Goal: Task Accomplishment & Management: Manage account settings

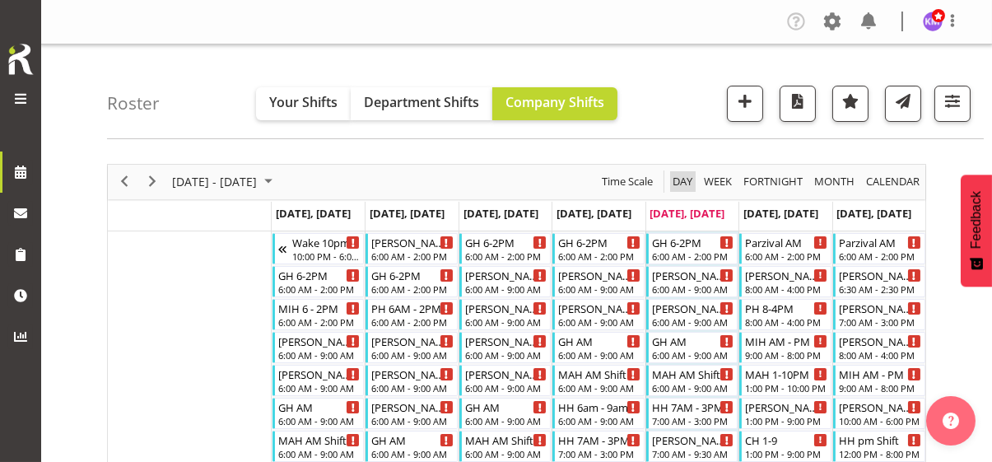
click at [685, 180] on span "Day" at bounding box center [682, 181] width 23 height 21
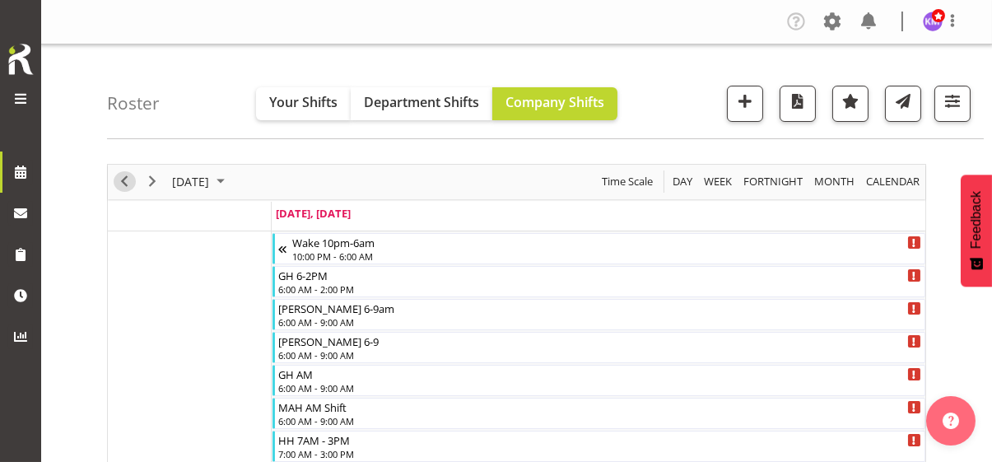
click at [122, 177] on span "Previous" at bounding box center [124, 181] width 20 height 21
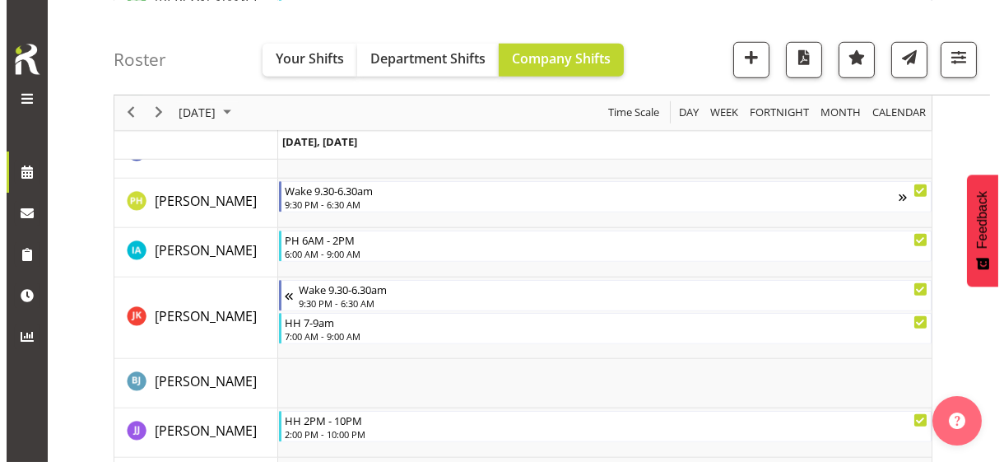
scroll to position [2633, 0]
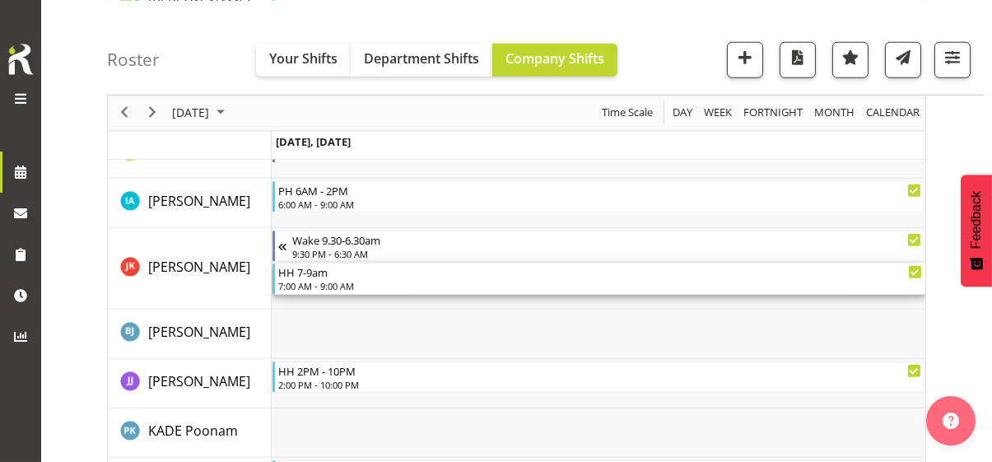
click at [316, 285] on div "7:00 AM - 9:00 AM" at bounding box center [600, 285] width 644 height 13
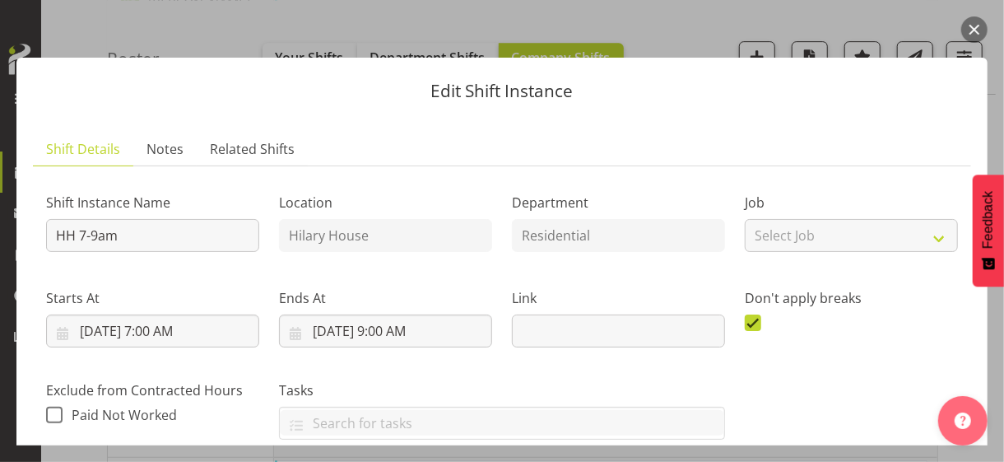
scroll to position [411, 0]
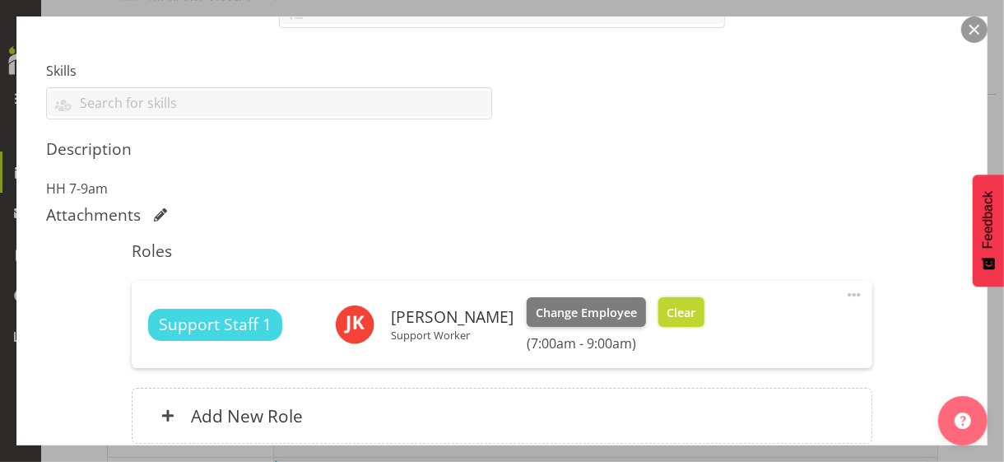
click at [695, 304] on span "Clear" at bounding box center [681, 313] width 29 height 18
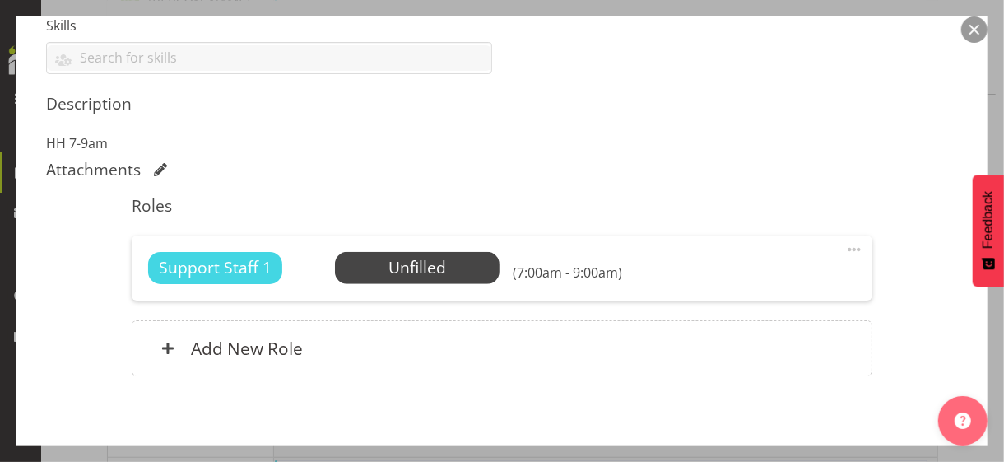
scroll to position [531, 0]
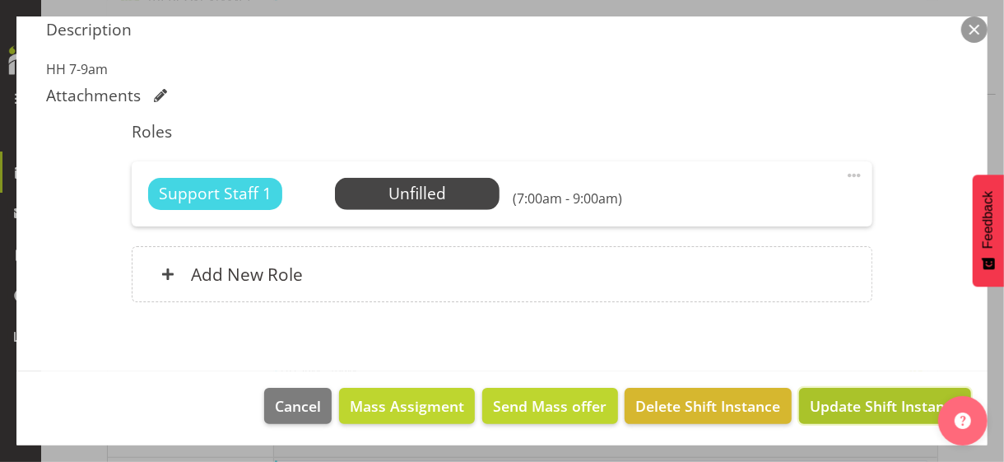
click at [838, 397] on span "Update Shift Instance" at bounding box center [885, 405] width 151 height 21
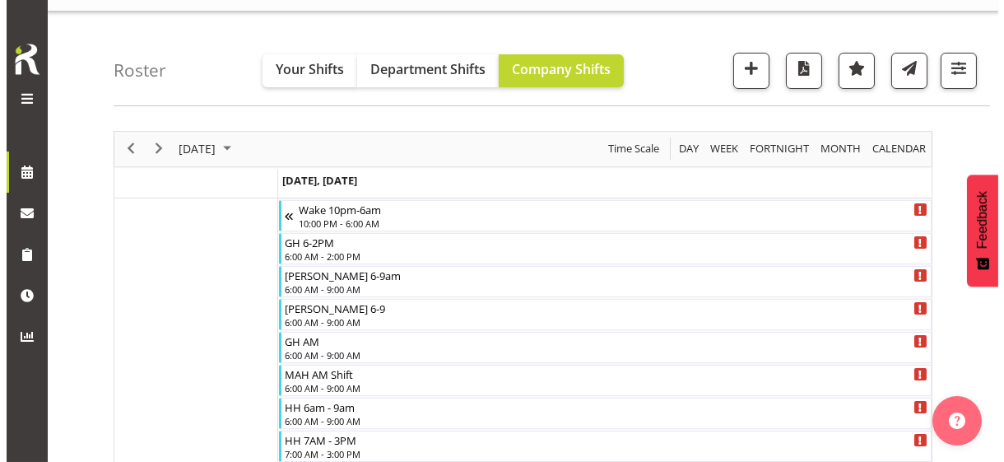
scroll to position [115, 0]
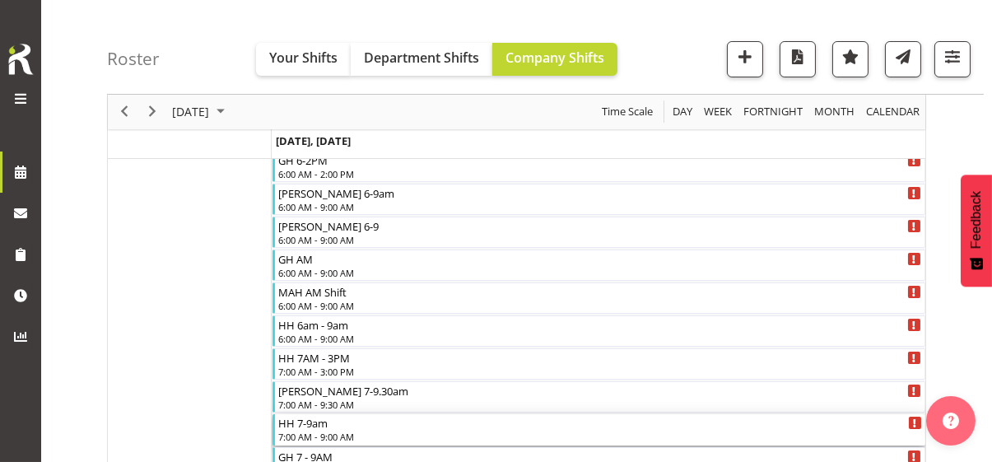
click at [332, 425] on div "HH 7-9am" at bounding box center [600, 422] width 644 height 16
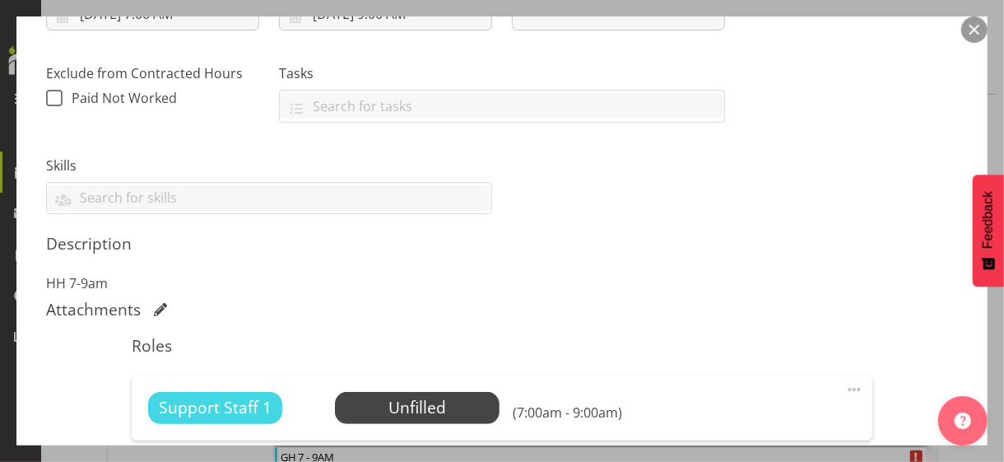
scroll to position [494, 0]
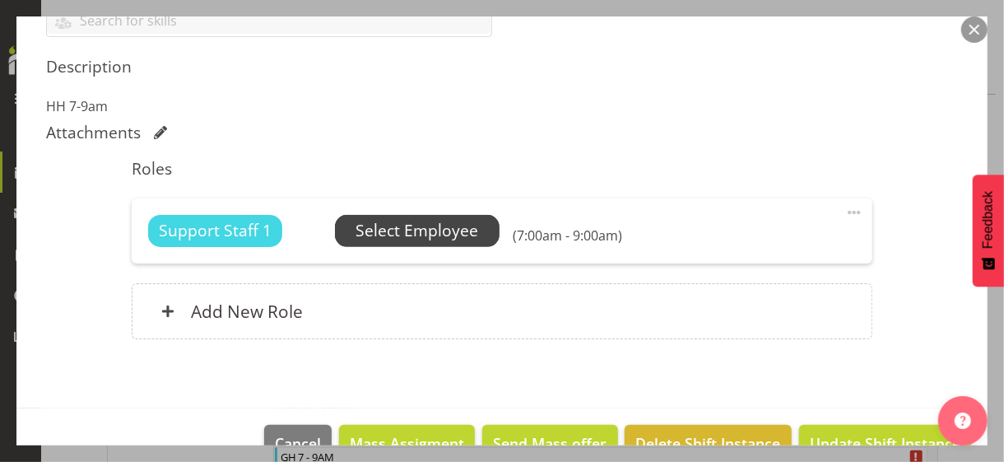
click at [411, 230] on span "Select Employee" at bounding box center [416, 231] width 123 height 24
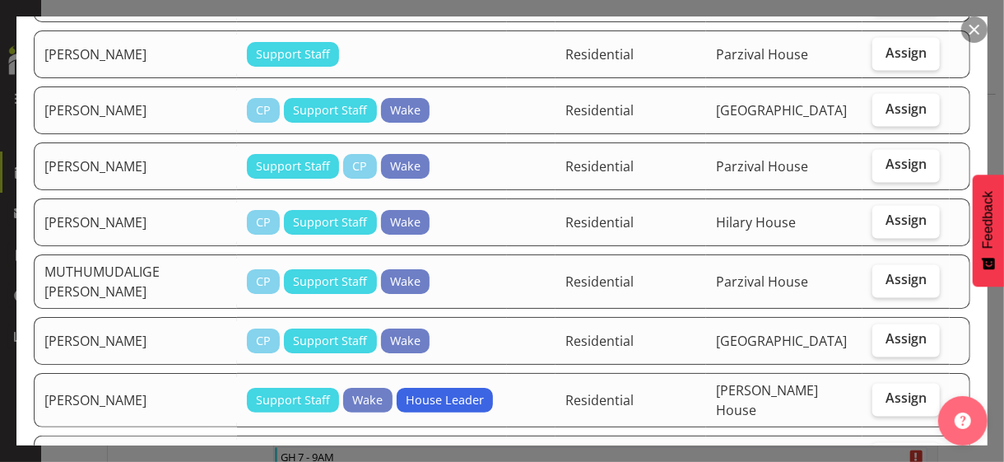
scroll to position [1563, 0]
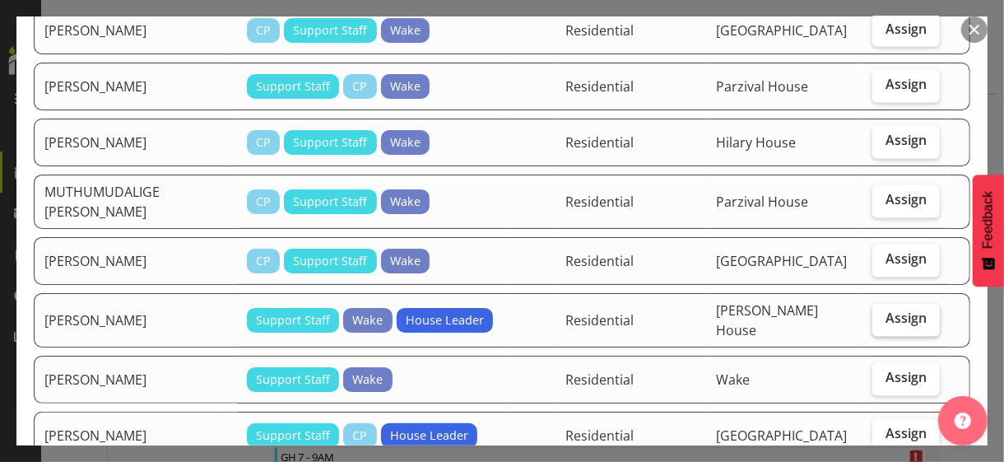
click at [893, 310] on span "Assign" at bounding box center [905, 318] width 41 height 16
click at [883, 314] on input "Assign" at bounding box center [877, 319] width 11 height 11
checkbox input "true"
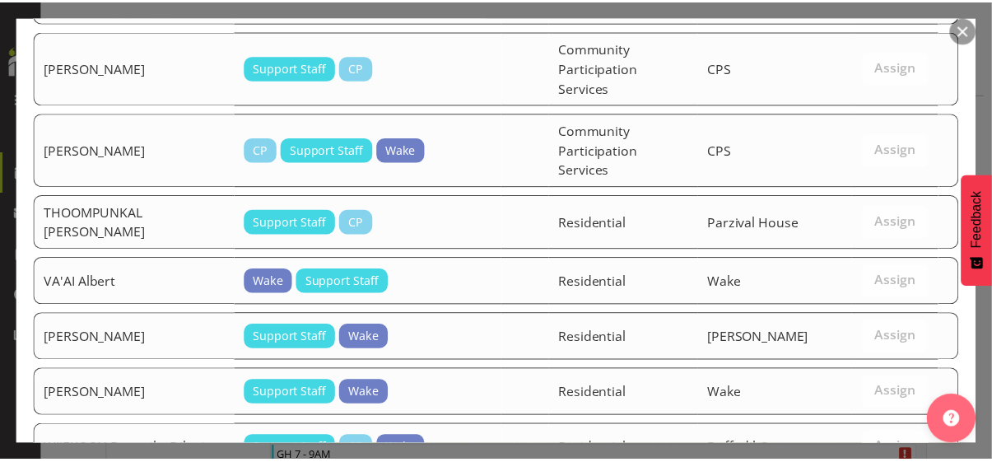
scroll to position [2603, 0]
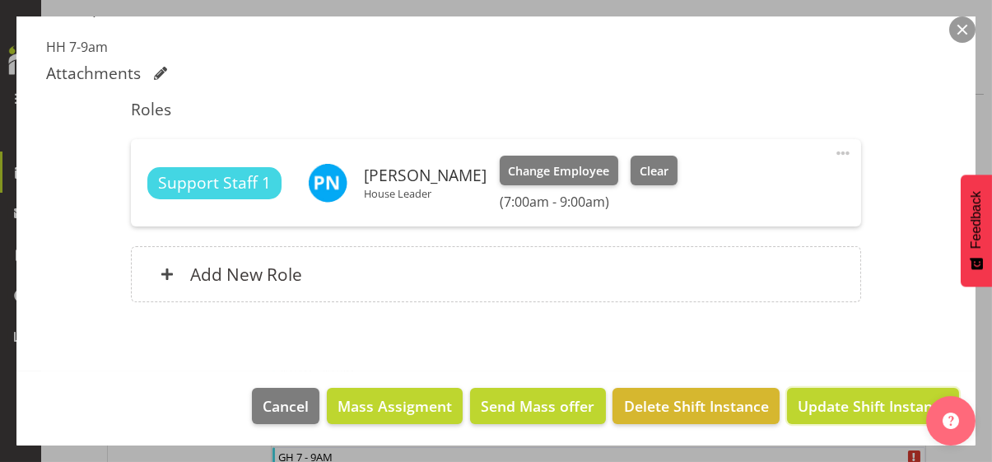
click at [841, 403] on span "Update Shift Instance" at bounding box center [872, 405] width 151 height 21
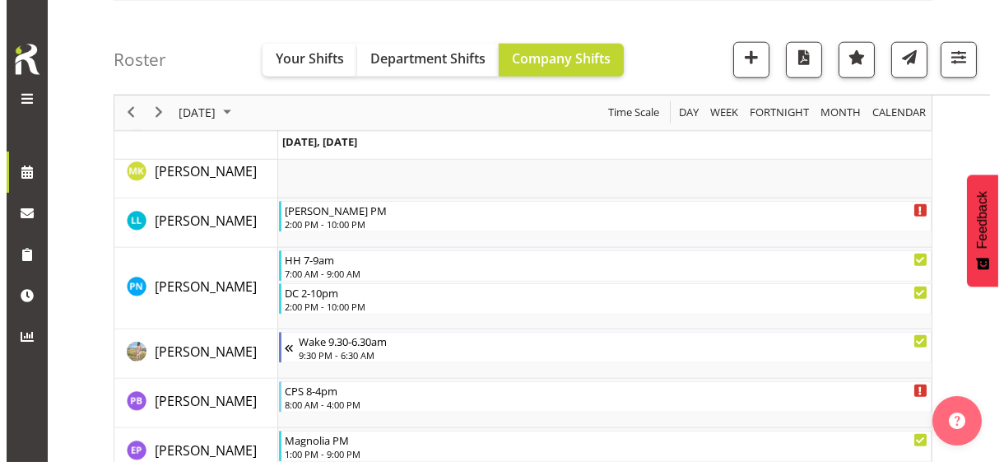
scroll to position [3571, 0]
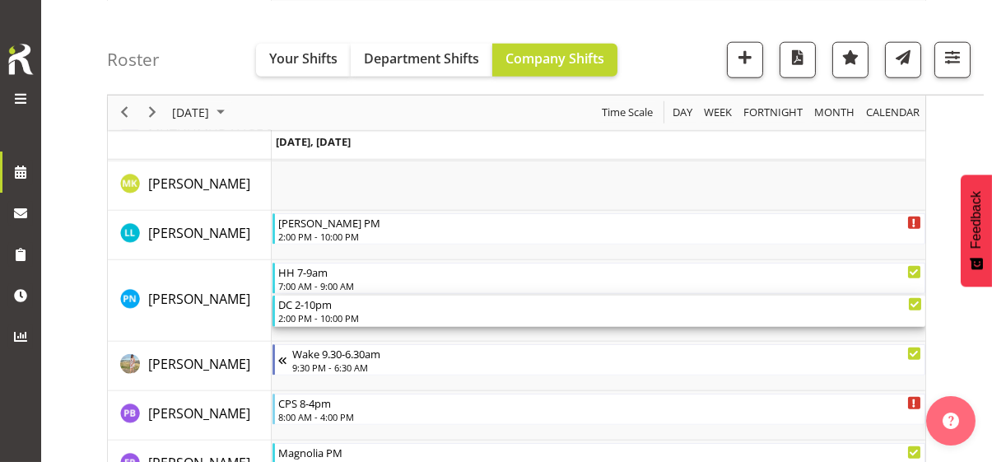
click at [342, 316] on div "2:00 PM - 10:00 PM" at bounding box center [600, 317] width 644 height 13
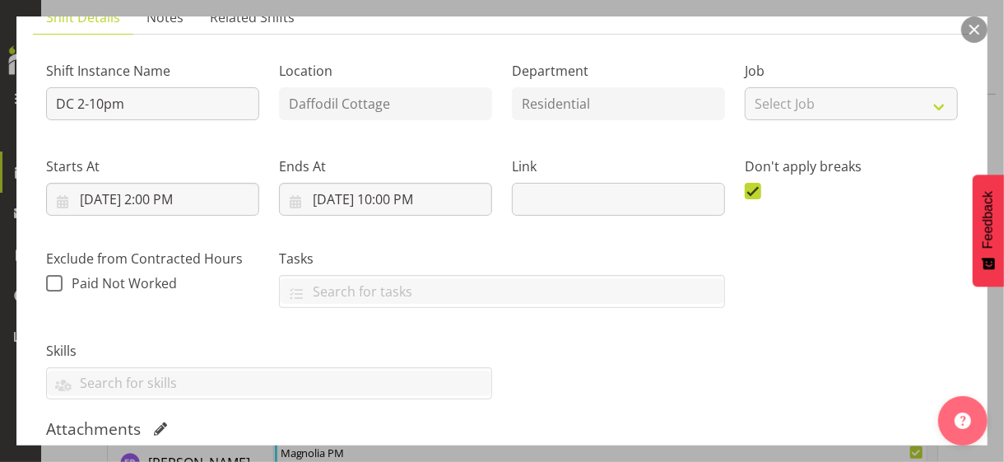
scroll to position [411, 0]
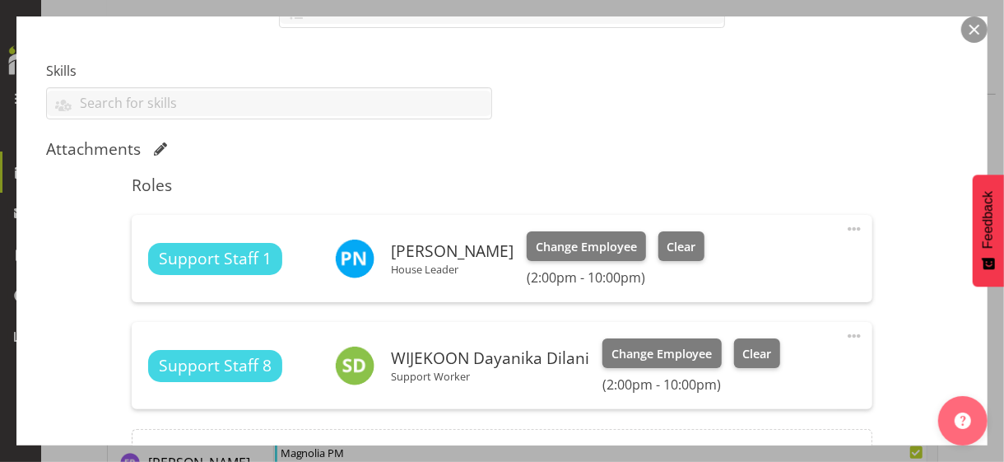
click at [844, 223] on span at bounding box center [854, 229] width 20 height 20
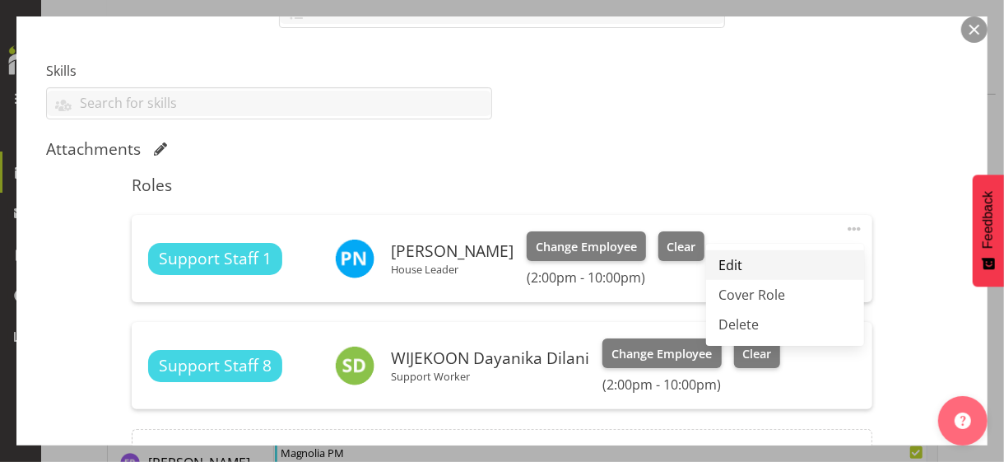
click at [724, 258] on link "Edit" at bounding box center [785, 265] width 158 height 30
select select "9"
select select "2025"
select select "14"
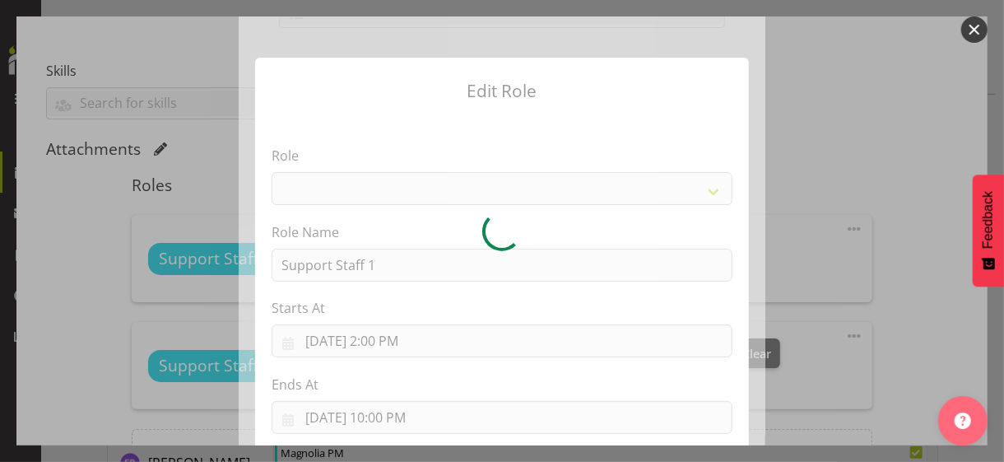
select select "1091"
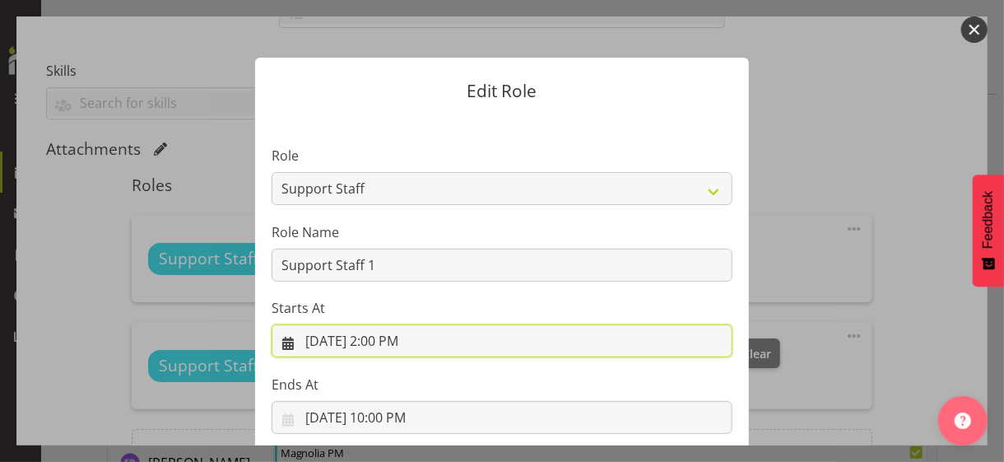
click at [381, 338] on input "[DATE] 2:00 PM" at bounding box center [502, 340] width 461 height 33
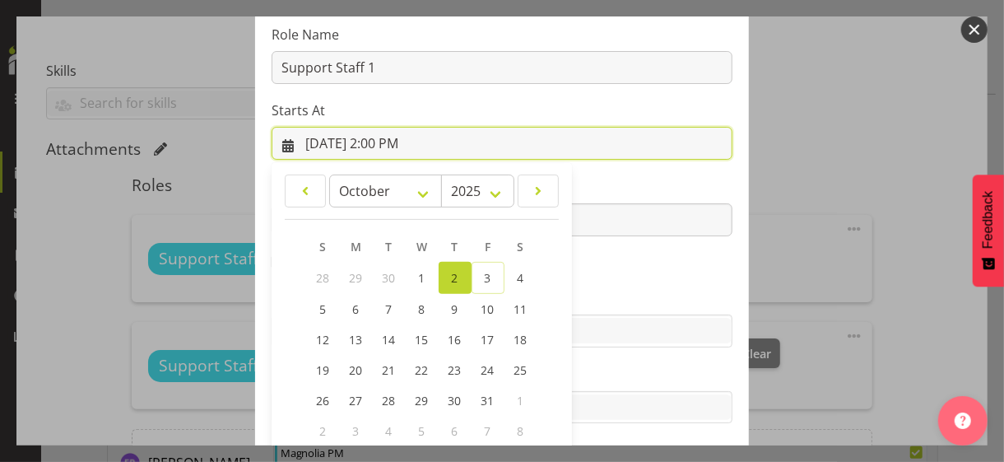
scroll to position [286, 0]
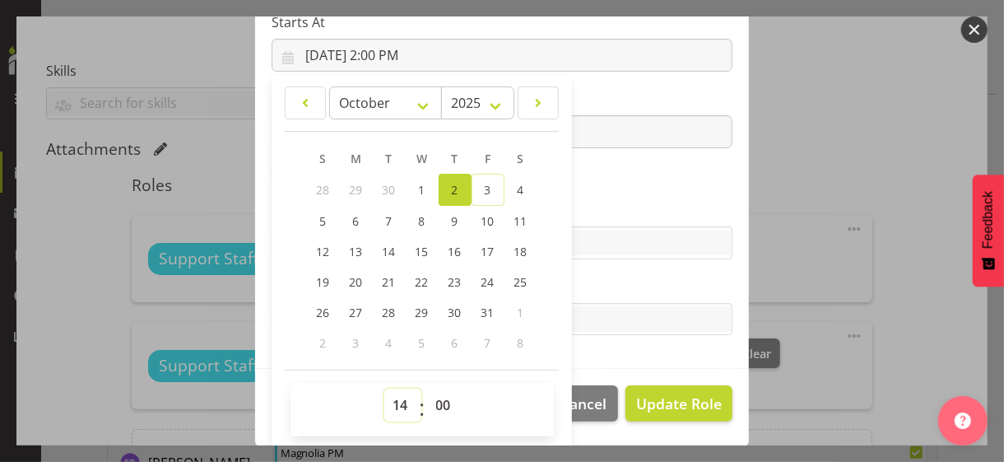
drag, startPoint x: 396, startPoint y: 402, endPoint x: 394, endPoint y: 391, distance: 10.8
click at [394, 395] on select "00 01 02 03 04 05 06 07 08 09 10 11 12 13 14 15 16 17 18 19 20 21 22 23" at bounding box center [402, 404] width 37 height 33
select select "9"
click at [384, 388] on select "00 01 02 03 04 05 06 07 08 09 10 11 12 13 14 15 16 17 18 19 20 21 22 23" at bounding box center [402, 404] width 37 height 33
type input "[DATE] 9:00 AM"
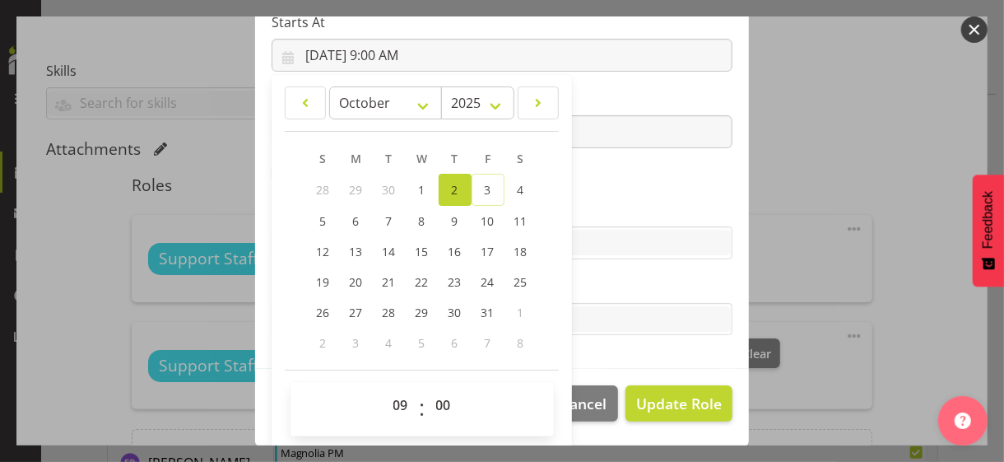
drag, startPoint x: 630, startPoint y: 186, endPoint x: 620, endPoint y: 186, distance: 9.9
click at [630, 186] on section "Role CP House Leader Support Staff Wake Role Name Support Staff 1 Starts At [DA…" at bounding box center [502, 99] width 494 height 538
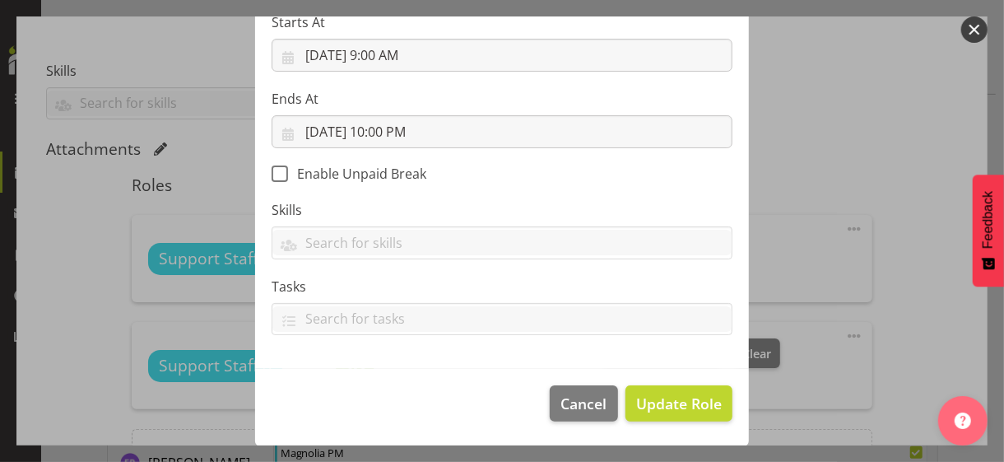
scroll to position [285, 0]
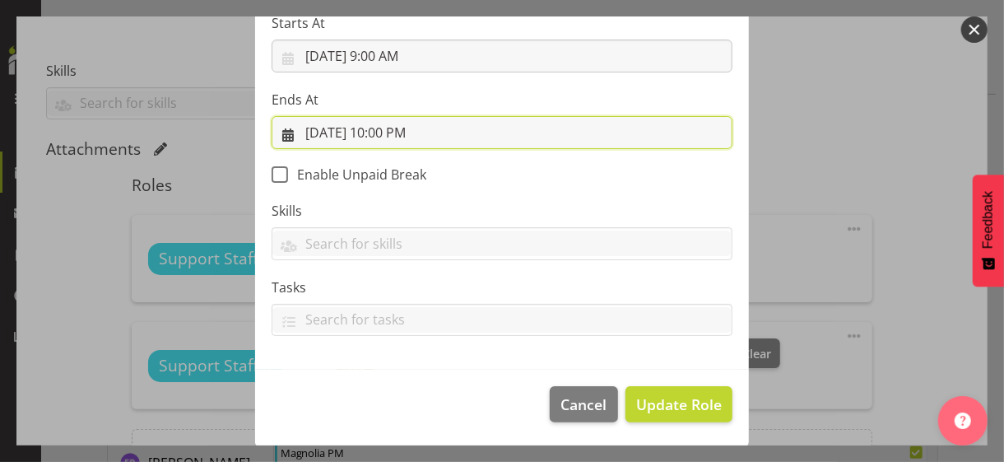
click at [383, 131] on input "[DATE] 10:00 PM" at bounding box center [502, 132] width 461 height 33
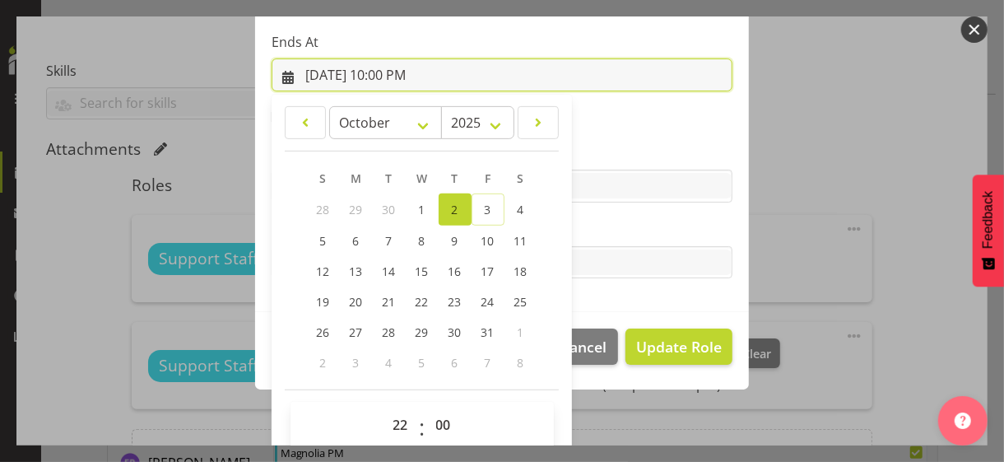
scroll to position [363, 0]
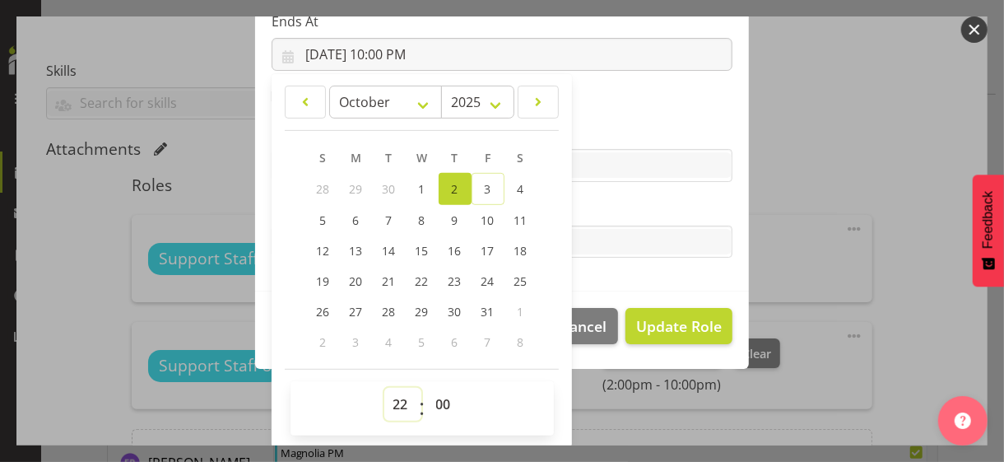
drag, startPoint x: 384, startPoint y: 403, endPoint x: 388, endPoint y: 394, distance: 9.6
click at [384, 403] on select "00 01 02 03 04 05 06 07 08 09 10 11 12 13 14 15 16 17 18 19 20 21 22 23" at bounding box center [402, 404] width 37 height 33
select select "20"
click at [384, 388] on select "00 01 02 03 04 05 06 07 08 09 10 11 12 13 14 15 16 17 18 19 20 21 22 23" at bounding box center [402, 404] width 37 height 33
type input "[DATE] 8:00 PM"
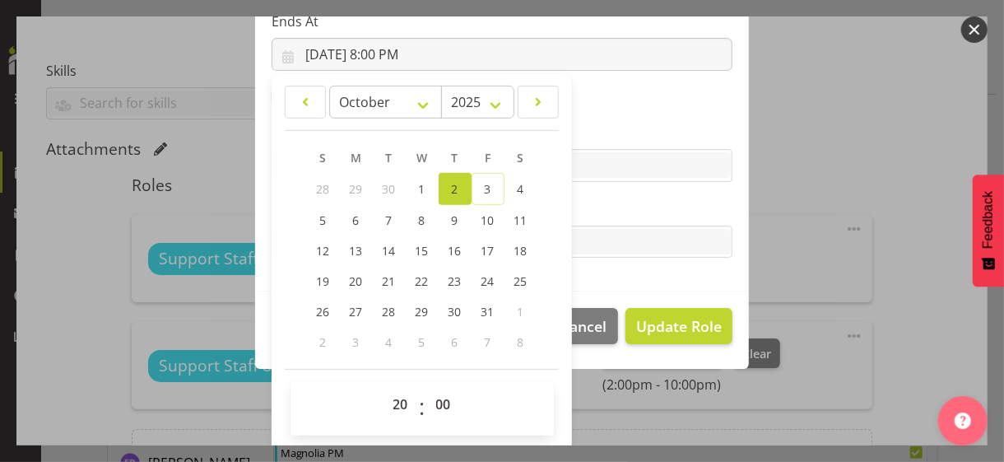
click at [609, 204] on label "Tasks" at bounding box center [502, 209] width 461 height 20
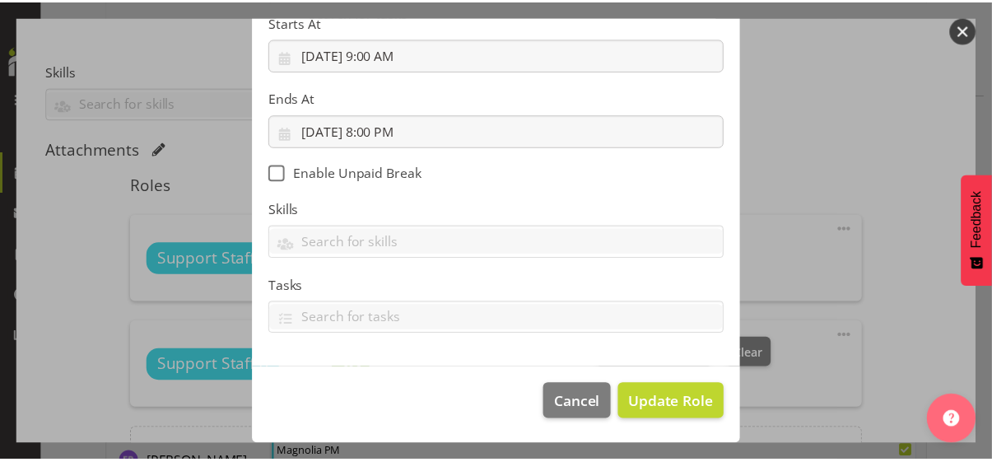
scroll to position [285, 0]
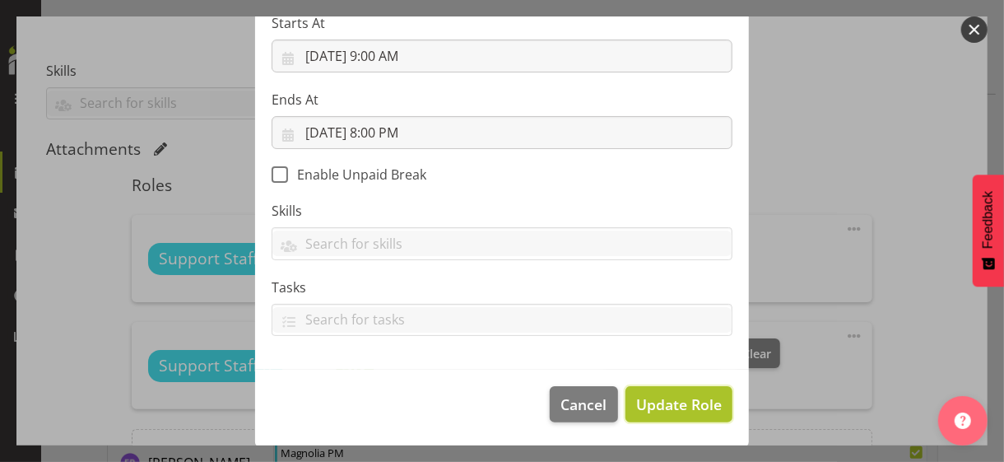
click at [675, 403] on span "Update Role" at bounding box center [679, 403] width 86 height 21
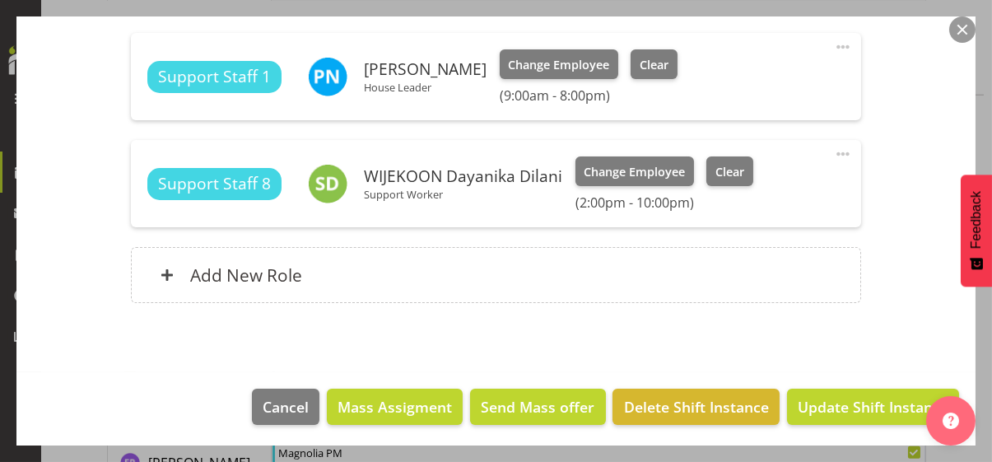
scroll to position [594, 0]
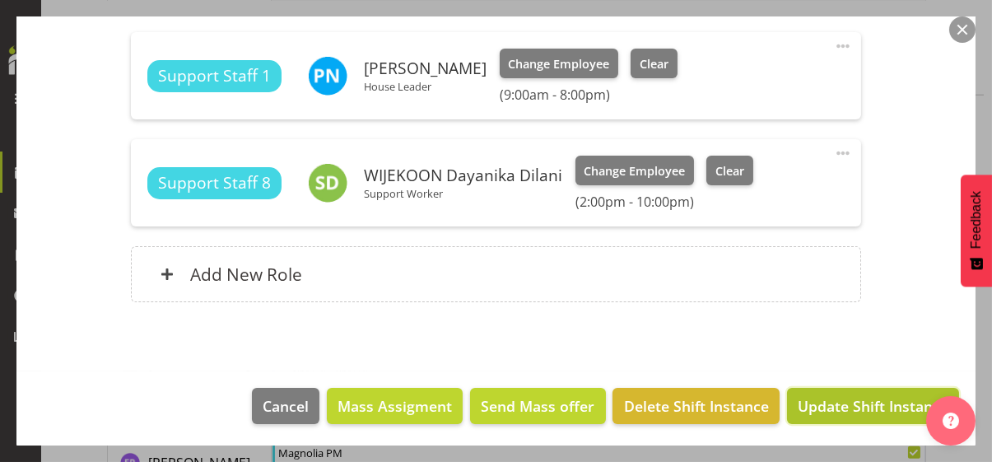
click at [852, 403] on span "Update Shift Instance" at bounding box center [872, 405] width 151 height 21
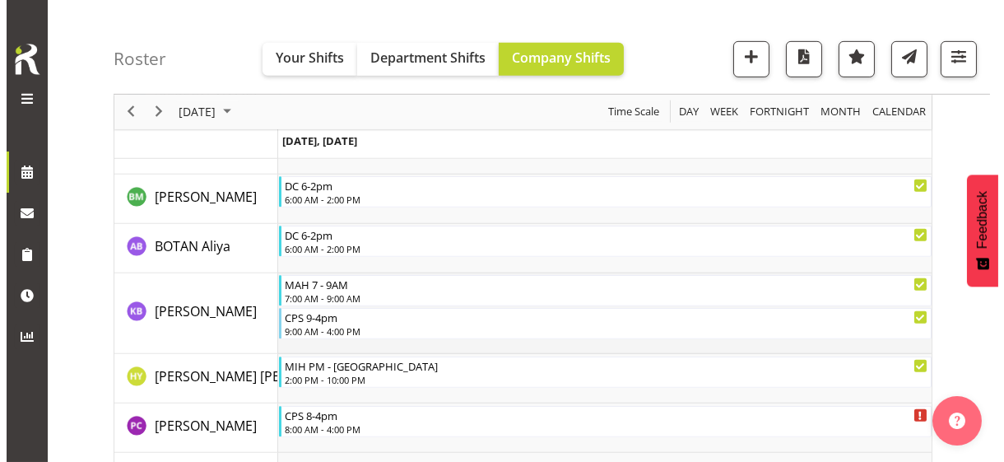
scroll to position [1604, 0]
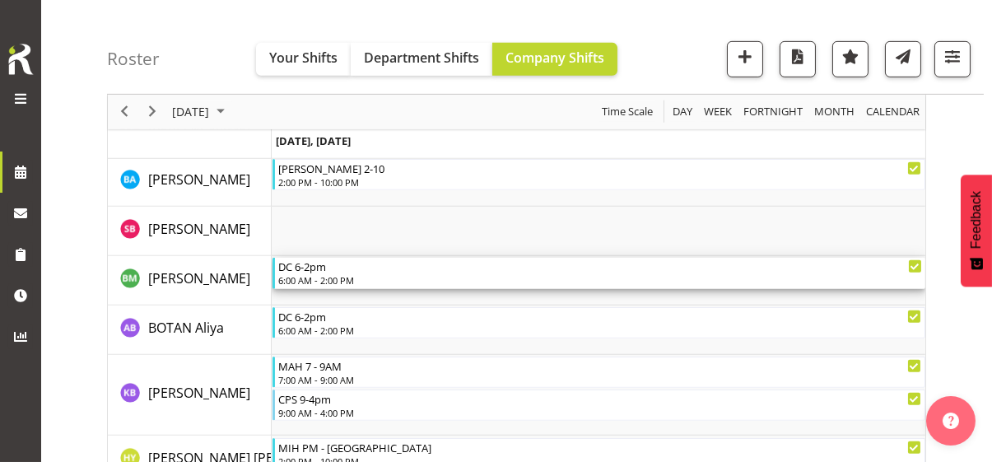
click at [356, 273] on div "6:00 AM - 2:00 PM" at bounding box center [600, 279] width 644 height 13
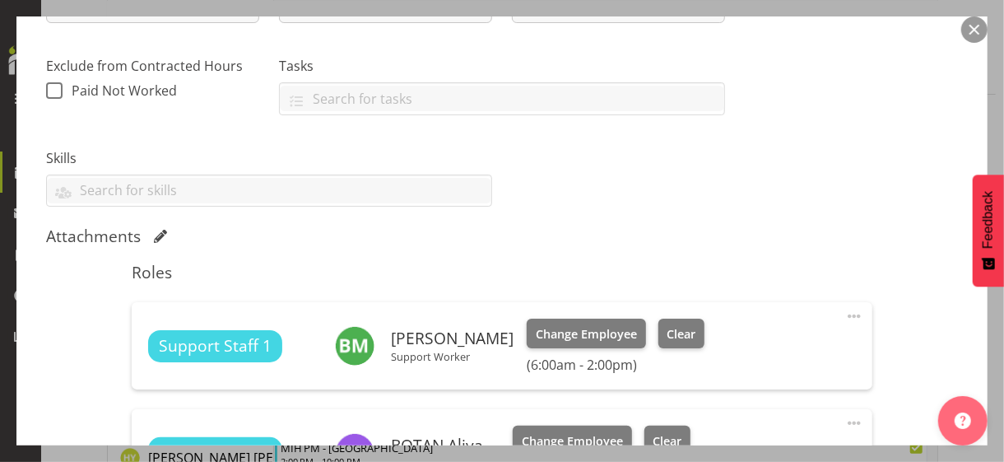
scroll to position [411, 0]
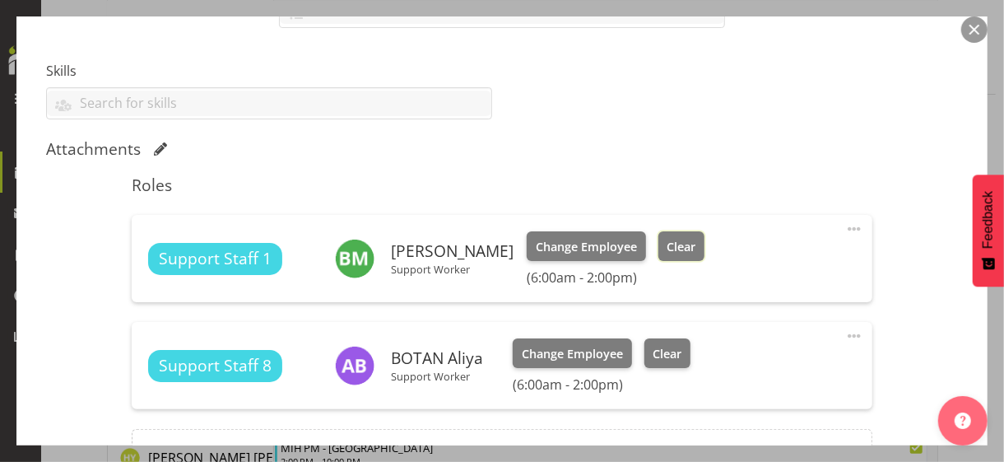
click at [667, 250] on span "Clear" at bounding box center [681, 247] width 29 height 18
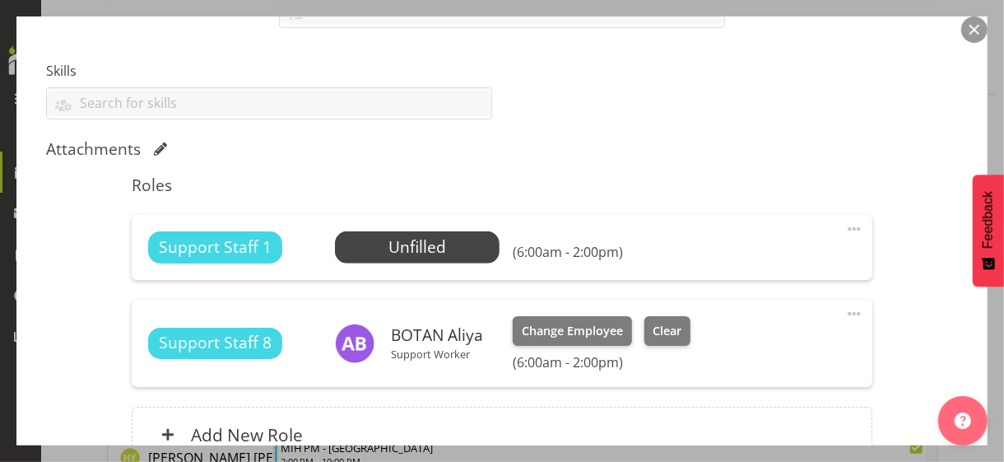
click at [844, 225] on span at bounding box center [854, 229] width 20 height 20
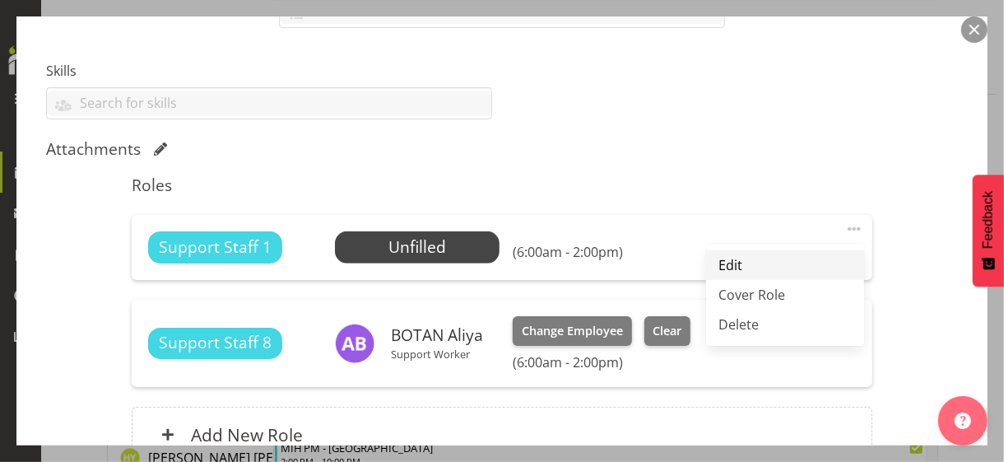
click at [758, 261] on link "Edit" at bounding box center [785, 265] width 158 height 30
select select "9"
select select "2025"
select select "6"
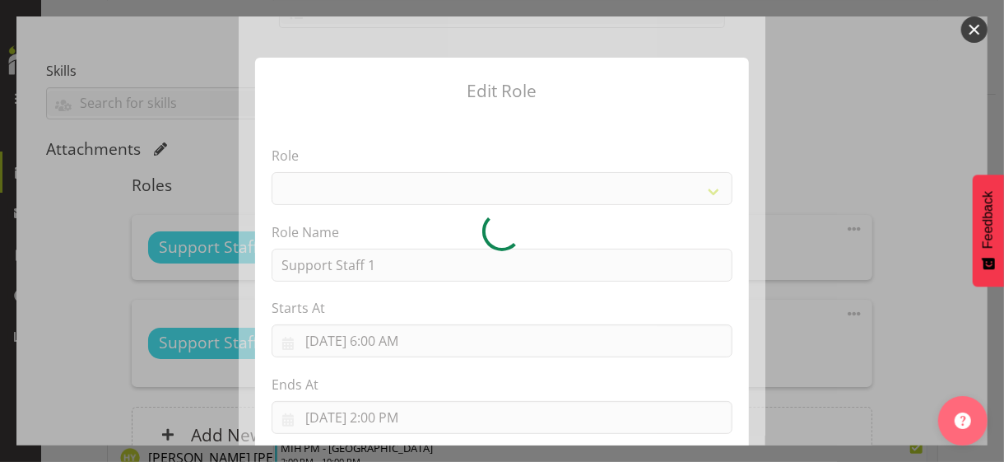
select select "1091"
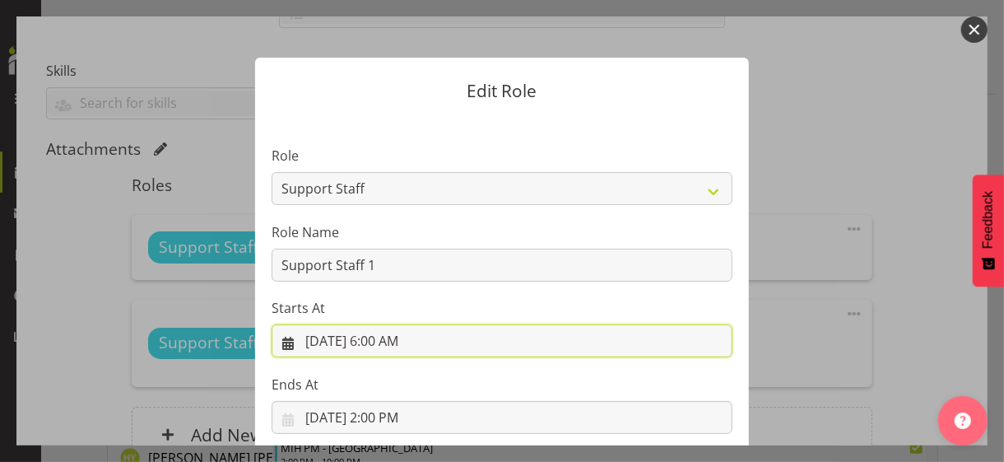
click at [393, 343] on input "[DATE] 6:00 AM" at bounding box center [502, 340] width 461 height 33
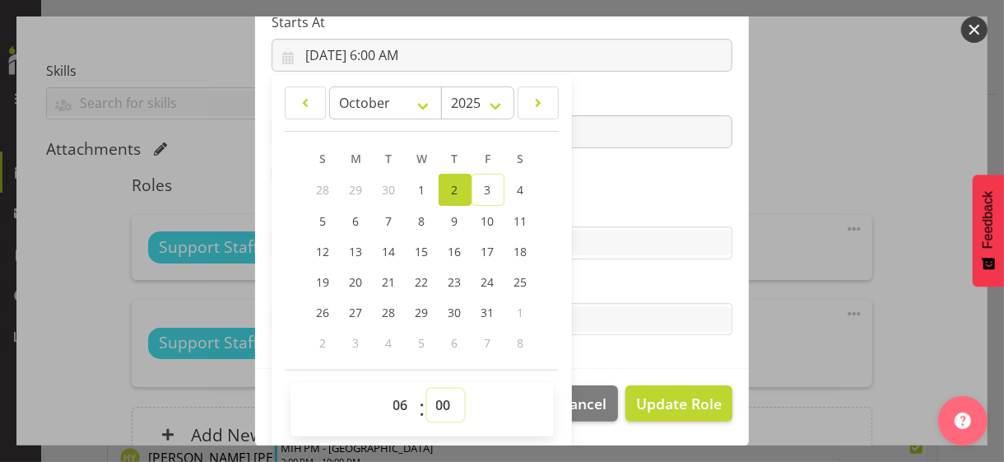
drag, startPoint x: 433, startPoint y: 400, endPoint x: 436, endPoint y: 388, distance: 12.8
click at [434, 399] on select "00 01 02 03 04 05 06 07 08 09 10 11 12 13 14 15 16 17 18 19 20 21 22 23 24 25 2…" at bounding box center [445, 404] width 37 height 33
select select "30"
click at [427, 388] on select "00 01 02 03 04 05 06 07 08 09 10 11 12 13 14 15 16 17 18 19 20 21 22 23 24 25 2…" at bounding box center [445, 404] width 37 height 33
type input "[DATE] 6:30 AM"
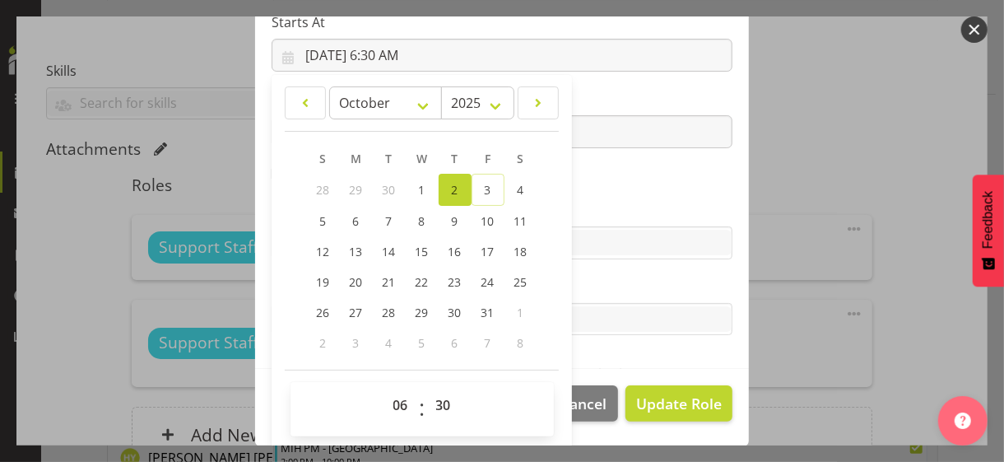
click at [635, 200] on label "Skills" at bounding box center [502, 210] width 461 height 20
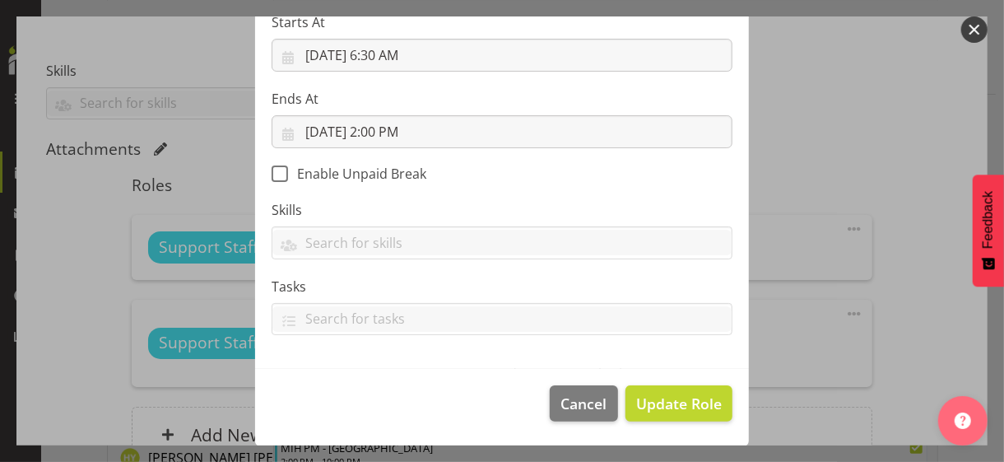
scroll to position [285, 0]
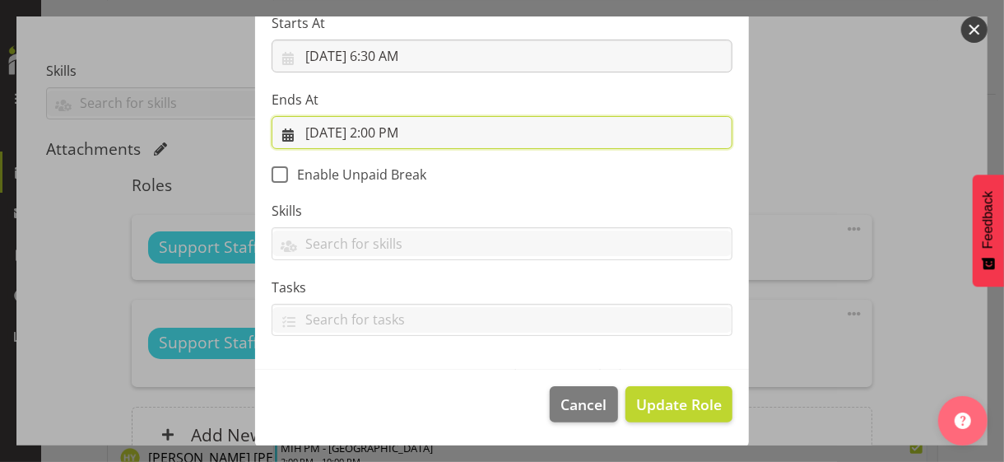
click at [391, 128] on input "[DATE] 2:00 PM" at bounding box center [502, 132] width 461 height 33
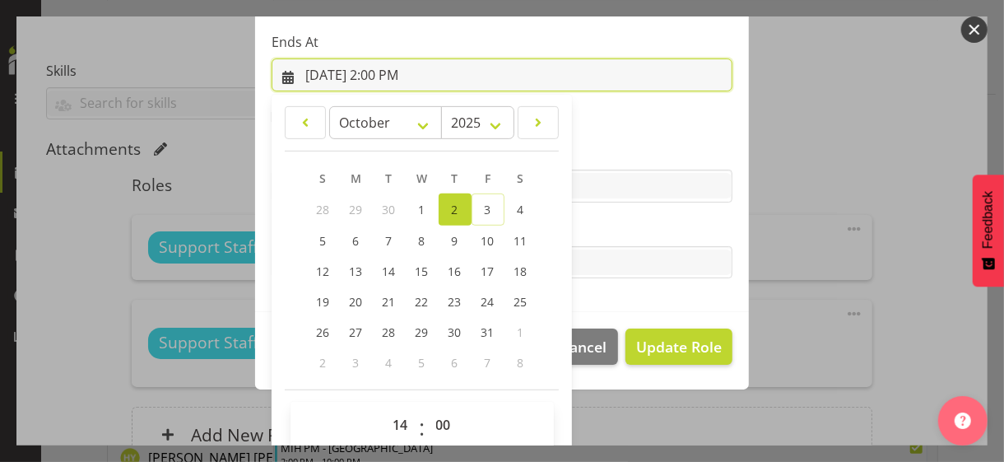
scroll to position [363, 0]
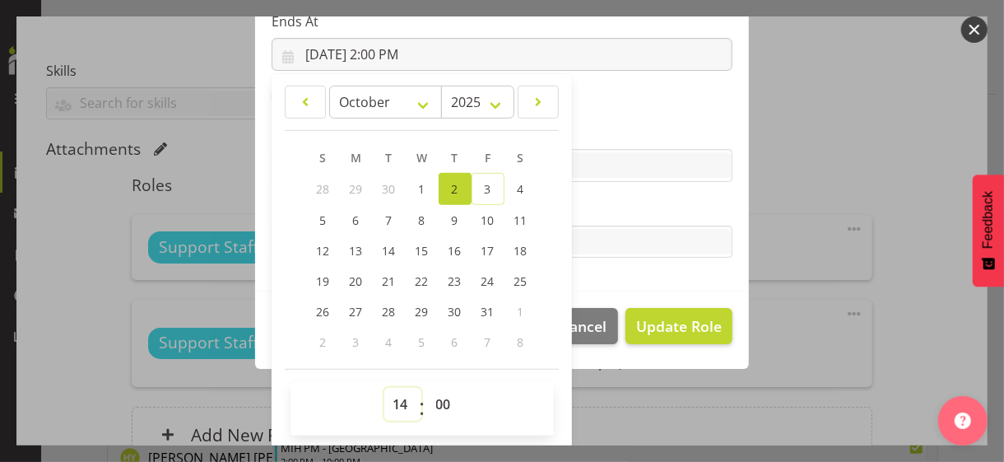
drag, startPoint x: 388, startPoint y: 399, endPoint x: 393, endPoint y: 387, distance: 13.3
click at [388, 397] on select "00 01 02 03 04 05 06 07 08 09 10 11 12 13 14 15 16 17 18 19 20 21 22 23" at bounding box center [402, 404] width 37 height 33
select select "9"
click at [384, 388] on select "00 01 02 03 04 05 06 07 08 09 10 11 12 13 14 15 16 17 18 19 20 21 22 23" at bounding box center [402, 404] width 37 height 33
type input "[DATE] 9:00 AM"
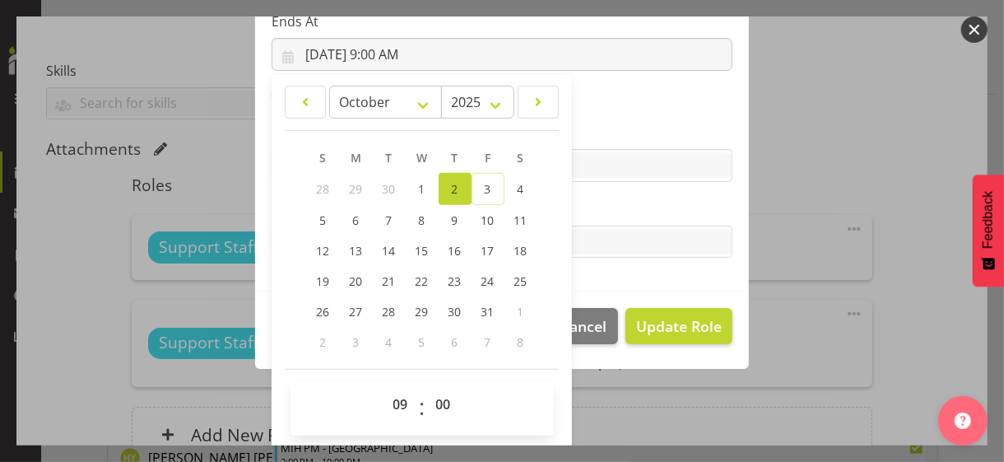
click at [611, 213] on label "Tasks" at bounding box center [502, 209] width 461 height 20
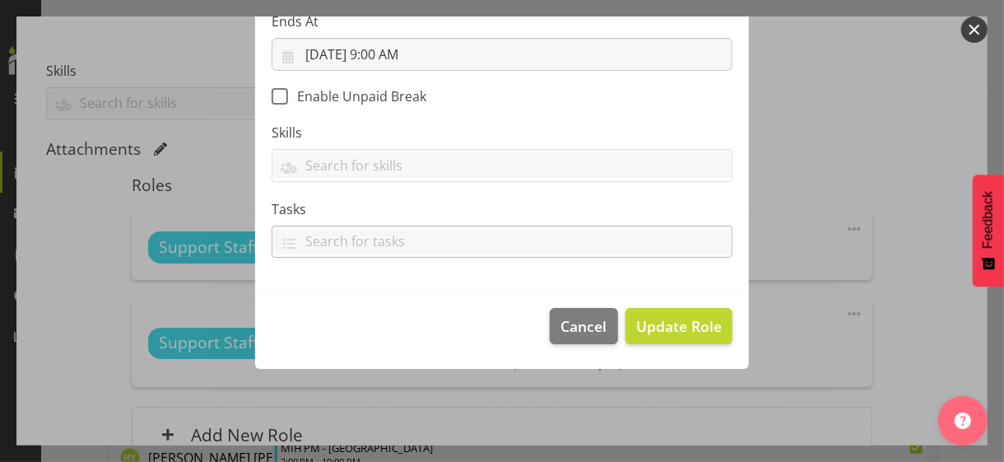
scroll to position [285, 0]
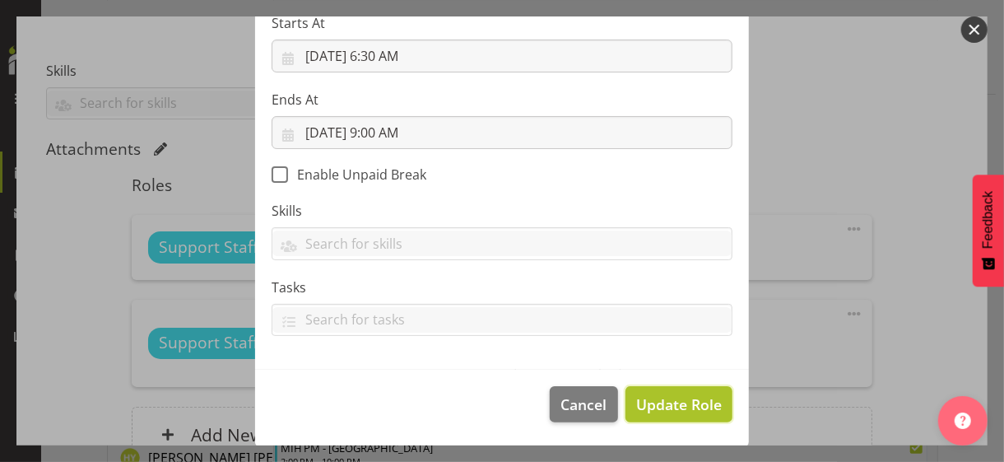
click at [670, 402] on span "Update Role" at bounding box center [679, 403] width 86 height 21
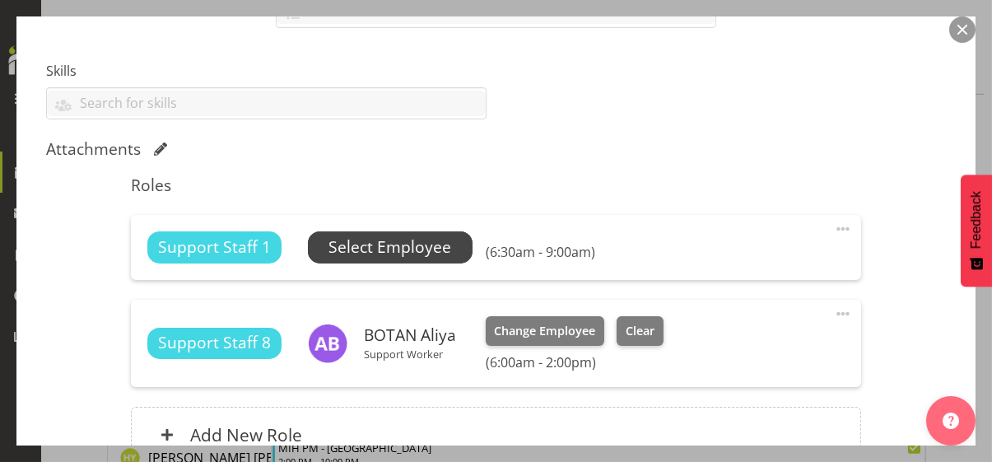
click at [419, 248] on span "Select Employee" at bounding box center [389, 247] width 123 height 24
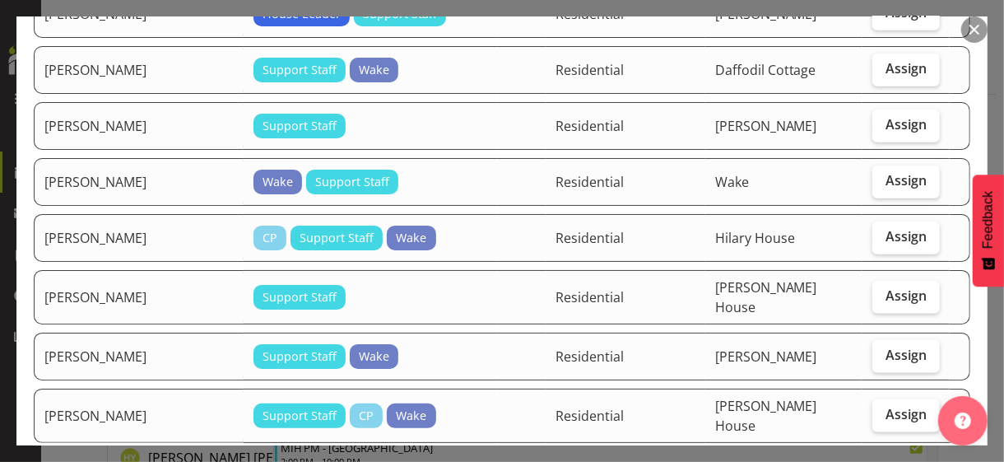
scroll to position [987, 0]
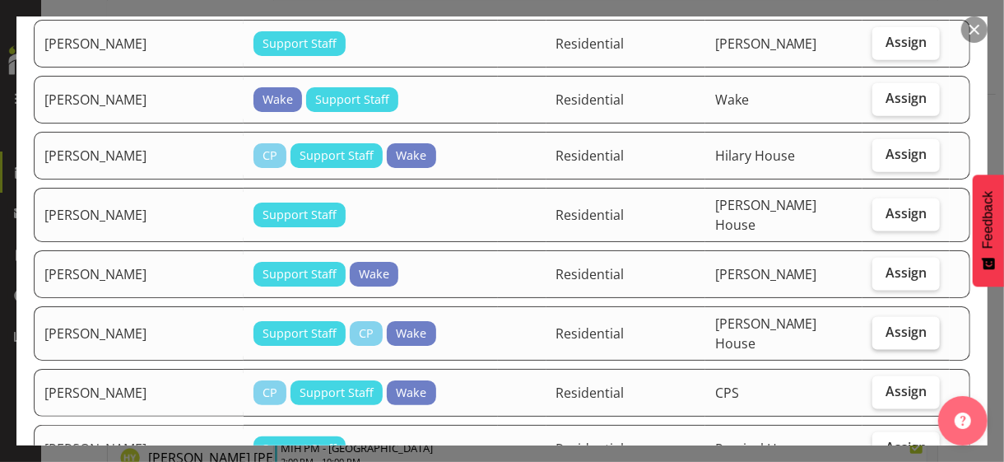
click at [892, 323] on span "Assign" at bounding box center [905, 331] width 41 height 16
click at [883, 327] on input "Assign" at bounding box center [877, 332] width 11 height 11
checkbox input "true"
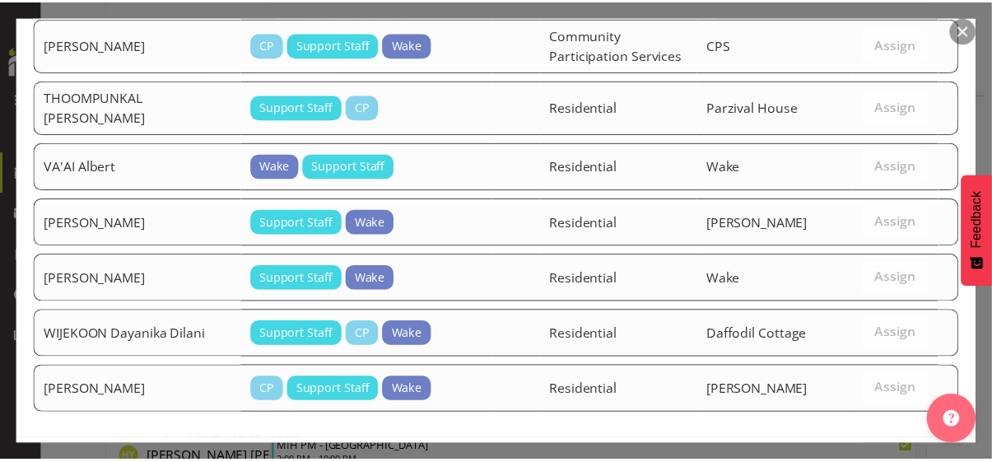
scroll to position [2480, 0]
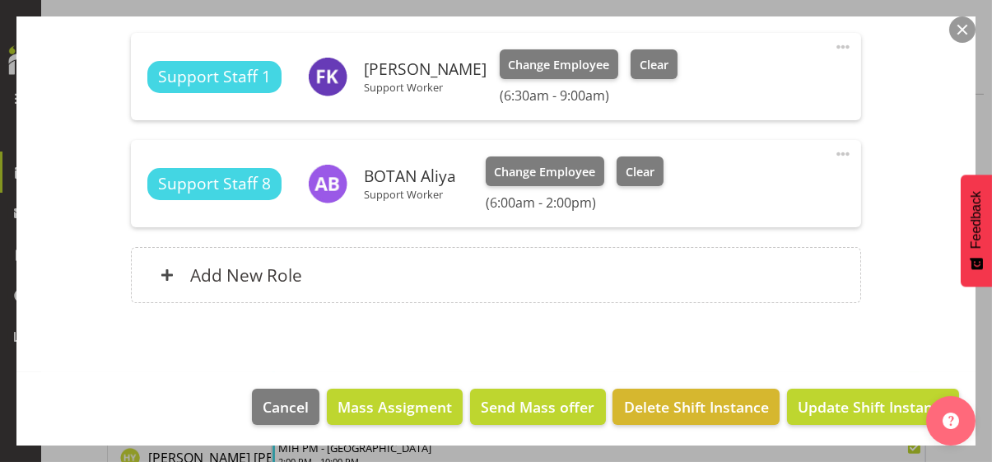
scroll to position [594, 0]
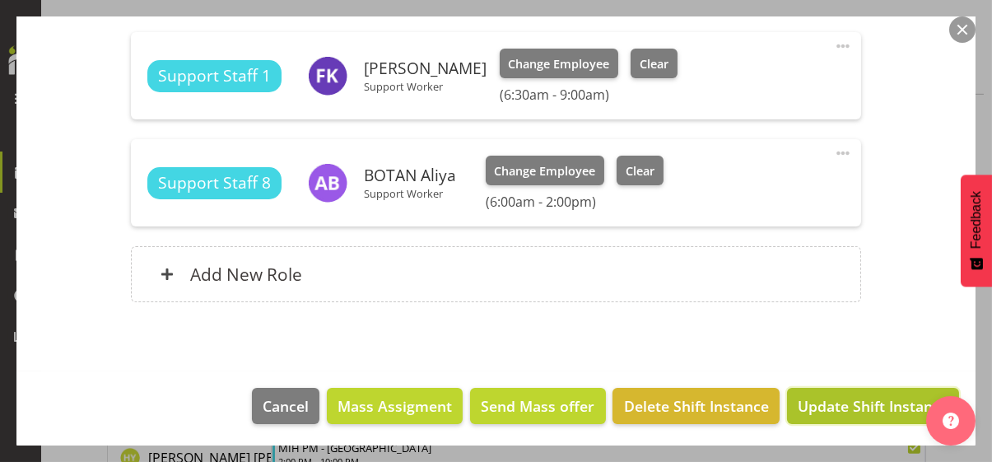
click at [855, 409] on span "Update Shift Instance" at bounding box center [872, 405] width 151 height 21
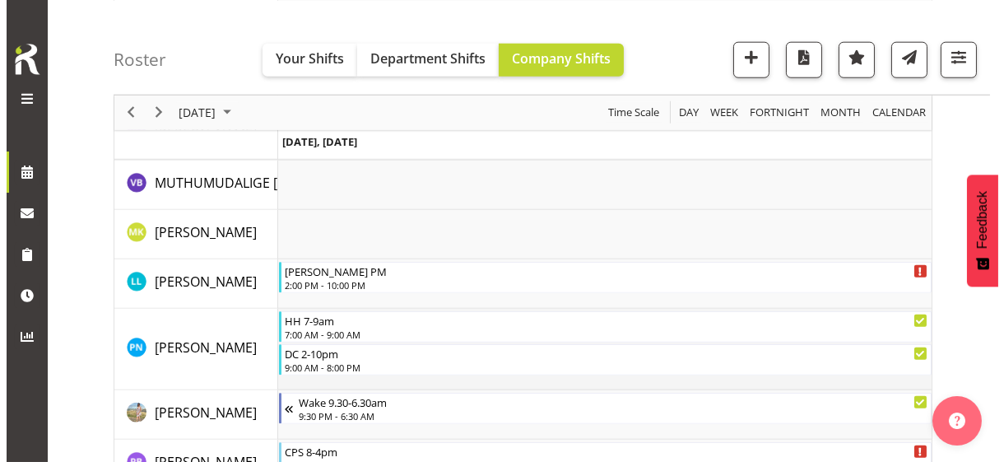
scroll to position [3579, 0]
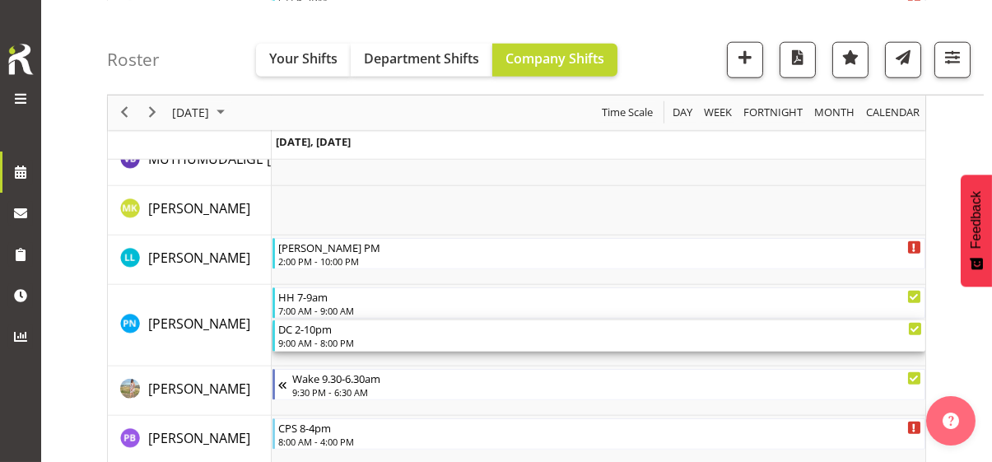
click at [338, 341] on div "9:00 AM - 8:00 PM" at bounding box center [600, 342] width 644 height 13
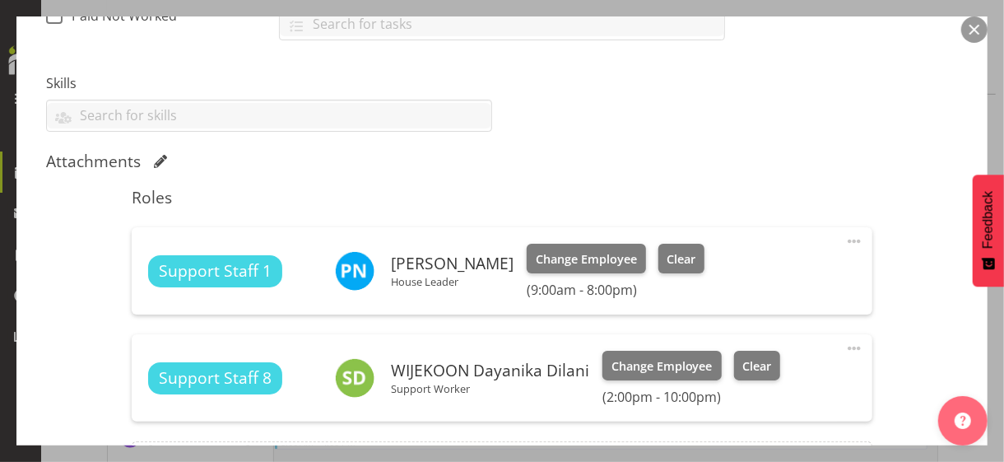
scroll to position [576, 0]
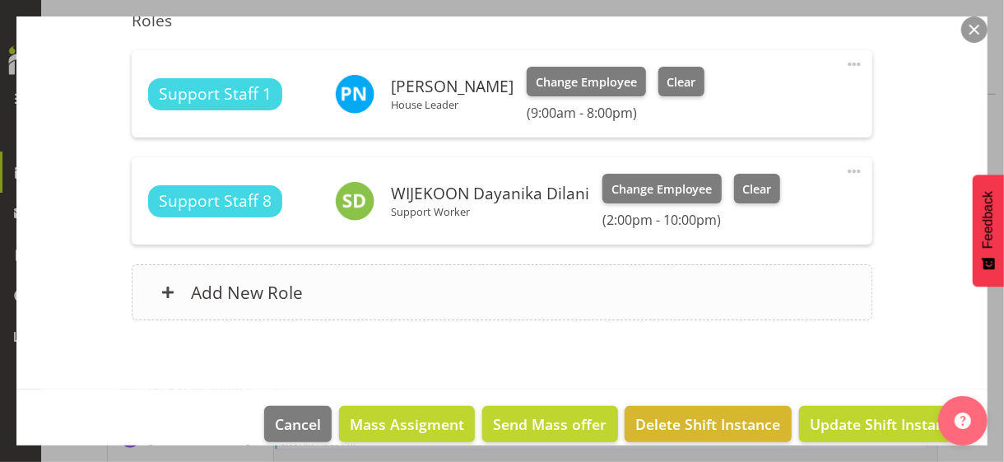
click at [374, 296] on div "Add New Role" at bounding box center [502, 292] width 740 height 56
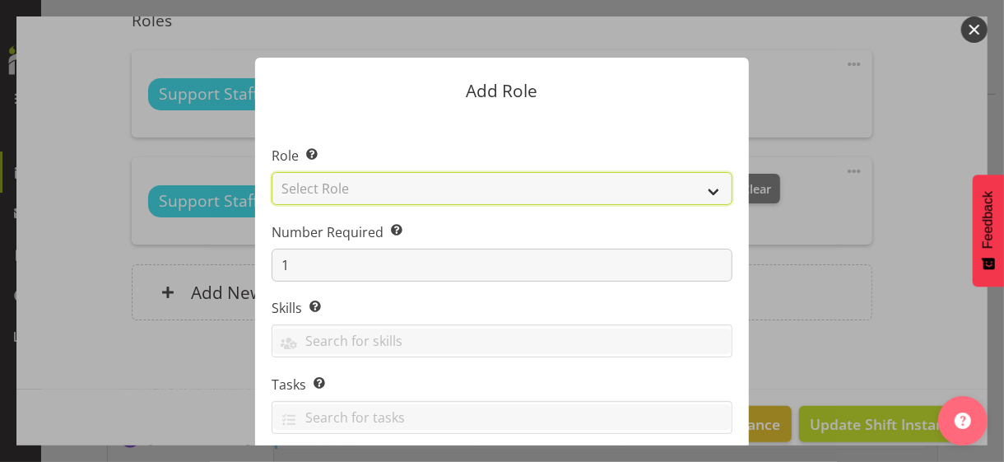
drag, startPoint x: 342, startPoint y: 188, endPoint x: 345, endPoint y: 201, distance: 12.6
click at [342, 188] on select "Select Role CP House Leader Support Staff Wake" at bounding box center [502, 188] width 461 height 33
select select "1091"
click at [272, 172] on select "Select Role CP House Leader Support Staff Wake" at bounding box center [502, 188] width 461 height 33
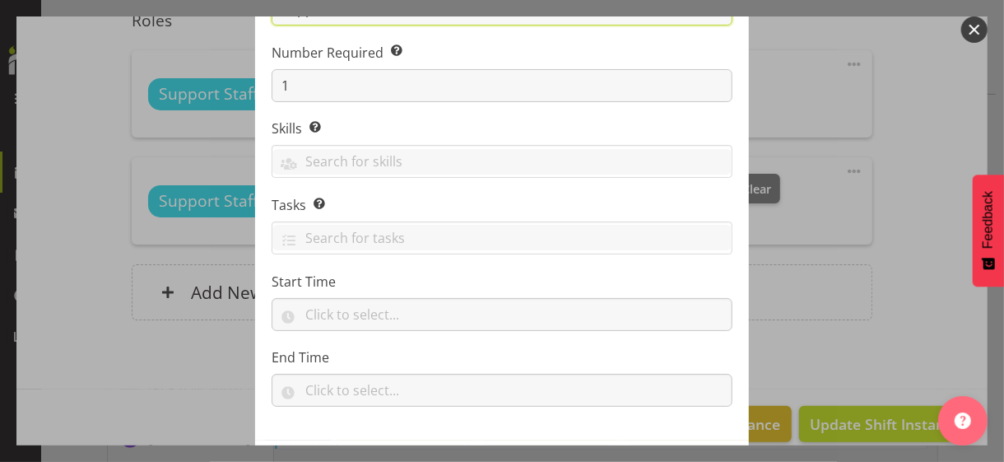
scroll to position [250, 0]
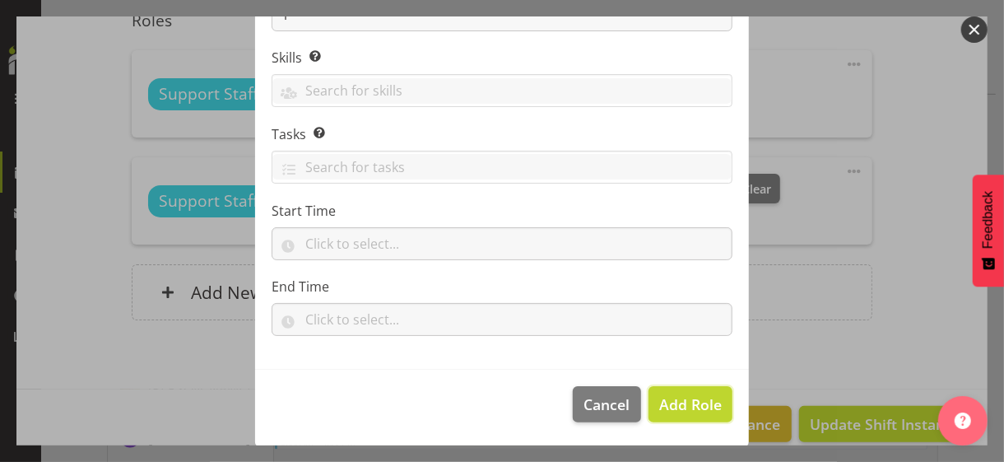
click at [664, 394] on span "Add Role" at bounding box center [690, 404] width 63 height 20
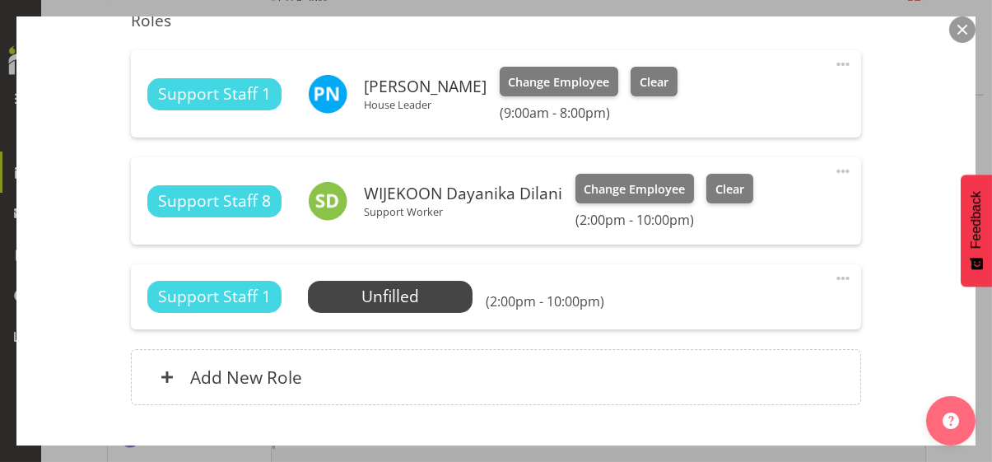
click at [833, 274] on span at bounding box center [843, 278] width 20 height 20
click at [741, 305] on link "Edit" at bounding box center [774, 315] width 158 height 30
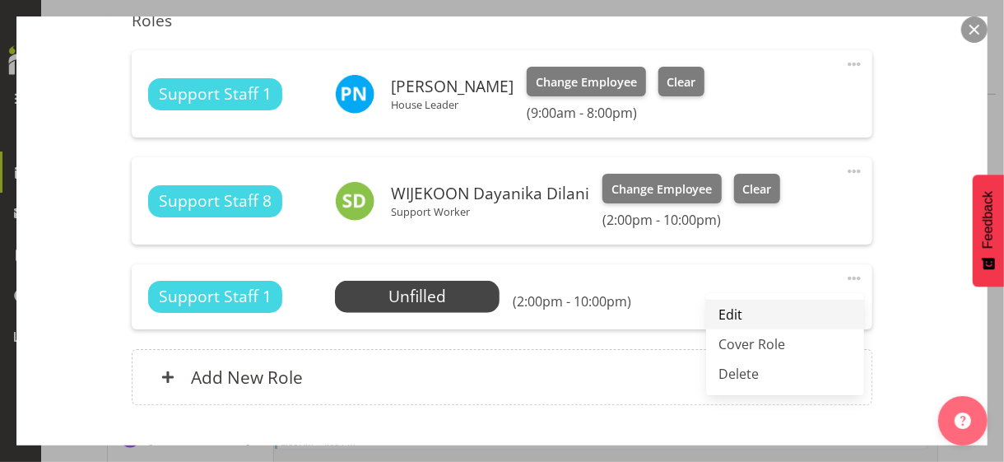
select select "9"
select select "2025"
select select "14"
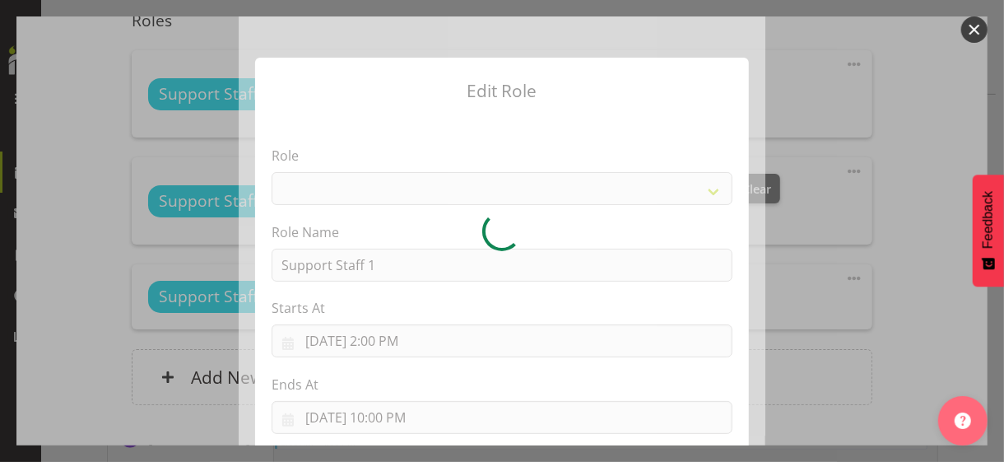
select select "1091"
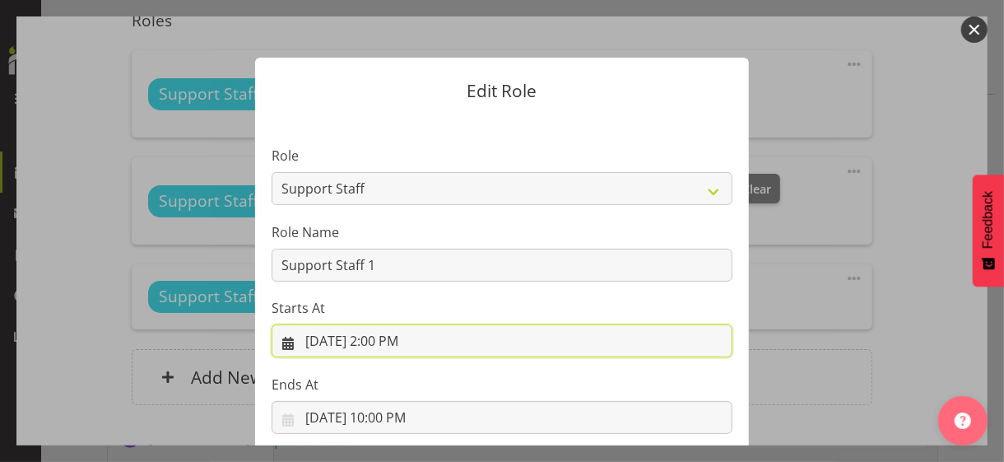
click at [379, 337] on input "[DATE] 2:00 PM" at bounding box center [502, 340] width 461 height 33
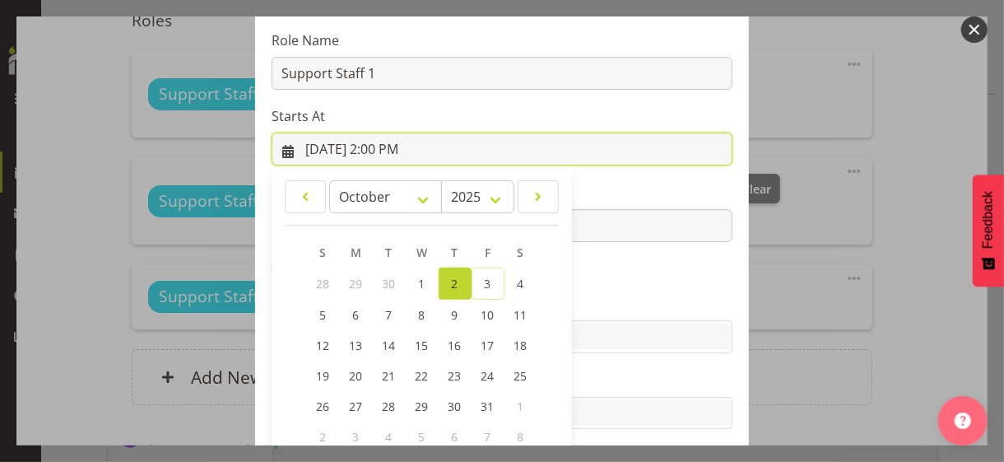
scroll to position [286, 0]
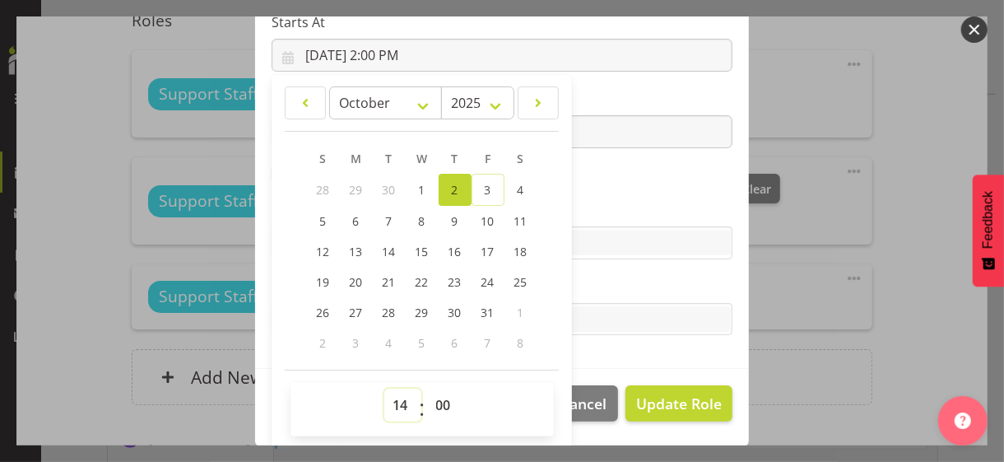
drag, startPoint x: 397, startPoint y: 400, endPoint x: 397, endPoint y: 390, distance: 9.9
click at [397, 396] on select "00 01 02 03 04 05 06 07 08 09 10 11 12 13 14 15 16 17 18 19 20 21 22 23" at bounding box center [402, 404] width 37 height 33
select select "9"
click at [384, 388] on select "00 01 02 03 04 05 06 07 08 09 10 11 12 13 14 15 16 17 18 19 20 21 22 23" at bounding box center [402, 404] width 37 height 33
type input "[DATE] 9:00 AM"
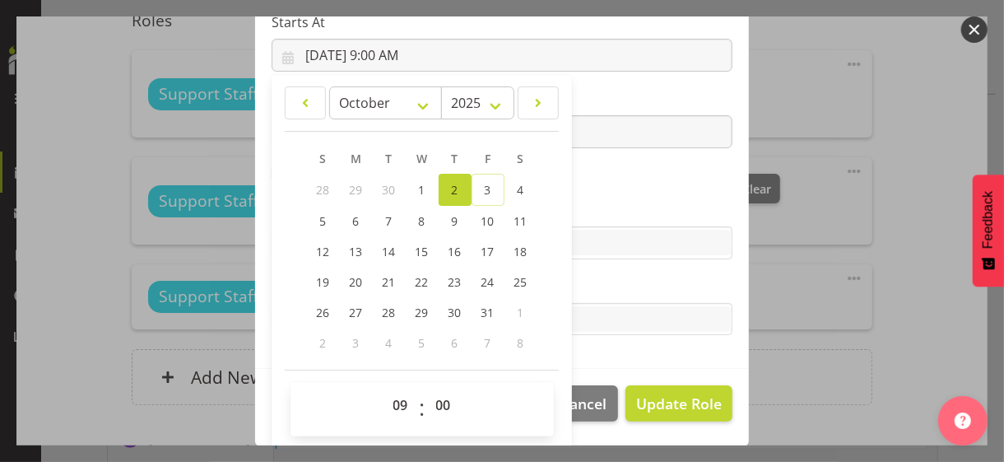
drag, startPoint x: 588, startPoint y: 188, endPoint x: 572, endPoint y: 183, distance: 16.4
click at [588, 188] on section "Role CP House Leader Support Staff Wake Role Name Support Staff 1 Starts At [DA…" at bounding box center [502, 99] width 494 height 538
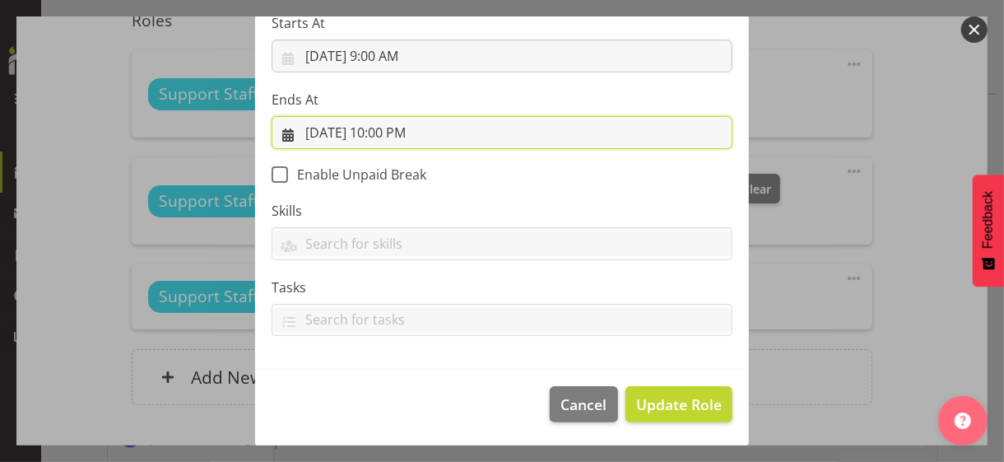
click at [397, 129] on input "[DATE] 10:00 PM" at bounding box center [502, 132] width 461 height 33
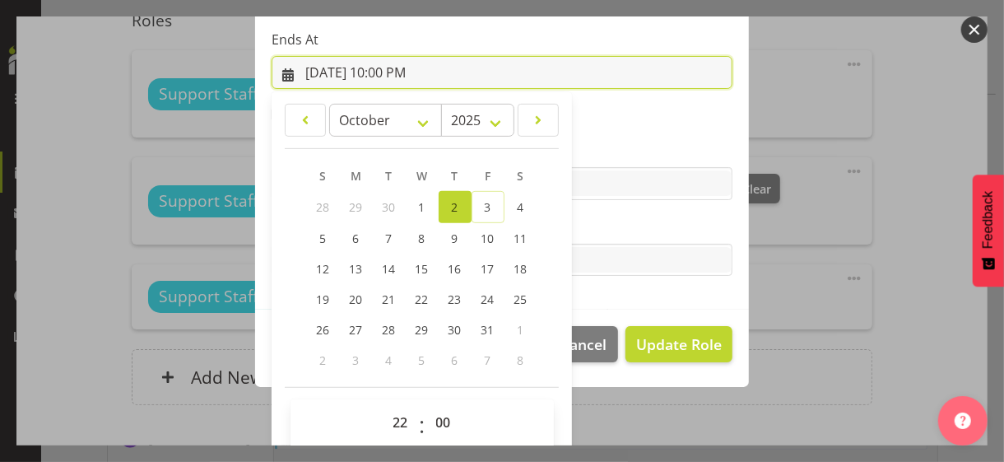
scroll to position [363, 0]
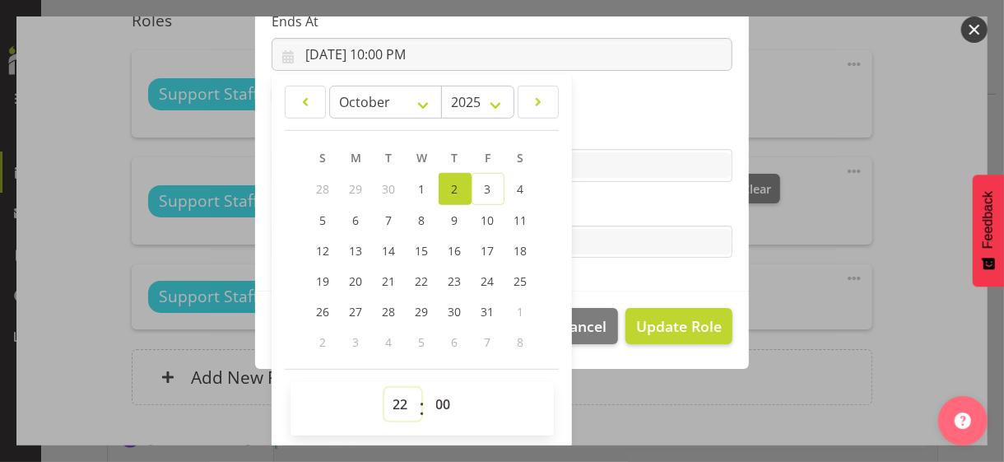
drag, startPoint x: 396, startPoint y: 398, endPoint x: 396, endPoint y: 389, distance: 9.1
click at [396, 393] on select "00 01 02 03 04 05 06 07 08 09 10 11 12 13 14 15 16 17 18 19 20 21 22 23" at bounding box center [402, 404] width 37 height 33
select select "21"
click at [384, 388] on select "00 01 02 03 04 05 06 07 08 09 10 11 12 13 14 15 16 17 18 19 20 21 22 23" at bounding box center [402, 404] width 37 height 33
type input "[DATE] 9:00 PM"
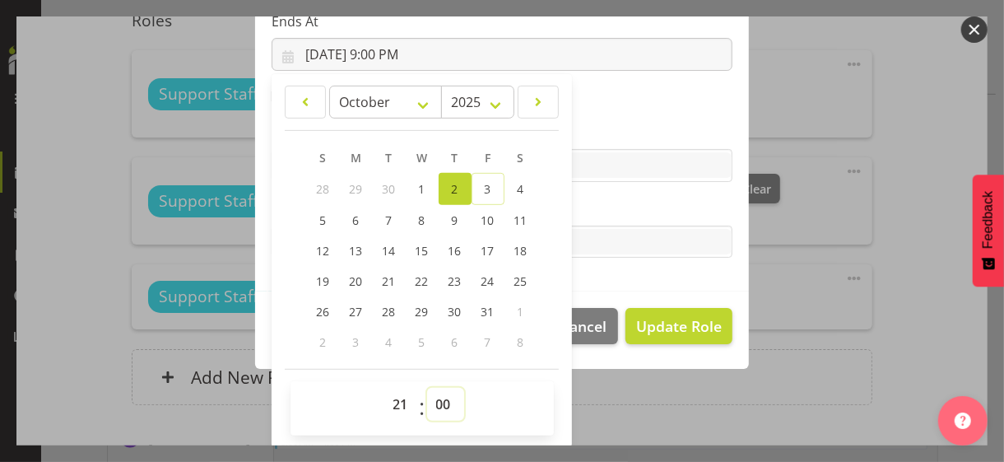
drag, startPoint x: 434, startPoint y: 400, endPoint x: 438, endPoint y: 390, distance: 10.4
click at [437, 393] on select "00 01 02 03 04 05 06 07 08 09 10 11 12 13 14 15 16 17 18 19 20 21 22 23 24 25 2…" at bounding box center [445, 404] width 37 height 33
select select "30"
click at [427, 388] on select "00 01 02 03 04 05 06 07 08 09 10 11 12 13 14 15 16 17 18 19 20 21 22 23 24 25 2…" at bounding box center [445, 404] width 37 height 33
type input "[DATE] 9:30 PM"
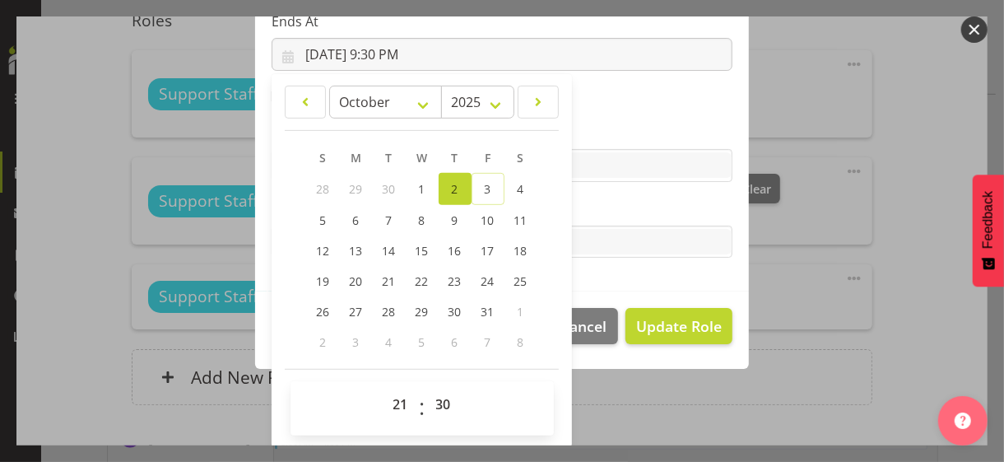
drag, startPoint x: 601, startPoint y: 202, endPoint x: 622, endPoint y: 221, distance: 29.1
click at [602, 200] on label "Tasks" at bounding box center [502, 209] width 461 height 20
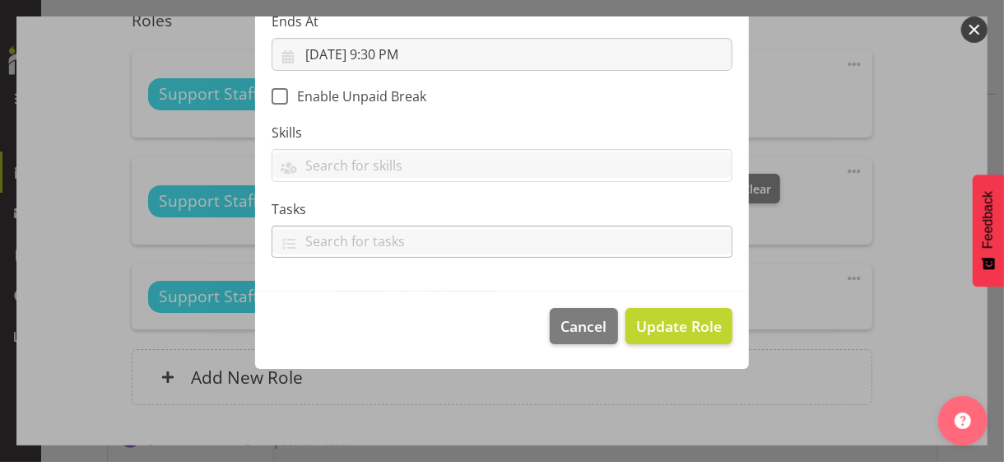
scroll to position [285, 0]
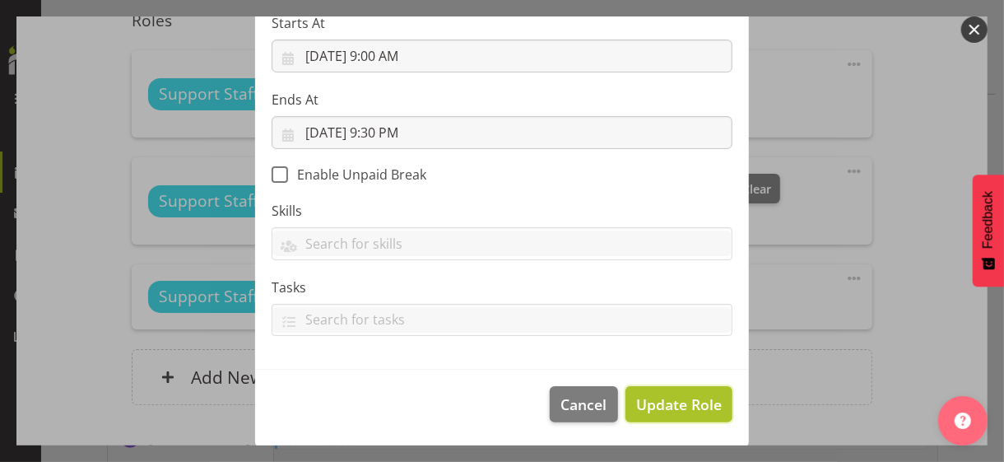
click at [653, 399] on span "Update Role" at bounding box center [679, 403] width 86 height 21
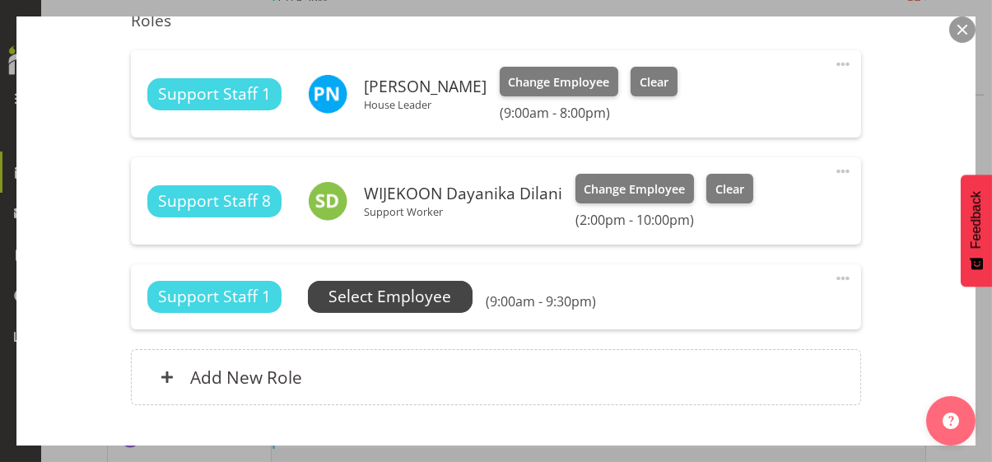
click at [385, 293] on span "Select Employee" at bounding box center [389, 297] width 123 height 24
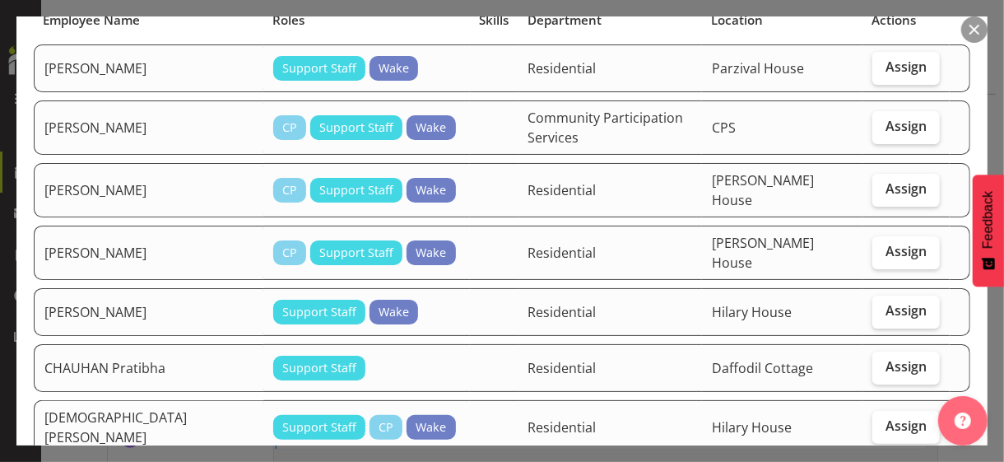
scroll to position [165, 0]
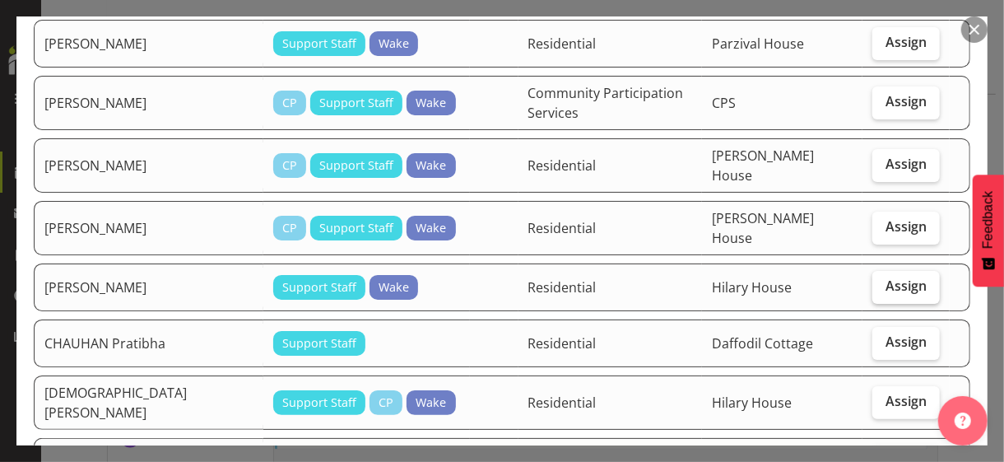
click at [885, 277] on span "Assign" at bounding box center [905, 285] width 41 height 16
click at [874, 281] on input "Assign" at bounding box center [877, 286] width 11 height 11
checkbox input "true"
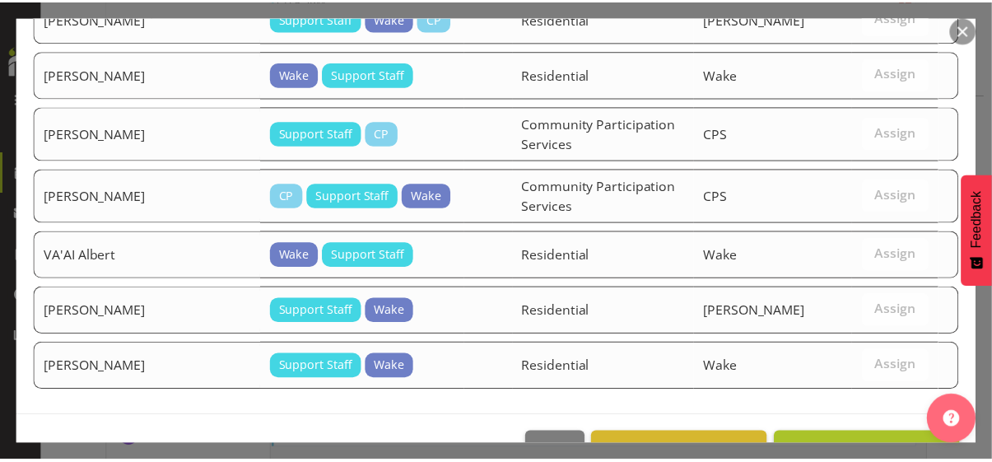
scroll to position [1753, 0]
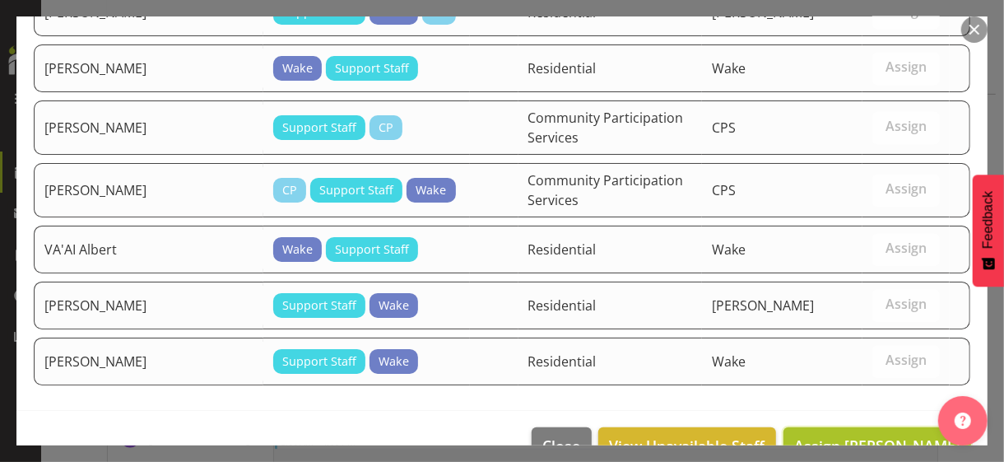
click at [845, 435] on span "Assign [PERSON_NAME]" at bounding box center [877, 445] width 166 height 20
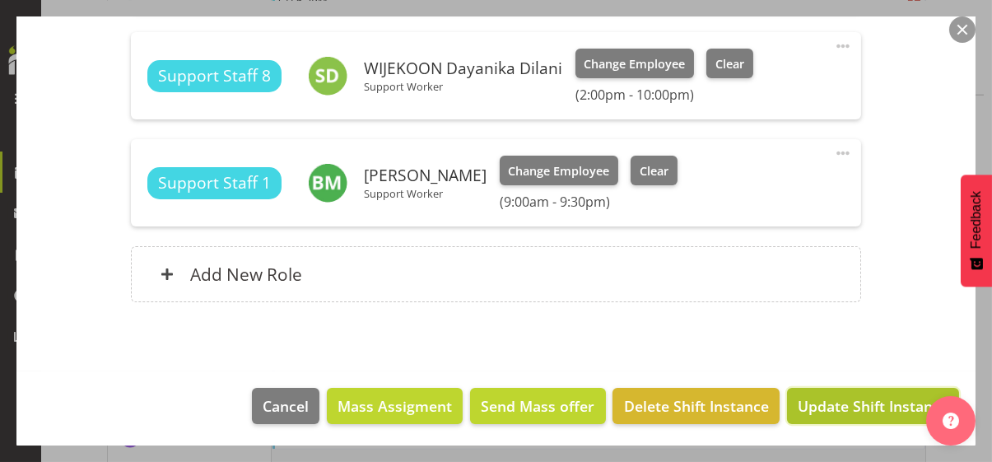
click at [839, 407] on span "Update Shift Instance" at bounding box center [872, 405] width 151 height 21
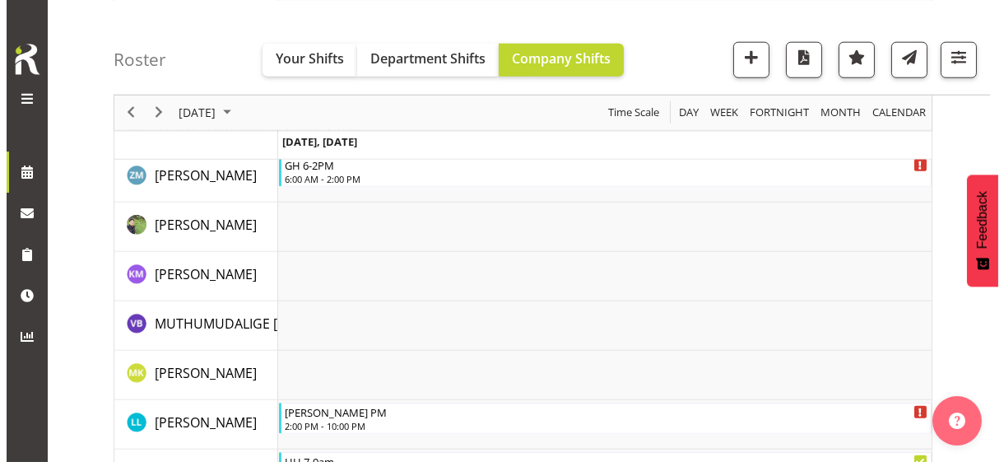
scroll to position [3331, 0]
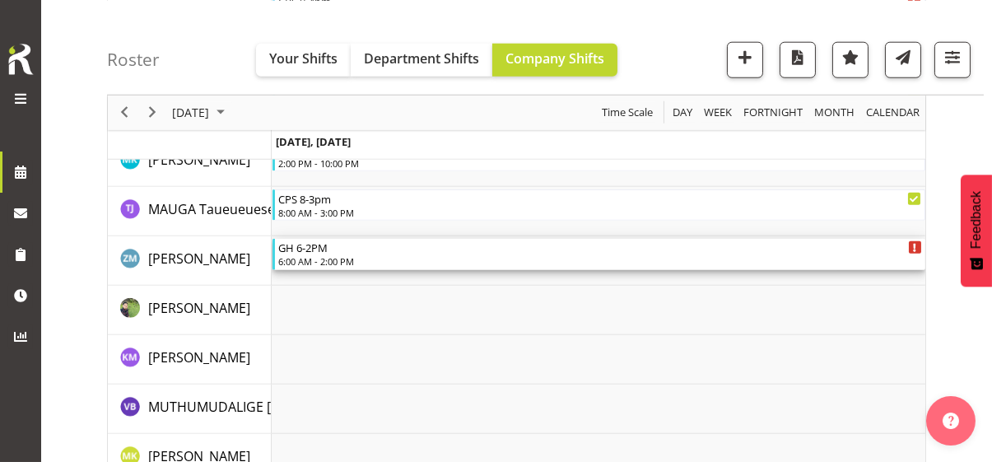
click at [346, 258] on div "6:00 AM - 2:00 PM" at bounding box center [600, 260] width 644 height 13
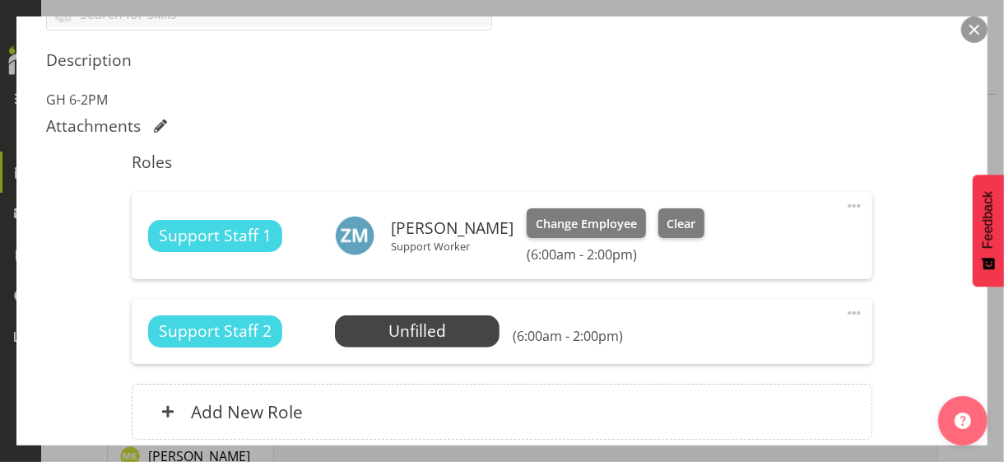
scroll to position [576, 0]
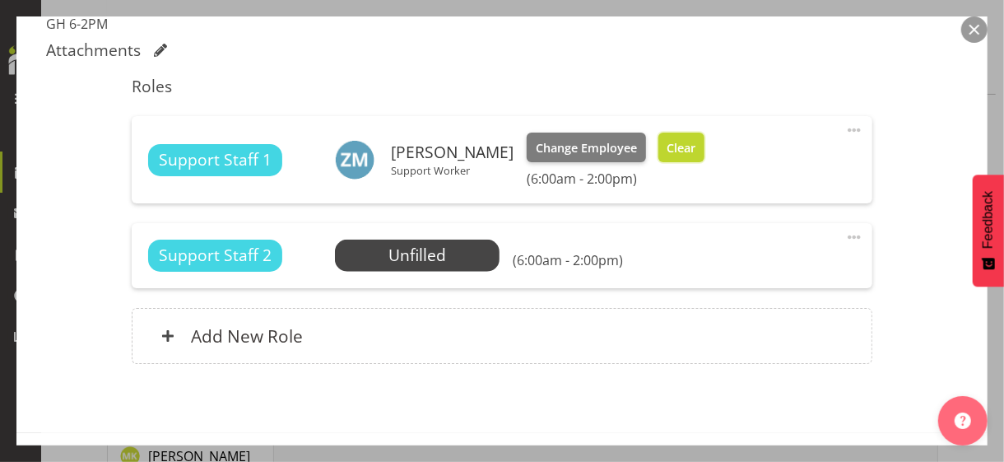
click at [676, 147] on span "Clear" at bounding box center [681, 148] width 29 height 18
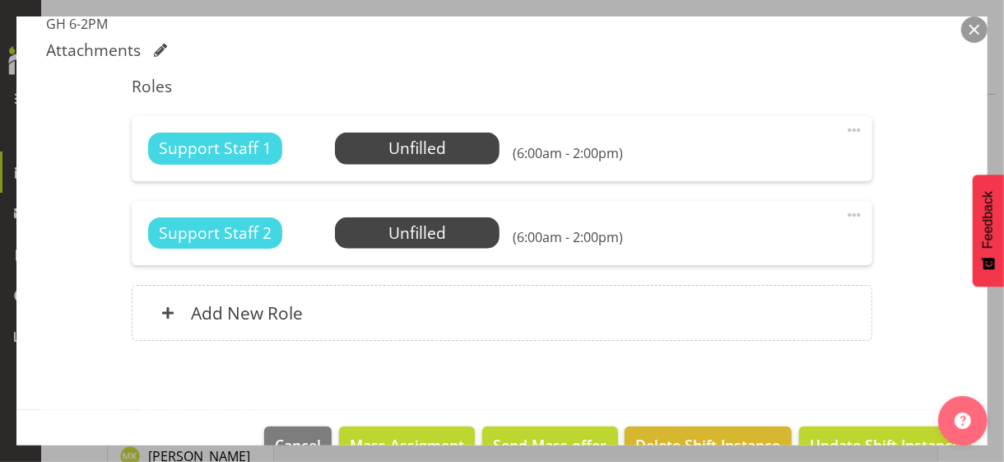
click at [844, 128] on span at bounding box center [854, 130] width 20 height 20
click at [755, 161] on link "Edit" at bounding box center [785, 166] width 158 height 30
select select "9"
select select "2025"
select select "14"
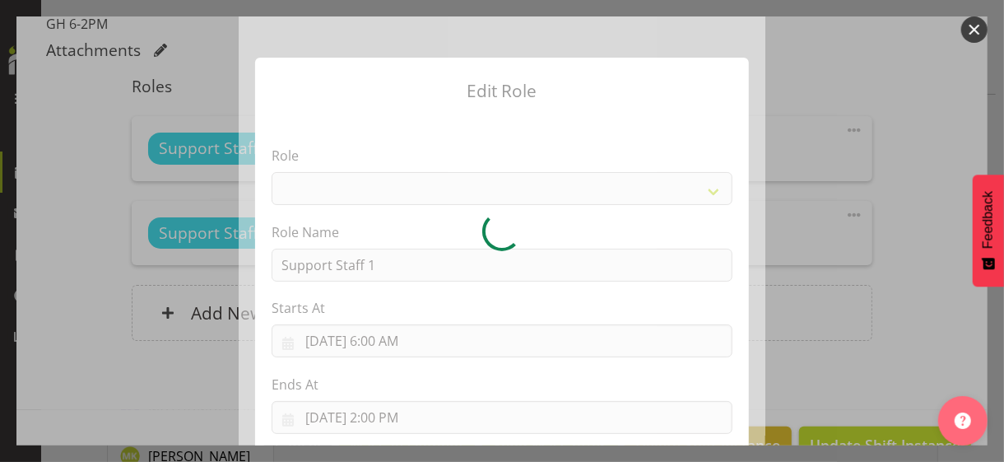
select select "1091"
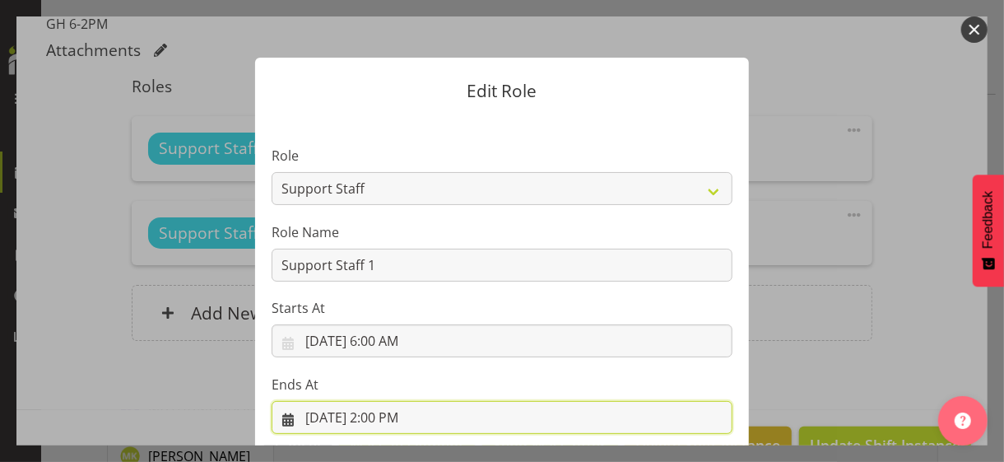
click at [388, 417] on input "[DATE] 2:00 PM" at bounding box center [502, 417] width 461 height 33
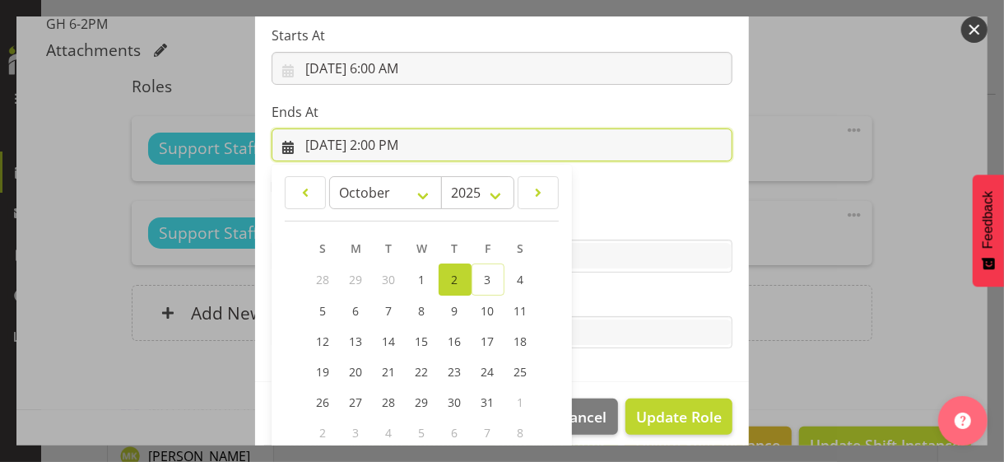
scroll to position [363, 0]
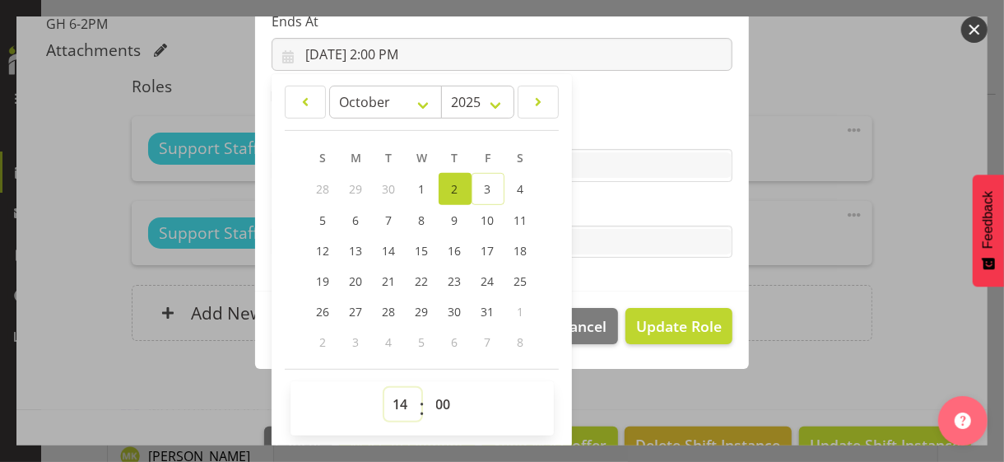
click at [395, 397] on select "00 01 02 03 04 05 06 07 08 09 10 11 12 13 14 15 16 17 18 19 20 21 22 23" at bounding box center [402, 404] width 37 height 33
select select "18"
click at [384, 388] on select "00 01 02 03 04 05 06 07 08 09 10 11 12 13 14 15 16 17 18 19 20 21 22 23" at bounding box center [402, 404] width 37 height 33
type input "[DATE] 6:00 PM"
click at [588, 195] on section "Role CP House Leader Support Staff Wake Role Name Support Staff 1 Starts At [DA…" at bounding box center [502, 22] width 494 height 538
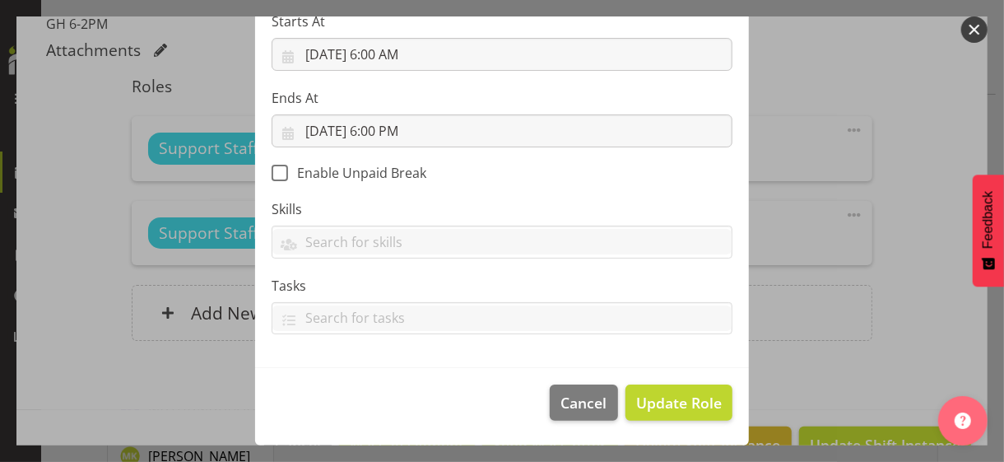
scroll to position [285, 0]
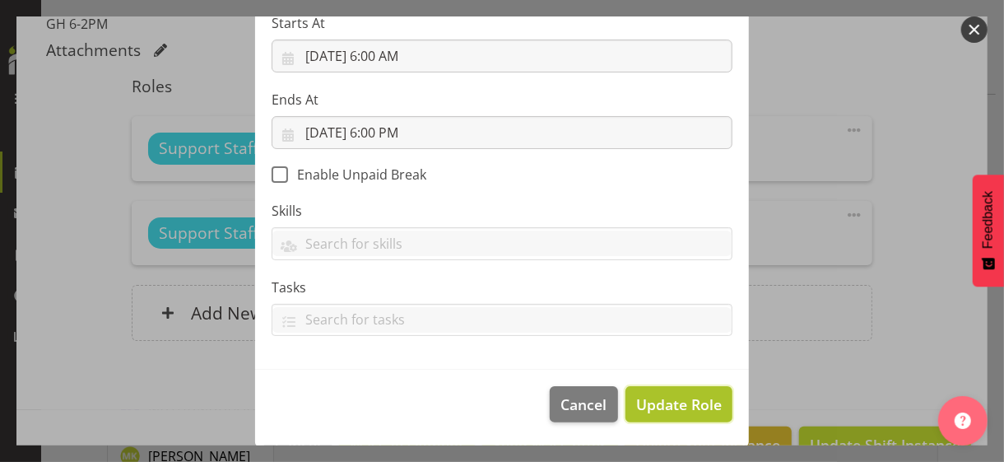
drag, startPoint x: 662, startPoint y: 406, endPoint x: 651, endPoint y: 390, distance: 18.9
click at [662, 404] on span "Update Role" at bounding box center [679, 403] width 86 height 21
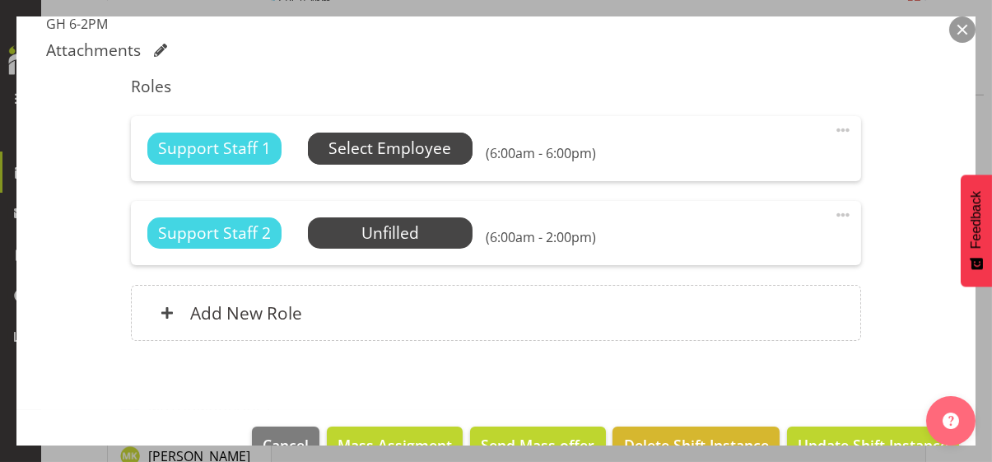
click at [390, 147] on span "Select Employee" at bounding box center [389, 149] width 123 height 24
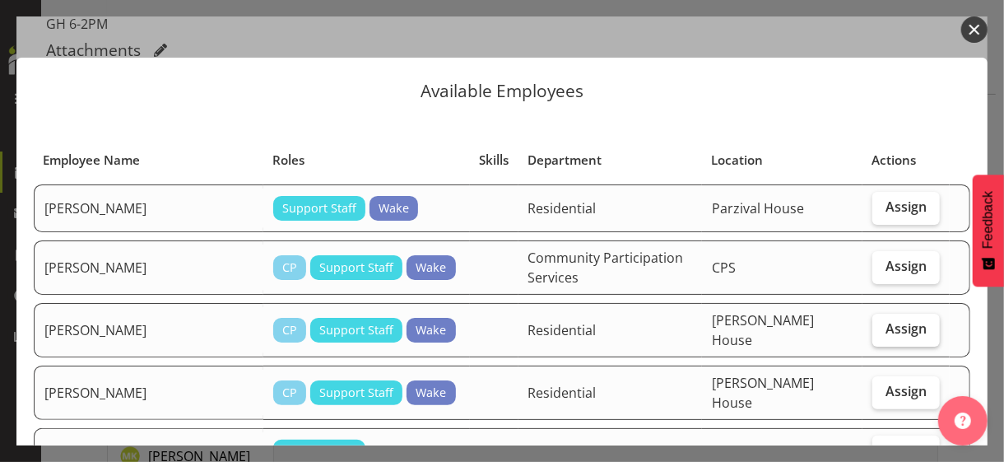
click at [895, 320] on span "Assign" at bounding box center [905, 328] width 41 height 16
click at [883, 323] on input "Assign" at bounding box center [877, 328] width 11 height 11
checkbox input "true"
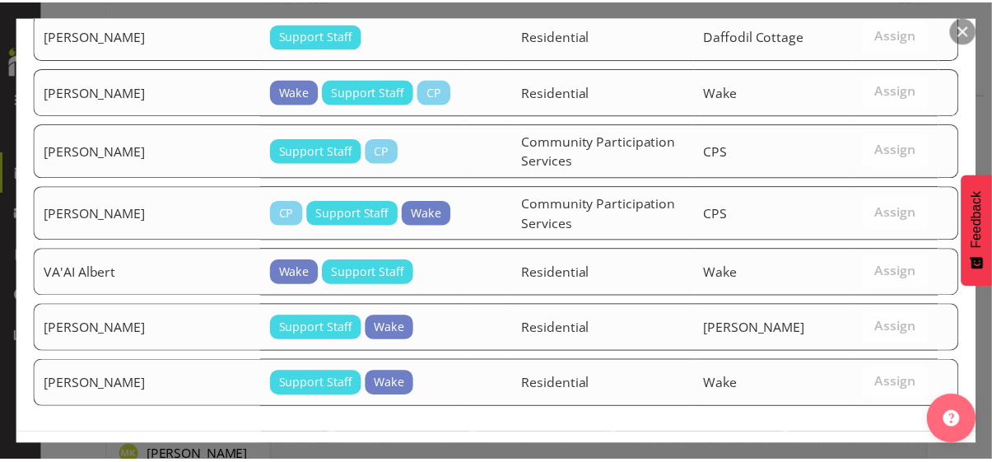
scroll to position [1368, 0]
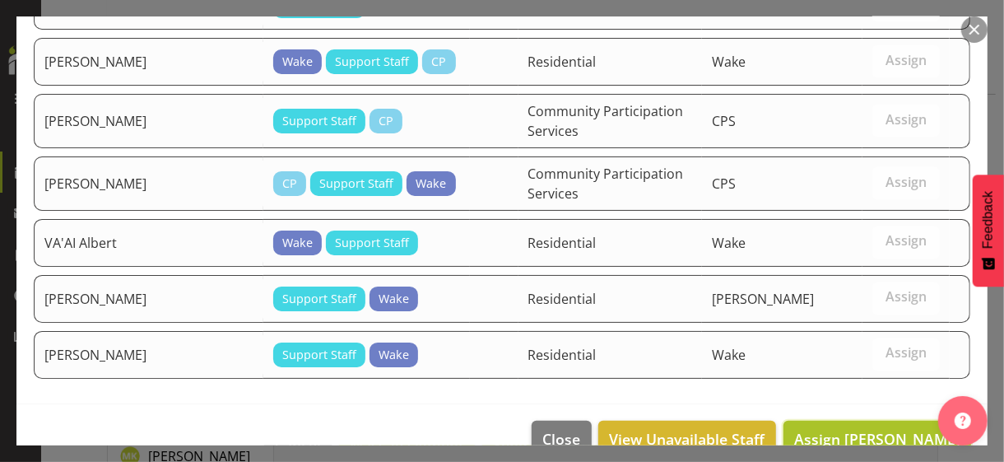
click at [835, 429] on span "Assign [PERSON_NAME]" at bounding box center [877, 439] width 166 height 20
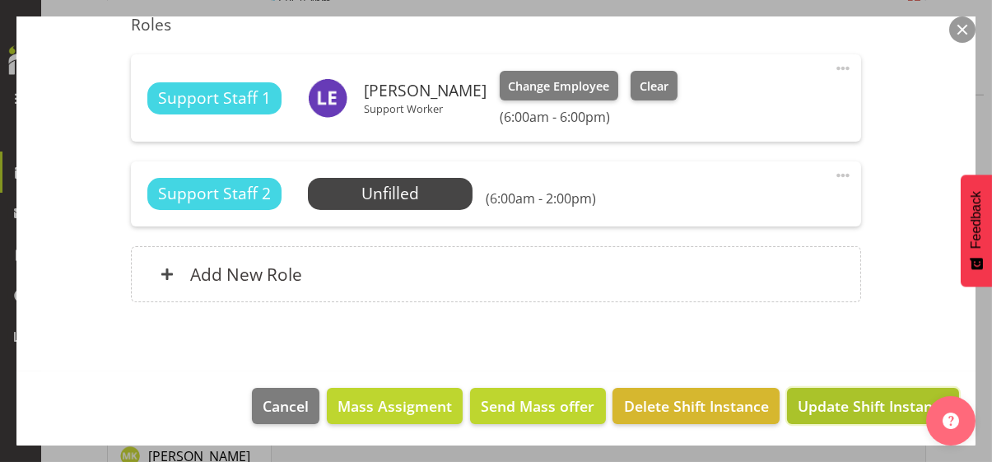
click at [861, 402] on span "Update Shift Instance" at bounding box center [872, 405] width 151 height 21
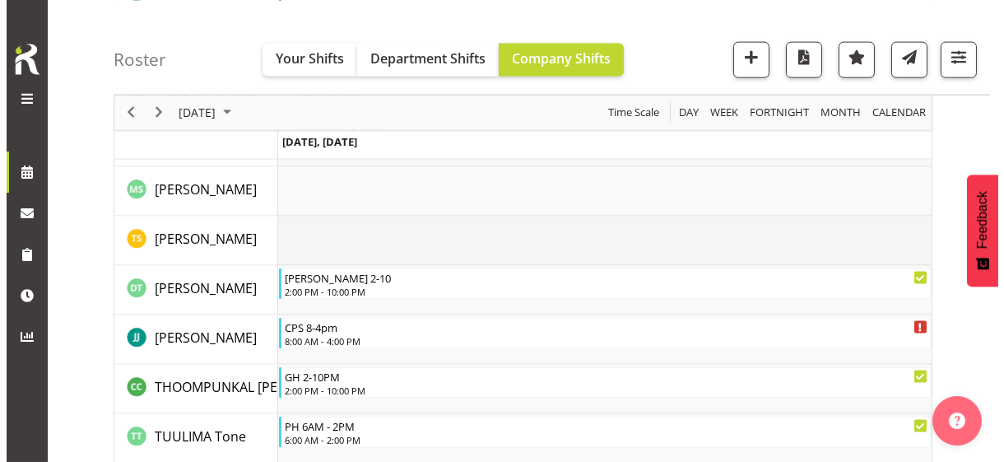
scroll to position [4812, 0]
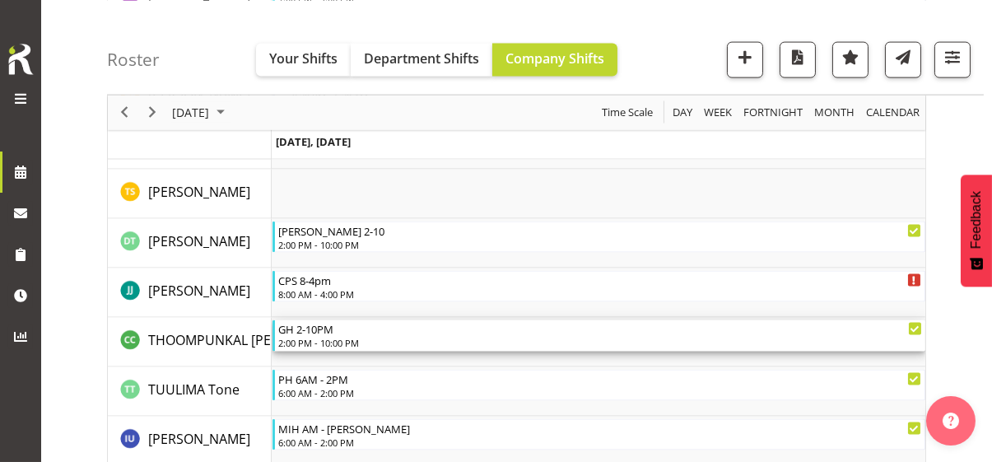
click at [351, 336] on div "2:00 PM - 10:00 PM" at bounding box center [600, 342] width 644 height 13
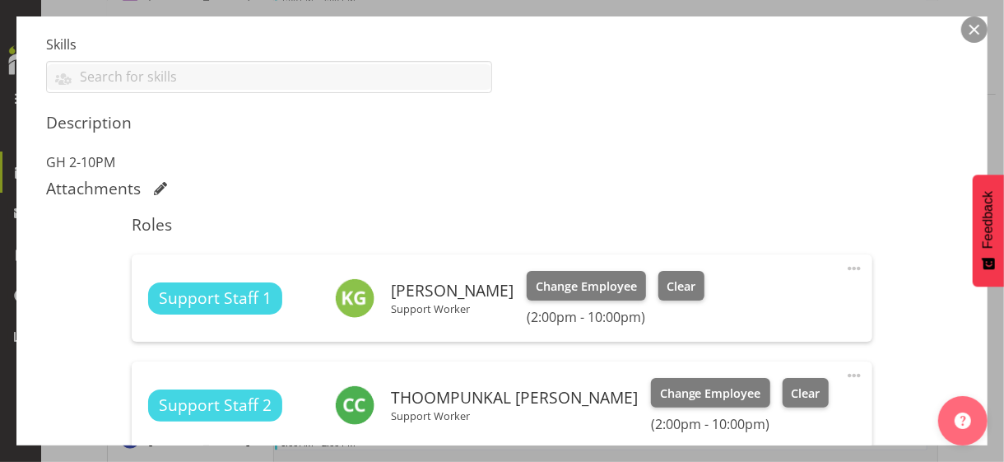
scroll to position [576, 0]
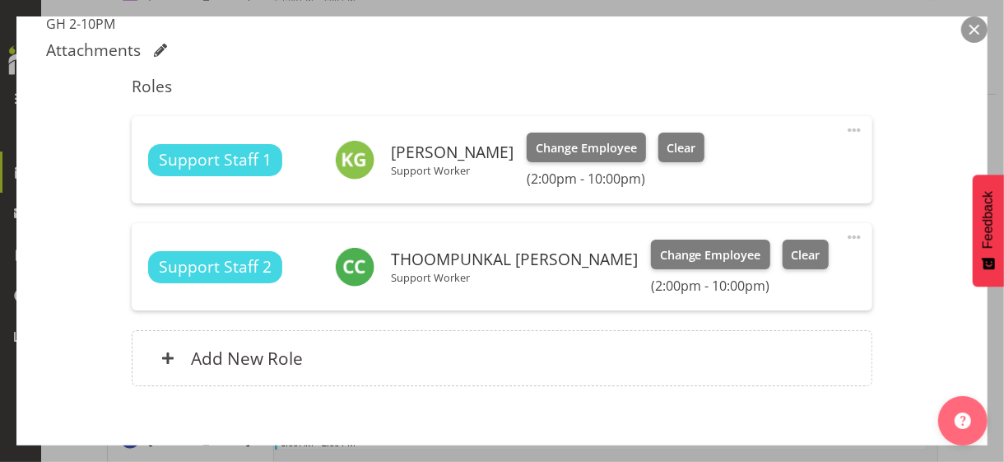
click at [698, 151] on div "Support Staff 1 [PERSON_NAME] Support Worker Change Employee Clear (2:00pm - 10…" at bounding box center [501, 159] width 707 height 54
drag, startPoint x: 677, startPoint y: 153, endPoint x: 699, endPoint y: 167, distance: 26.3
click at [677, 152] on span "Clear" at bounding box center [681, 148] width 29 height 18
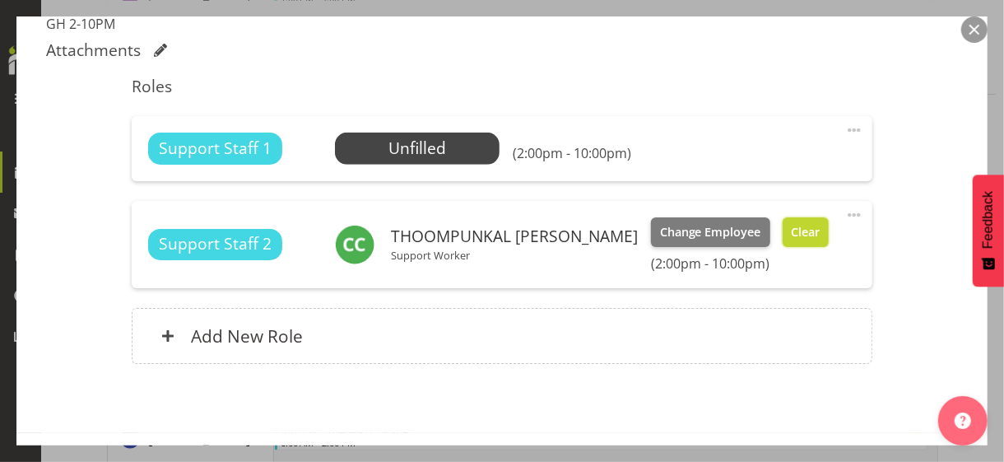
click at [791, 227] on span "Clear" at bounding box center [805, 232] width 29 height 18
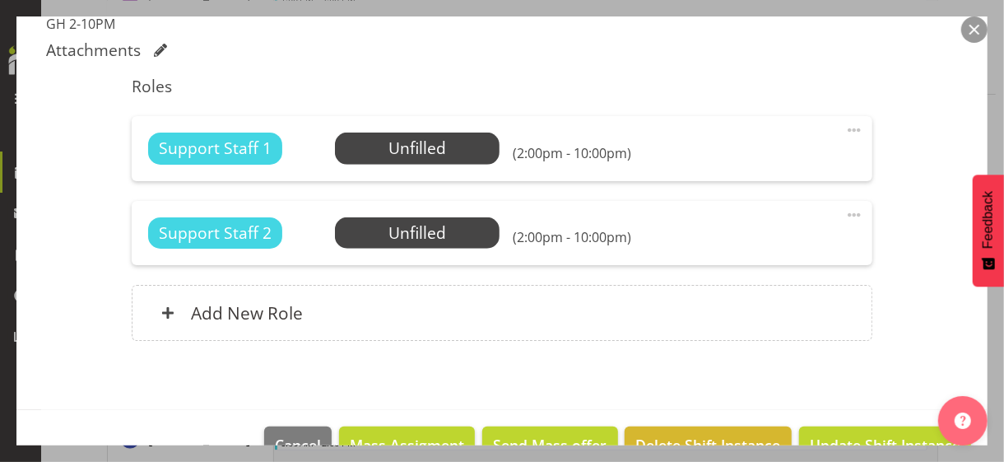
click at [844, 210] on span at bounding box center [854, 215] width 20 height 20
click at [727, 249] on link "Edit" at bounding box center [785, 251] width 158 height 30
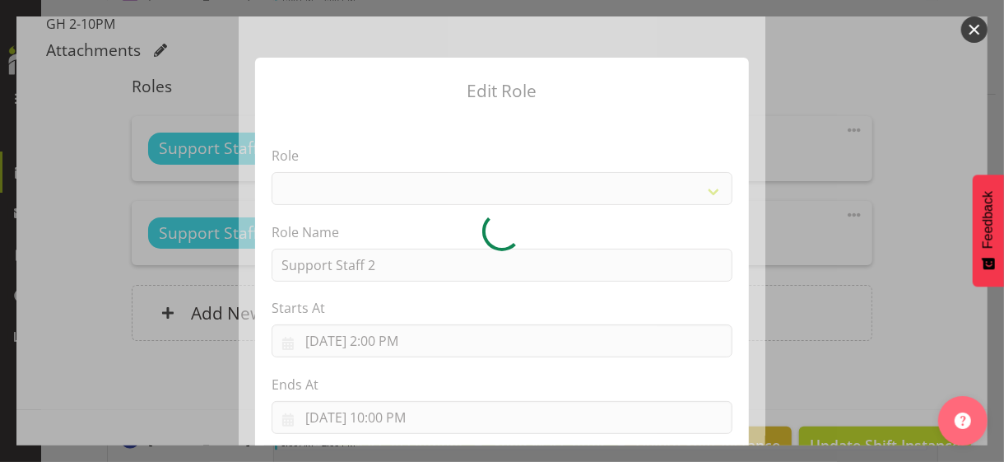
select select "1091"
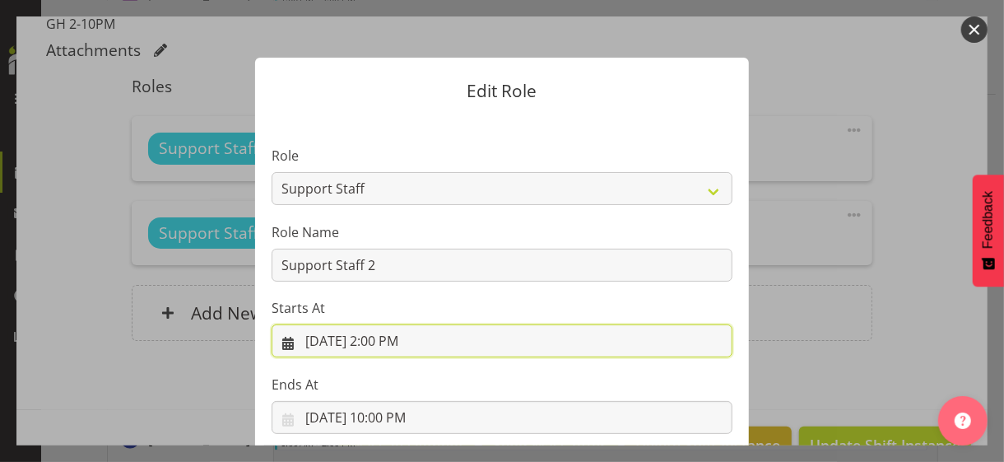
click at [385, 342] on input "[DATE] 2:00 PM" at bounding box center [502, 340] width 461 height 33
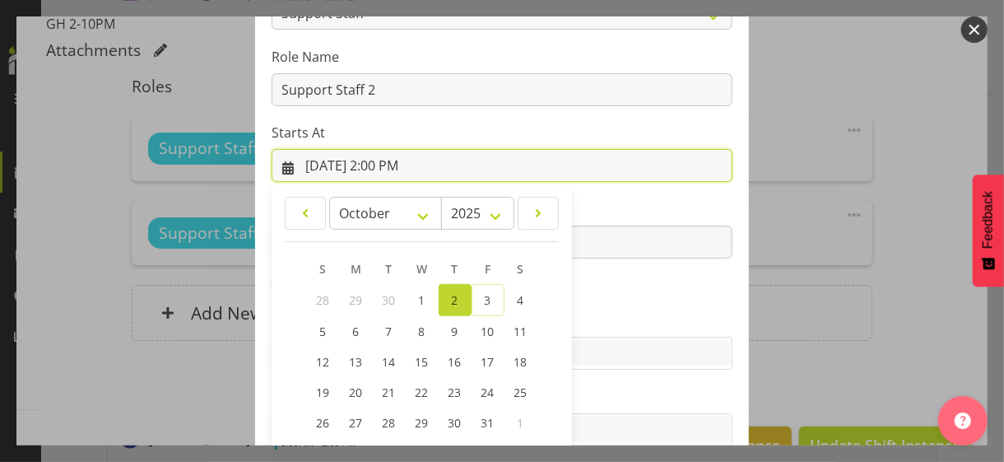
scroll to position [286, 0]
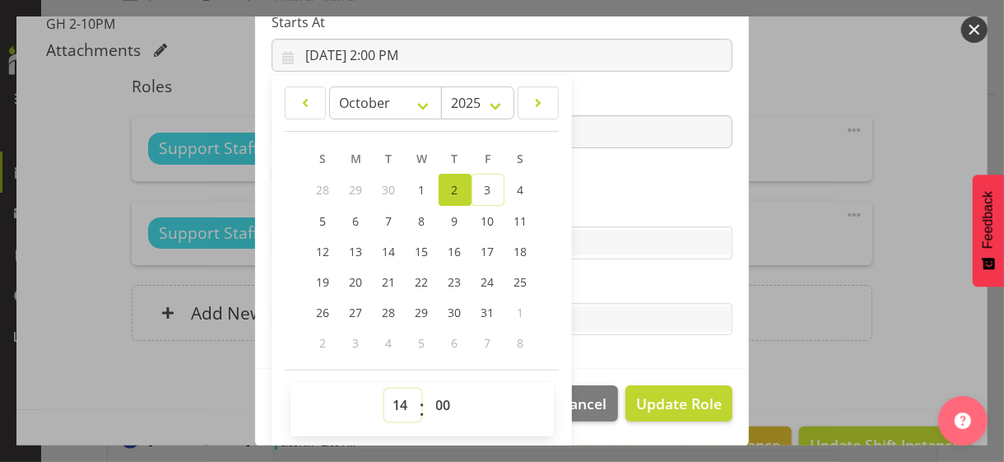
drag, startPoint x: 394, startPoint y: 401, endPoint x: 400, endPoint y: 388, distance: 13.6
click at [394, 401] on select "00 01 02 03 04 05 06 07 08 09 10 11 12 13 14 15 16 17 18 19 20 21 22 23" at bounding box center [402, 404] width 37 height 33
select select "16"
click at [384, 388] on select "00 01 02 03 04 05 06 07 08 09 10 11 12 13 14 15 16 17 18 19 20 21 22 23" at bounding box center [402, 404] width 37 height 33
type input "[DATE] 4:00 PM"
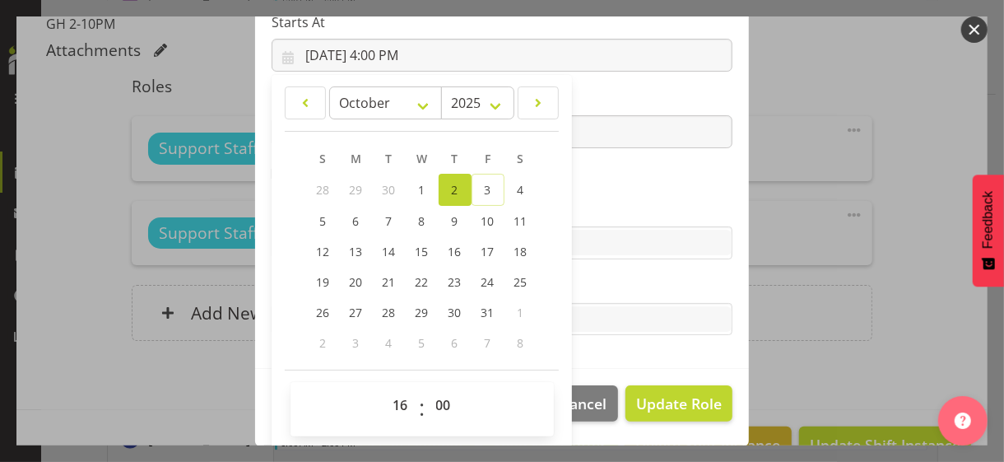
click at [582, 207] on label "Skills" at bounding box center [502, 210] width 461 height 20
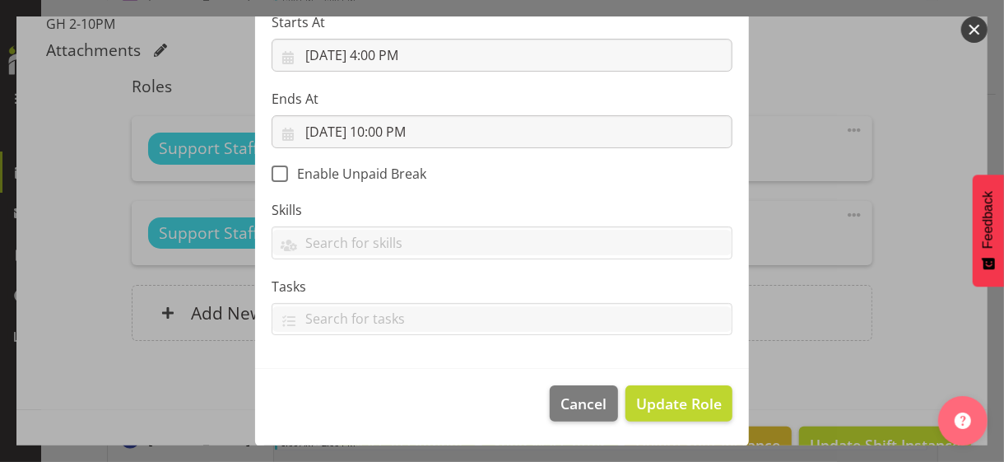
scroll to position [285, 0]
click at [652, 403] on span "Update Role" at bounding box center [679, 403] width 86 height 21
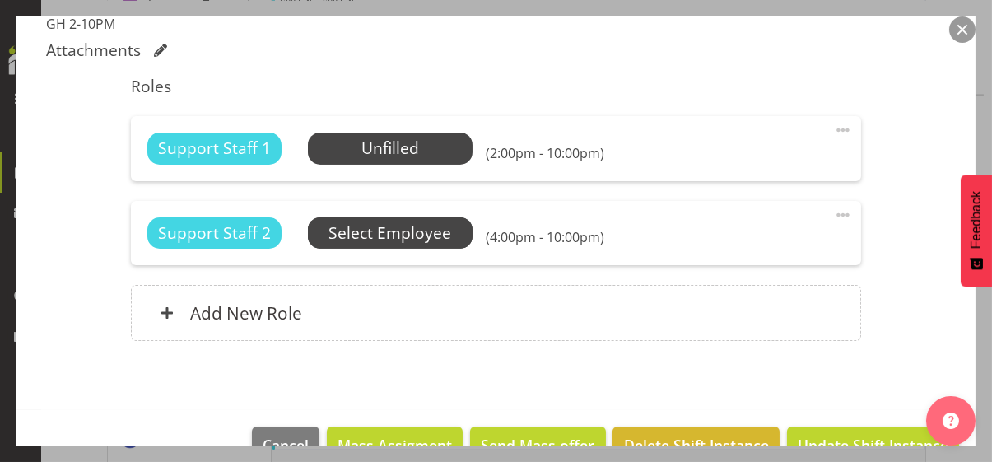
click at [434, 235] on span "Select Employee" at bounding box center [389, 233] width 123 height 24
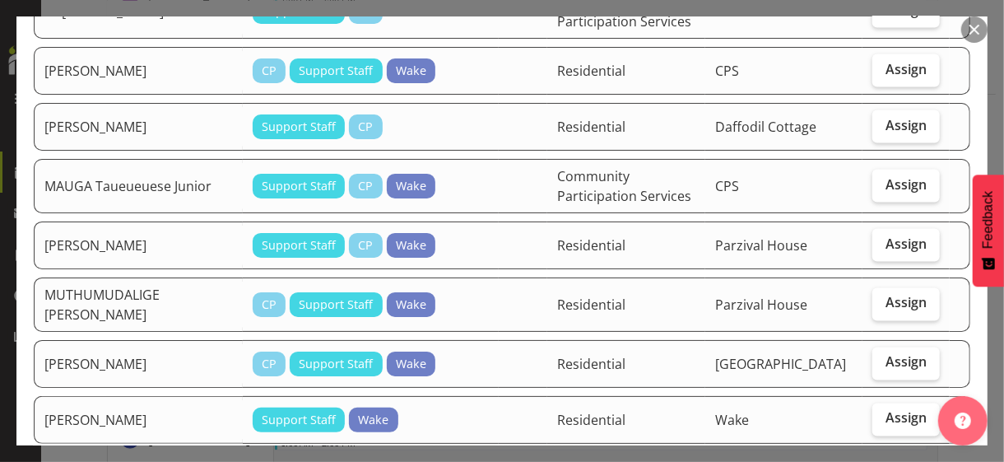
scroll to position [1317, 0]
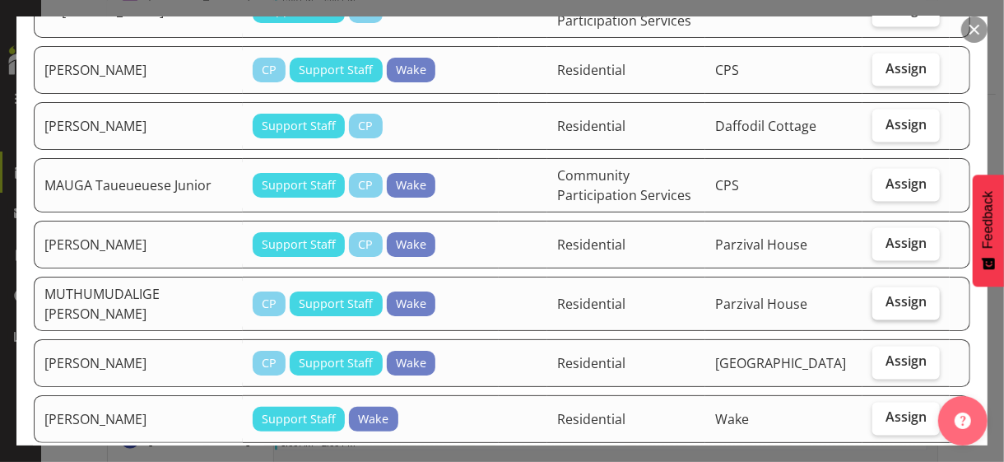
click at [892, 294] on span "Assign" at bounding box center [905, 302] width 41 height 16
click at [883, 297] on input "Assign" at bounding box center [877, 302] width 11 height 11
checkbox input "true"
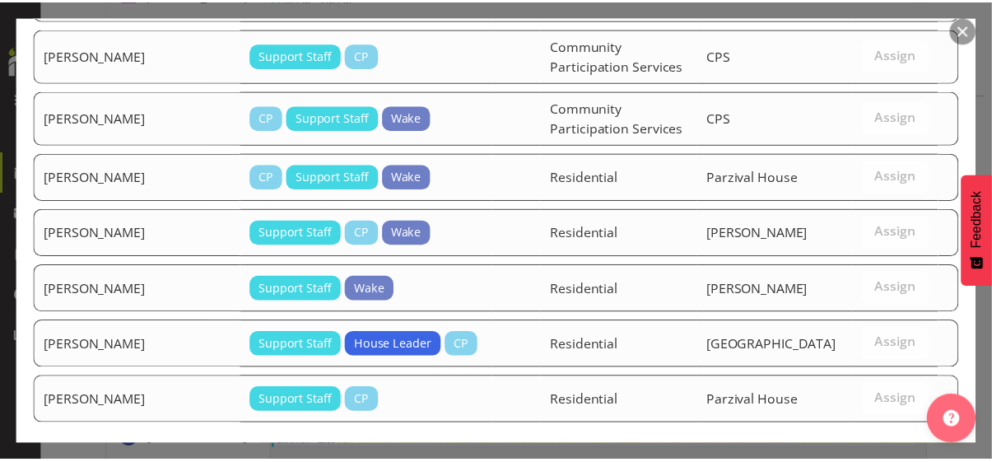
scroll to position [2562, 0]
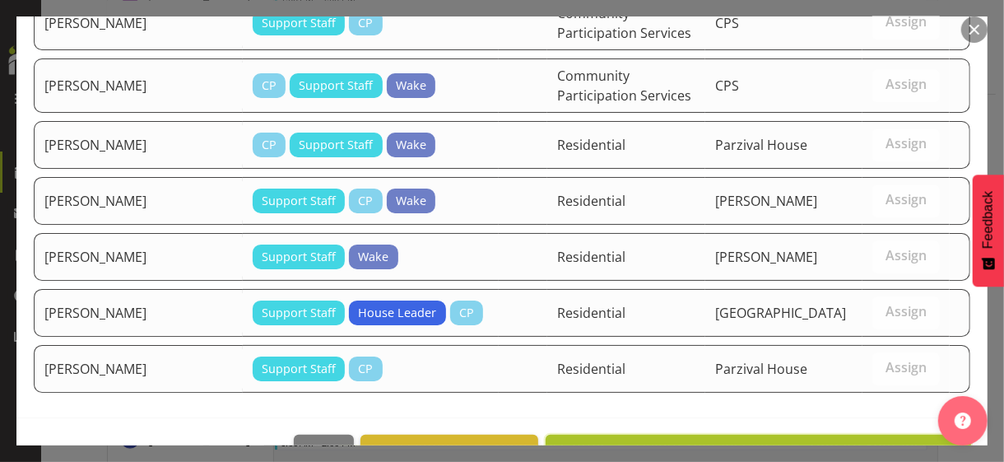
click at [816, 443] on span "Assign MUTHUMUDALIGE [DEMOGRAPHIC_DATA] Vinudya" at bounding box center [758, 453] width 404 height 20
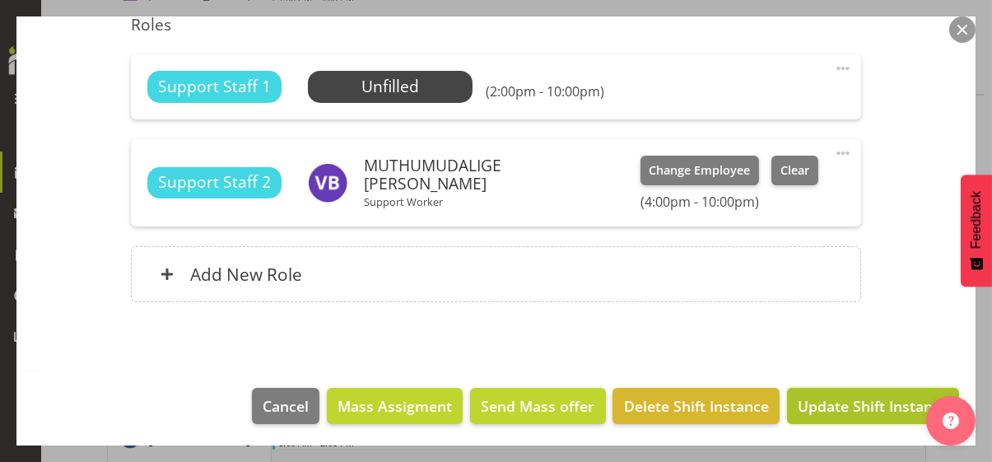
click at [818, 402] on span "Update Shift Instance" at bounding box center [872, 405] width 151 height 21
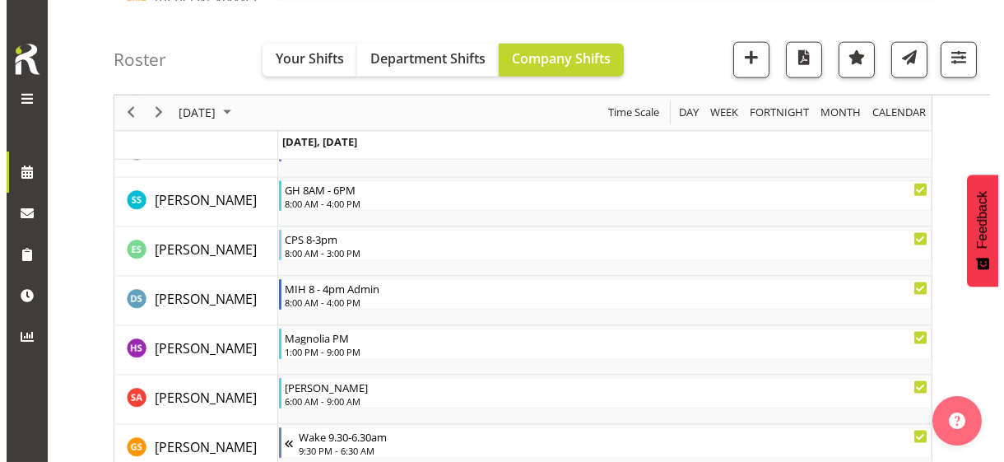
scroll to position [4466, 0]
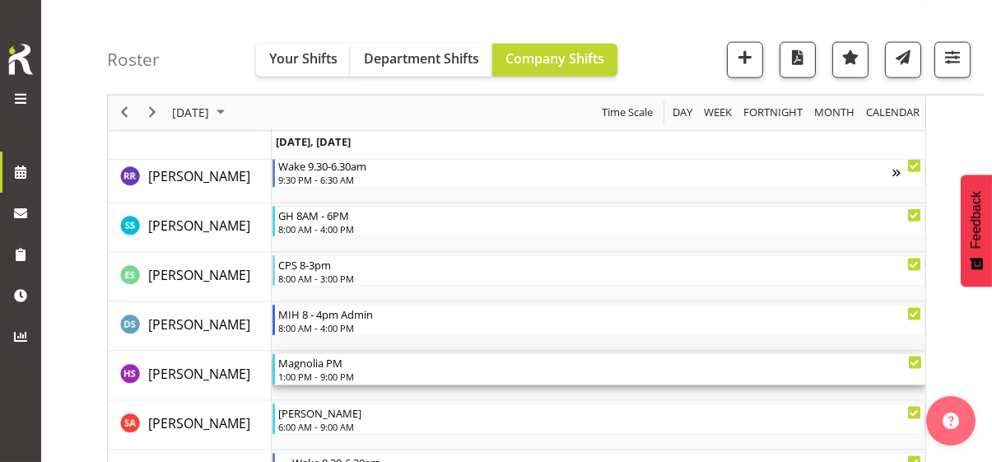
click at [323, 374] on div "1:00 PM - 9:00 PM" at bounding box center [600, 375] width 644 height 13
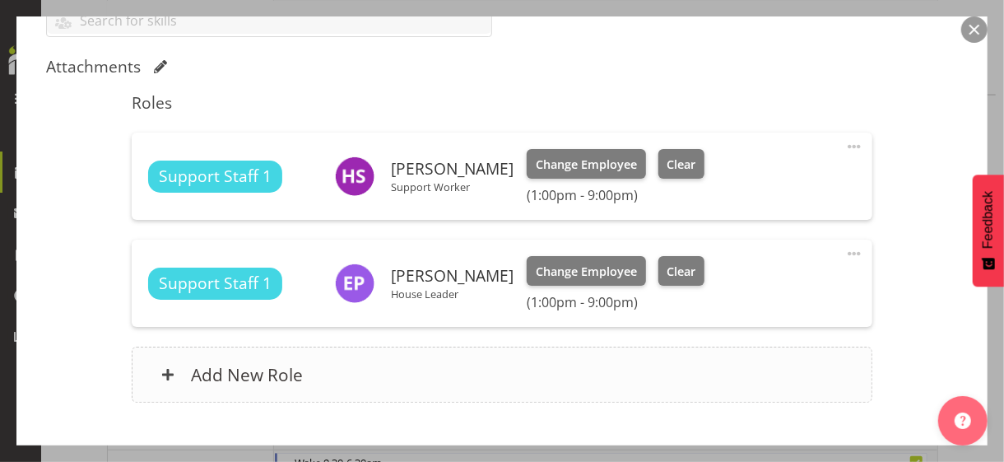
scroll to position [594, 0]
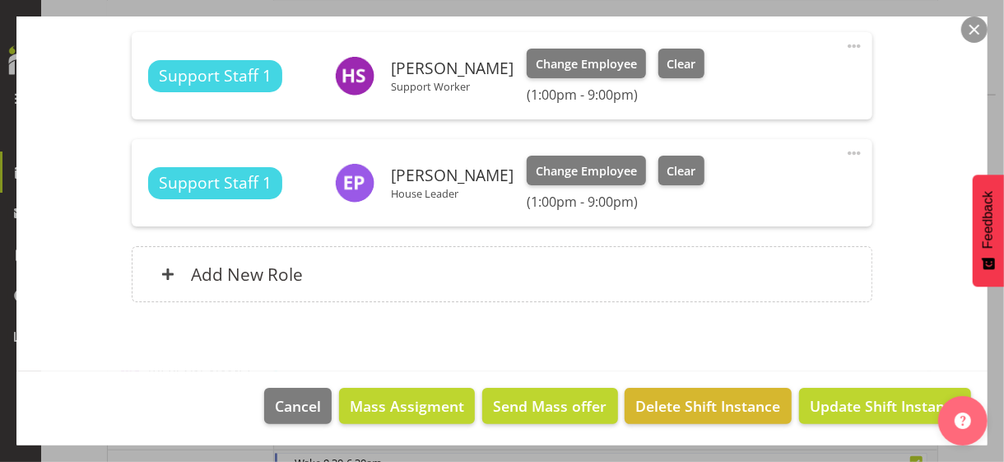
click at [844, 147] on span at bounding box center [854, 153] width 20 height 20
click at [769, 191] on link "Edit" at bounding box center [785, 189] width 158 height 30
select select "9"
select select "2025"
select select "13"
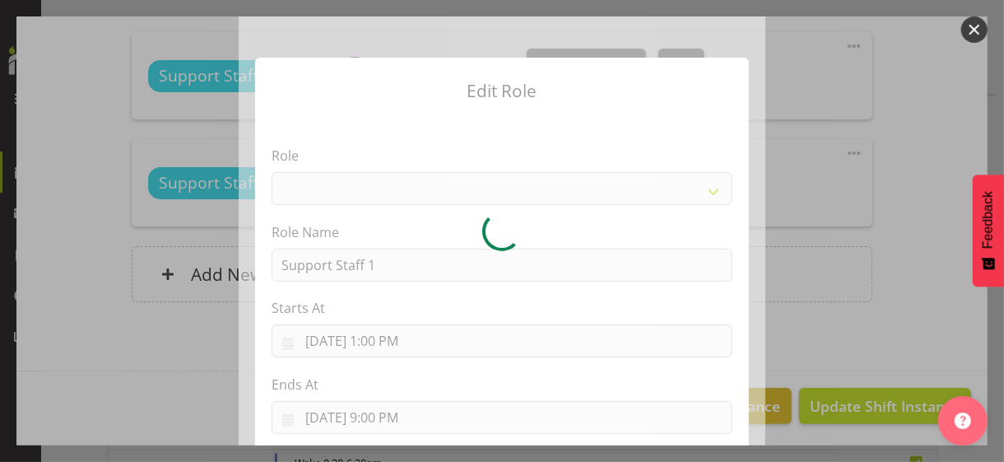
select select "1091"
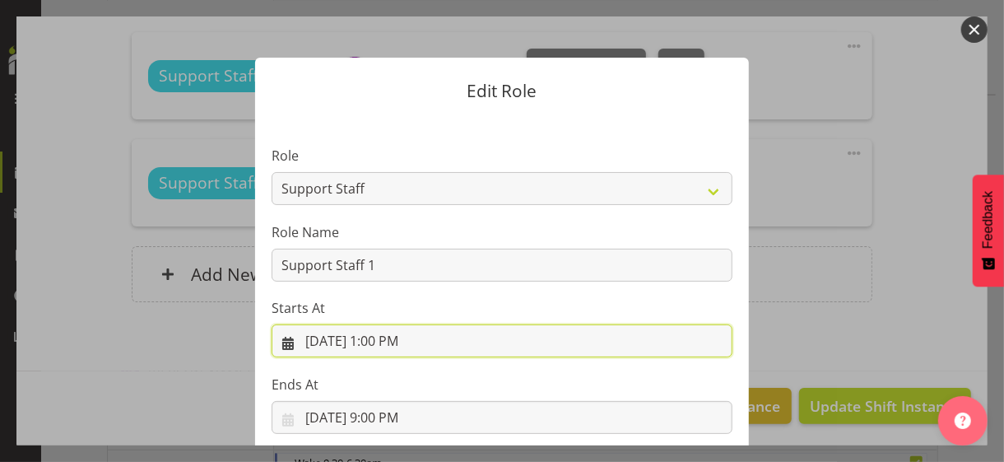
click at [386, 341] on input "[DATE] 1:00 PM" at bounding box center [502, 340] width 461 height 33
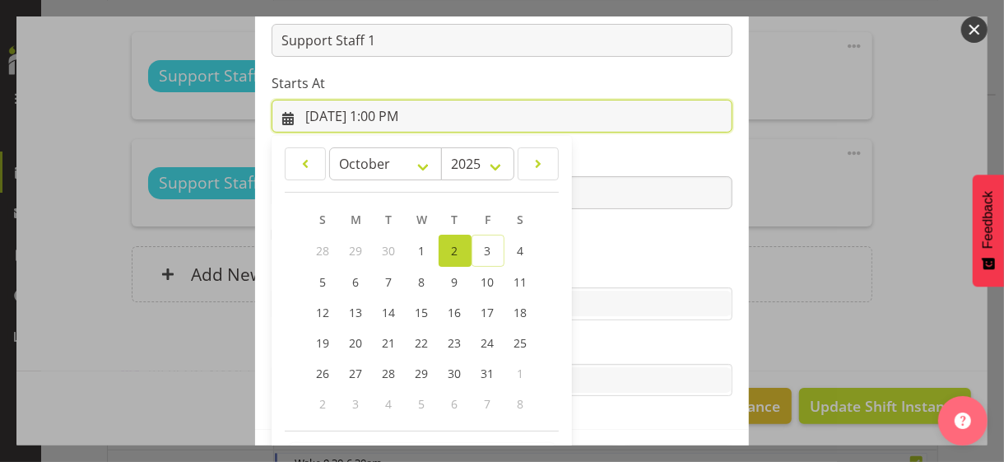
scroll to position [286, 0]
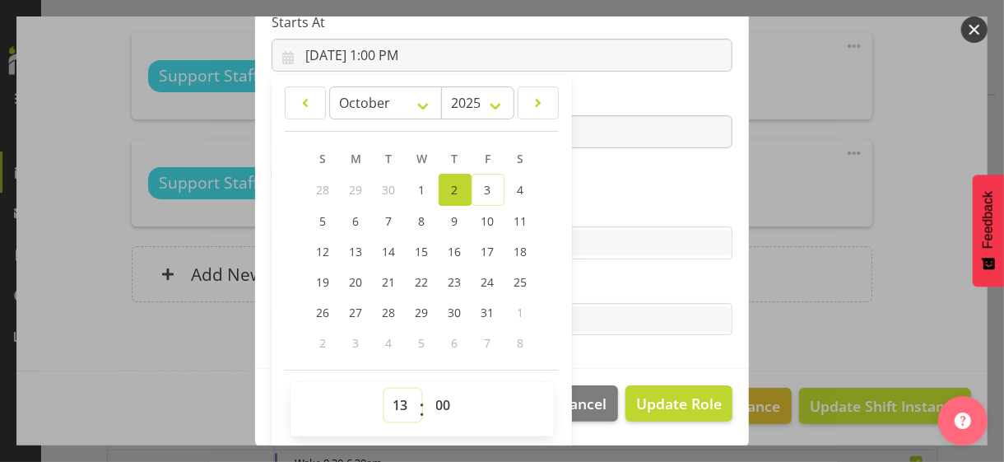
drag, startPoint x: 394, startPoint y: 405, endPoint x: 399, endPoint y: 390, distance: 15.6
click at [399, 390] on select "00 01 02 03 04 05 06 07 08 09 10 11 12 13 14 15 16 17 18 19 20 21 22 23" at bounding box center [402, 404] width 37 height 33
select select "10"
click at [384, 388] on select "00 01 02 03 04 05 06 07 08 09 10 11 12 13 14 15 16 17 18 19 20 21 22 23" at bounding box center [402, 404] width 37 height 33
type input "[DATE] 10:00 AM"
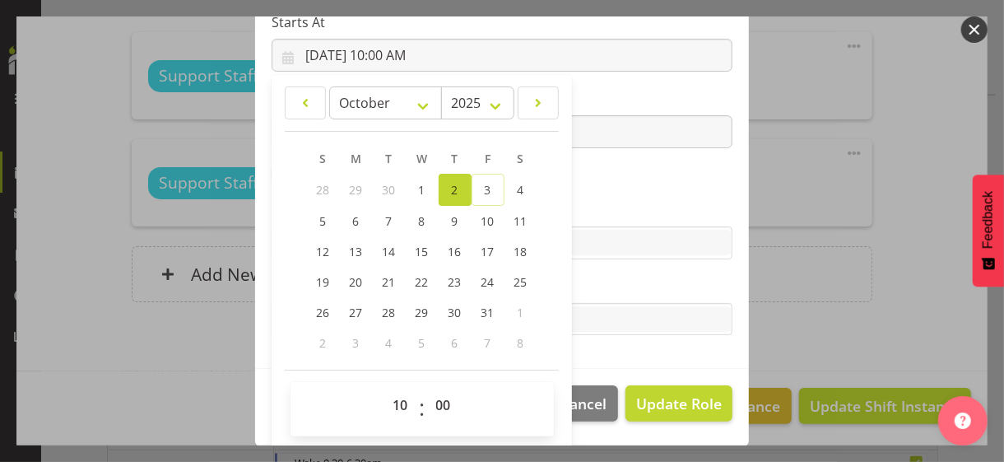
click at [609, 156] on section "Role CP House Leader Support Staff Wake Role Name Support Staff 1 Starts At [DA…" at bounding box center [502, 99] width 494 height 538
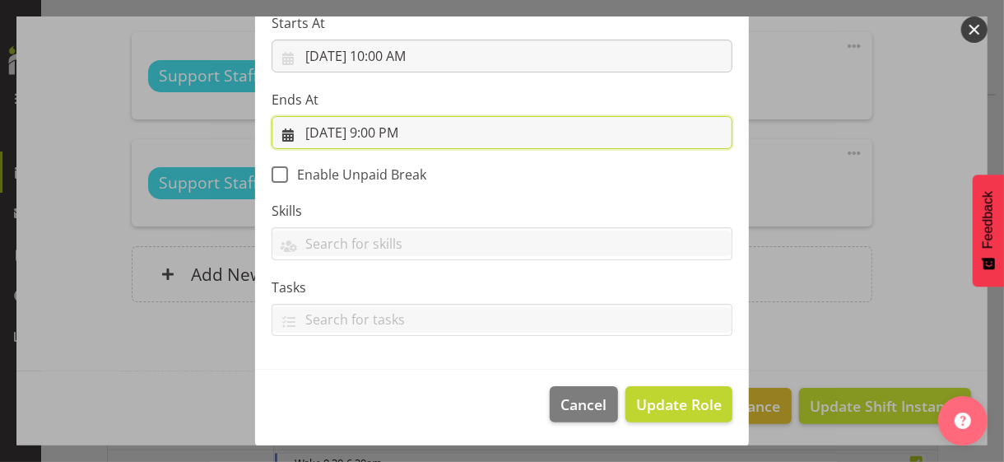
click at [379, 127] on input "[DATE] 9:00 PM" at bounding box center [502, 132] width 461 height 33
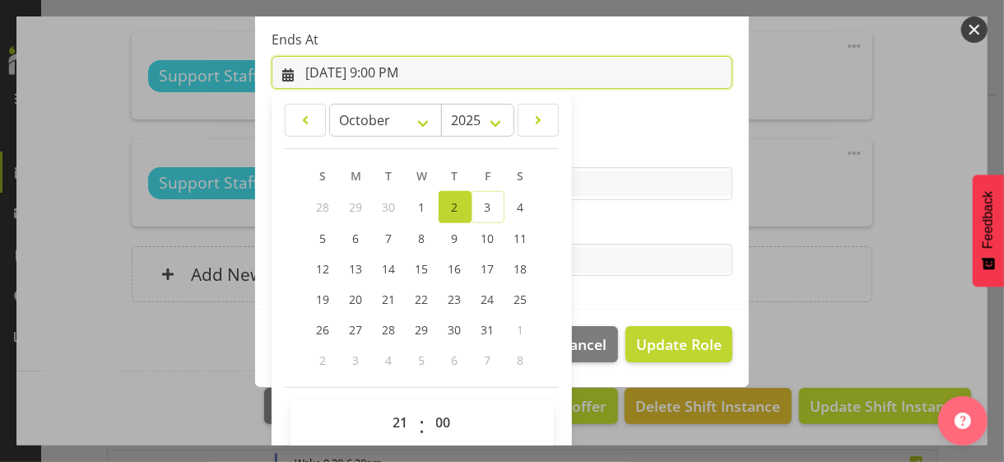
scroll to position [363, 0]
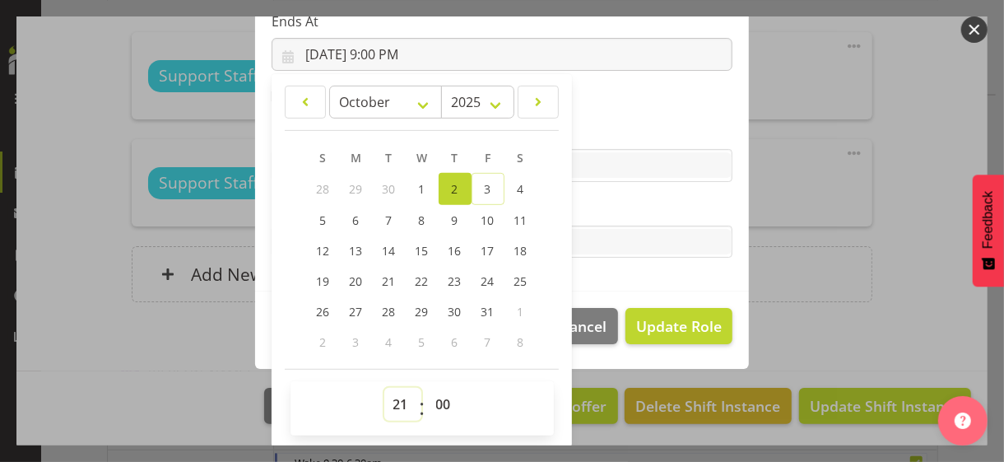
drag, startPoint x: 386, startPoint y: 397, endPoint x: 389, endPoint y: 388, distance: 10.4
click at [386, 397] on select "00 01 02 03 04 05 06 07 08 09 10 11 12 13 14 15 16 17 18 19 20 21 22 23" at bounding box center [402, 404] width 37 height 33
select select "19"
click at [384, 388] on select "00 01 02 03 04 05 06 07 08 09 10 11 12 13 14 15 16 17 18 19 20 21 22 23" at bounding box center [402, 404] width 37 height 33
type input "[DATE] 7:00 PM"
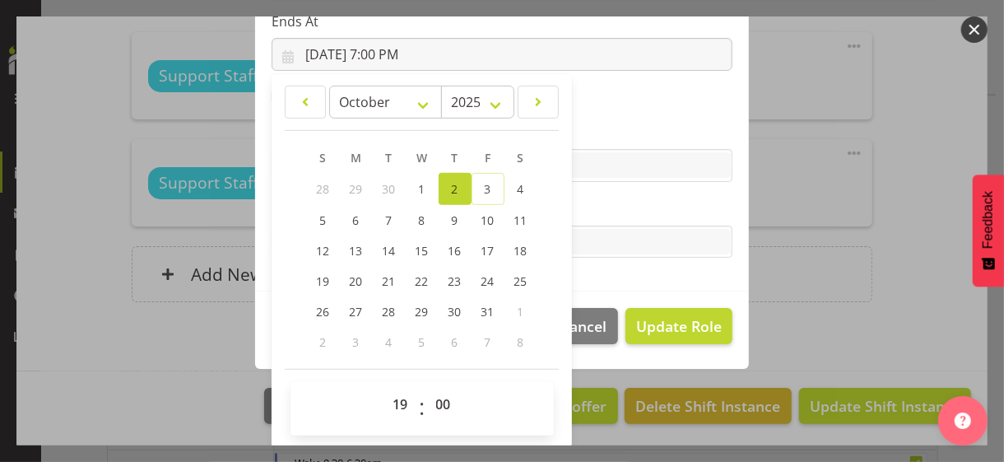
click at [602, 202] on label "Tasks" at bounding box center [502, 209] width 461 height 20
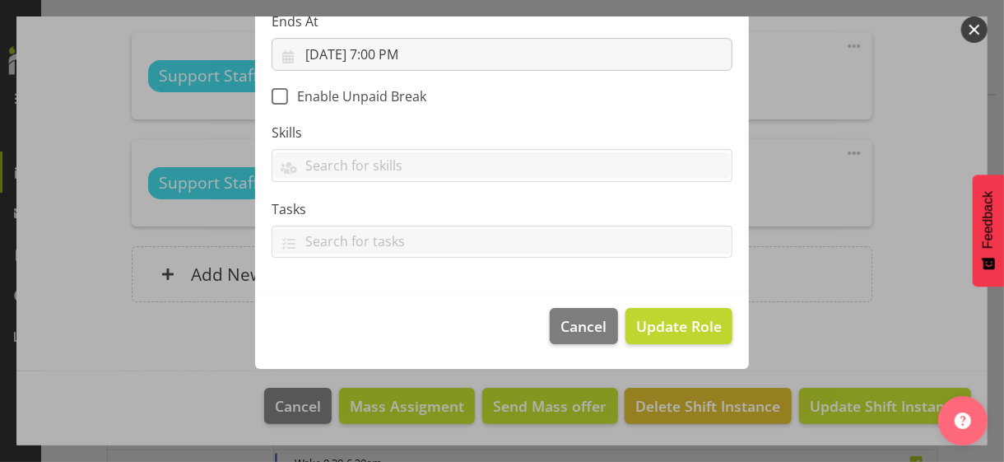
scroll to position [285, 0]
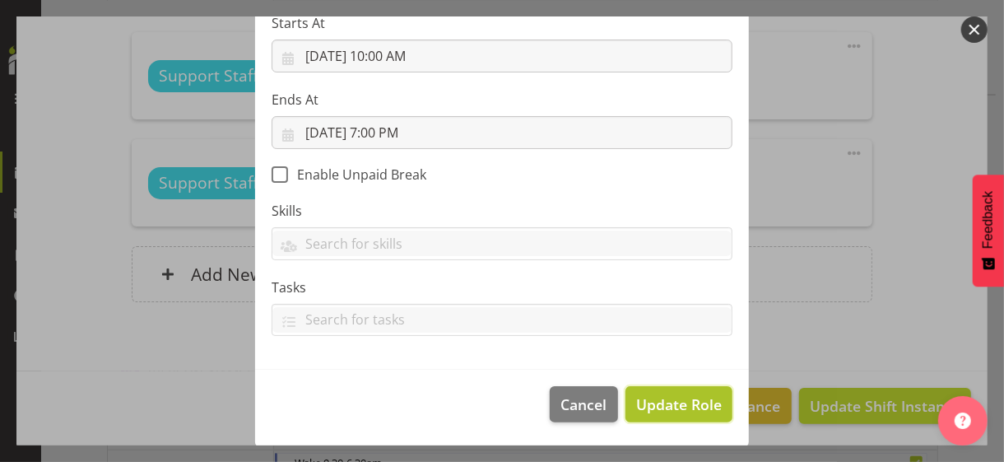
click at [670, 394] on span "Update Role" at bounding box center [679, 403] width 86 height 21
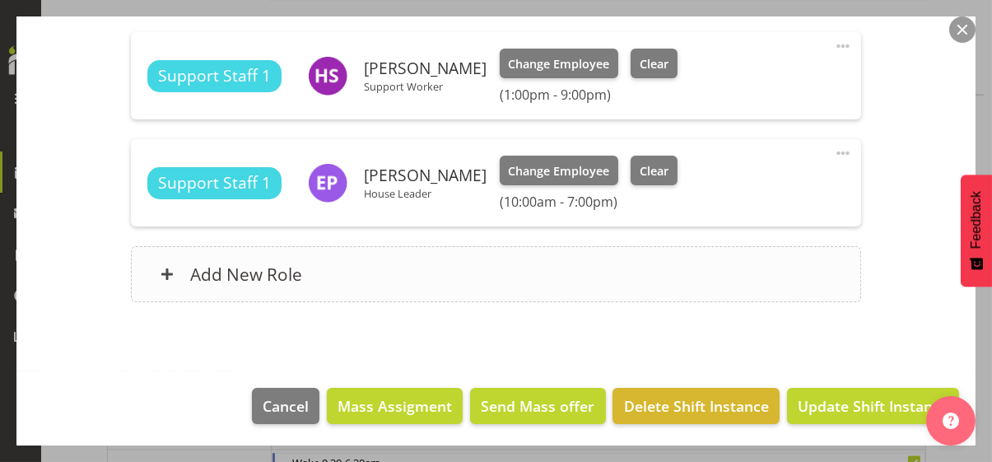
click at [445, 274] on div "Add New Role" at bounding box center [496, 274] width 730 height 56
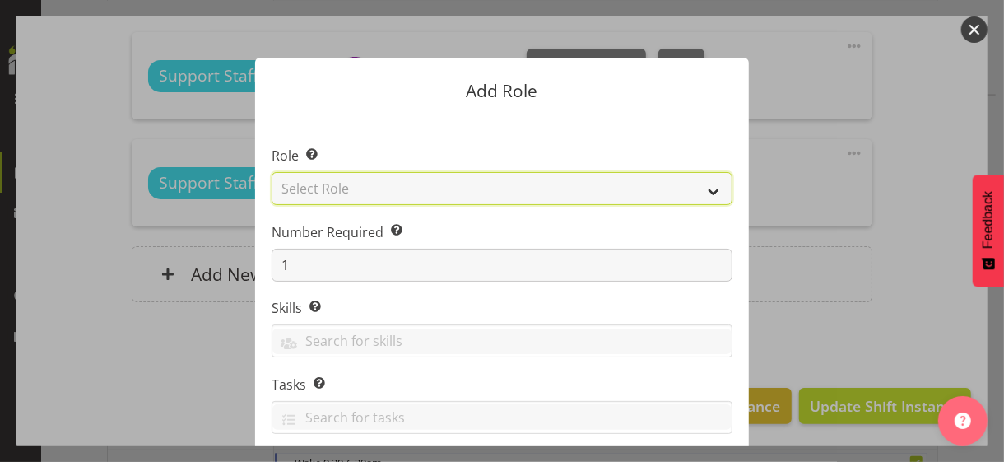
click at [355, 193] on select "Select Role CP House Leader Support Staff Wake" at bounding box center [502, 188] width 461 height 33
select select "1091"
click at [272, 172] on select "Select Role CP House Leader Support Staff Wake" at bounding box center [502, 188] width 461 height 33
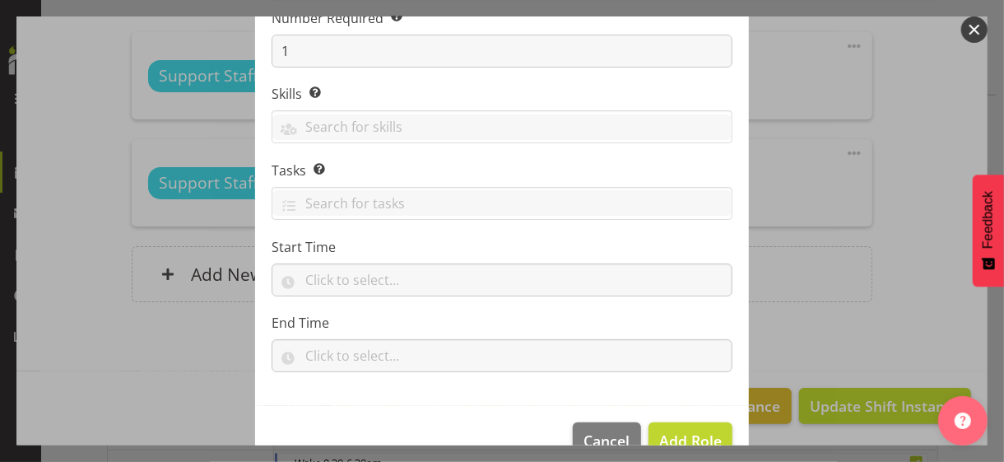
scroll to position [250, 0]
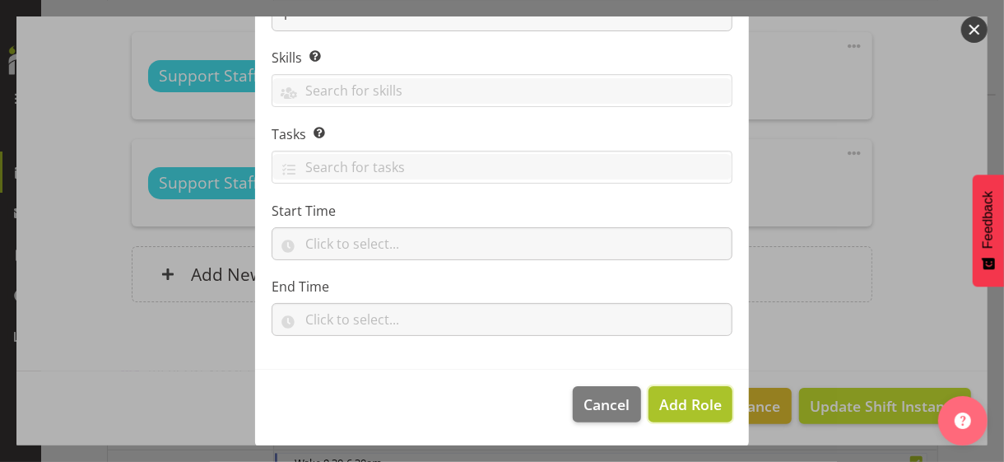
click at [676, 407] on span "Add Role" at bounding box center [690, 404] width 63 height 20
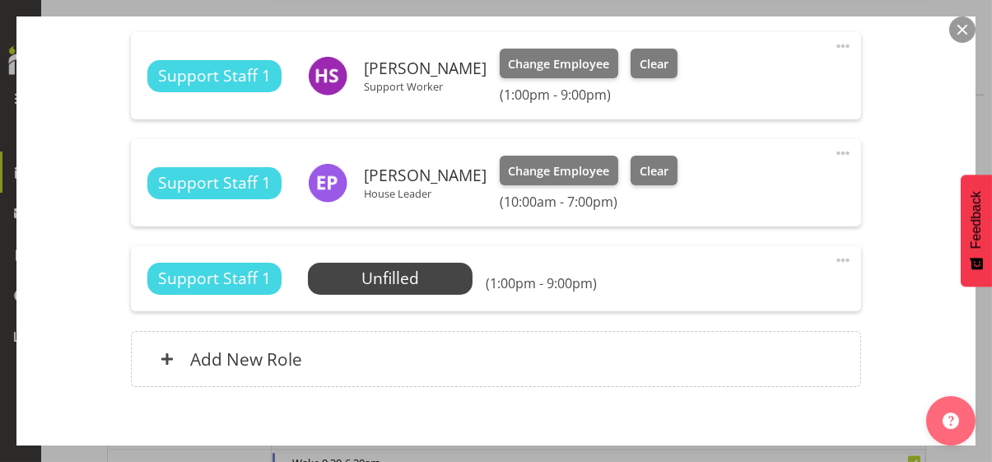
click at [833, 257] on span at bounding box center [843, 260] width 20 height 20
click at [748, 284] on link "Edit" at bounding box center [774, 296] width 158 height 30
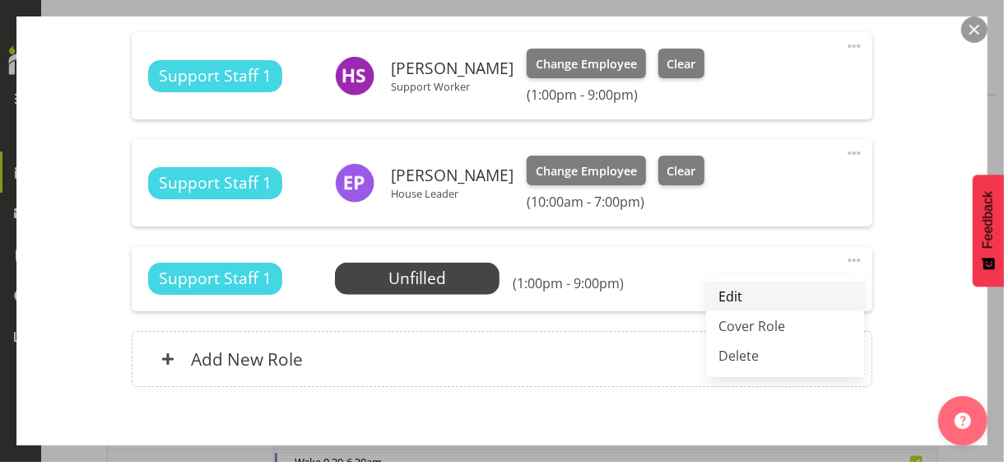
select select "9"
select select "2025"
select select "13"
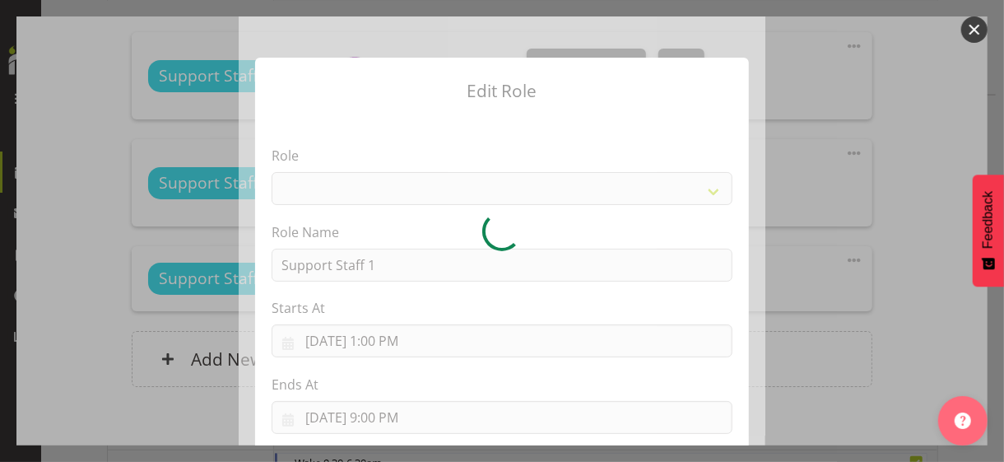
select select "1091"
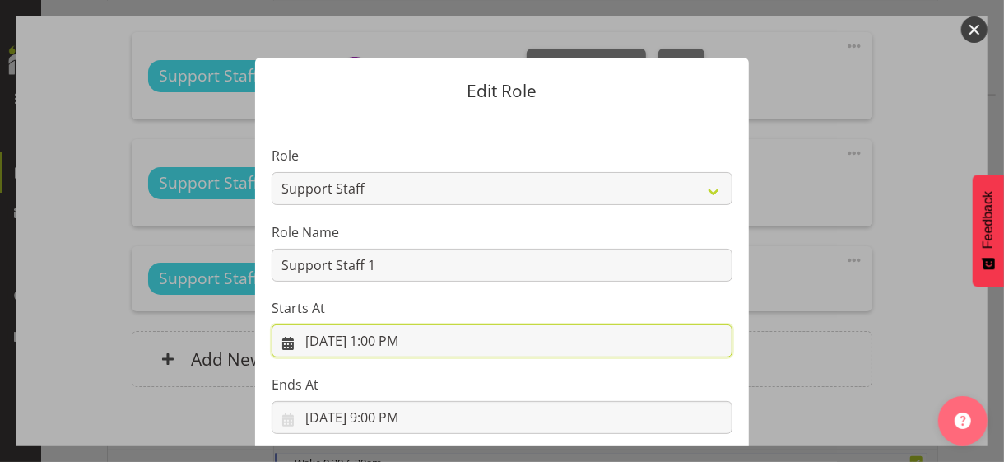
click at [382, 339] on input "[DATE] 1:00 PM" at bounding box center [502, 340] width 461 height 33
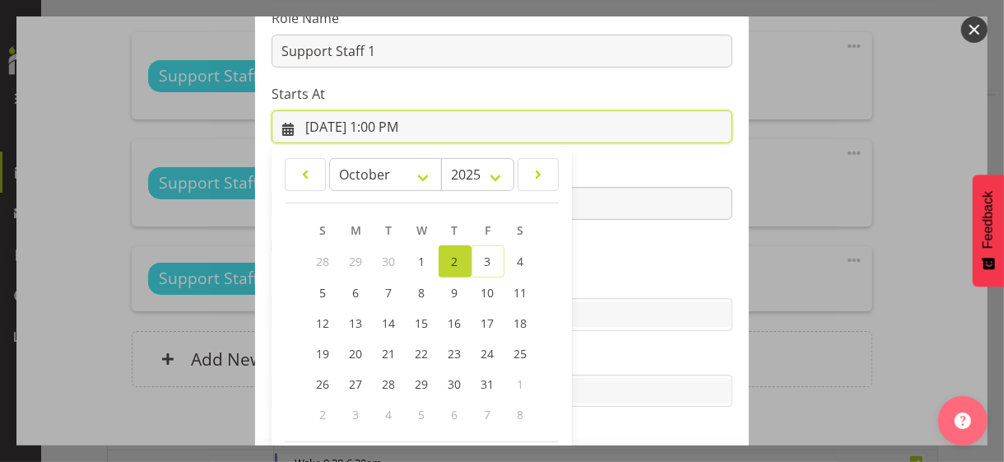
scroll to position [286, 0]
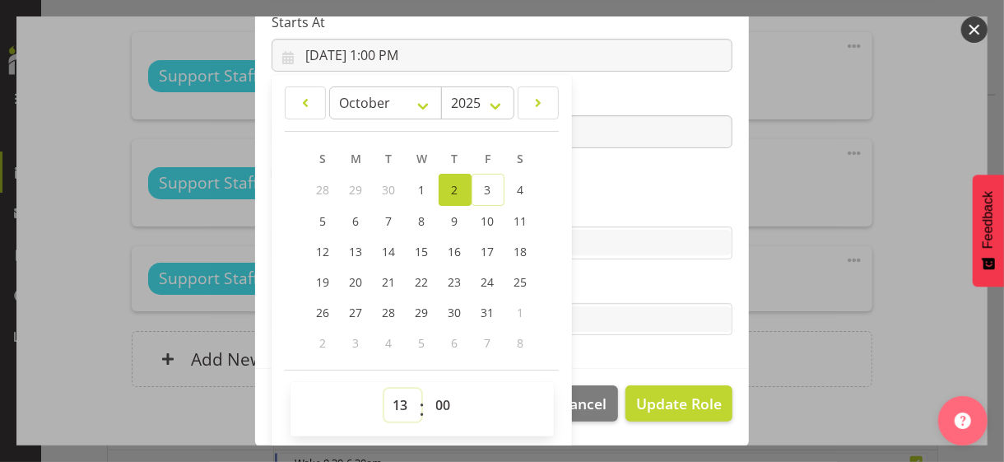
click at [397, 404] on select "00 01 02 03 04 05 06 07 08 09 10 11 12 13 14 15 16 17 18 19 20 21 22 23" at bounding box center [402, 404] width 37 height 33
select select "14"
click at [384, 388] on select "00 01 02 03 04 05 06 07 08 09 10 11 12 13 14 15 16 17 18 19 20 21 22 23" at bounding box center [402, 404] width 37 height 33
type input "[DATE] 2:00 PM"
drag, startPoint x: 434, startPoint y: 403, endPoint x: 439, endPoint y: 388, distance: 15.9
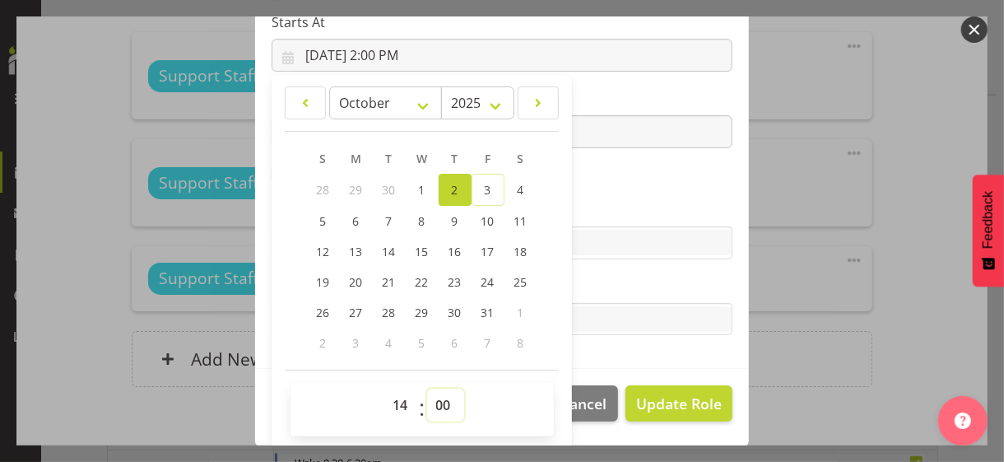
click at [436, 401] on select "00 01 02 03 04 05 06 07 08 09 10 11 12 13 14 15 16 17 18 19 20 21 22 23 24 25 2…" at bounding box center [445, 404] width 37 height 33
select select "30"
click at [427, 388] on select "00 01 02 03 04 05 06 07 08 09 10 11 12 13 14 15 16 17 18 19 20 21 22 23 24 25 2…" at bounding box center [445, 404] width 37 height 33
type input "[DATE] 2:30 PM"
click at [609, 202] on label "Skills" at bounding box center [502, 210] width 461 height 20
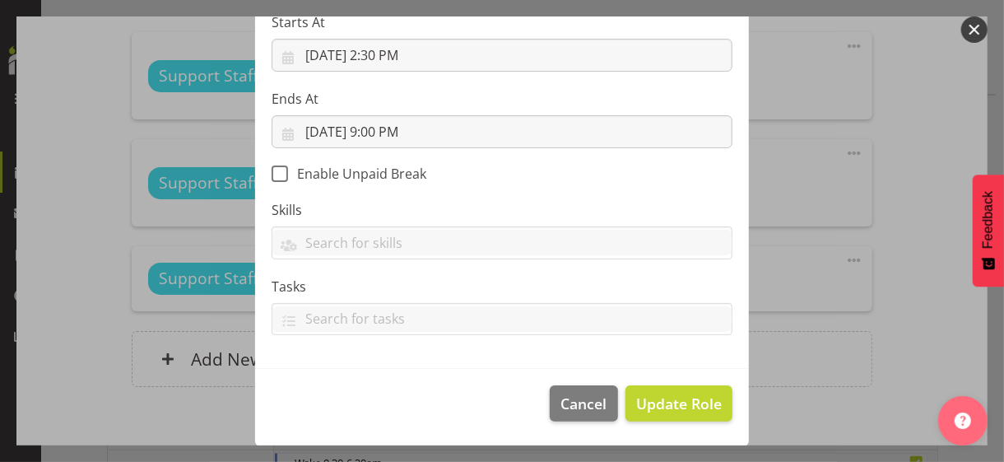
scroll to position [285, 0]
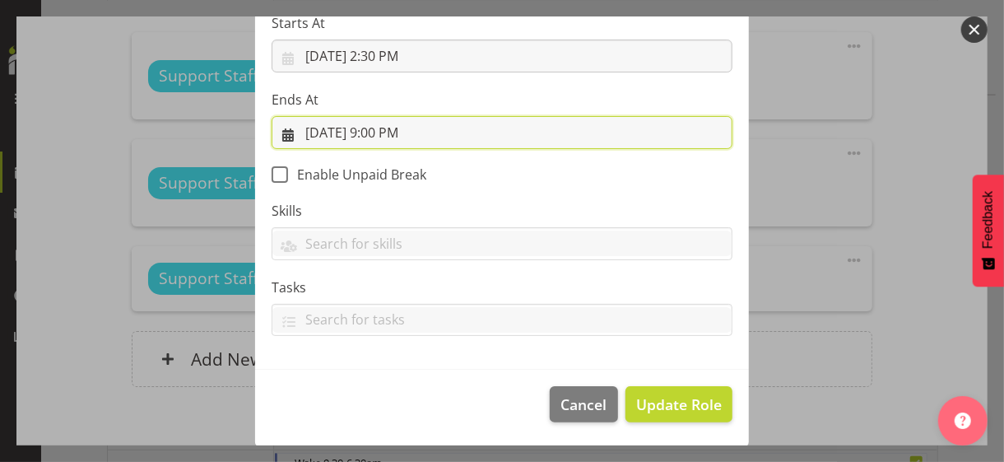
click at [385, 130] on input "[DATE] 9:00 PM" at bounding box center [502, 132] width 461 height 33
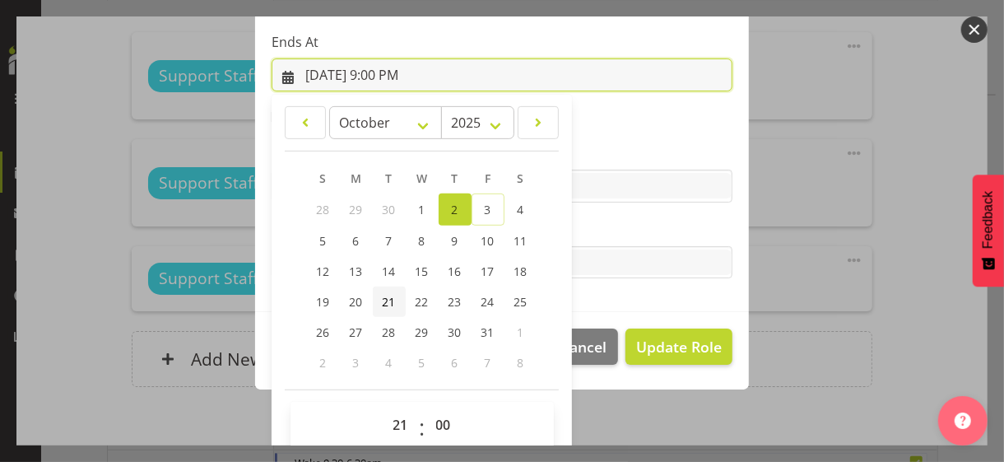
scroll to position [363, 0]
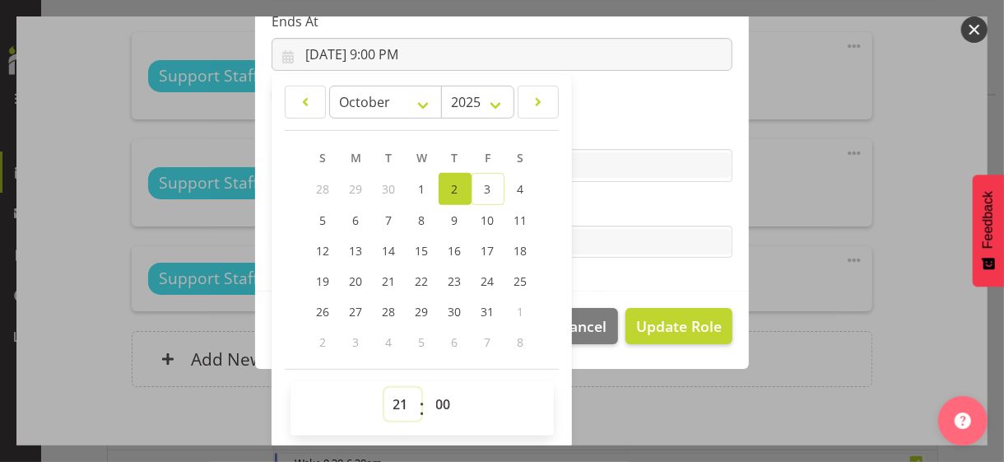
drag, startPoint x: 386, startPoint y: 402, endPoint x: 384, endPoint y: 388, distance: 14.9
click at [387, 402] on select "00 01 02 03 04 05 06 07 08 09 10 11 12 13 14 15 16 17 18 19 20 21 22 23" at bounding box center [402, 404] width 37 height 33
select select "16"
click at [384, 388] on select "00 01 02 03 04 05 06 07 08 09 10 11 12 13 14 15 16 17 18 19 20 21 22 23" at bounding box center [402, 404] width 37 height 33
type input "[DATE] 4:00 PM"
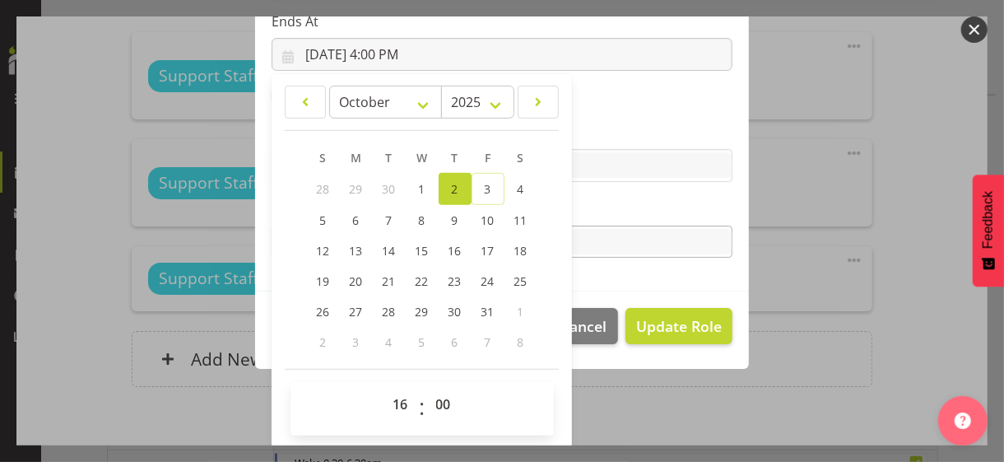
drag, startPoint x: 586, startPoint y: 194, endPoint x: 621, endPoint y: 254, distance: 69.7
click at [587, 194] on section "Role CP House Leader Support Staff Wake Role Name Support Staff 1 Starts At [DA…" at bounding box center [502, 22] width 494 height 538
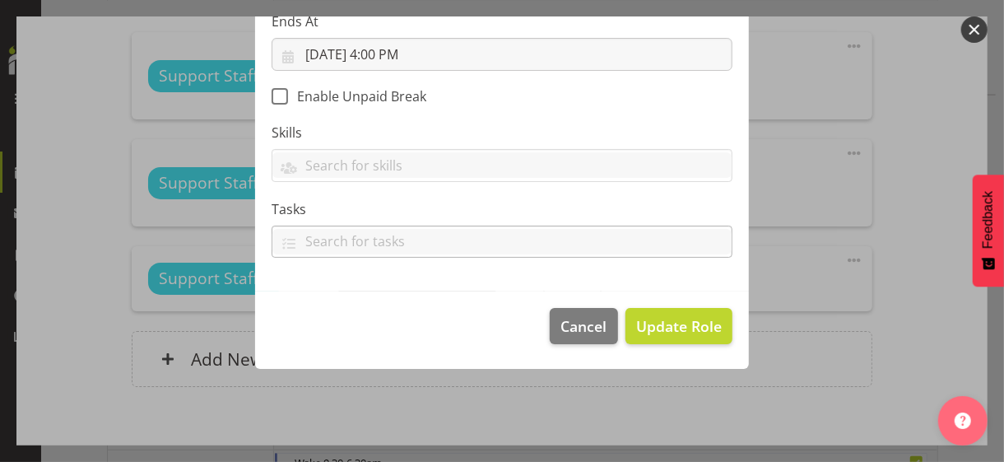
scroll to position [285, 0]
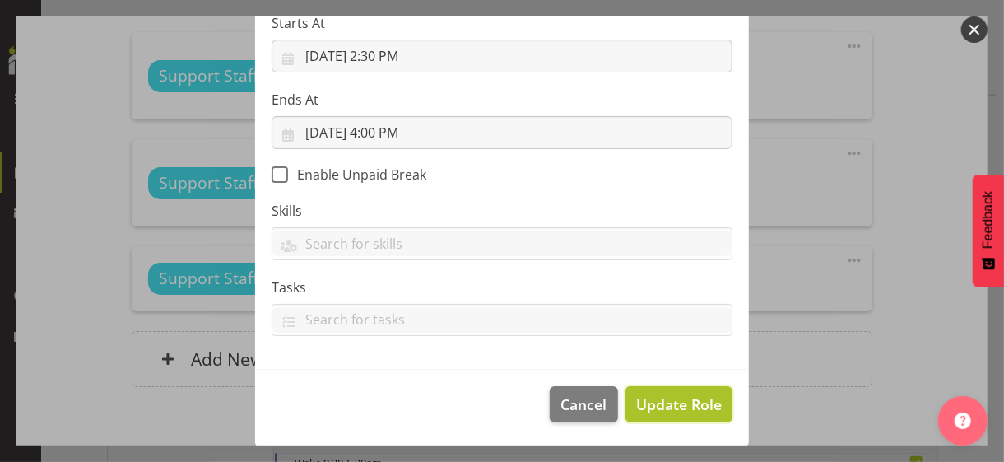
click at [665, 397] on span "Update Role" at bounding box center [679, 403] width 86 height 21
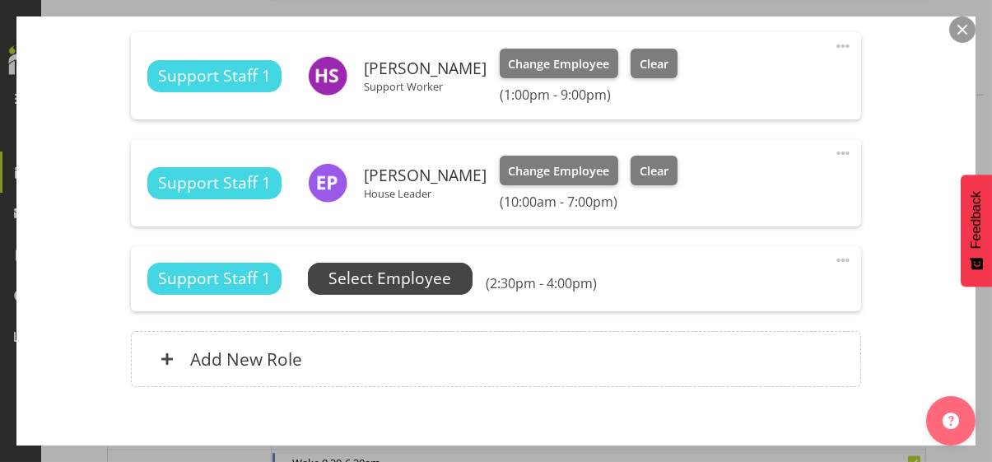
click at [419, 278] on span "Select Employee" at bounding box center [389, 279] width 123 height 24
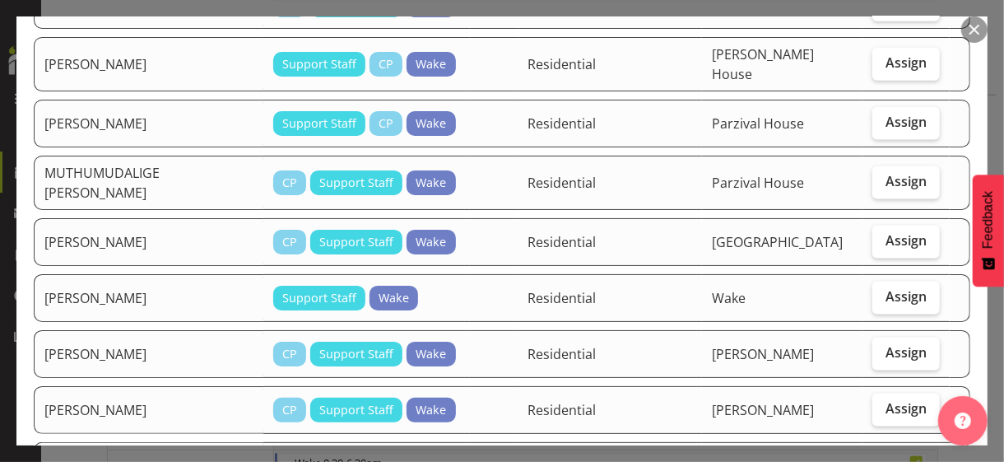
scroll to position [1070, 0]
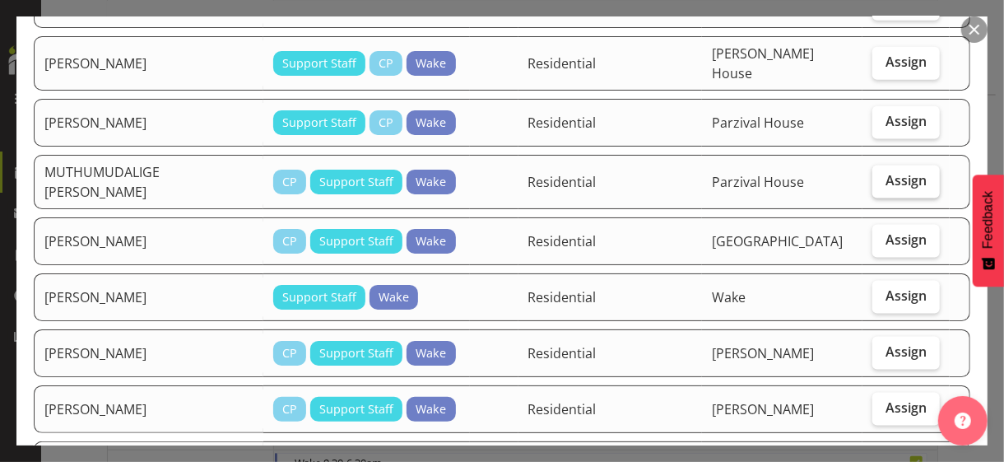
click at [885, 172] on span "Assign" at bounding box center [905, 180] width 41 height 16
click at [880, 175] on input "Assign" at bounding box center [877, 180] width 11 height 11
checkbox input "true"
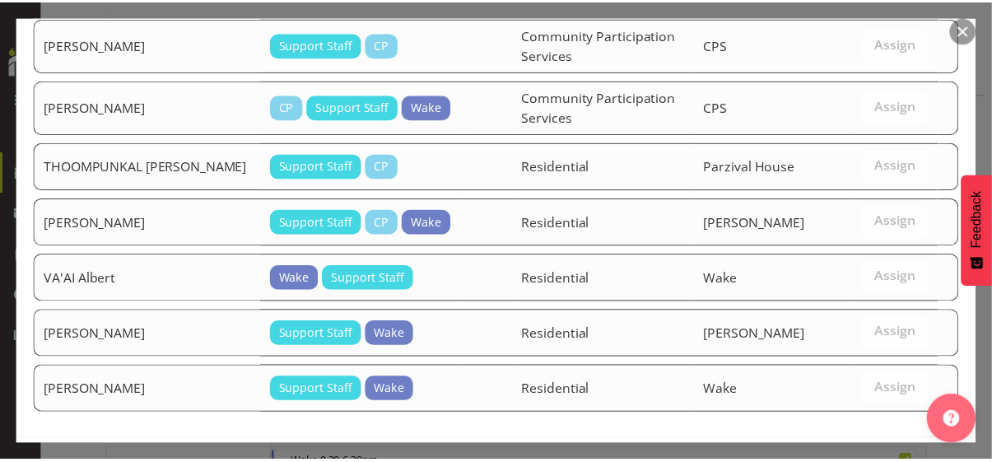
scroll to position [1972, 0]
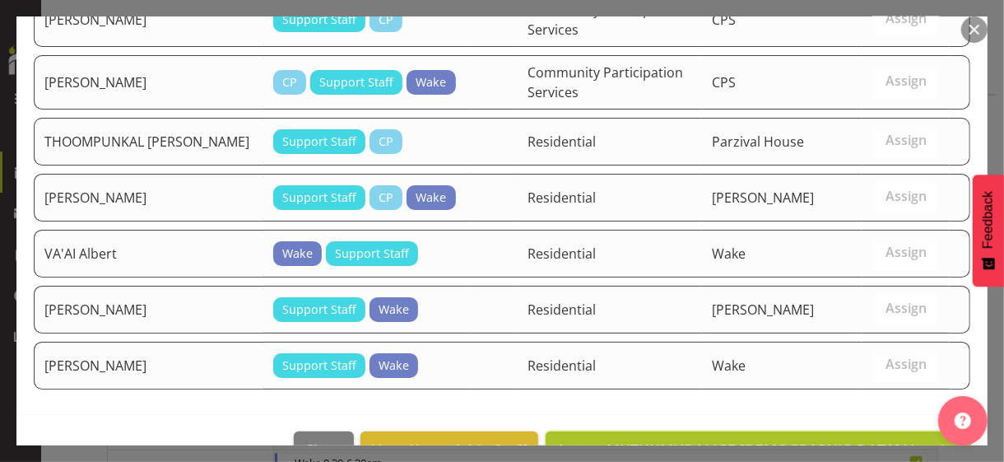
click at [794, 439] on span "Assign MUTHUMUDALIGE [DEMOGRAPHIC_DATA] Vinudya" at bounding box center [758, 449] width 404 height 20
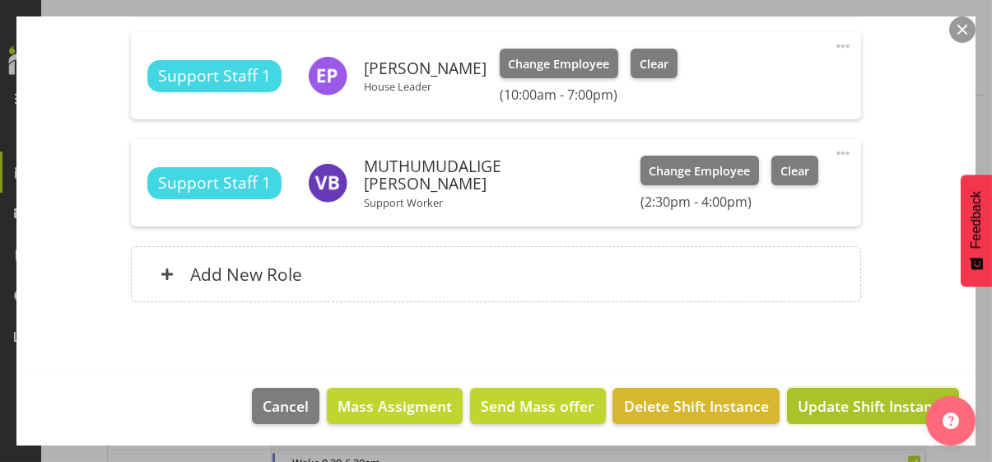
click at [797, 399] on span "Update Shift Instance" at bounding box center [872, 405] width 151 height 21
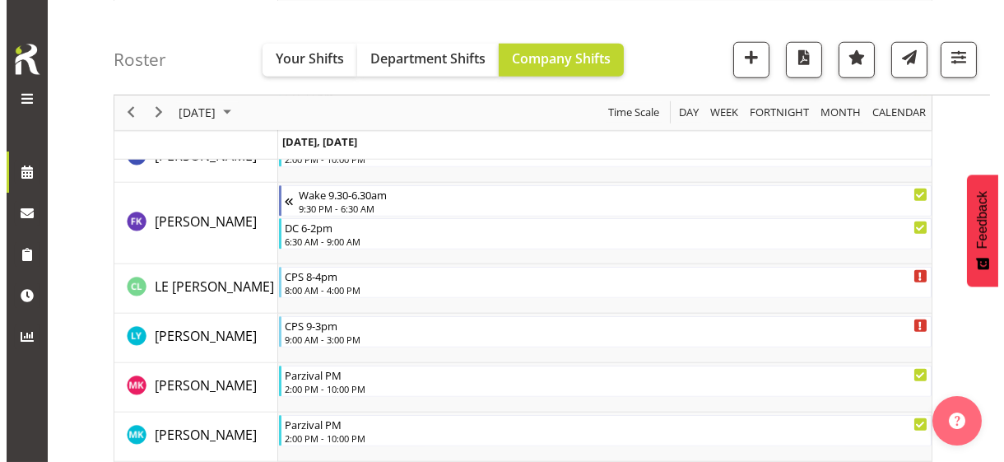
scroll to position [4499, 0]
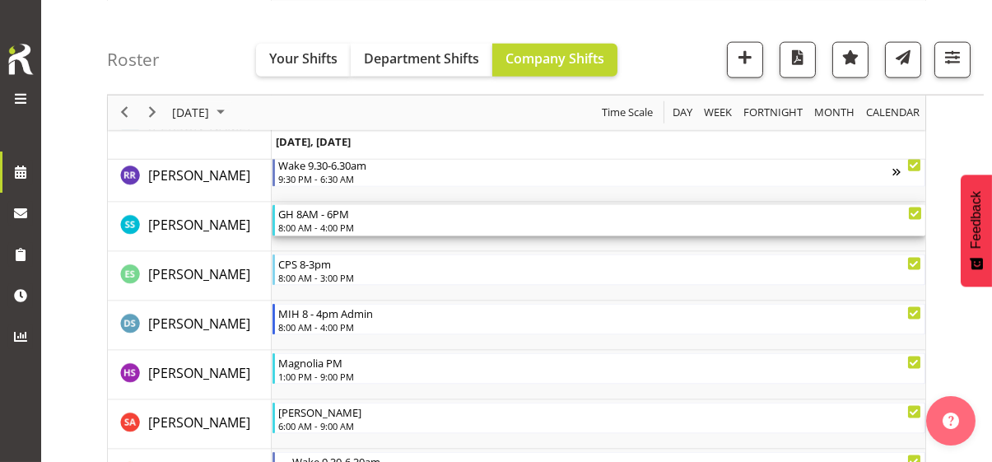
click at [345, 221] on div "8:00 AM - 4:00 PM" at bounding box center [600, 227] width 644 height 13
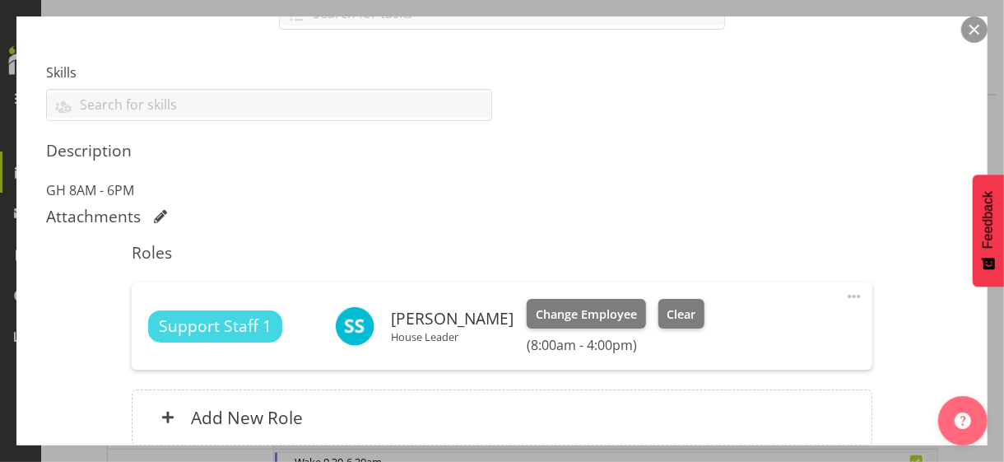
scroll to position [411, 0]
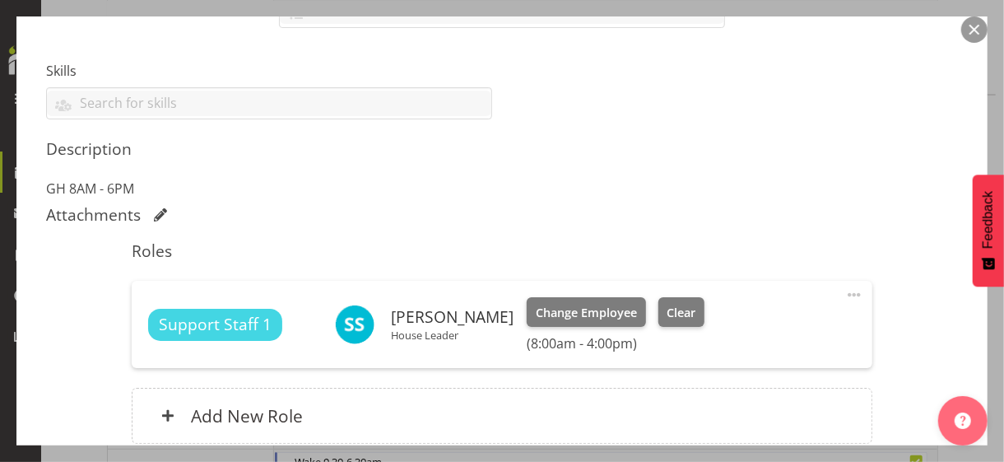
click at [844, 293] on span at bounding box center [854, 295] width 20 height 20
click at [737, 329] on link "Edit" at bounding box center [785, 331] width 158 height 30
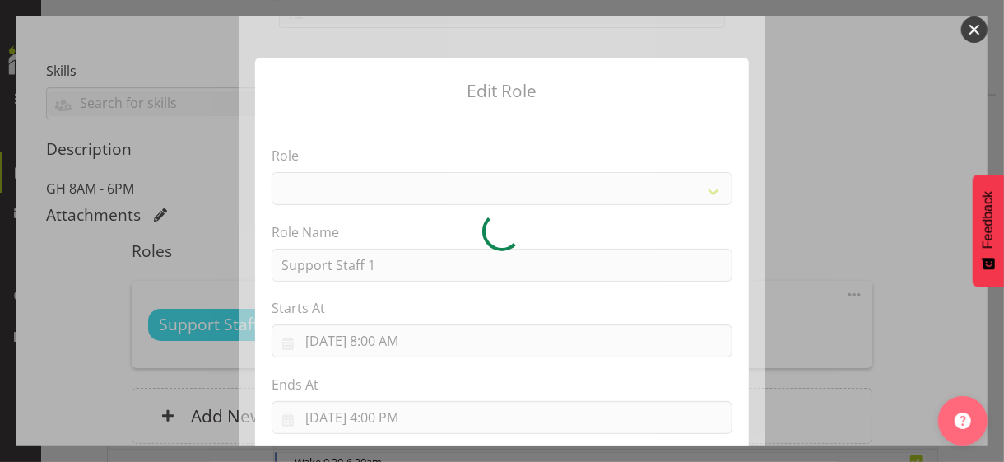
select select "1091"
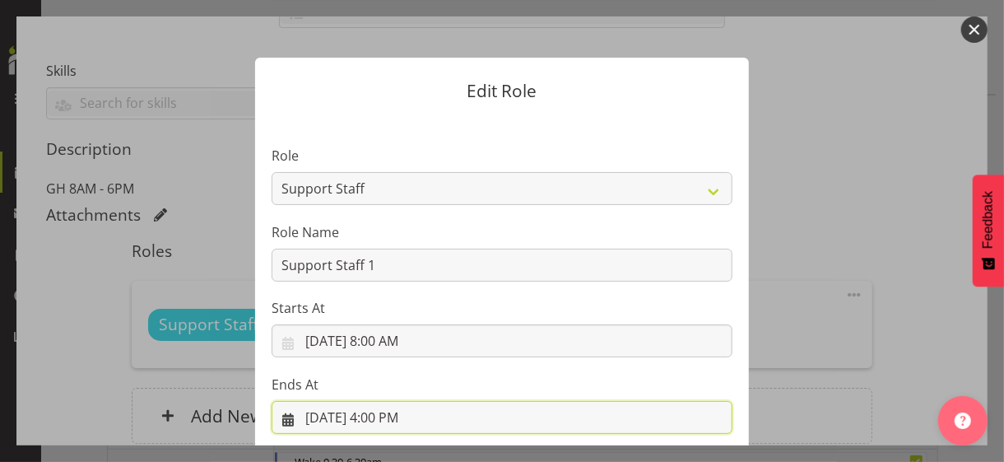
click at [392, 416] on input "[DATE] 4:00 PM" at bounding box center [502, 417] width 461 height 33
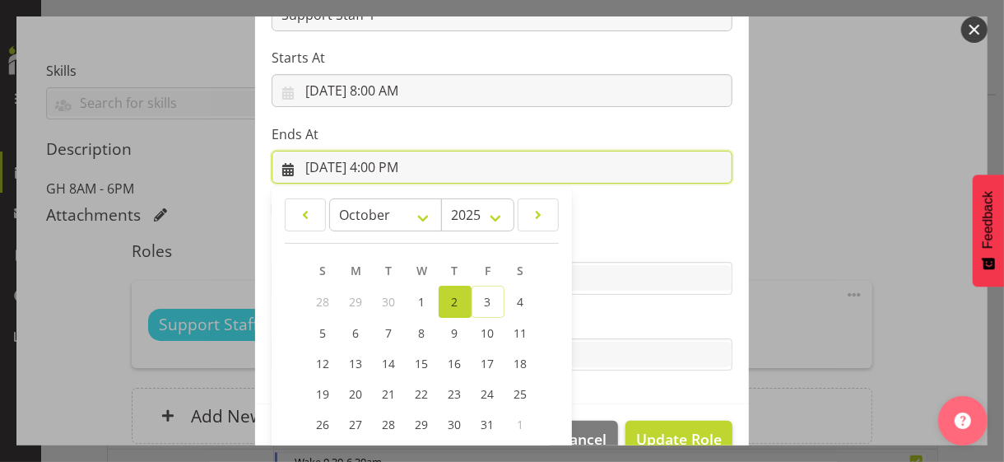
scroll to position [363, 0]
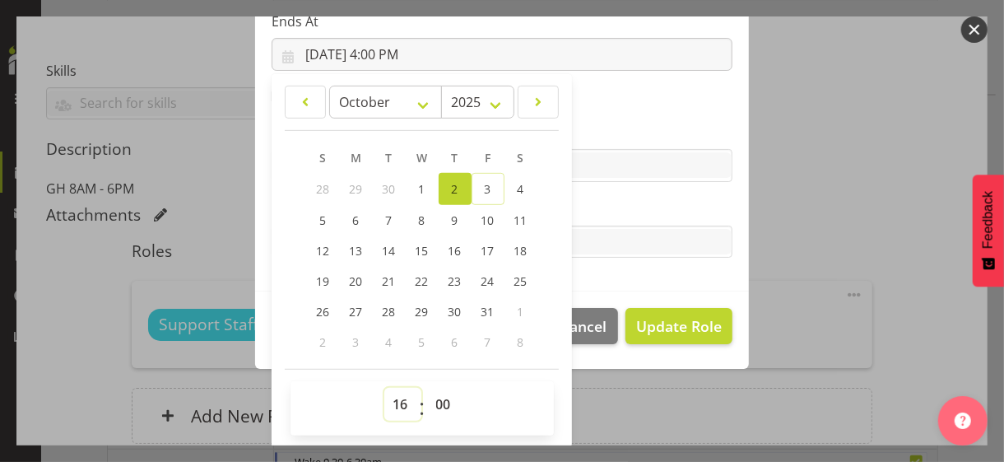
drag, startPoint x: 391, startPoint y: 402, endPoint x: 396, endPoint y: 394, distance: 8.9
click at [391, 402] on select "00 01 02 03 04 05 06 07 08 09 10 11 12 13 14 15 16 17 18 19 20 21 22 23" at bounding box center [402, 404] width 37 height 33
select select "21"
click at [384, 388] on select "00 01 02 03 04 05 06 07 08 09 10 11 12 13 14 15 16 17 18 19 20 21 22 23" at bounding box center [402, 404] width 37 height 33
type input "[DATE] 9:00 PM"
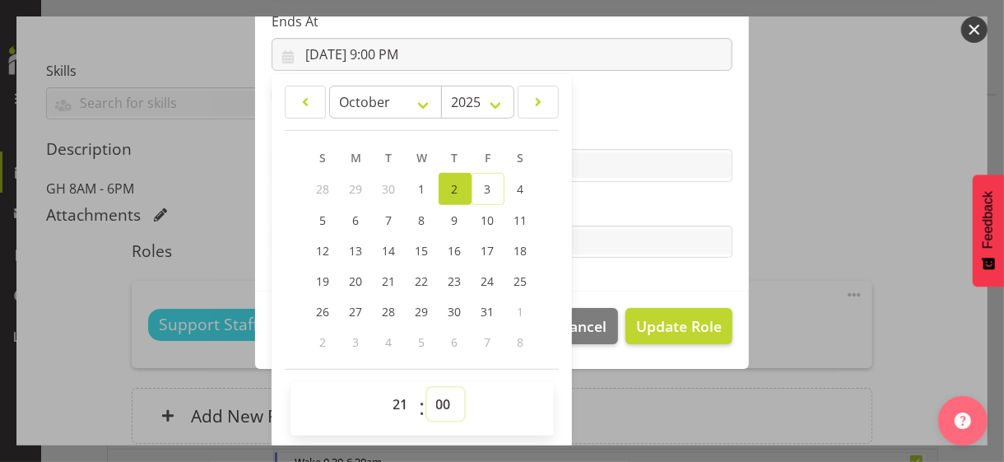
drag, startPoint x: 432, startPoint y: 399, endPoint x: 435, endPoint y: 388, distance: 11.2
click at [432, 399] on select "00 01 02 03 04 05 06 07 08 09 10 11 12 13 14 15 16 17 18 19 20 21 22 23 24 25 2…" at bounding box center [445, 404] width 37 height 33
select select "30"
click at [427, 388] on select "00 01 02 03 04 05 06 07 08 09 10 11 12 13 14 15 16 17 18 19 20 21 22 23 24 25 2…" at bounding box center [445, 404] width 37 height 33
type input "[DATE] 9:30 PM"
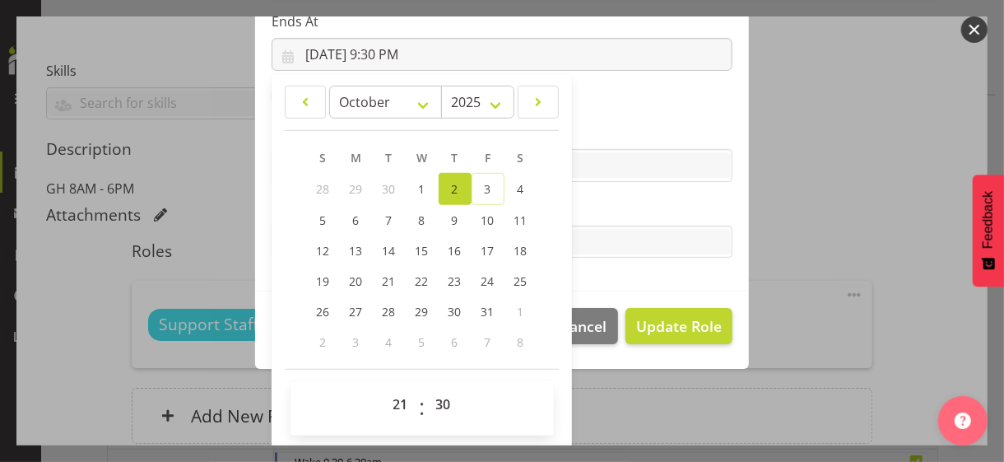
click at [613, 202] on label "Tasks" at bounding box center [502, 209] width 461 height 20
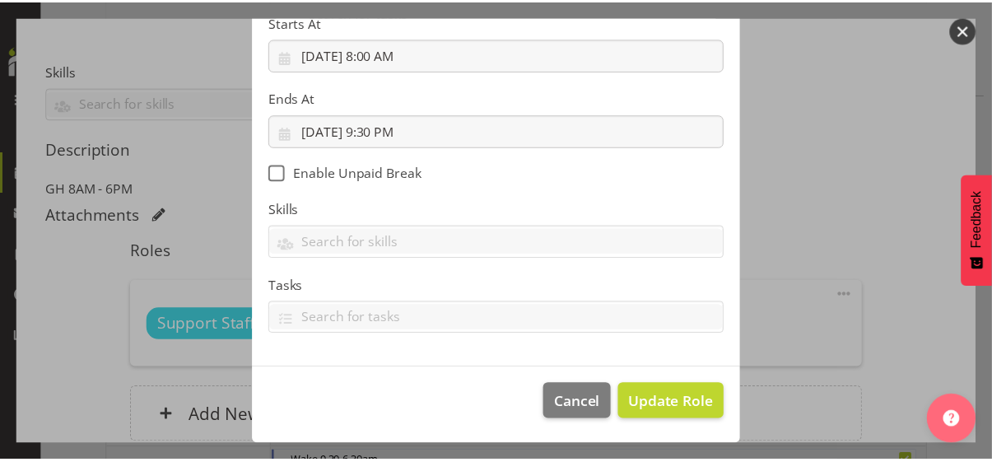
scroll to position [285, 0]
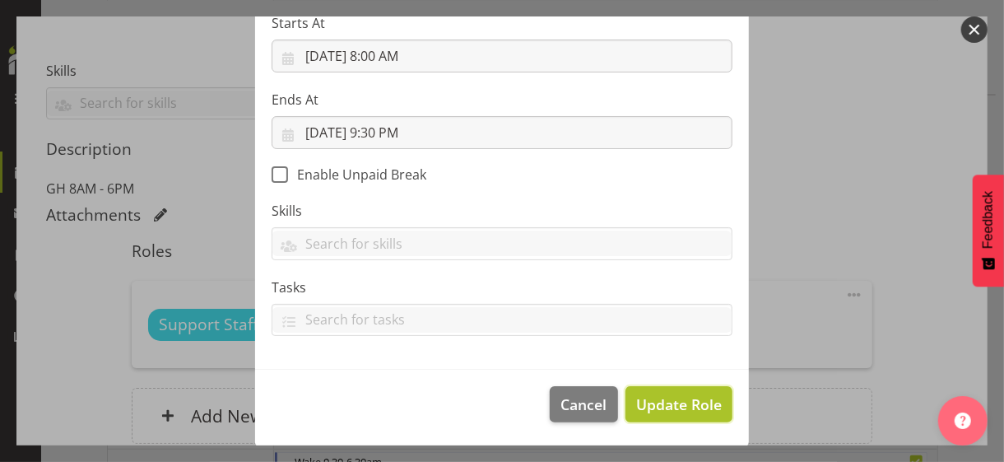
click at [663, 394] on span "Update Role" at bounding box center [679, 403] width 86 height 21
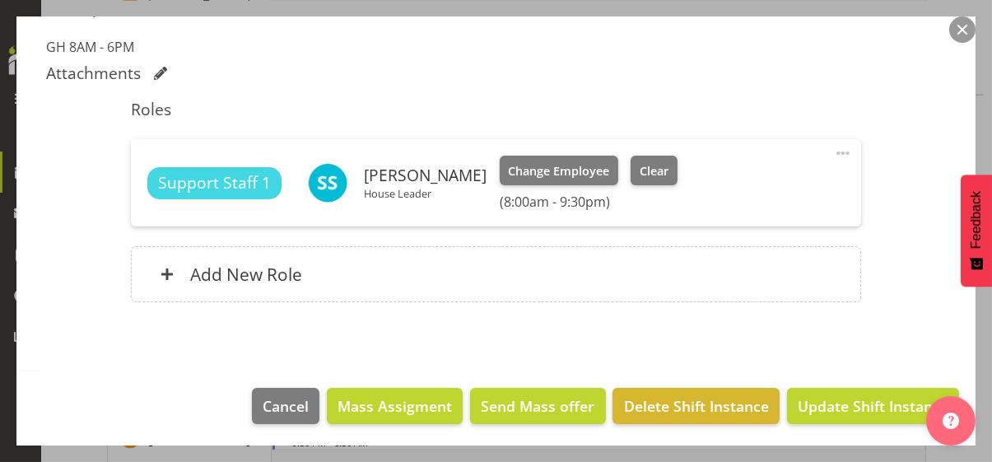
scroll to position [4580, 0]
click at [839, 405] on span "Update Shift Instance" at bounding box center [872, 405] width 151 height 21
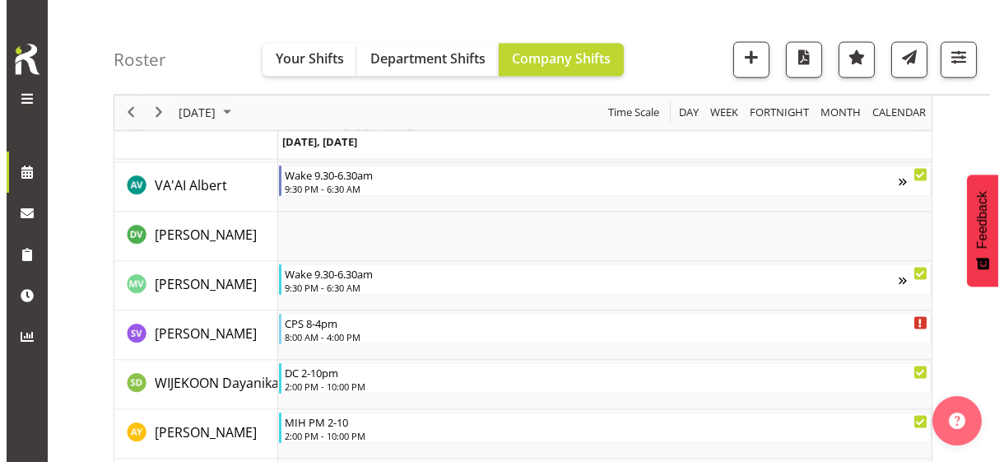
scroll to position [5239, 0]
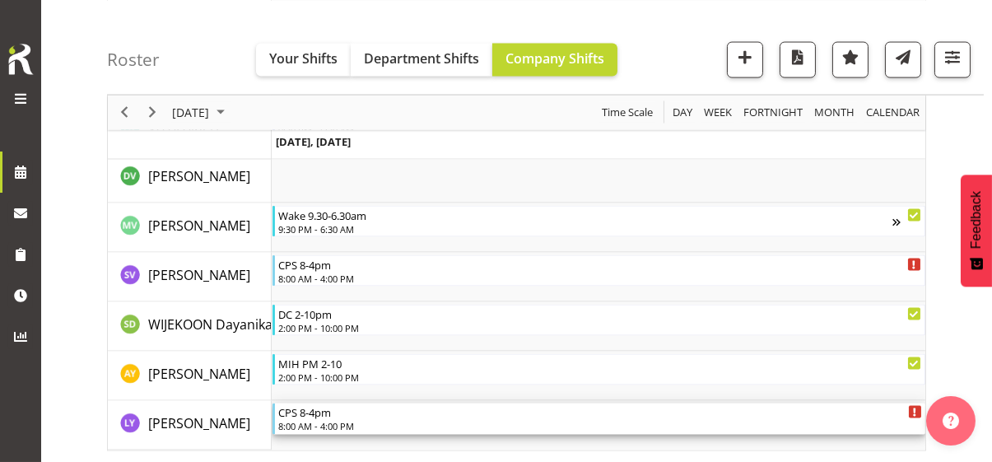
click at [330, 415] on div "CPS 8-4pm" at bounding box center [600, 411] width 644 height 16
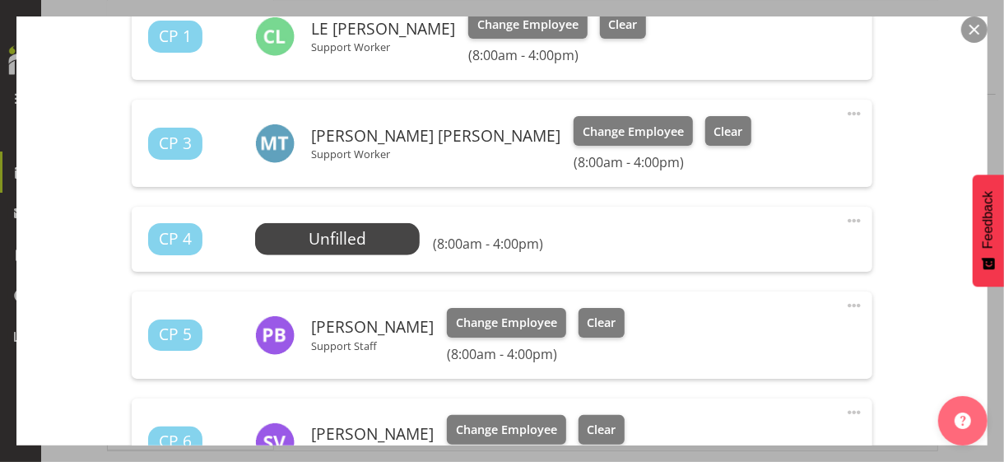
scroll to position [823, 0]
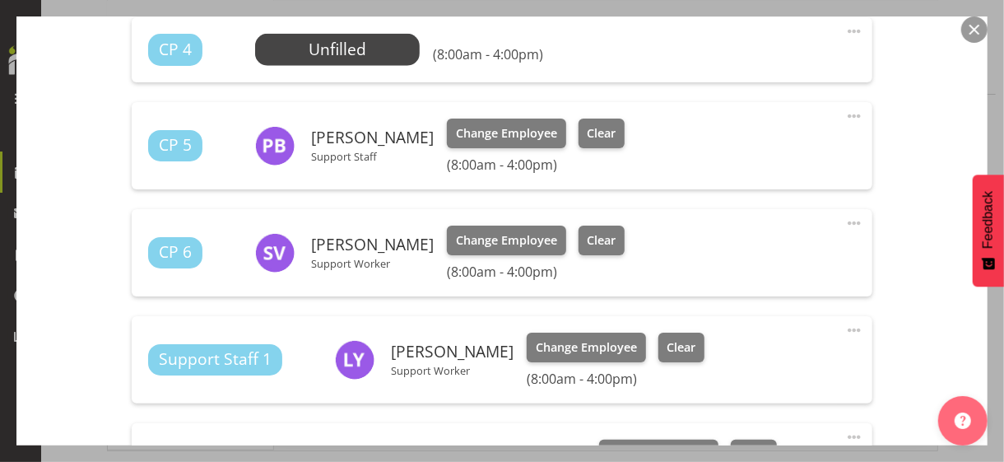
drag, startPoint x: 846, startPoint y: 327, endPoint x: 806, endPoint y: 340, distance: 42.4
click at [845, 327] on span at bounding box center [854, 330] width 20 height 20
click at [747, 360] on link "Edit" at bounding box center [785, 366] width 158 height 30
select select "9"
select select "2025"
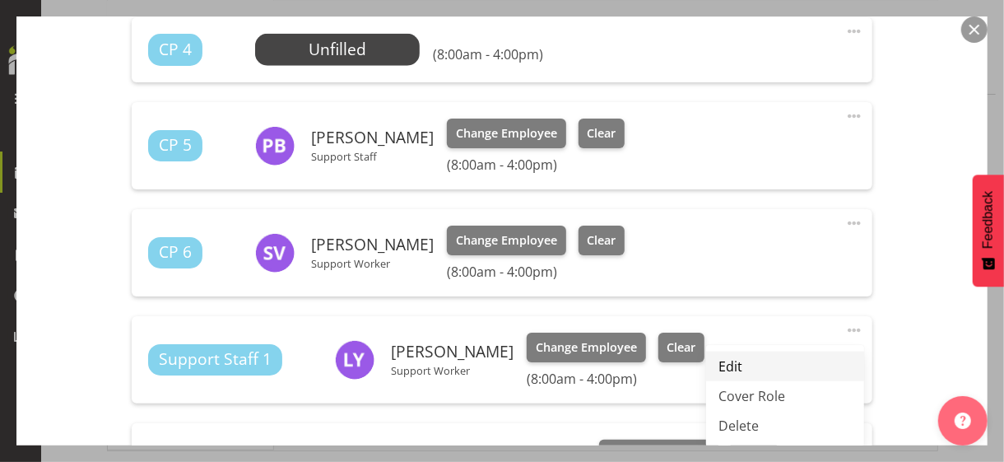
select select "8"
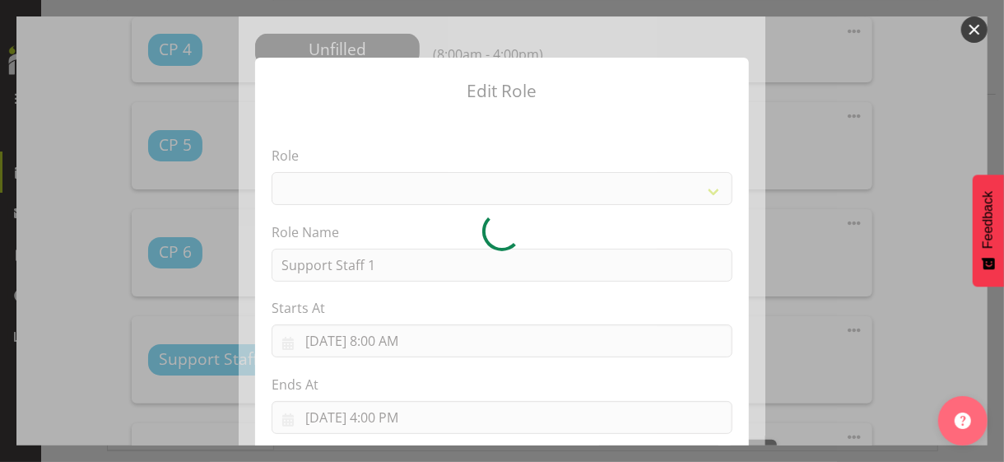
select select
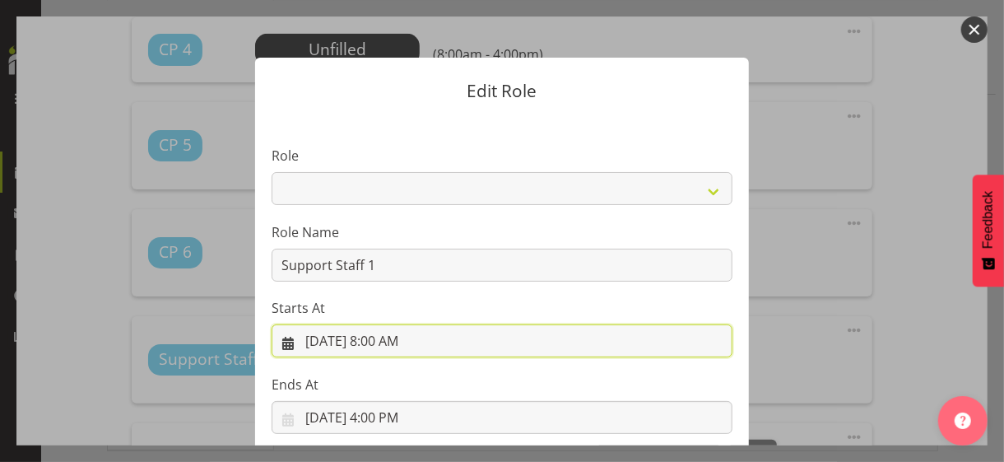
click at [383, 342] on input "[DATE] 8:00 AM" at bounding box center [502, 340] width 461 height 33
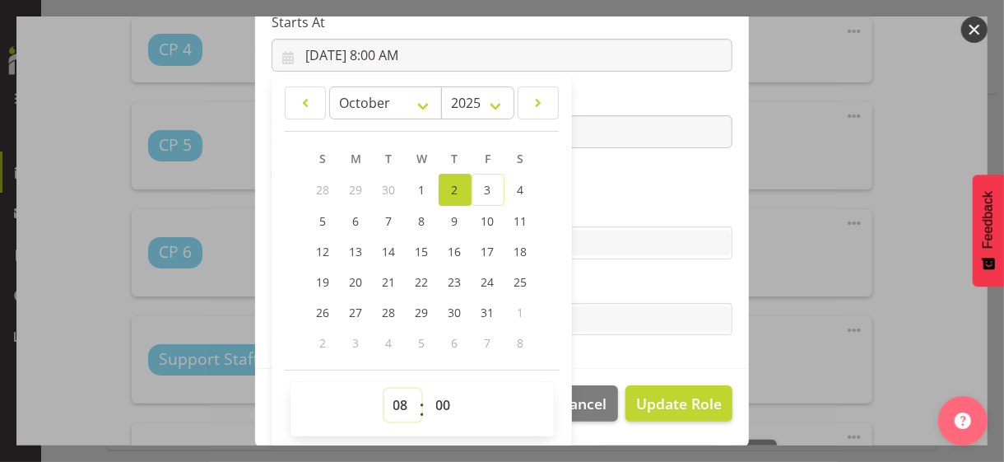
click at [393, 393] on select "00 01 02 03 04 05 06 07 08 09 10 11 12 13 14 15 16 17 18 19 20 21 22 23" at bounding box center [402, 404] width 37 height 33
select select "9"
click at [384, 388] on select "00 01 02 03 04 05 06 07 08 09 10 11 12 13 14 15 16 17 18 19 20 21 22 23" at bounding box center [402, 404] width 37 height 33
type input "[DATE] 9:00 AM"
drag, startPoint x: 600, startPoint y: 203, endPoint x: 611, endPoint y: 211, distance: 13.5
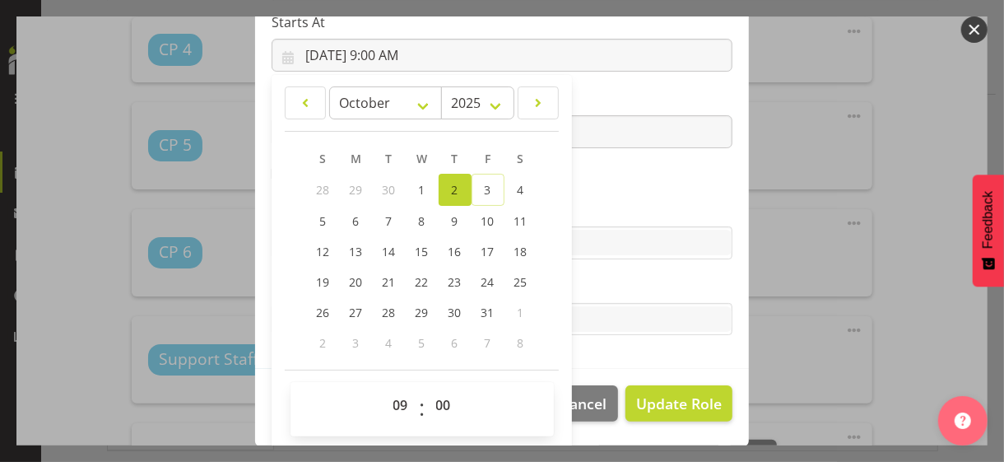
click at [602, 202] on label "Skills" at bounding box center [502, 210] width 461 height 20
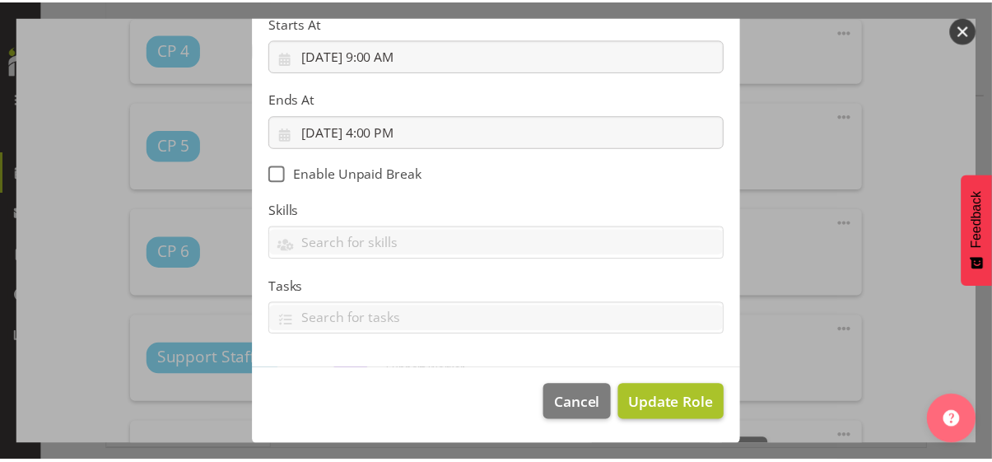
scroll to position [285, 0]
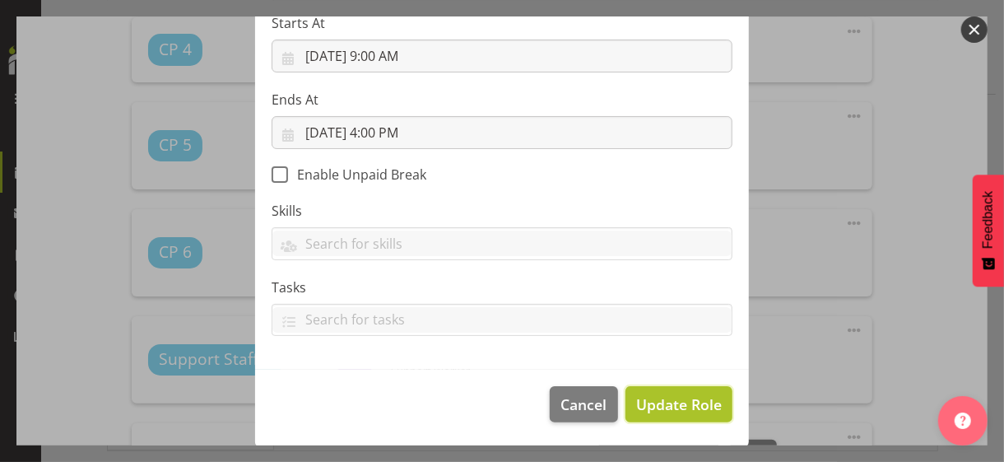
click at [659, 402] on span "Update Role" at bounding box center [679, 403] width 86 height 21
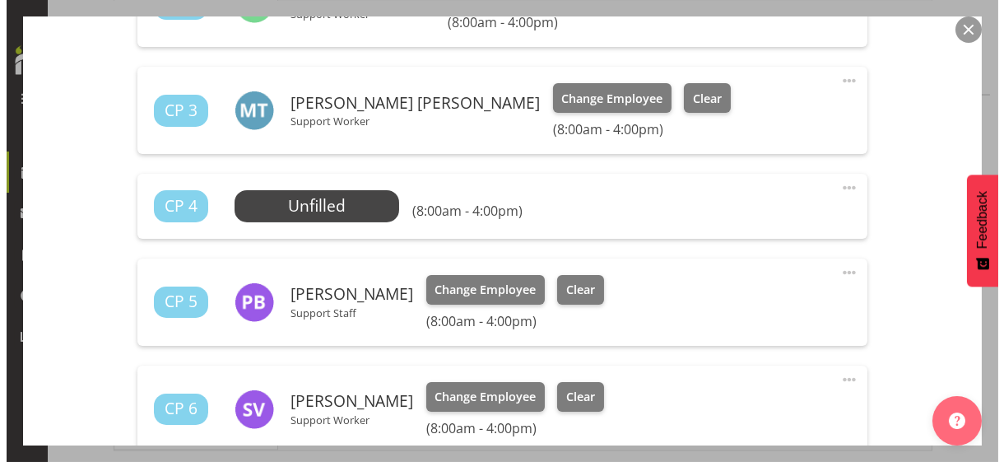
scroll to position [576, 0]
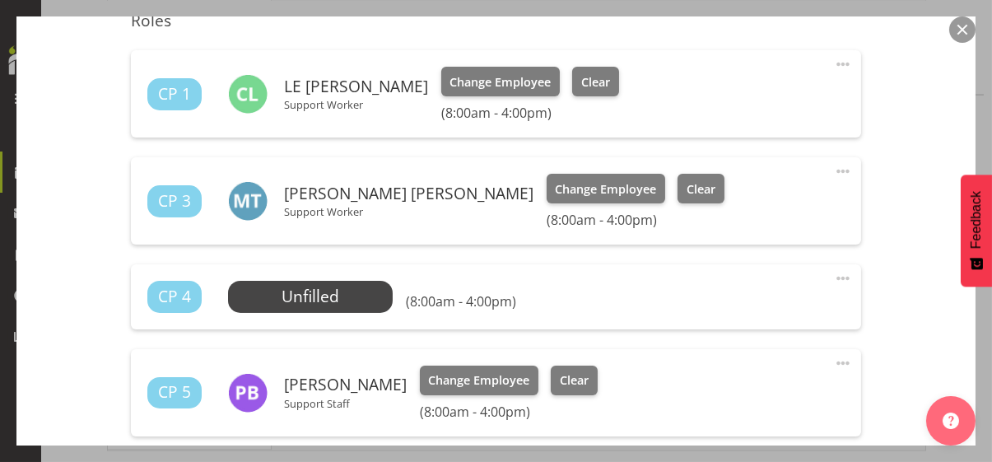
drag, startPoint x: 835, startPoint y: 166, endPoint x: 793, endPoint y: 179, distance: 44.0
click at [834, 167] on span at bounding box center [843, 171] width 20 height 20
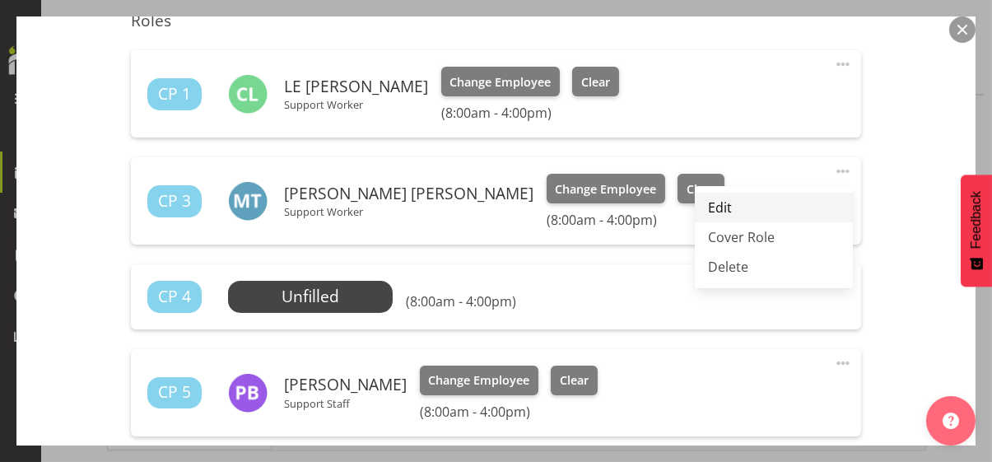
click at [726, 203] on link "Edit" at bounding box center [774, 208] width 158 height 30
select select "9"
select select "2025"
select select "16"
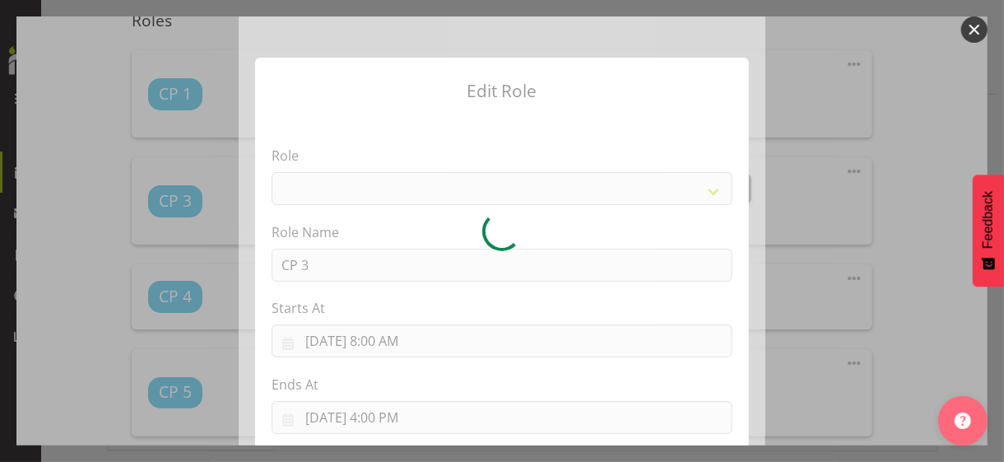
select select
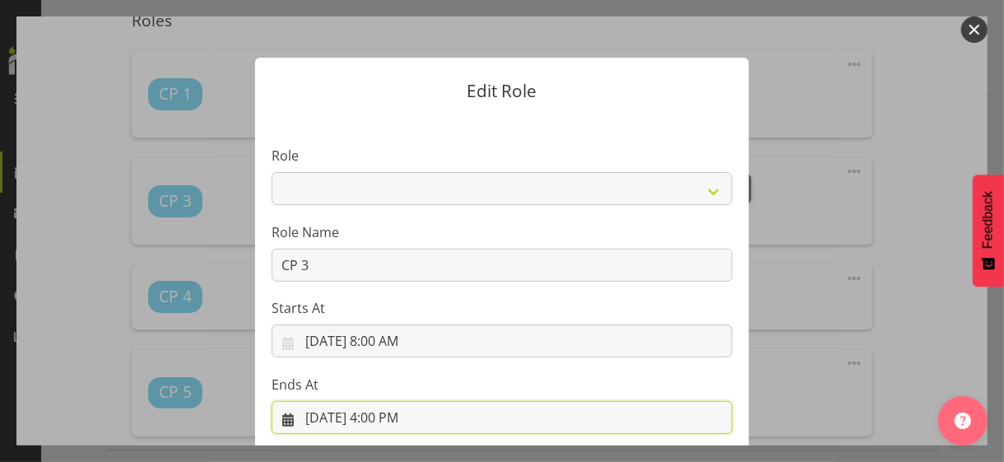
click at [390, 411] on input "[DATE] 4:00 PM" at bounding box center [502, 417] width 461 height 33
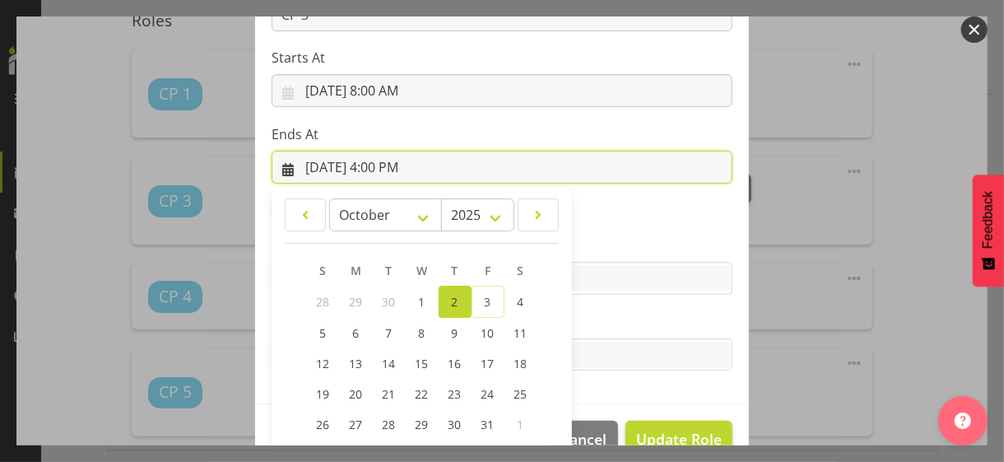
scroll to position [363, 0]
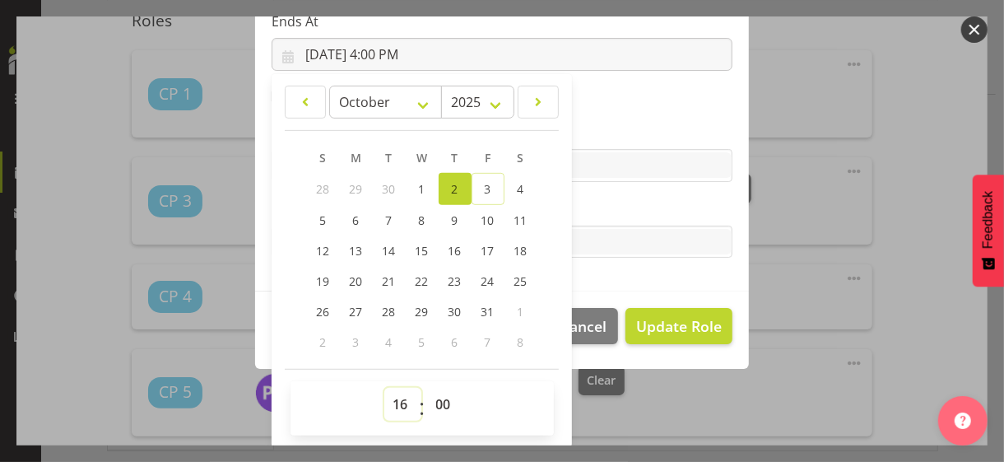
click at [396, 400] on select "00 01 02 03 04 05 06 07 08 09 10 11 12 13 14 15 16 17 18 19 20 21 22 23" at bounding box center [402, 404] width 37 height 33
select select "14"
click at [384, 388] on select "00 01 02 03 04 05 06 07 08 09 10 11 12 13 14 15 16 17 18 19 20 21 22 23" at bounding box center [402, 404] width 37 height 33
type input "[DATE] 2:00 PM"
drag, startPoint x: 434, startPoint y: 401, endPoint x: 438, endPoint y: 390, distance: 11.2
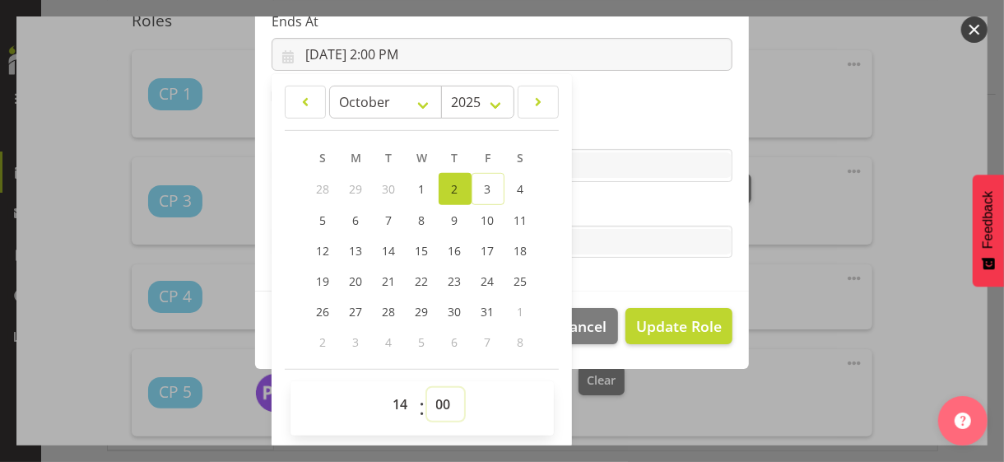
click at [437, 394] on select "00 01 02 03 04 05 06 07 08 09 10 11 12 13 14 15 16 17 18 19 20 21 22 23 24 25 2…" at bounding box center [445, 404] width 37 height 33
select select "30"
click at [427, 388] on select "00 01 02 03 04 05 06 07 08 09 10 11 12 13 14 15 16 17 18 19 20 21 22 23 24 25 2…" at bounding box center [445, 404] width 37 height 33
type input "[DATE] 2:30 PM"
drag, startPoint x: 603, startPoint y: 211, endPoint x: 611, endPoint y: 216, distance: 8.9
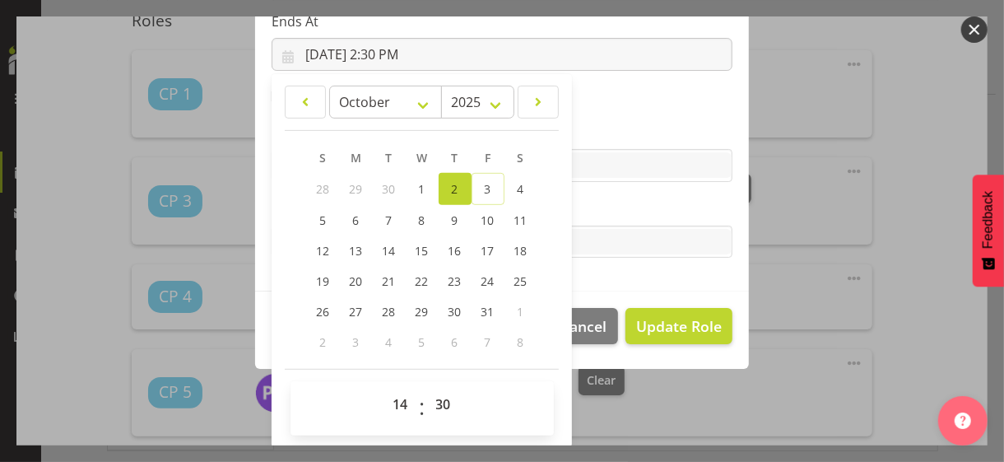
click at [603, 211] on label "Tasks" at bounding box center [502, 209] width 461 height 20
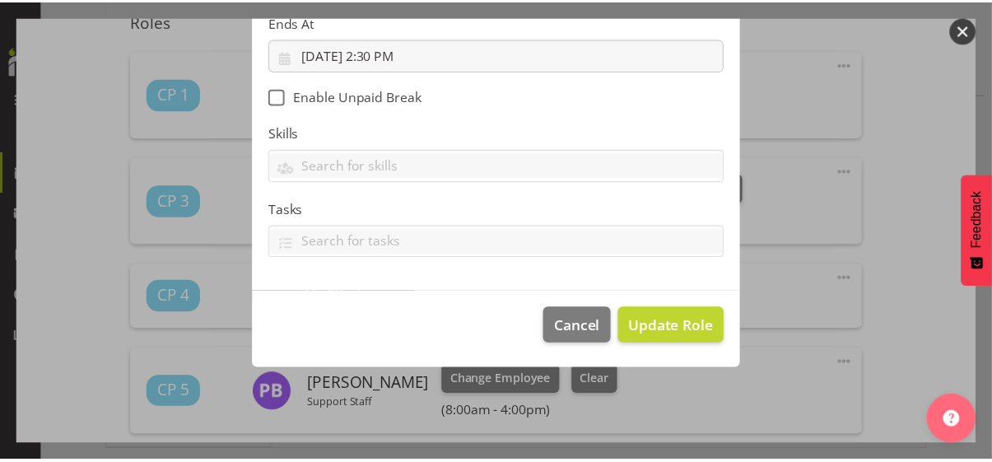
scroll to position [285, 0]
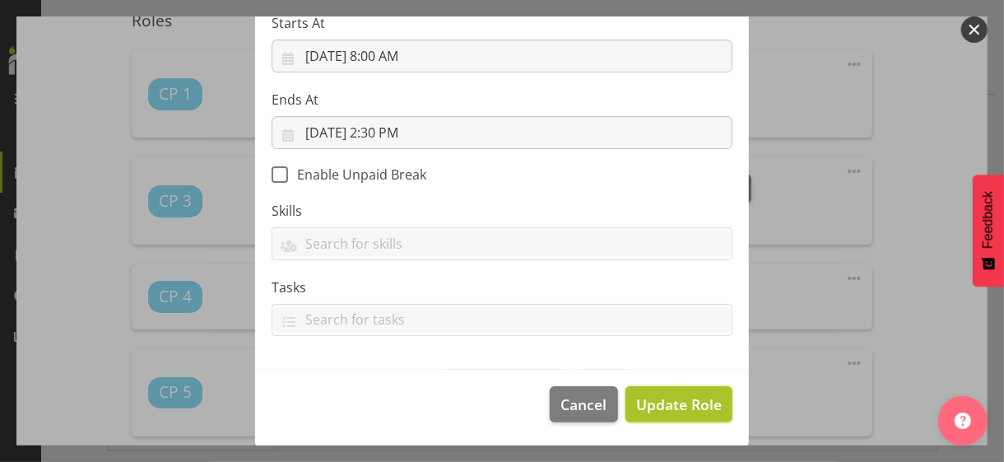
click at [662, 398] on span "Update Role" at bounding box center [679, 403] width 86 height 21
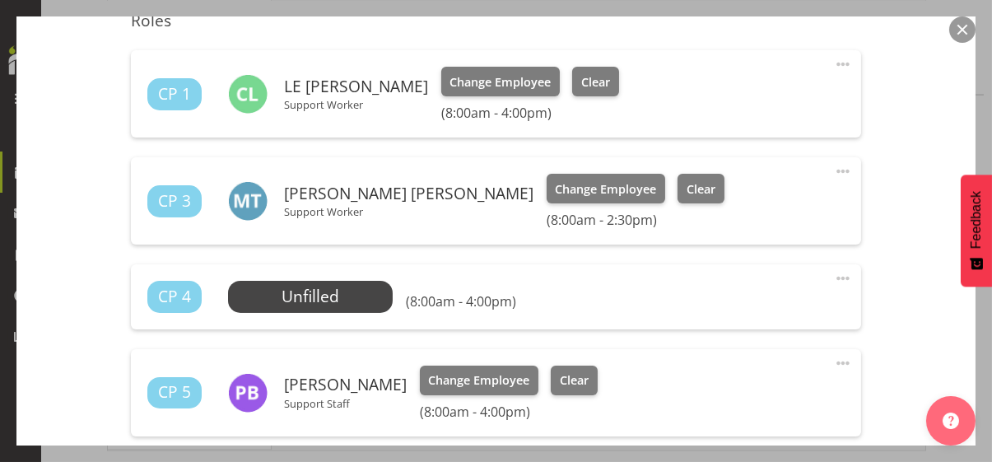
scroll to position [905, 0]
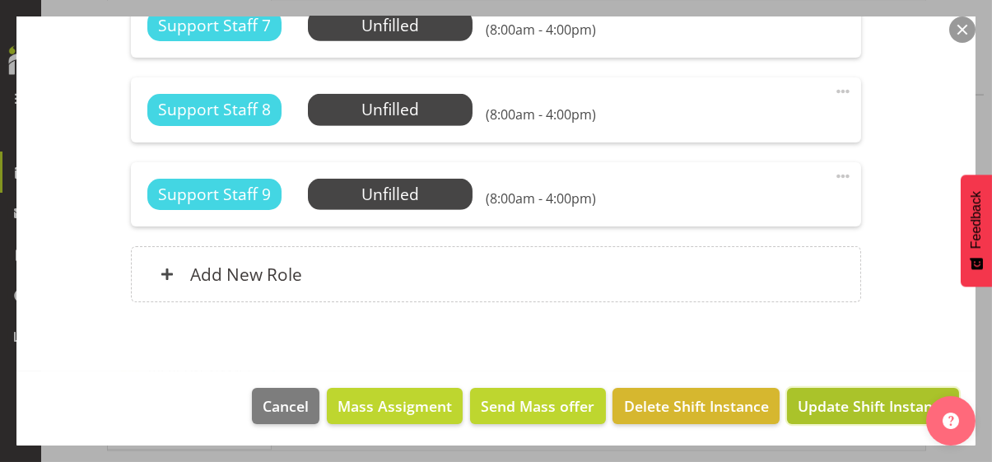
click at [838, 402] on span "Update Shift Instance" at bounding box center [872, 405] width 151 height 21
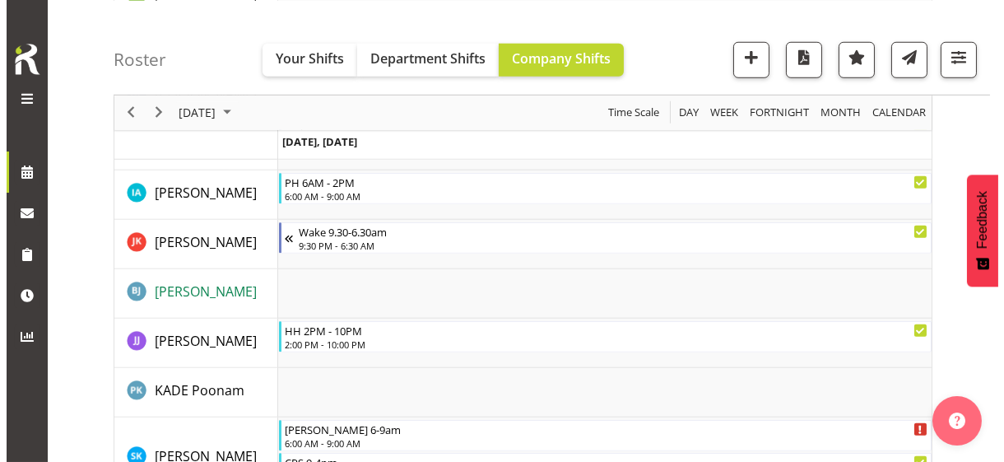
scroll to position [2523, 0]
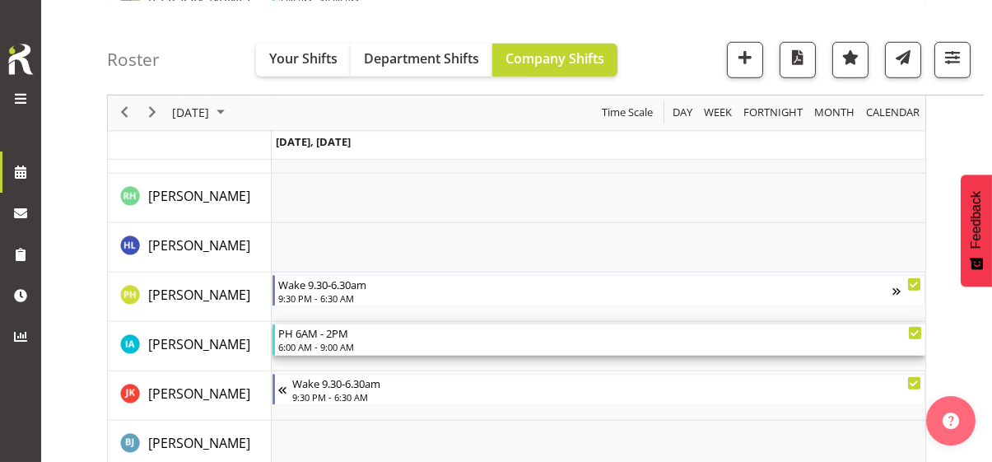
click at [336, 340] on div "6:00 AM - 9:00 AM" at bounding box center [600, 346] width 644 height 13
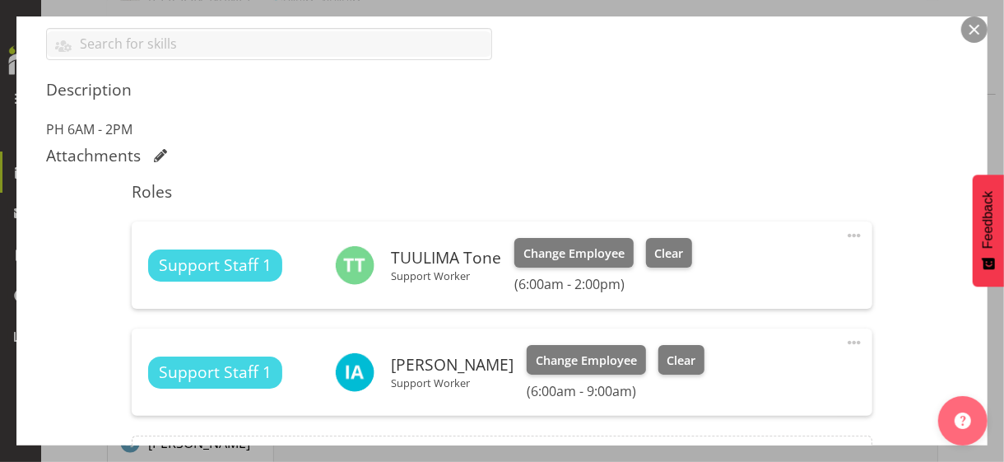
scroll to position [494, 0]
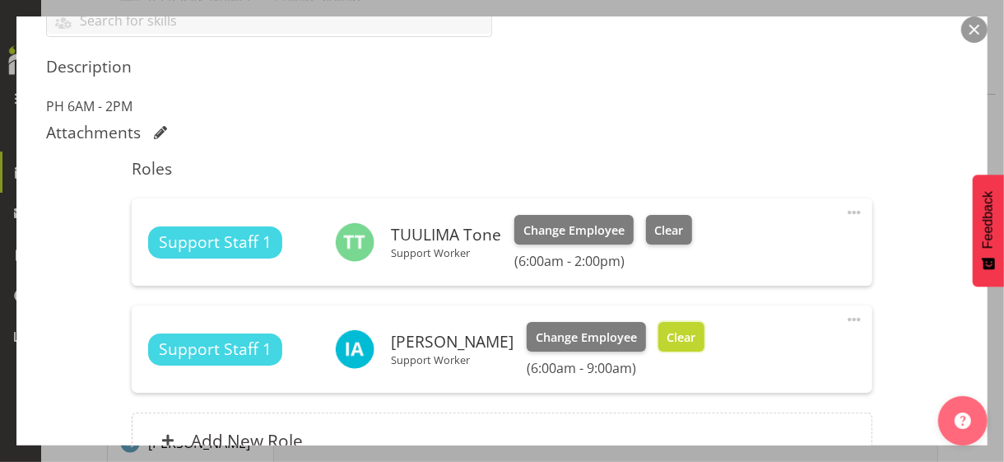
click at [667, 339] on span "Clear" at bounding box center [681, 337] width 29 height 18
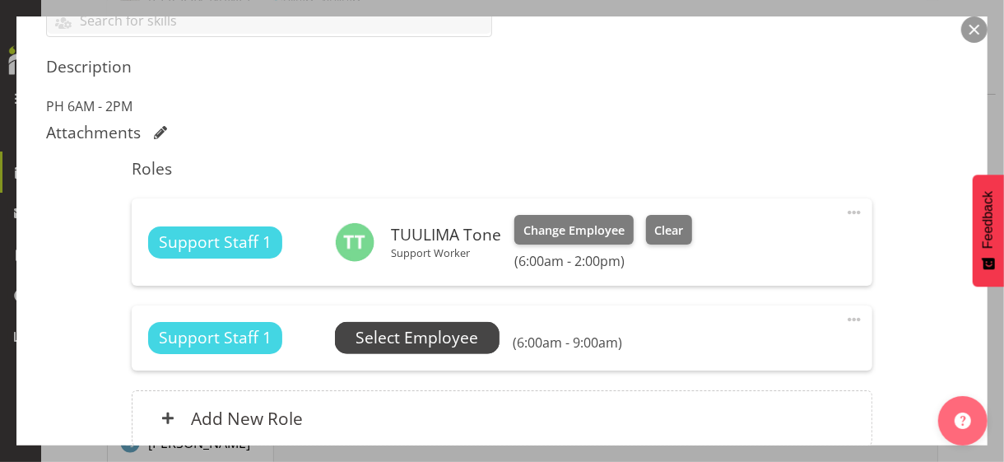
click at [404, 341] on span "Select Employee" at bounding box center [416, 338] width 123 height 24
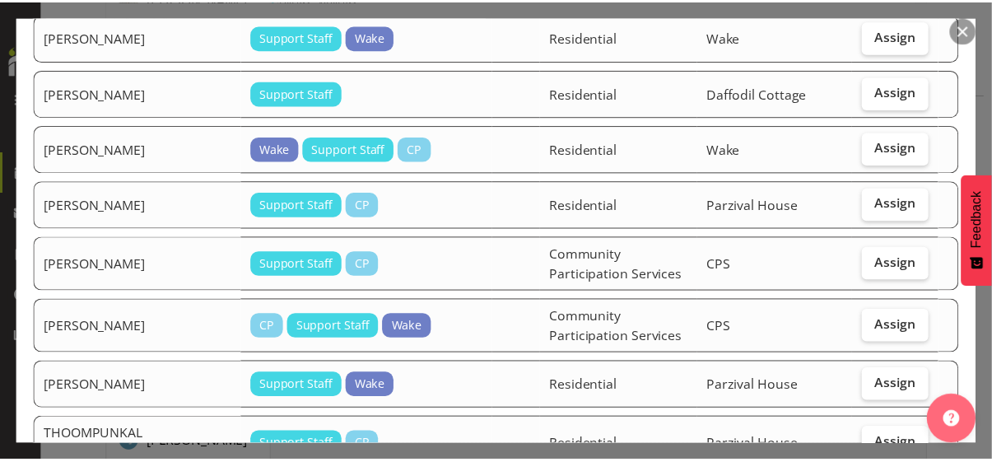
scroll to position [2555, 0]
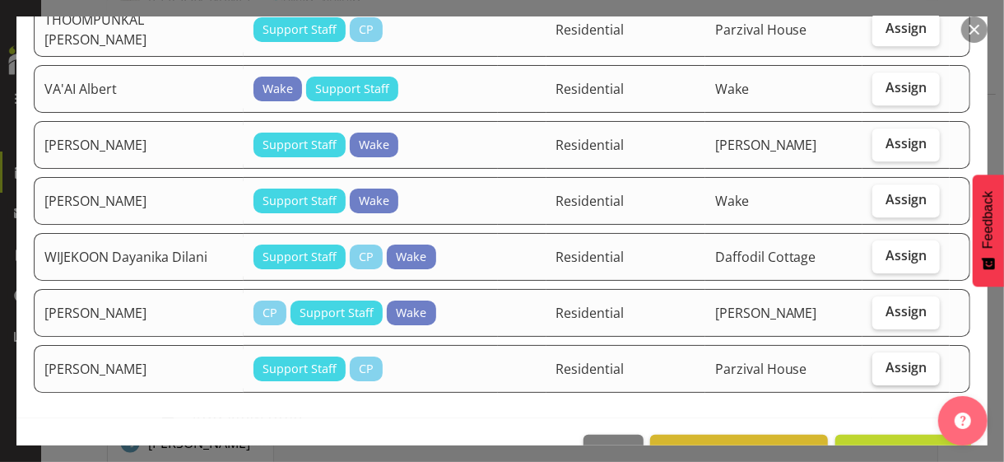
click at [885, 359] on span "Assign" at bounding box center [905, 367] width 41 height 16
click at [883, 362] on input "Assign" at bounding box center [877, 367] width 11 height 11
checkbox input "true"
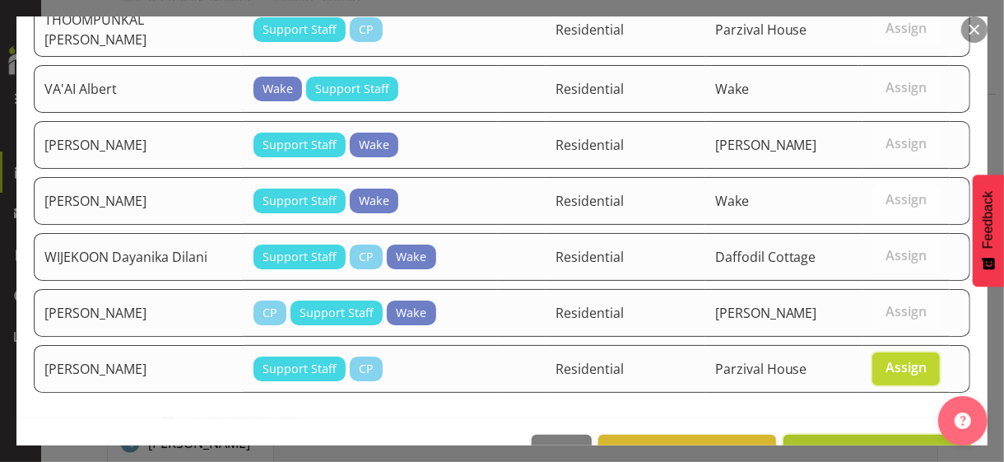
click at [857, 443] on span "Assign [PERSON_NAME]" at bounding box center [877, 453] width 166 height 20
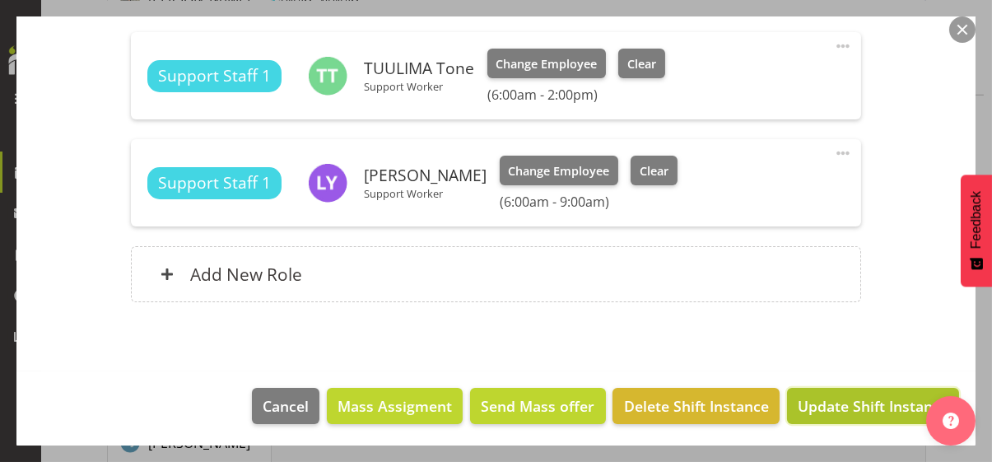
click at [843, 403] on span "Update Shift Instance" at bounding box center [872, 405] width 151 height 21
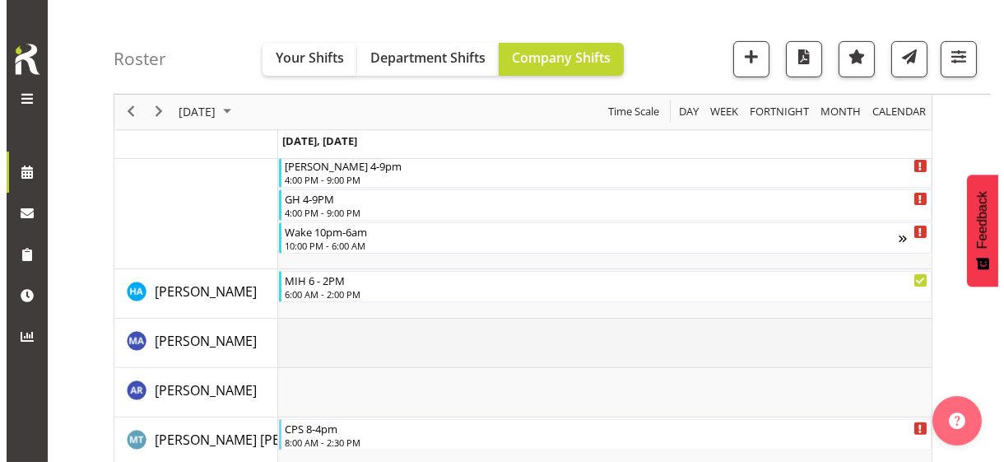
scroll to position [1206, 0]
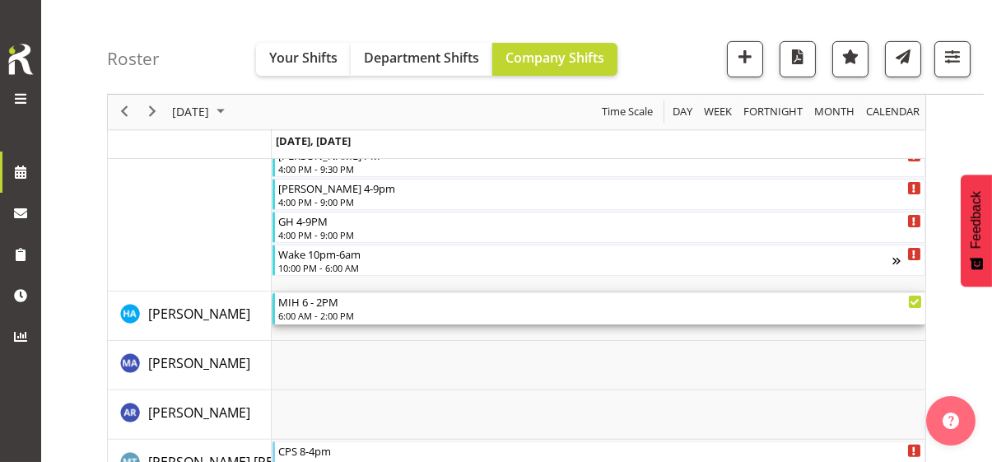
click at [337, 314] on div "6:00 AM - 2:00 PM" at bounding box center [600, 315] width 644 height 13
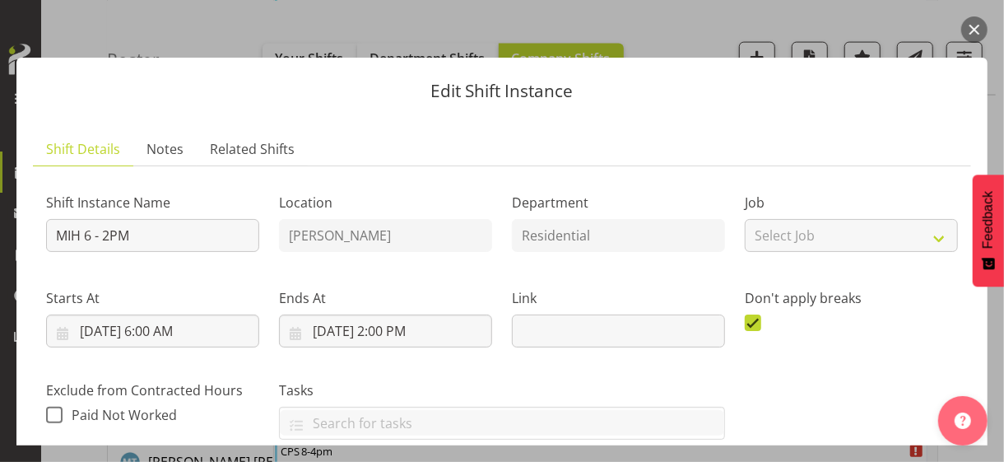
scroll to position [494, 0]
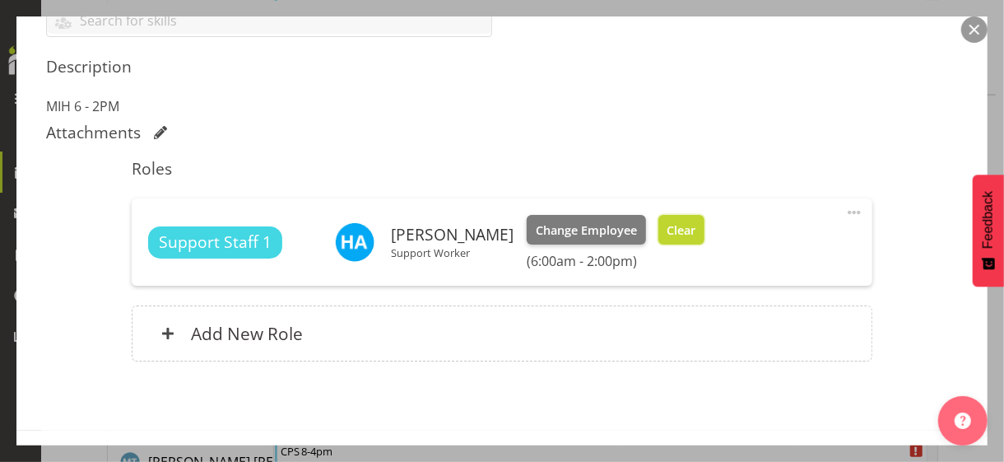
click at [667, 230] on span "Clear" at bounding box center [681, 230] width 29 height 18
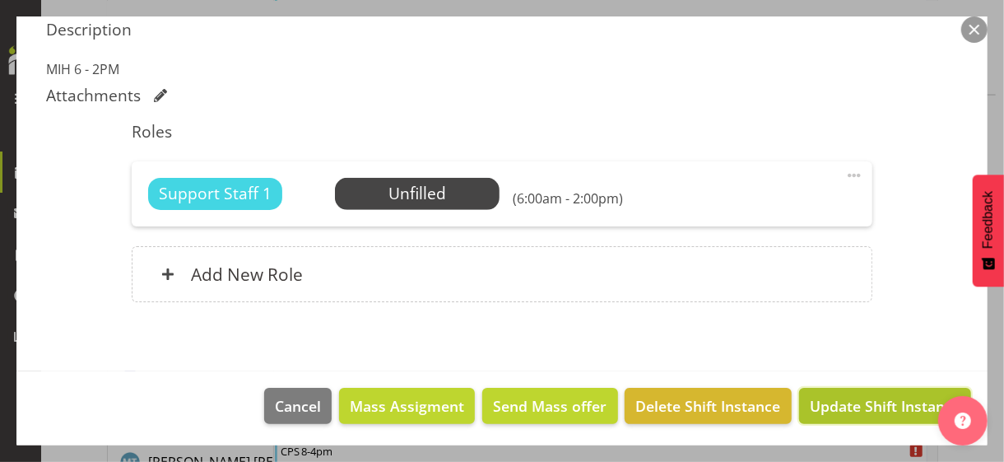
click at [852, 405] on span "Update Shift Instance" at bounding box center [885, 405] width 151 height 21
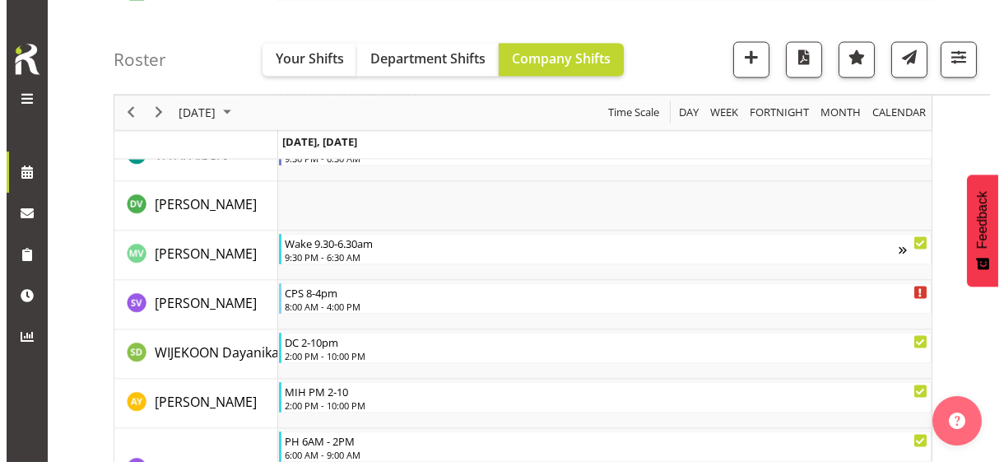
scroll to position [5304, 0]
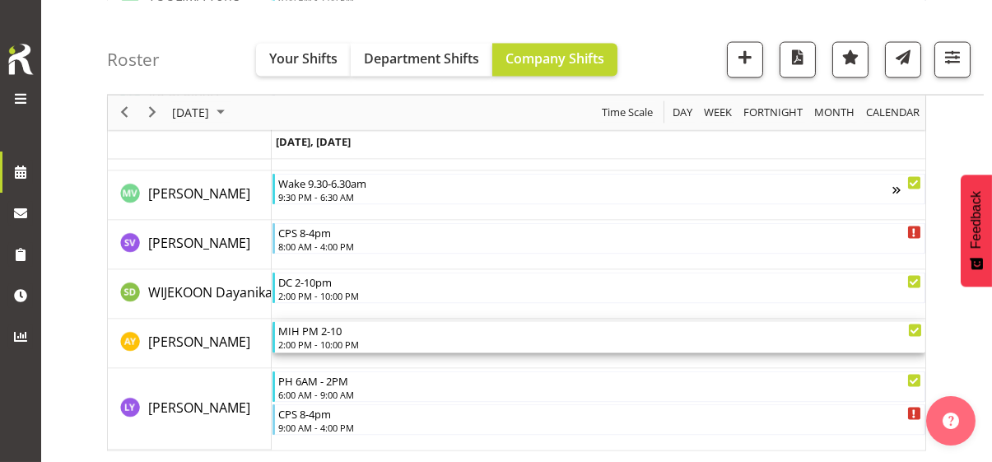
click at [347, 341] on div "2:00 PM - 10:00 PM" at bounding box center [600, 343] width 644 height 13
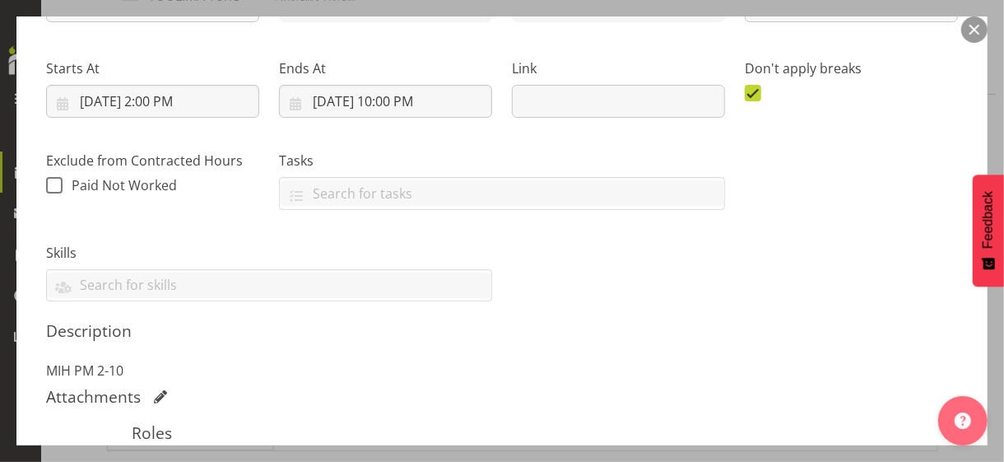
scroll to position [411, 0]
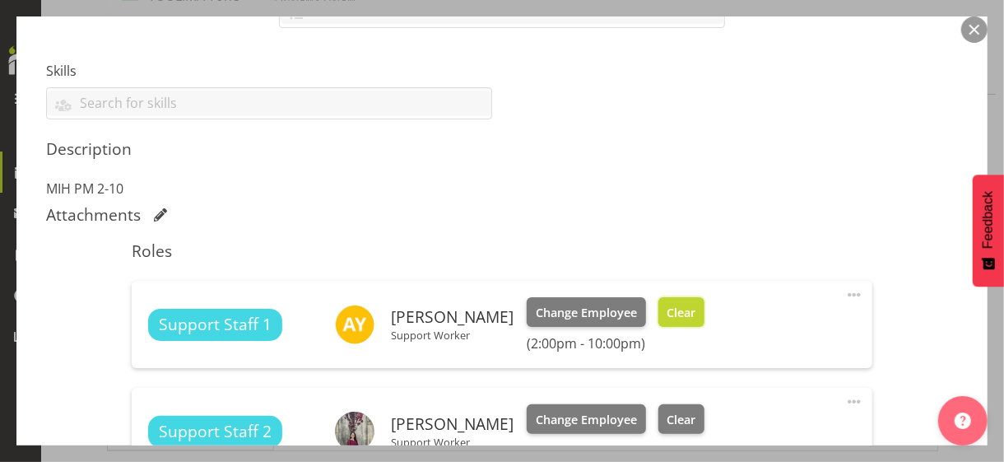
click at [680, 318] on span "Clear" at bounding box center [681, 313] width 29 height 18
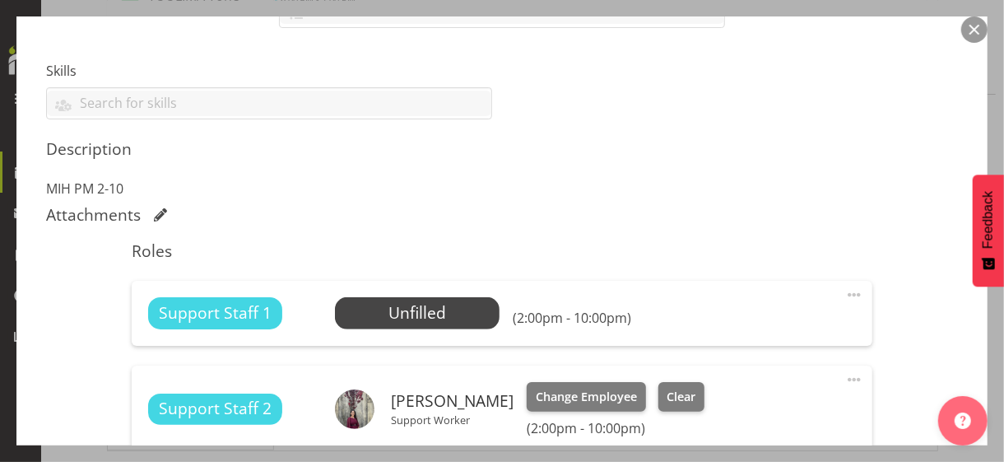
click at [844, 286] on span at bounding box center [854, 295] width 20 height 20
click at [729, 325] on link "Edit" at bounding box center [785, 331] width 158 height 30
select select "9"
select select "2025"
select select "14"
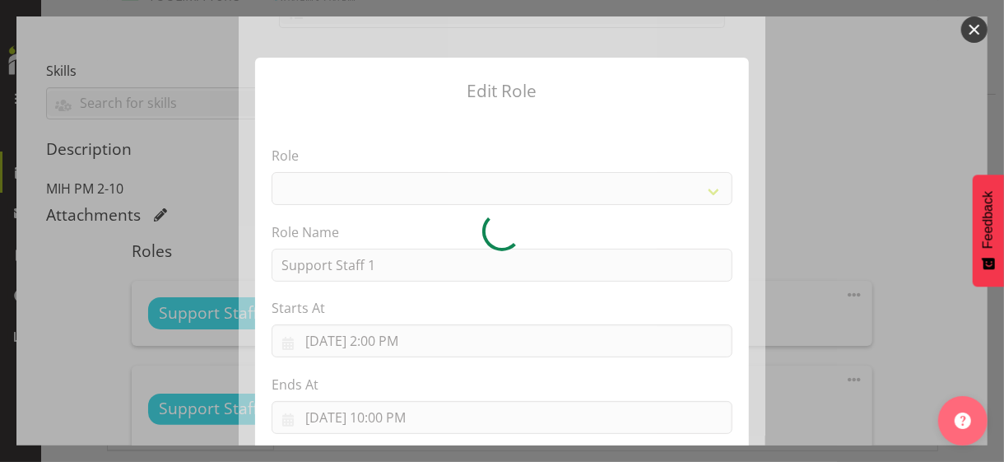
select select "1091"
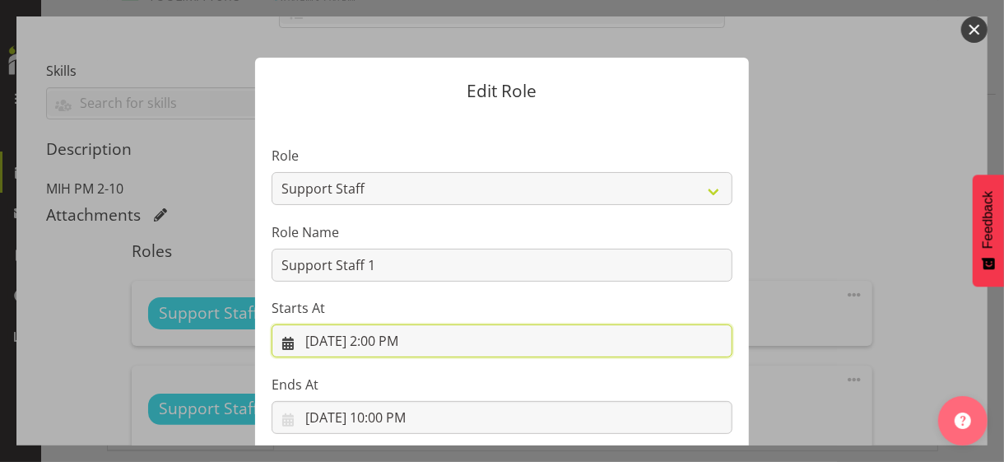
click at [382, 345] on input "[DATE] 2:00 PM" at bounding box center [502, 340] width 461 height 33
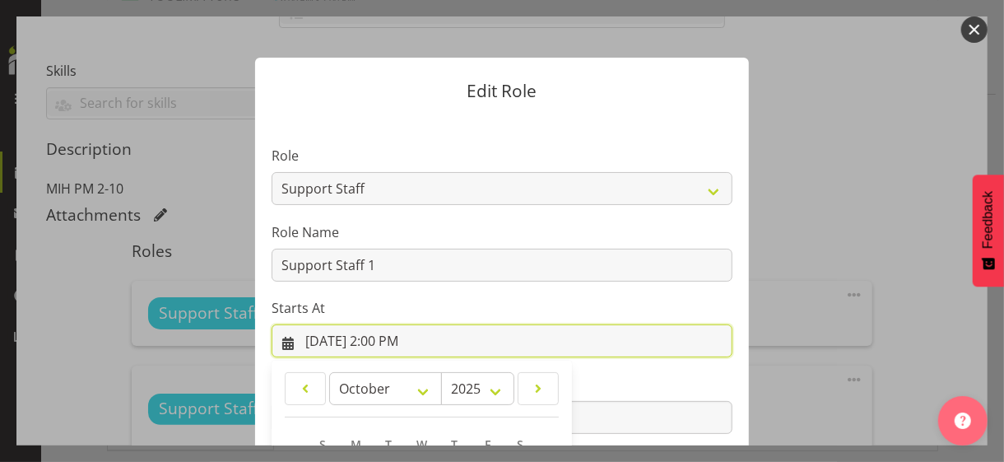
scroll to position [286, 0]
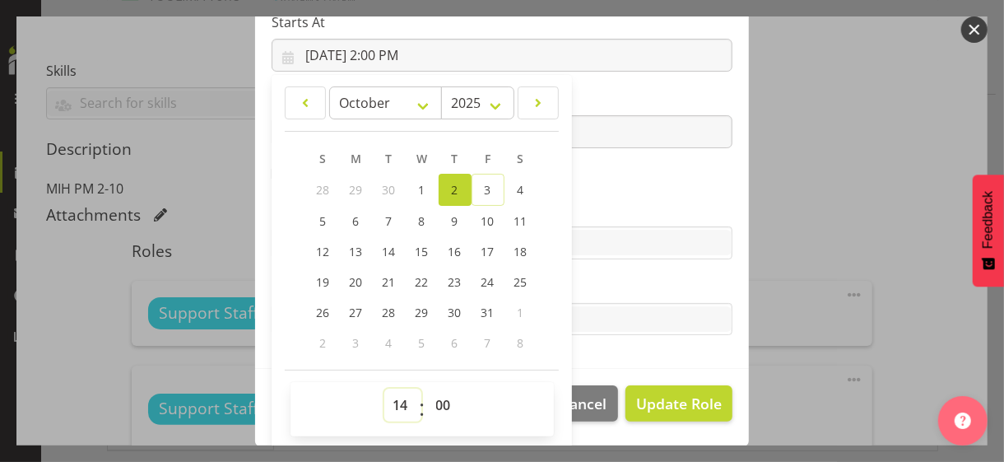
click at [389, 393] on select "00 01 02 03 04 05 06 07 08 09 10 11 12 13 14 15 16 17 18 19 20 21 22 23" at bounding box center [402, 404] width 37 height 33
select select "16"
click at [384, 388] on select "00 01 02 03 04 05 06 07 08 09 10 11 12 13 14 15 16 17 18 19 20 21 22 23" at bounding box center [402, 404] width 37 height 33
type input "[DATE] 4:00 PM"
click at [615, 213] on label "Skills" at bounding box center [502, 210] width 461 height 20
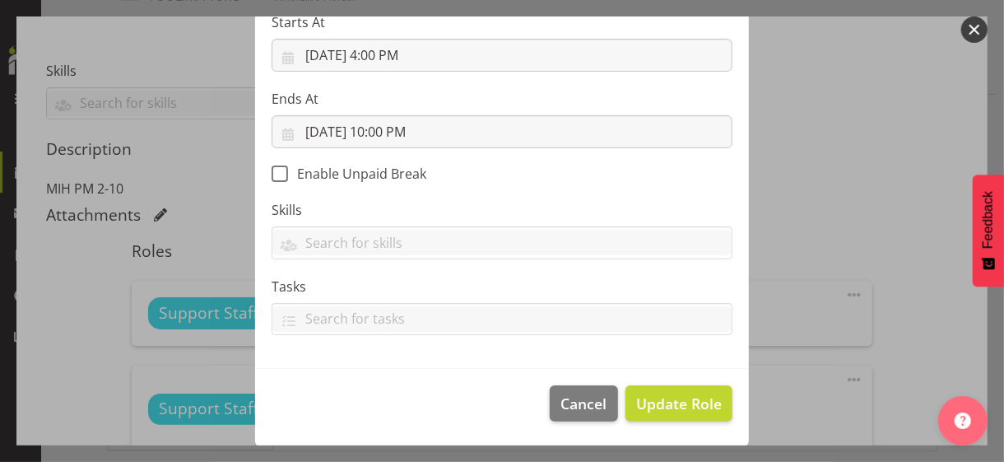
scroll to position [285, 0]
drag, startPoint x: 674, startPoint y: 403, endPoint x: 642, endPoint y: 383, distance: 37.7
click at [674, 402] on span "Update Role" at bounding box center [679, 403] width 86 height 21
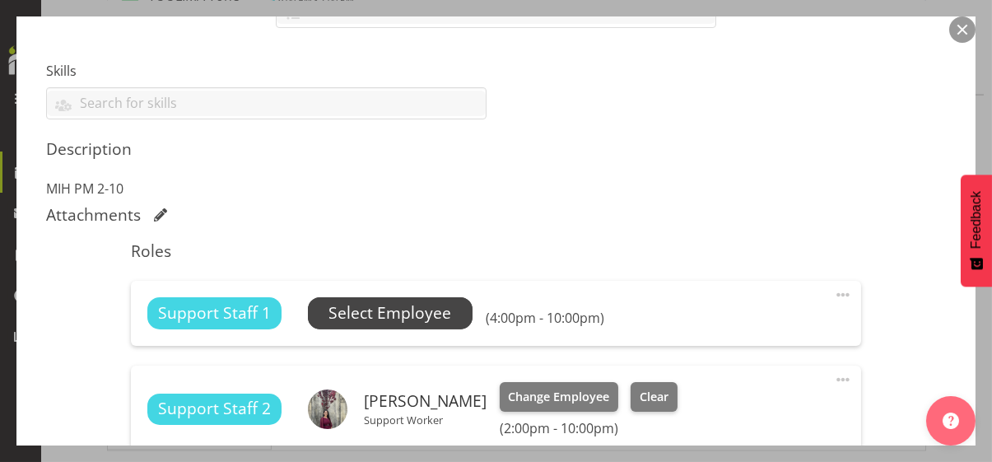
click at [423, 314] on span "Select Employee" at bounding box center [389, 313] width 123 height 24
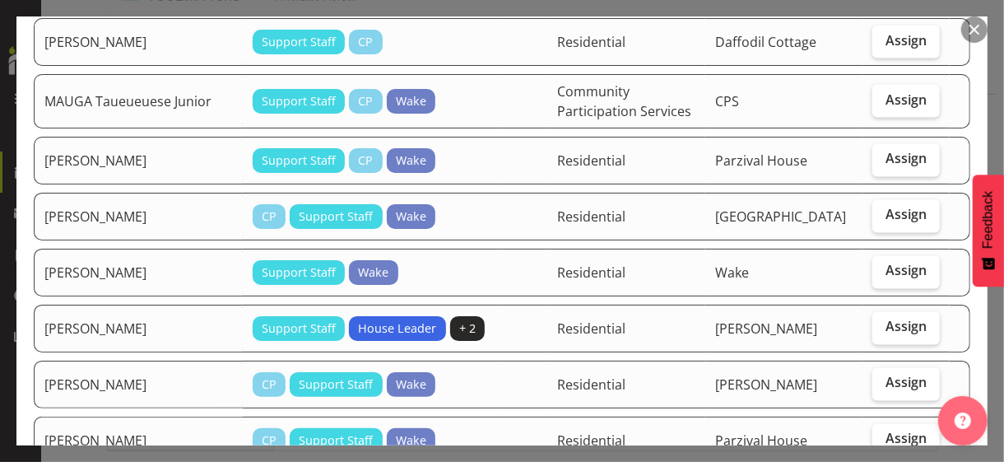
scroll to position [1481, 0]
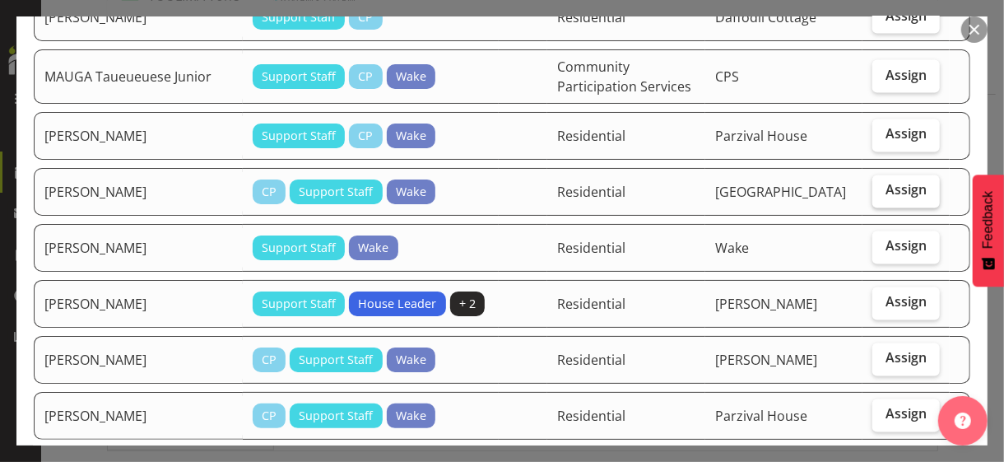
click at [891, 182] on span "Assign" at bounding box center [905, 190] width 41 height 16
click at [883, 185] on input "Assign" at bounding box center [877, 190] width 11 height 11
checkbox input "true"
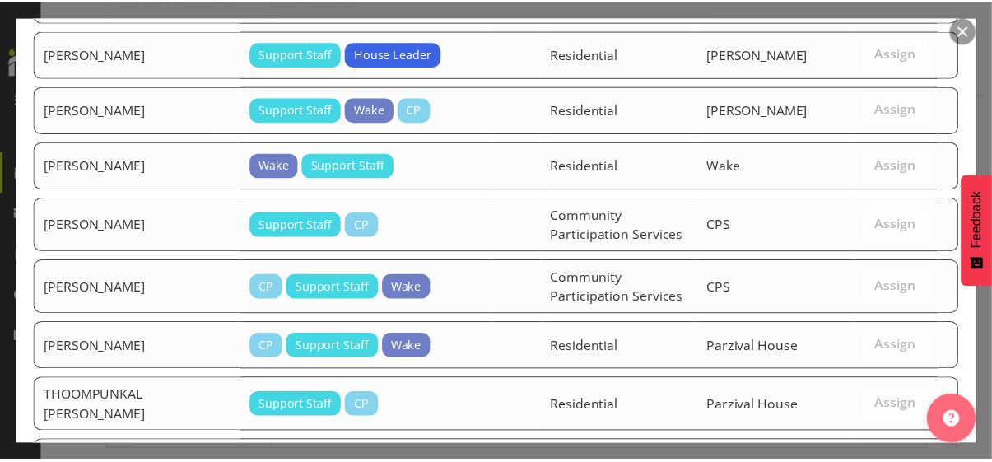
scroll to position [2623, 0]
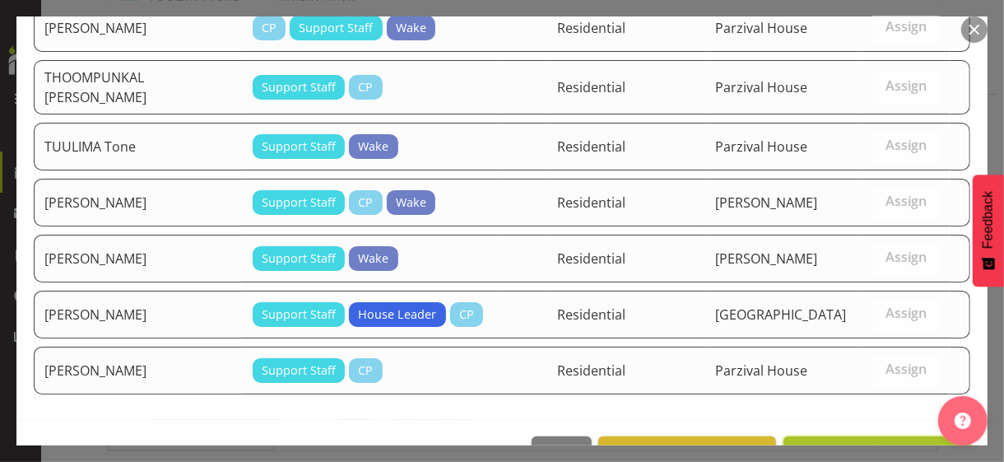
click at [839, 444] on span "Assign [PERSON_NAME]" at bounding box center [877, 454] width 166 height 20
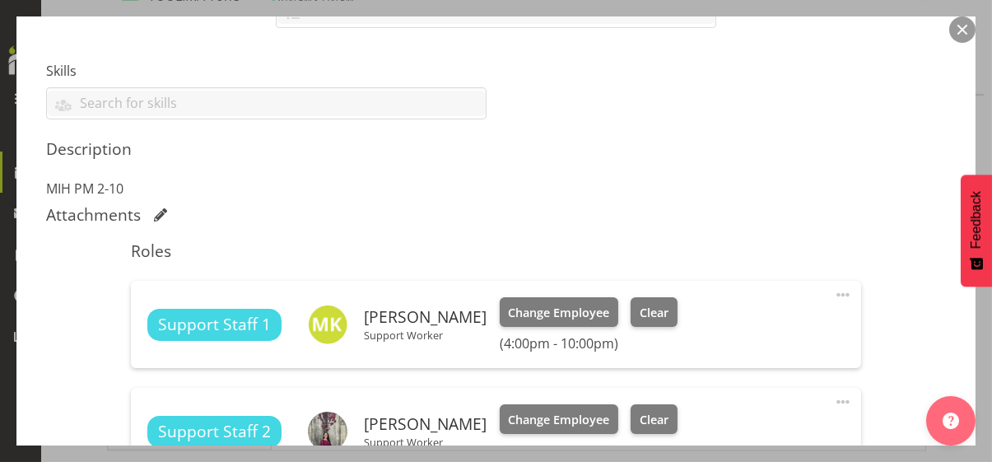
scroll to position [660, 0]
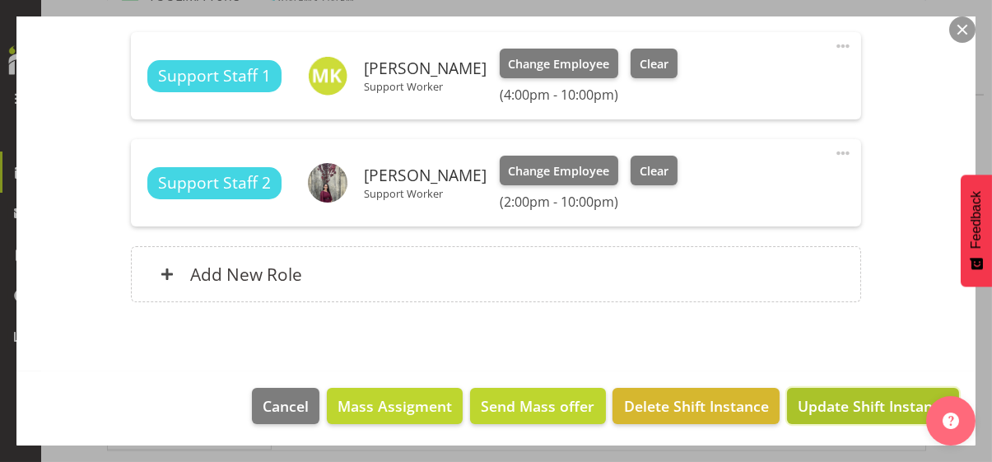
click at [853, 401] on span "Update Shift Instance" at bounding box center [872, 405] width 151 height 21
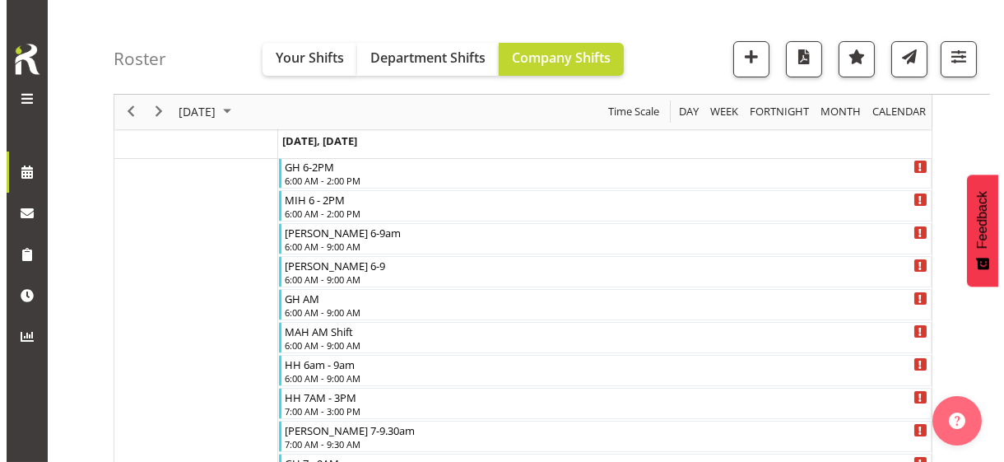
scroll to position [87, 0]
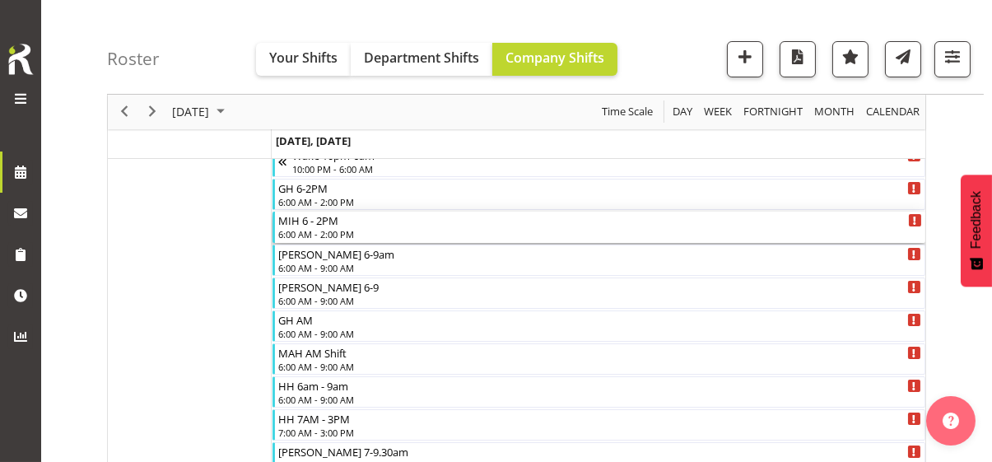
click at [330, 232] on div "6:00 AM - 2:00 PM" at bounding box center [600, 233] width 644 height 13
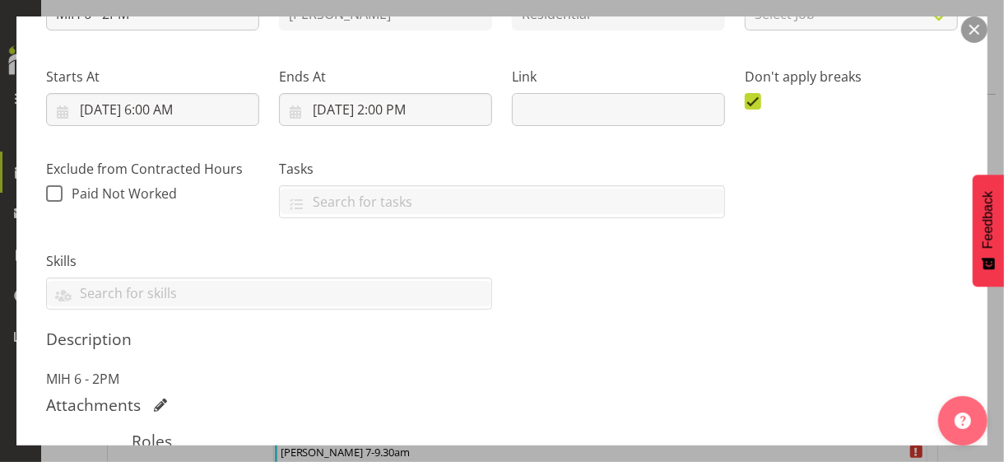
scroll to position [411, 0]
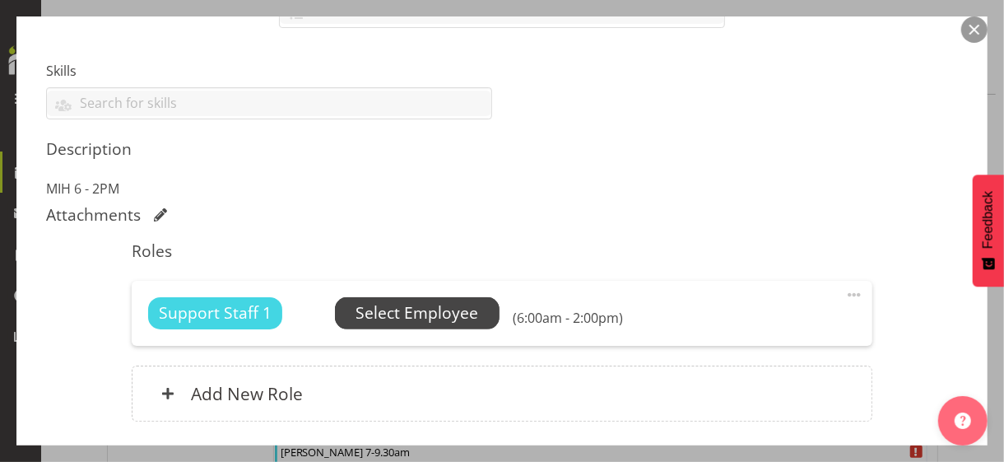
click at [411, 309] on span "Select Employee" at bounding box center [416, 313] width 123 height 24
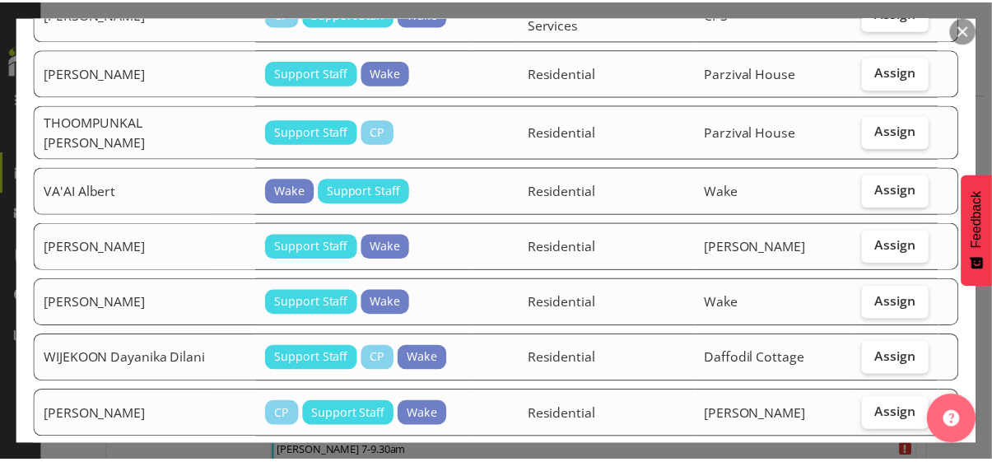
scroll to position [2267, 0]
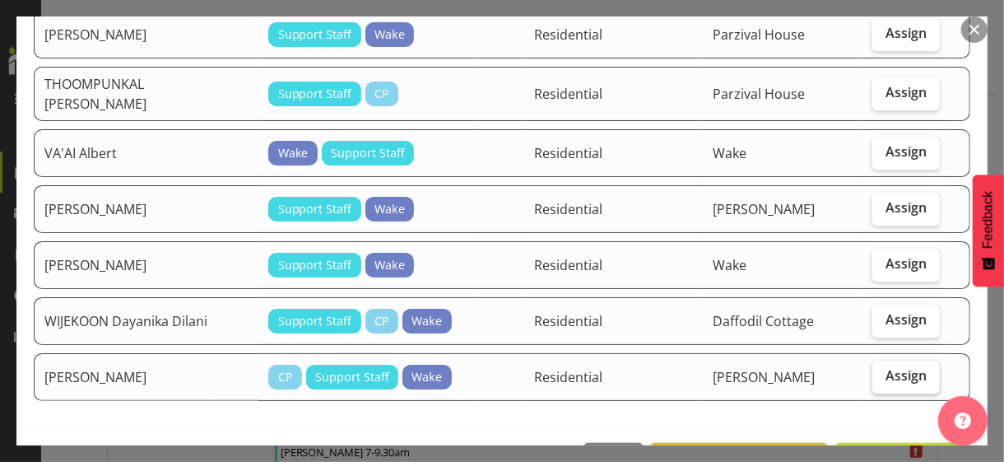
click at [885, 367] on span "Assign" at bounding box center [905, 375] width 41 height 16
click at [881, 370] on input "Assign" at bounding box center [877, 375] width 11 height 11
checkbox input "true"
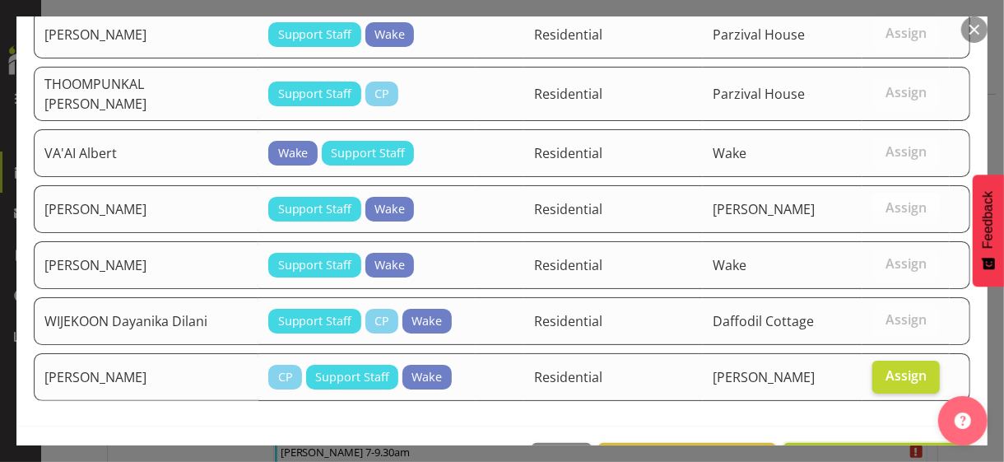
click at [839, 451] on span "Assign [PERSON_NAME]" at bounding box center [877, 461] width 166 height 20
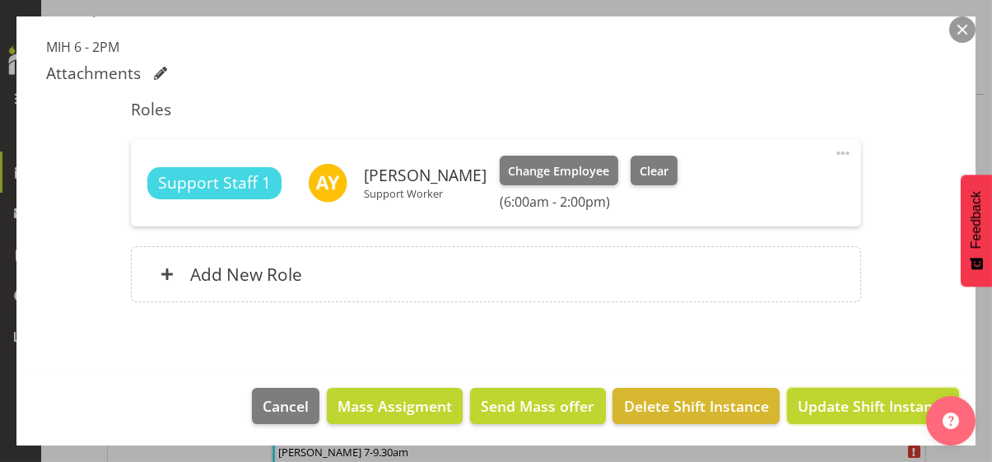
click at [841, 397] on span "Update Shift Instance" at bounding box center [872, 405] width 151 height 21
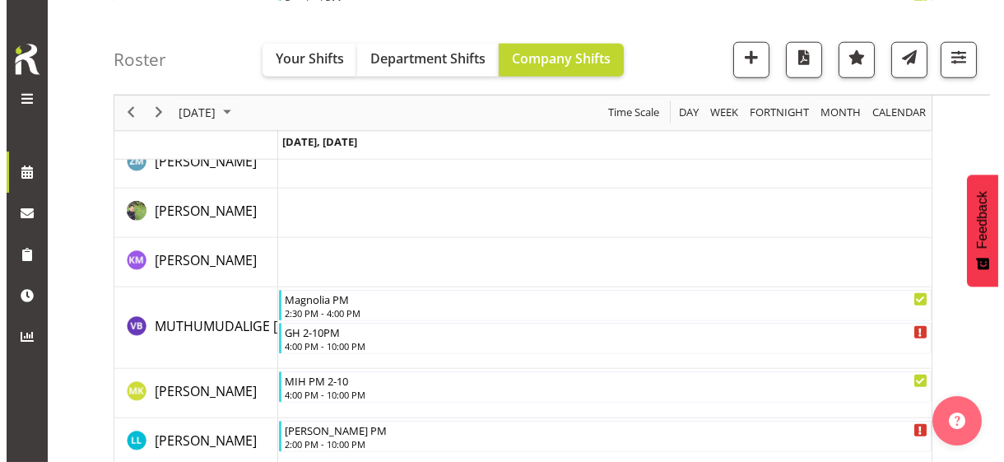
scroll to position [3543, 0]
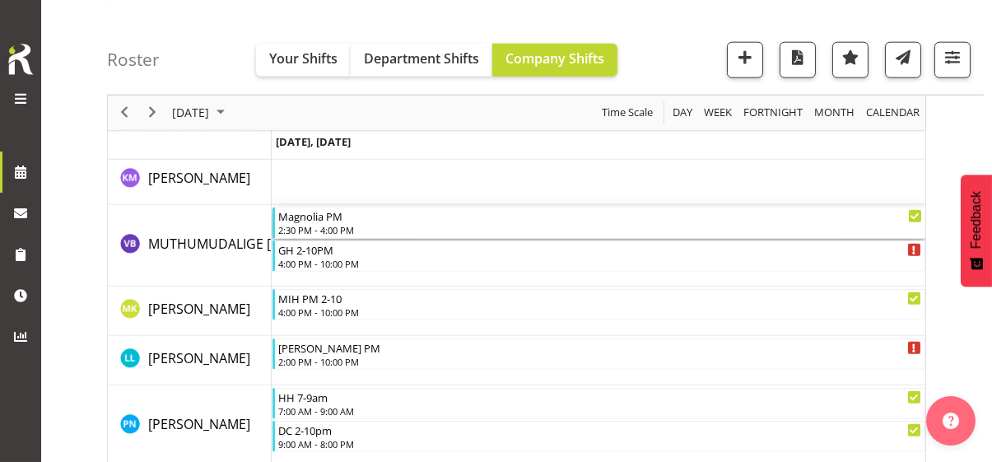
click at [328, 225] on div "2:30 PM - 4:00 PM" at bounding box center [600, 229] width 644 height 13
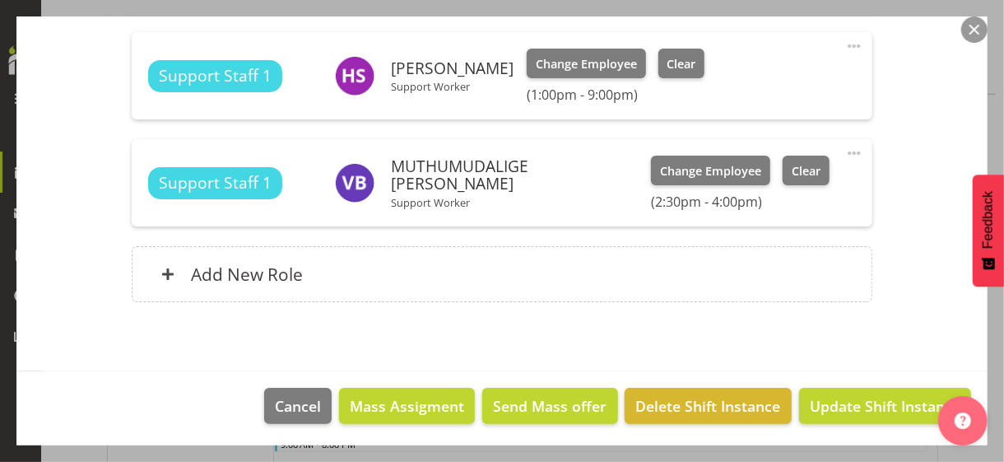
scroll to position [701, 0]
click at [351, 268] on div "Add New Role" at bounding box center [502, 274] width 740 height 56
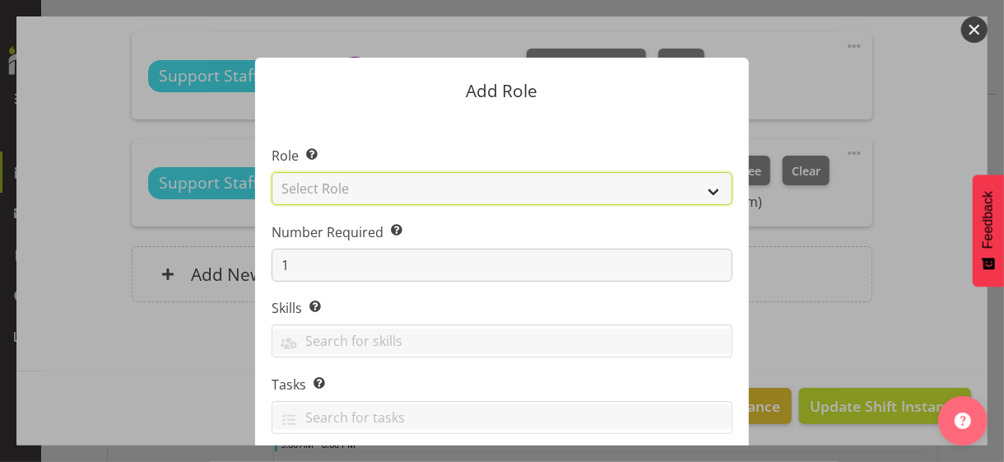
click at [352, 183] on select "Select Role CP House Leader Support Staff Wake" at bounding box center [502, 188] width 461 height 33
select select "1091"
click at [272, 172] on select "Select Role CP House Leader Support Staff Wake" at bounding box center [502, 188] width 461 height 33
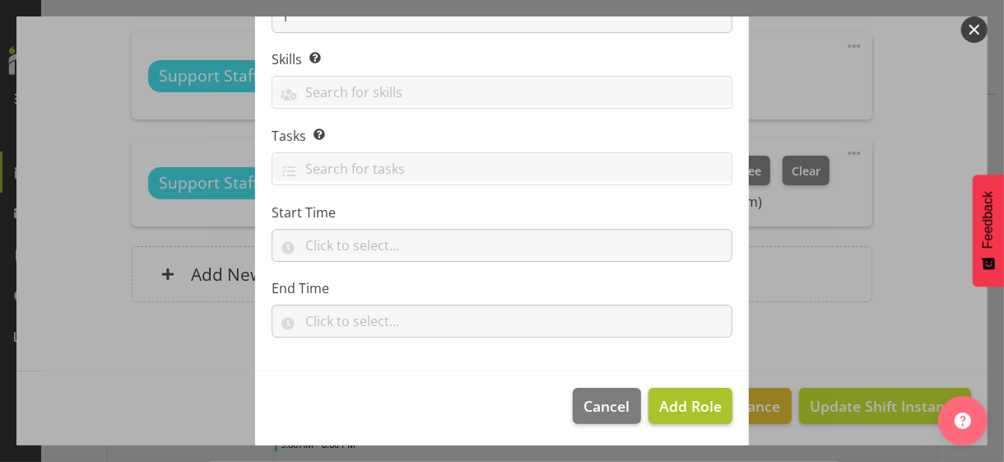
scroll to position [250, 0]
drag, startPoint x: 690, startPoint y: 410, endPoint x: 722, endPoint y: 363, distance: 56.8
click at [690, 408] on span "Add Role" at bounding box center [690, 404] width 63 height 20
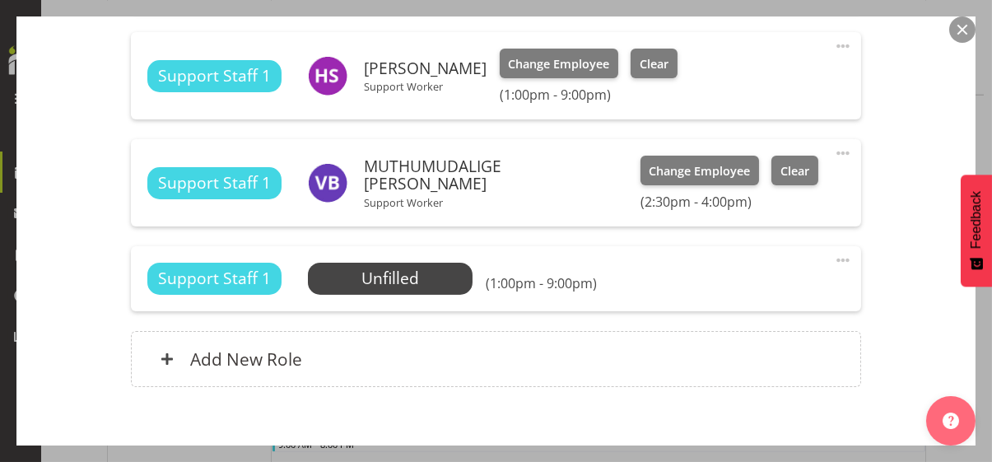
drag, startPoint x: 831, startPoint y: 253, endPoint x: 756, endPoint y: 288, distance: 82.8
click at [833, 258] on span at bounding box center [843, 260] width 20 height 20
click at [722, 291] on link "Edit" at bounding box center [774, 296] width 158 height 30
select select "9"
select select "2025"
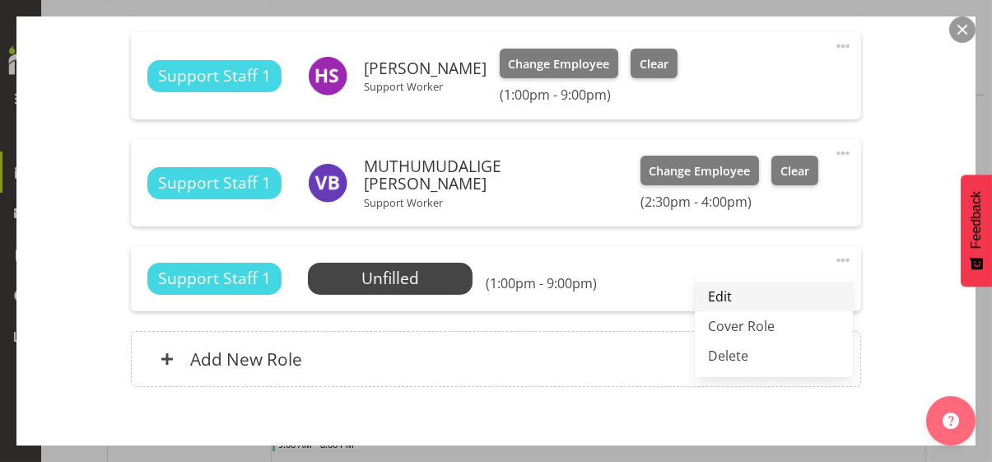
select select "13"
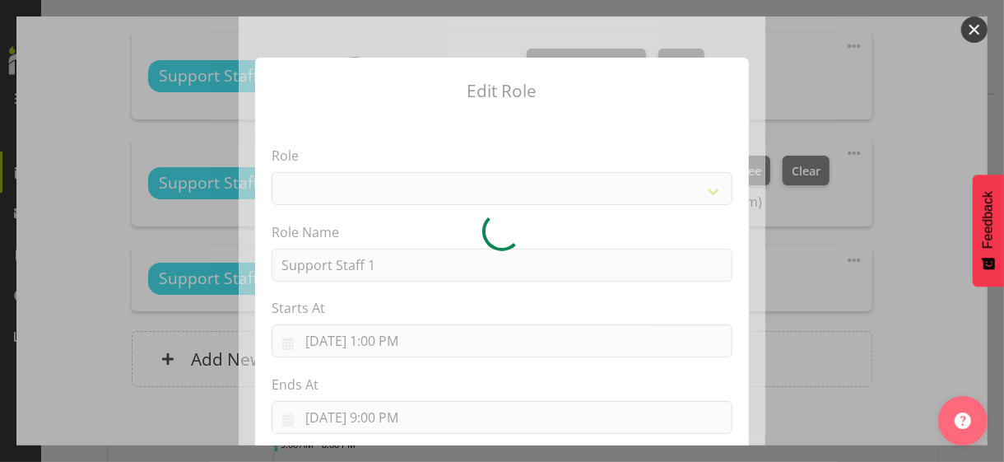
select select "1091"
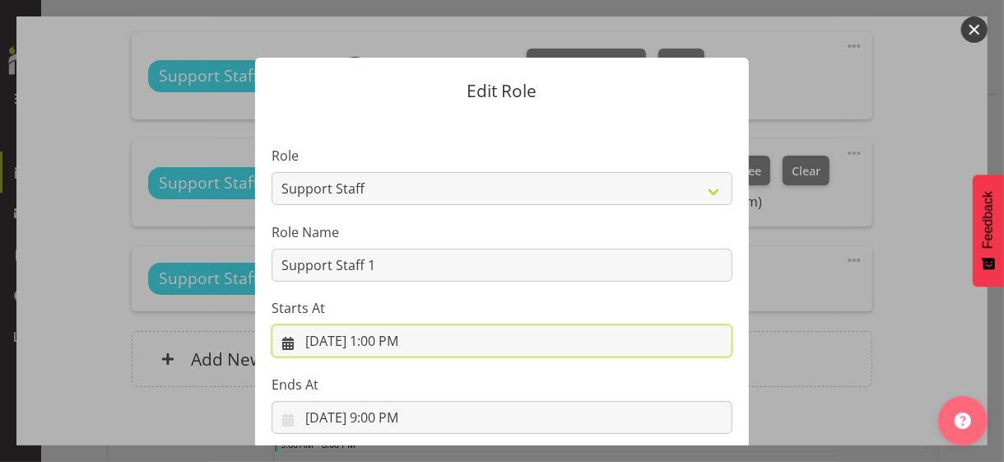
click at [383, 339] on input "[DATE] 1:00 PM" at bounding box center [502, 340] width 461 height 33
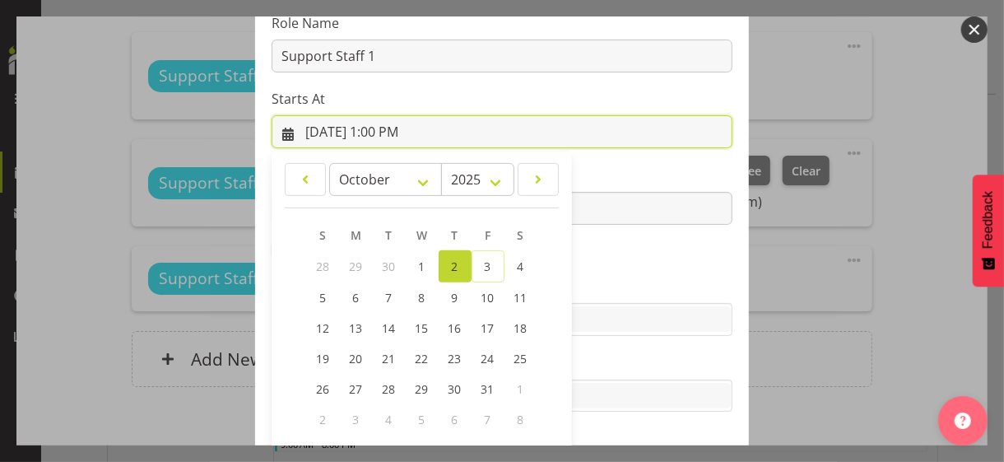
scroll to position [286, 0]
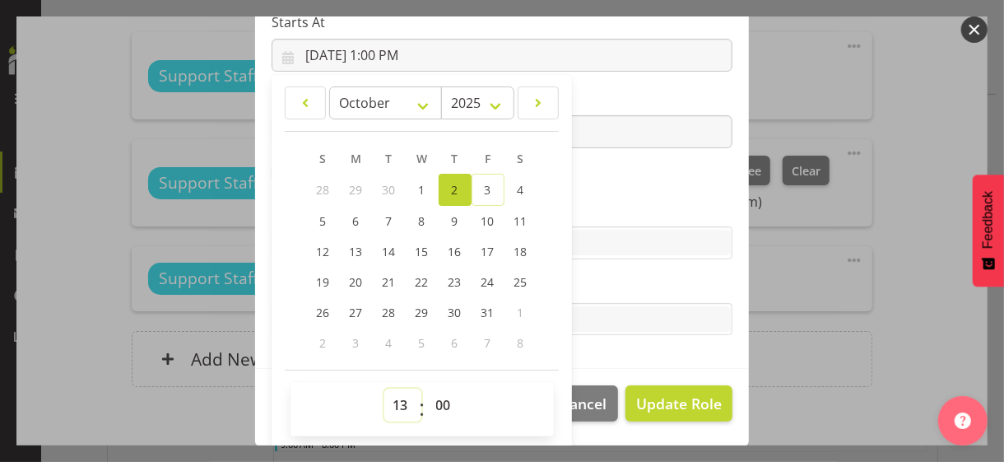
drag, startPoint x: 395, startPoint y: 400, endPoint x: 396, endPoint y: 388, distance: 11.5
click at [396, 395] on select "00 01 02 03 04 05 06 07 08 09 10 11 12 13 14 15 16 17 18 19 20 21 22 23" at bounding box center [402, 404] width 37 height 33
select select "14"
click at [384, 388] on select "00 01 02 03 04 05 06 07 08 09 10 11 12 13 14 15 16 17 18 19 20 21 22 23" at bounding box center [402, 404] width 37 height 33
type input "[DATE] 2:00 PM"
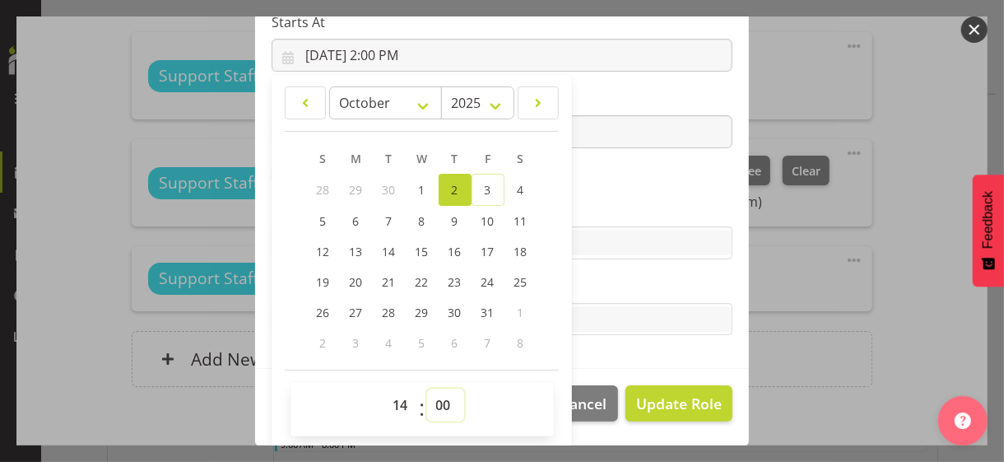
drag, startPoint x: 435, startPoint y: 397, endPoint x: 441, endPoint y: 388, distance: 11.4
click at [436, 396] on select "00 01 02 03 04 05 06 07 08 09 10 11 12 13 14 15 16 17 18 19 20 21 22 23 24 25 2…" at bounding box center [445, 404] width 37 height 33
select select "30"
click at [427, 388] on select "00 01 02 03 04 05 06 07 08 09 10 11 12 13 14 15 16 17 18 19 20 21 22 23 24 25 2…" at bounding box center [445, 404] width 37 height 33
type input "[DATE] 2:30 PM"
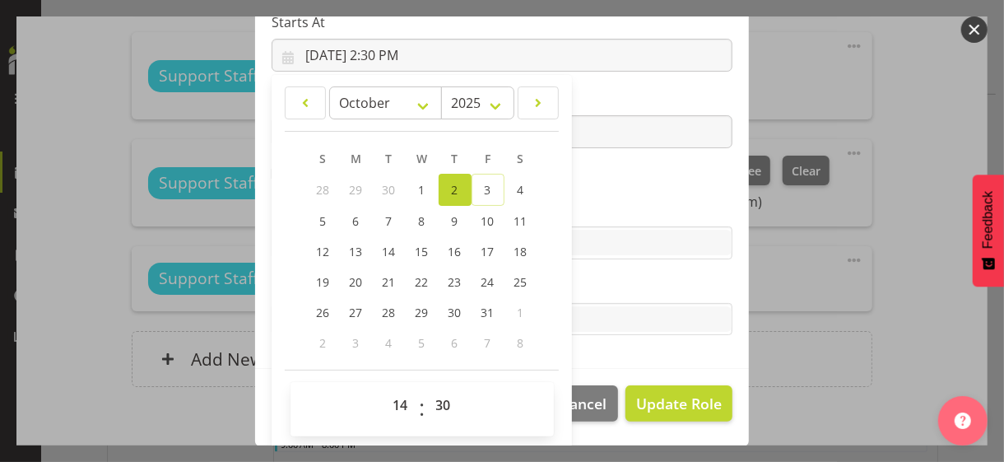
click at [592, 212] on label "Skills" at bounding box center [502, 210] width 461 height 20
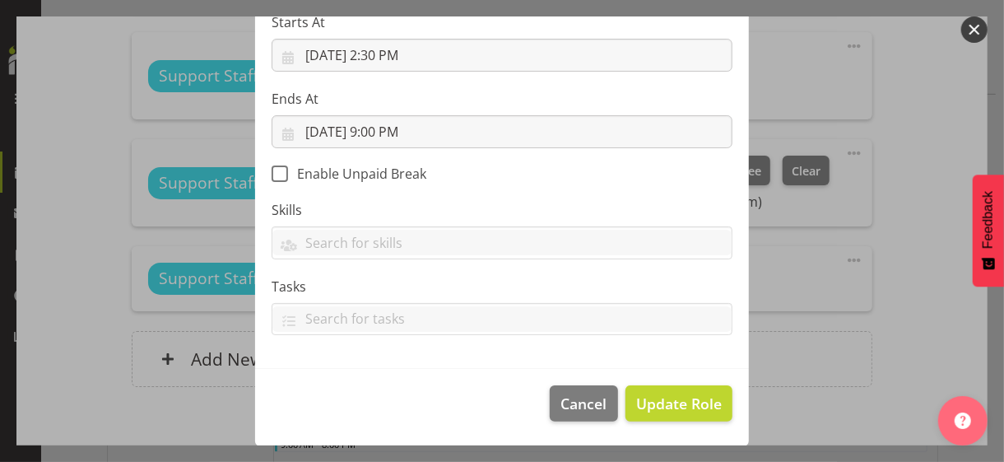
scroll to position [285, 0]
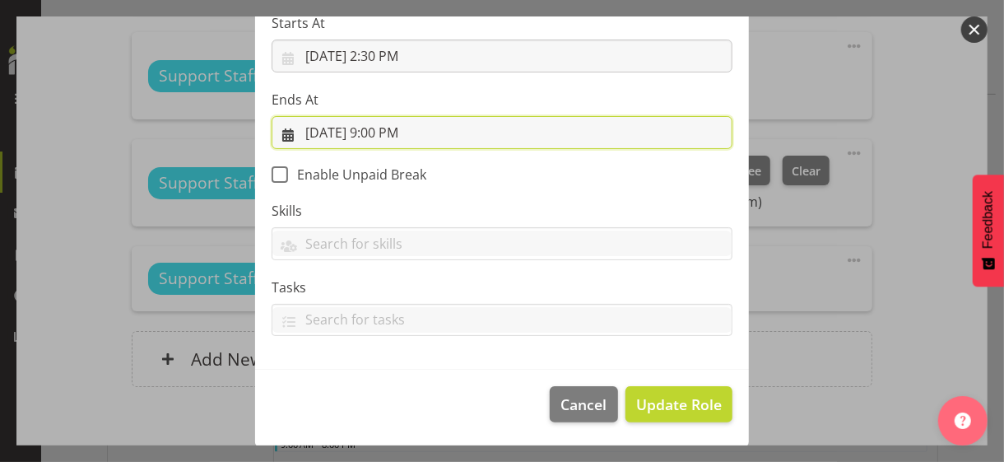
click at [380, 130] on input "[DATE] 9:00 PM" at bounding box center [502, 132] width 461 height 33
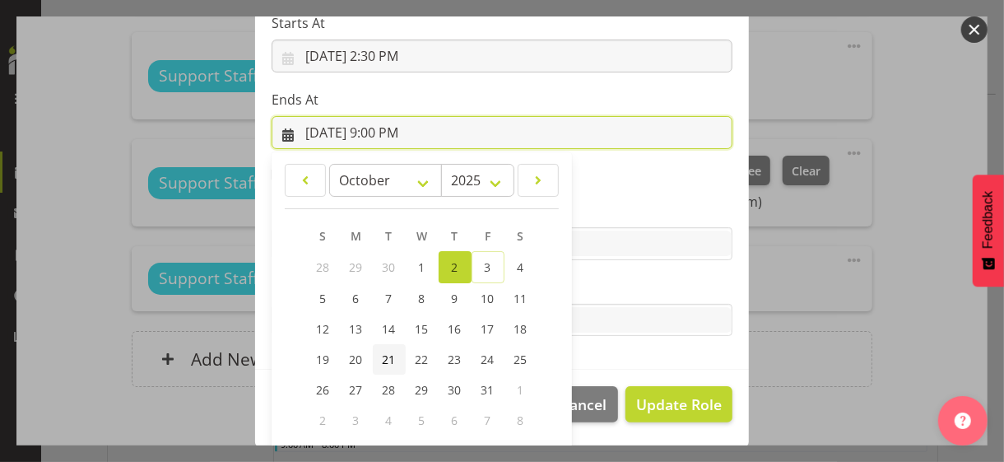
scroll to position [363, 0]
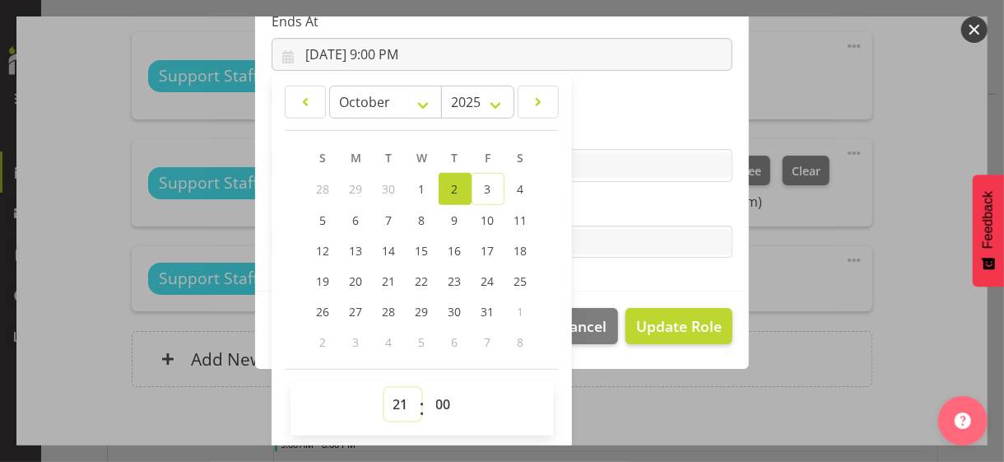
drag, startPoint x: 383, startPoint y: 403, endPoint x: 388, endPoint y: 389, distance: 14.8
click at [386, 398] on select "00 01 02 03 04 05 06 07 08 09 10 11 12 13 14 15 16 17 18 19 20 21 22 23" at bounding box center [402, 404] width 37 height 33
select select "16"
click at [384, 388] on select "00 01 02 03 04 05 06 07 08 09 10 11 12 13 14 15 16 17 18 19 20 21 22 23" at bounding box center [402, 404] width 37 height 33
type input "[DATE] 4:00 PM"
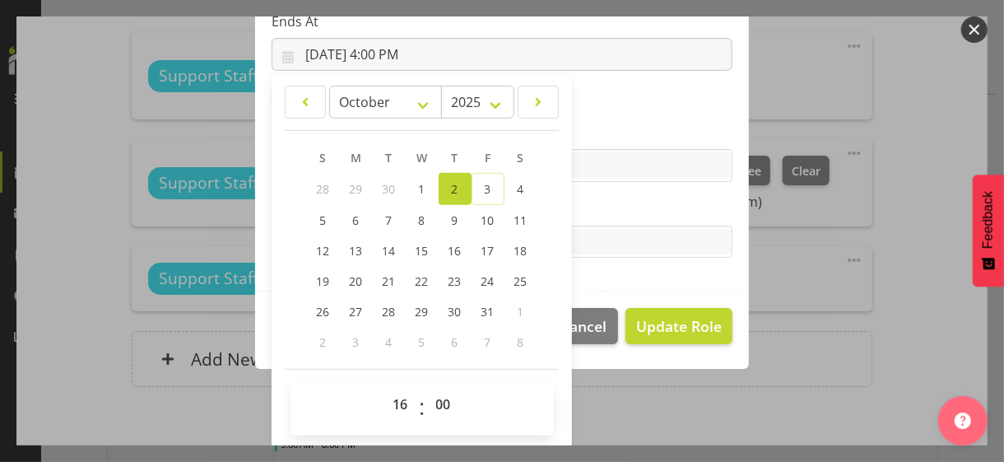
click at [589, 201] on label "Tasks" at bounding box center [502, 209] width 461 height 20
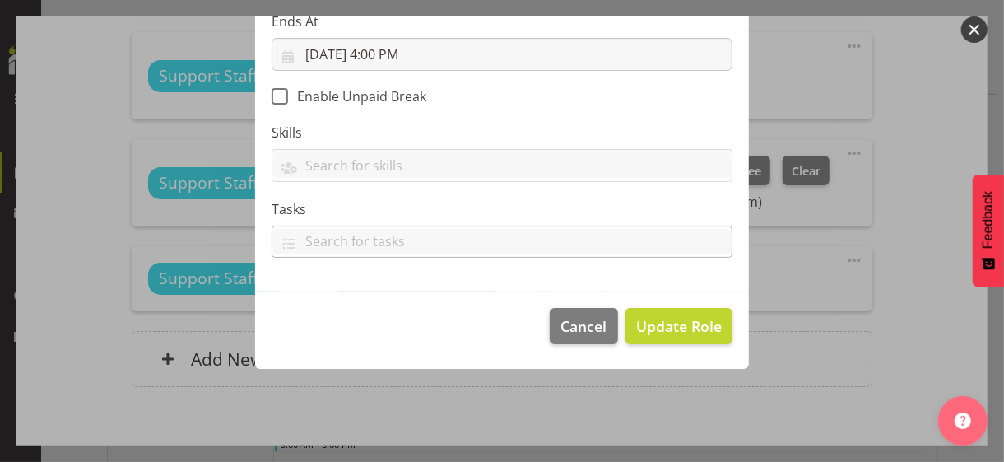
scroll to position [285, 0]
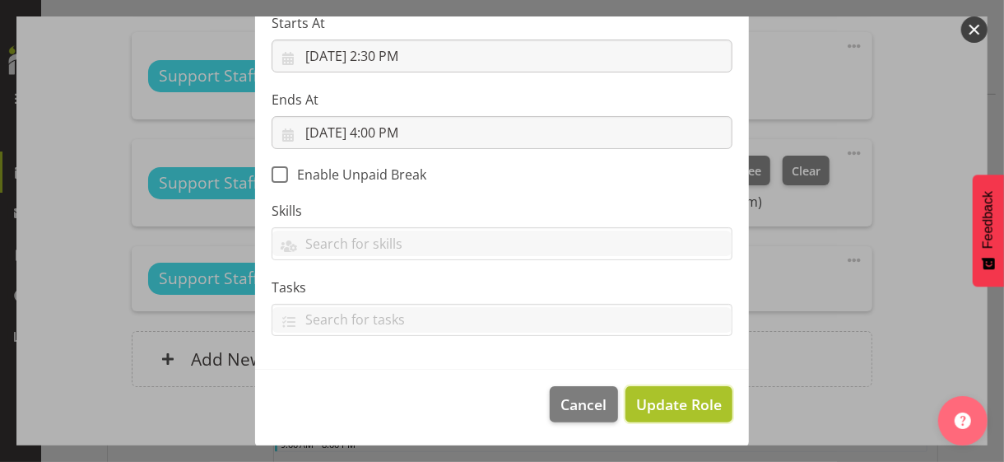
click at [671, 397] on span "Update Role" at bounding box center [679, 403] width 86 height 21
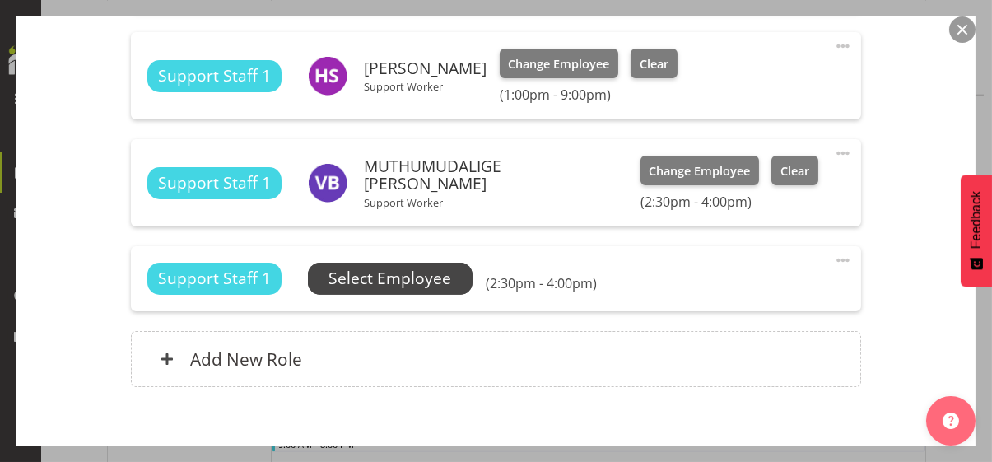
click at [418, 276] on span "Select Employee" at bounding box center [389, 279] width 123 height 24
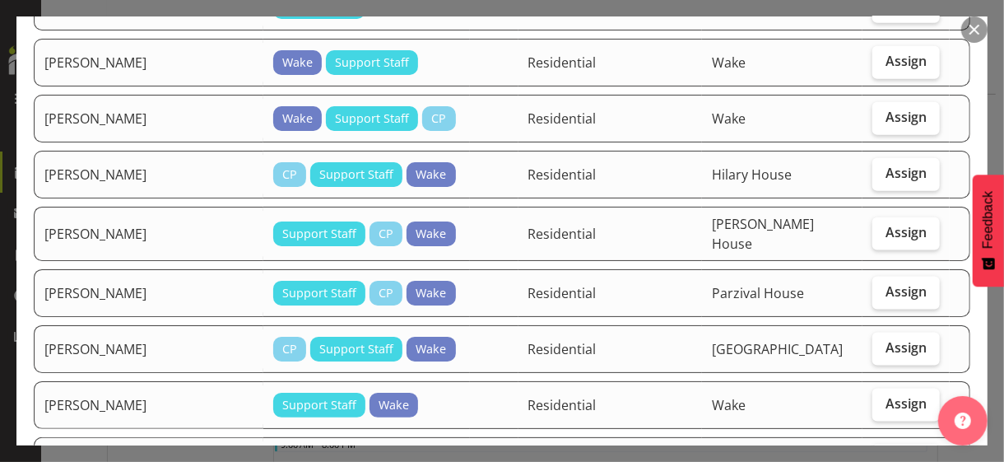
scroll to position [987, 0]
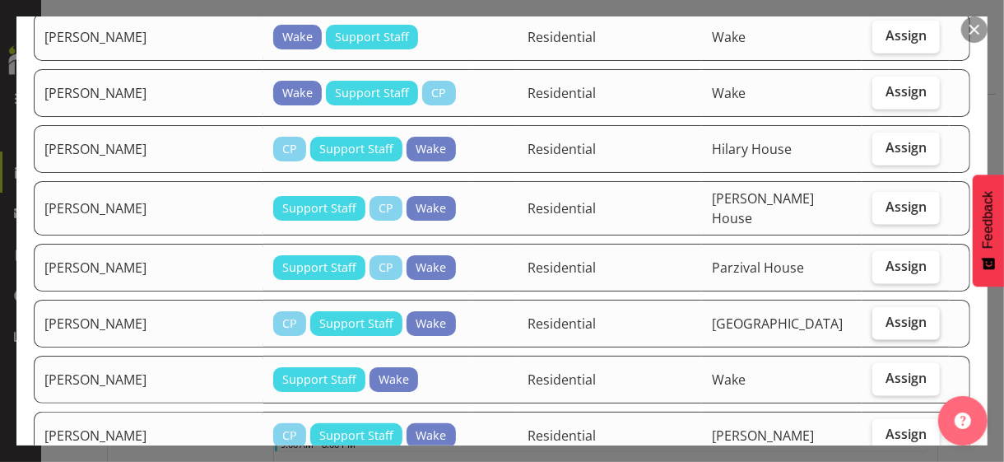
click at [885, 314] on span "Assign" at bounding box center [905, 322] width 41 height 16
click at [883, 317] on input "Assign" at bounding box center [877, 322] width 11 height 11
checkbox input "true"
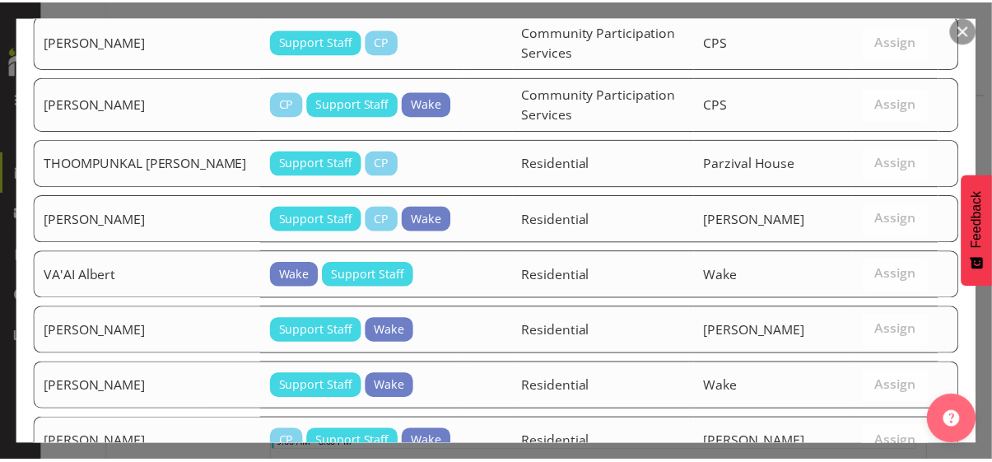
scroll to position [2034, 0]
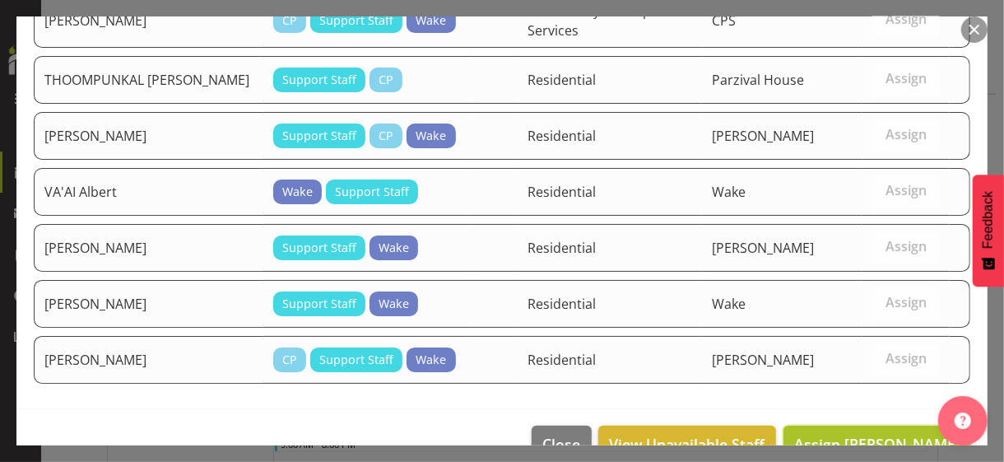
click at [847, 434] on span "Assign [PERSON_NAME]" at bounding box center [877, 444] width 166 height 20
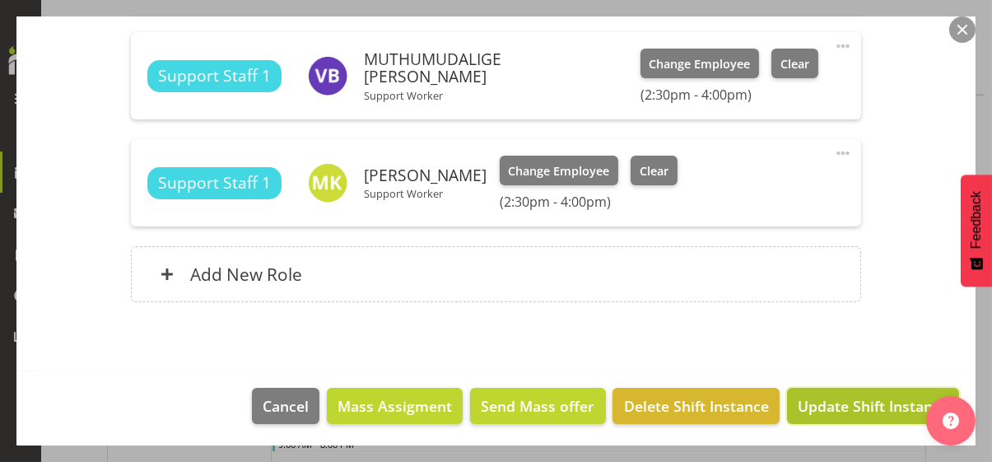
click at [846, 402] on span "Update Shift Instance" at bounding box center [872, 405] width 151 height 21
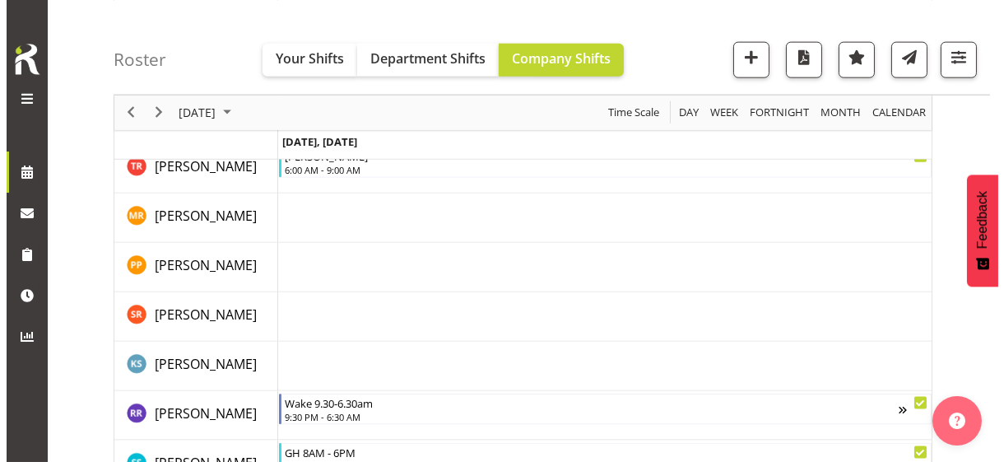
scroll to position [4449, 0]
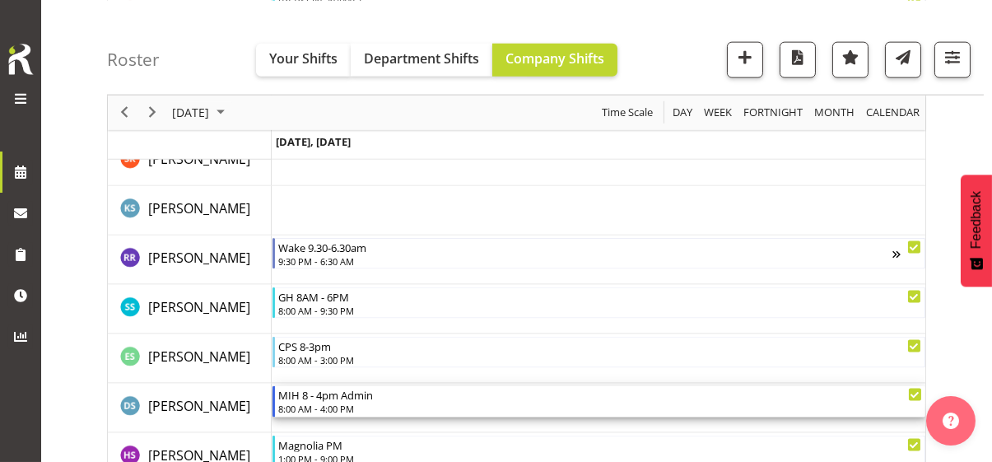
click at [333, 403] on div "8:00 AM - 4:00 PM" at bounding box center [600, 408] width 644 height 13
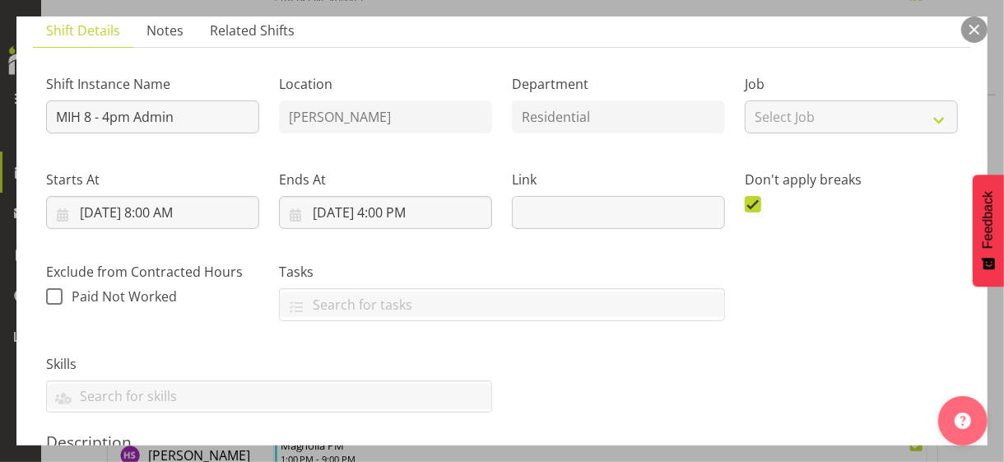
scroll to position [411, 0]
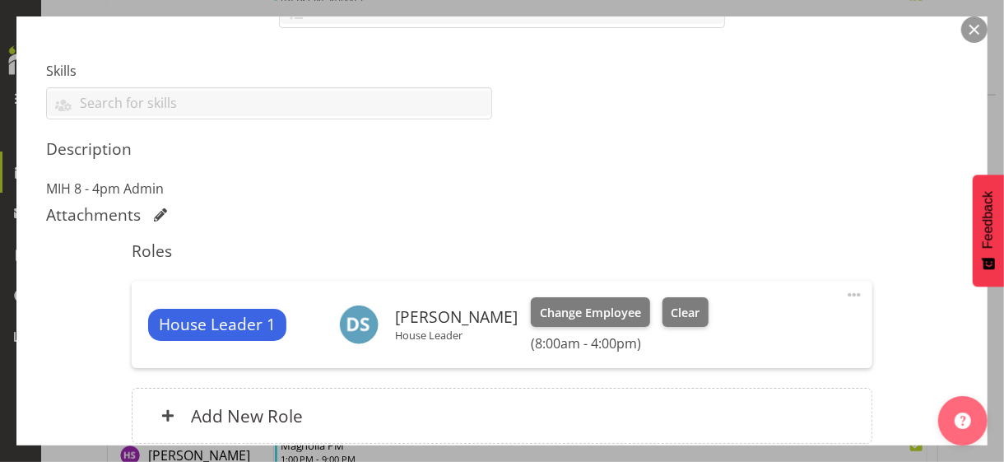
click at [844, 287] on span at bounding box center [854, 295] width 20 height 20
click at [734, 328] on link "Edit" at bounding box center [785, 331] width 158 height 30
select select "9"
select select "2025"
select select "8"
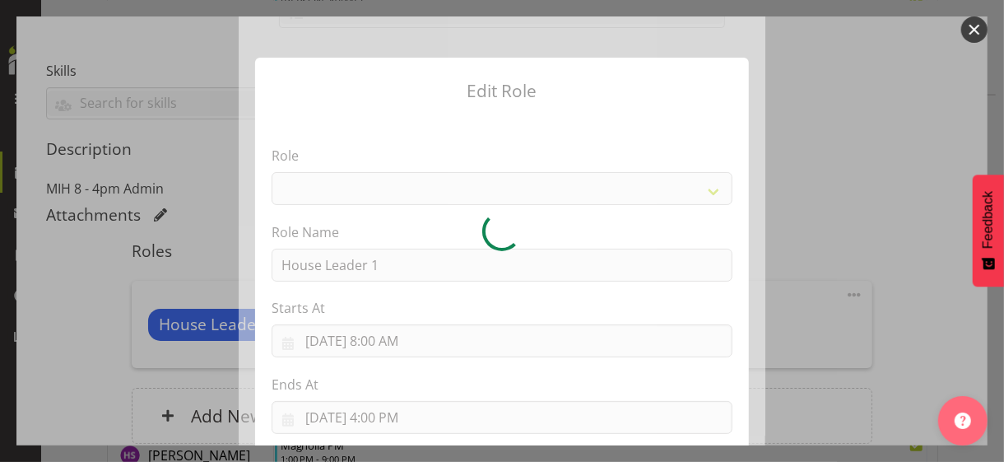
select select "1092"
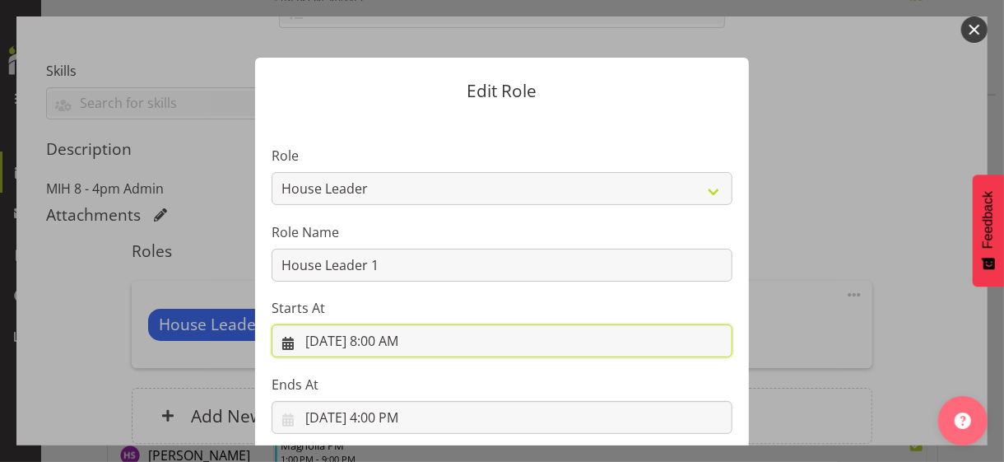
click at [381, 340] on input "[DATE] 8:00 AM" at bounding box center [502, 340] width 461 height 33
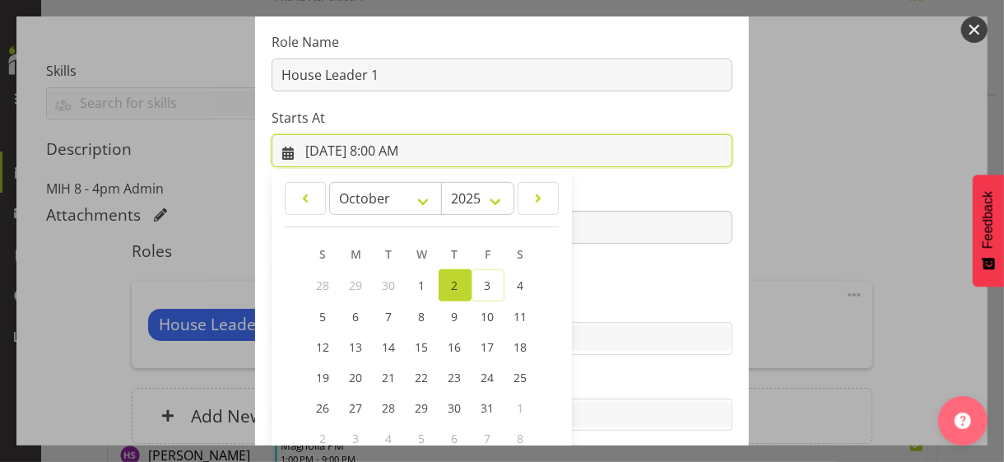
scroll to position [286, 0]
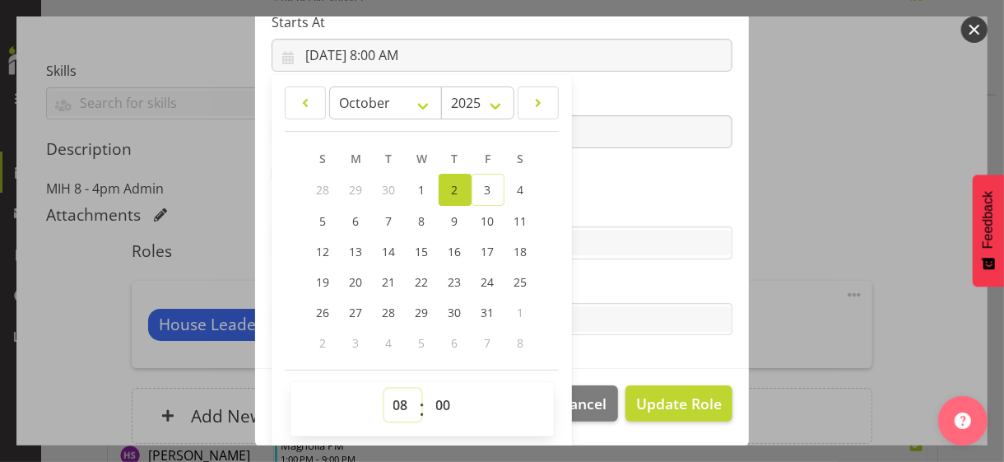
drag, startPoint x: 389, startPoint y: 402, endPoint x: 393, endPoint y: 388, distance: 14.6
click at [391, 396] on select "00 01 02 03 04 05 06 07 08 09 10 11 12 13 14 15 16 17 18 19 20 21 22 23" at bounding box center [402, 404] width 37 height 33
select select "9"
click at [384, 388] on select "00 01 02 03 04 05 06 07 08 09 10 11 12 13 14 15 16 17 18 19 20 21 22 23" at bounding box center [402, 404] width 37 height 33
type input "[DATE] 9:00 AM"
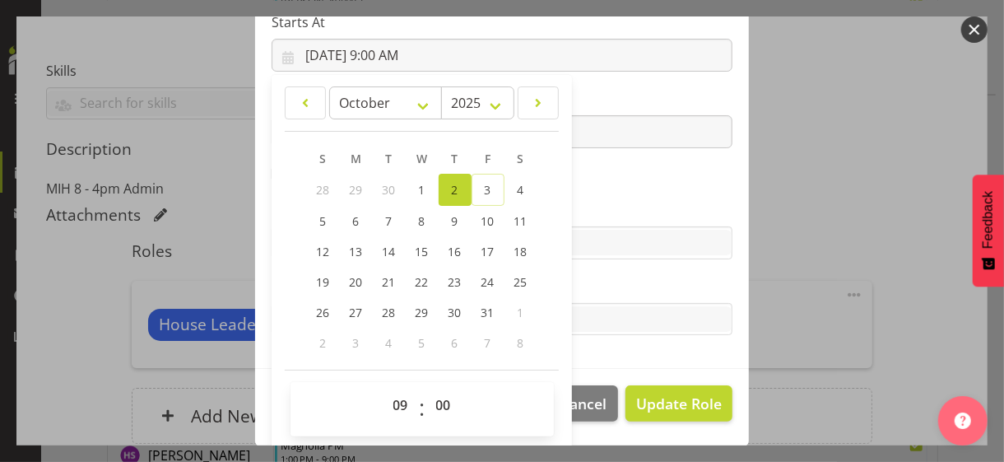
drag, startPoint x: 604, startPoint y: 183, endPoint x: 559, endPoint y: 176, distance: 45.7
click at [604, 183] on section "Role CP House Leader Support Staff Wake Role Name House Leader 1 Starts At [DAT…" at bounding box center [502, 99] width 494 height 538
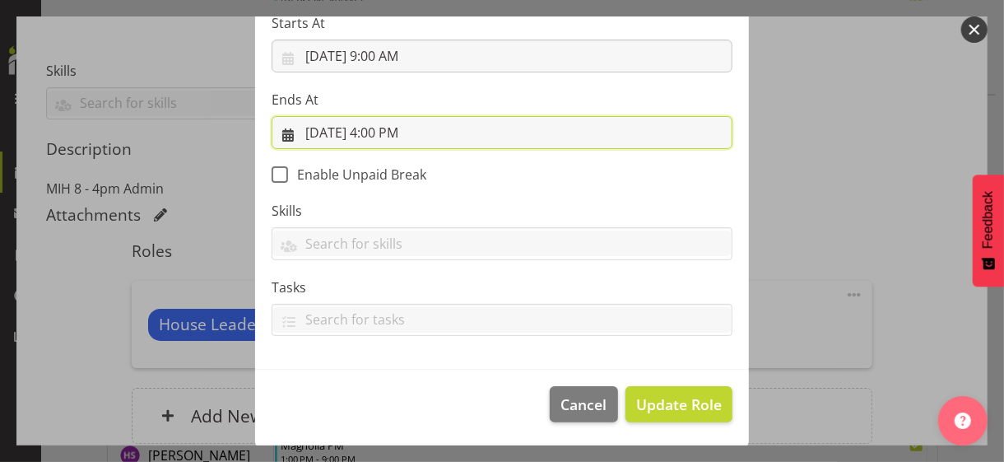
click at [387, 130] on input "[DATE] 4:00 PM" at bounding box center [502, 132] width 461 height 33
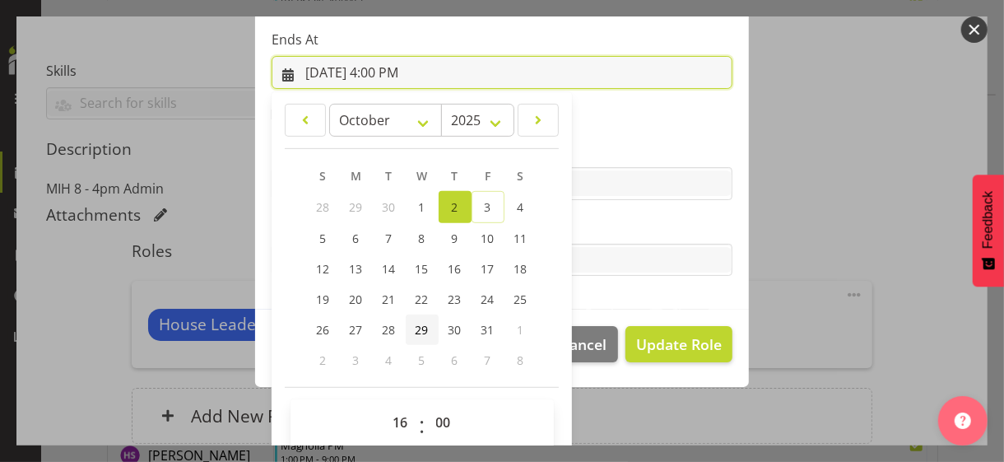
scroll to position [363, 0]
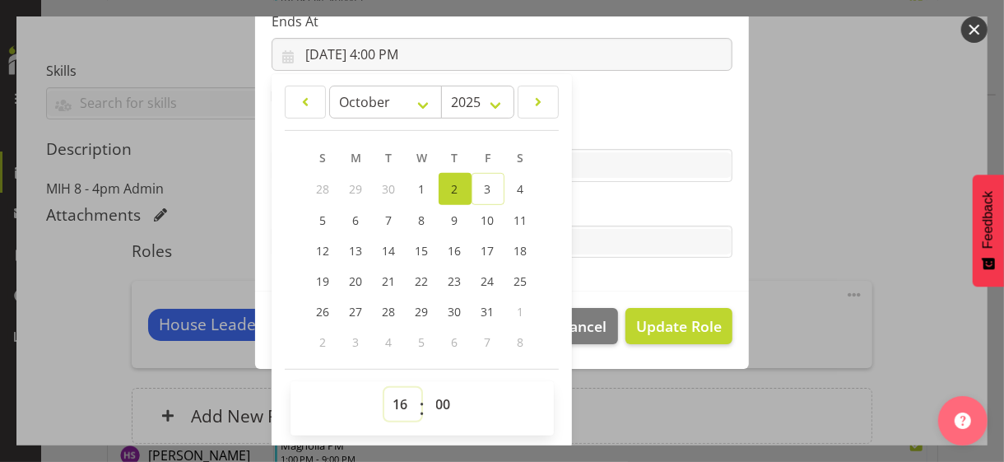
drag, startPoint x: 388, startPoint y: 402, endPoint x: 393, endPoint y: 393, distance: 10.0
click at [388, 402] on select "00 01 02 03 04 05 06 07 08 09 10 11 12 13 14 15 16 17 18 19 20 21 22 23" at bounding box center [402, 404] width 37 height 33
select select "18"
click at [384, 388] on select "00 01 02 03 04 05 06 07 08 09 10 11 12 13 14 15 16 17 18 19 20 21 22 23" at bounding box center [402, 404] width 37 height 33
type input "[DATE] 6:00 PM"
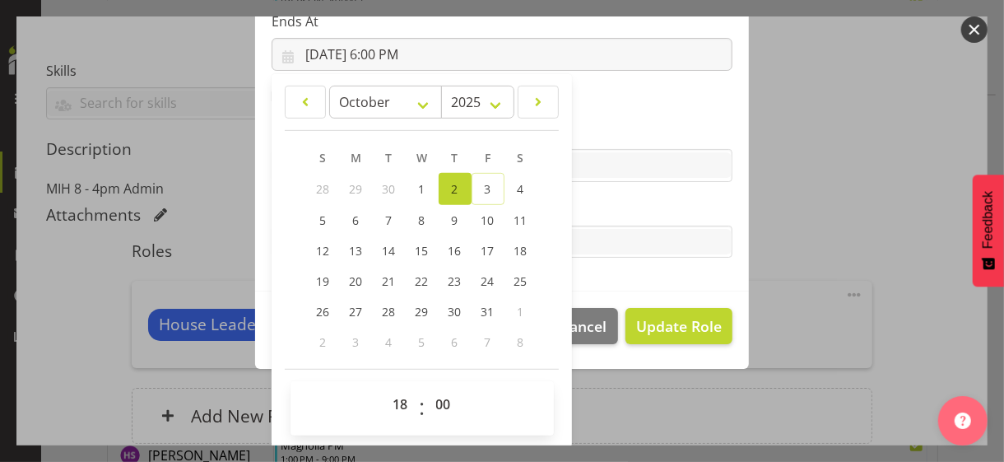
click at [577, 207] on label "Tasks" at bounding box center [502, 209] width 461 height 20
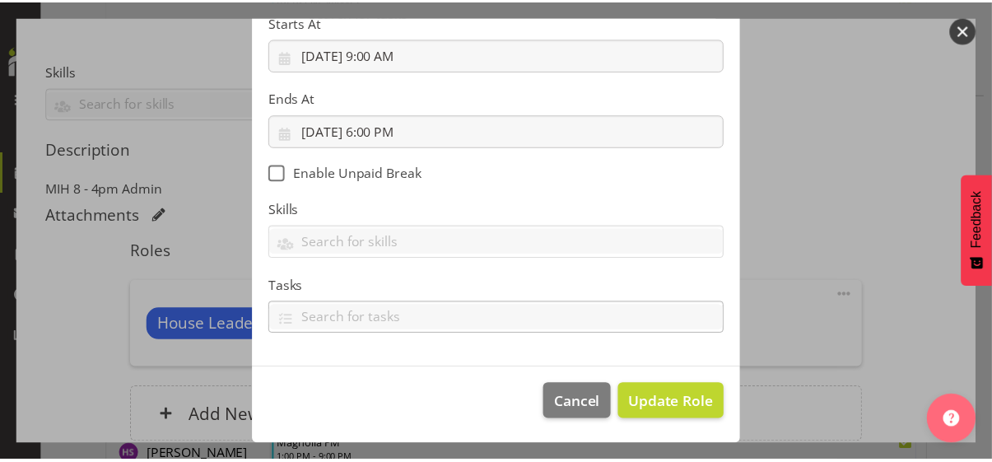
scroll to position [285, 0]
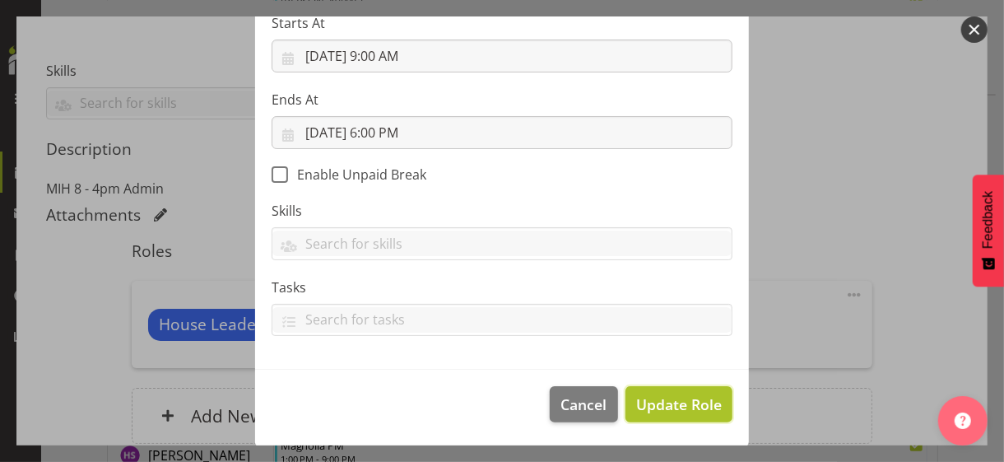
click at [669, 399] on span "Update Role" at bounding box center [679, 403] width 86 height 21
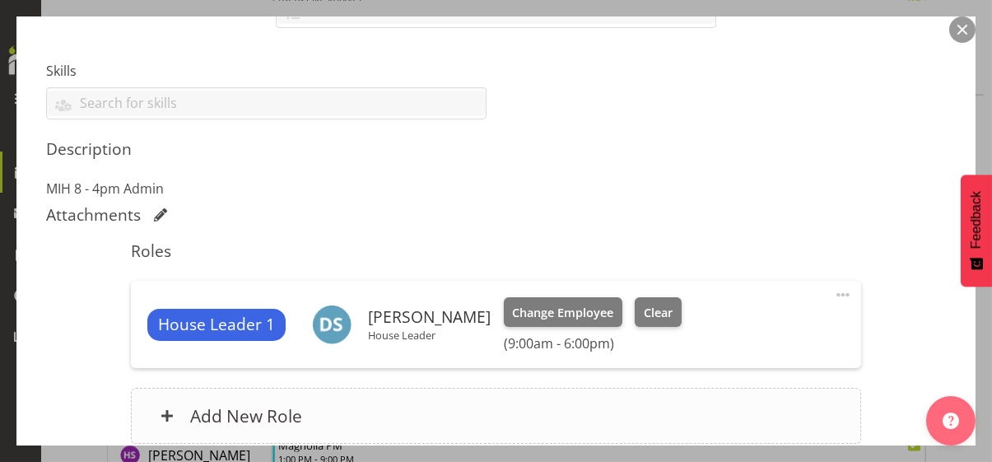
scroll to position [553, 0]
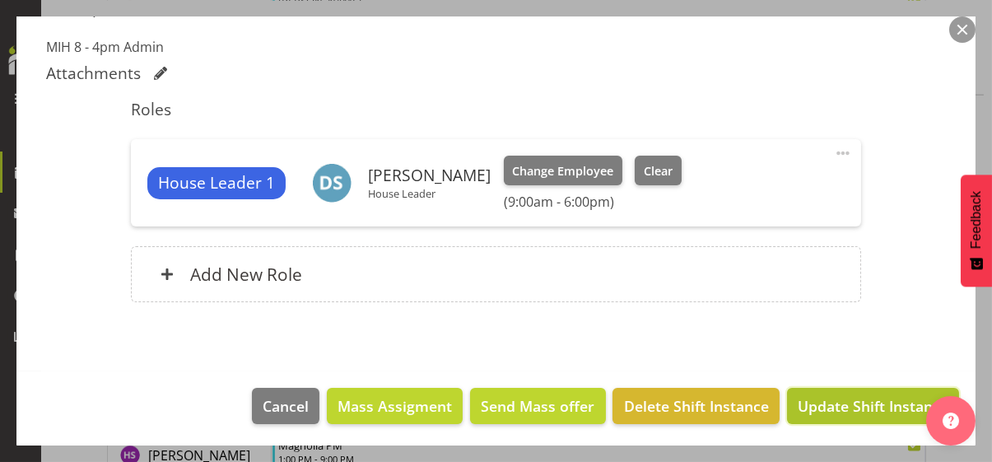
click at [814, 403] on span "Update Shift Instance" at bounding box center [872, 405] width 151 height 21
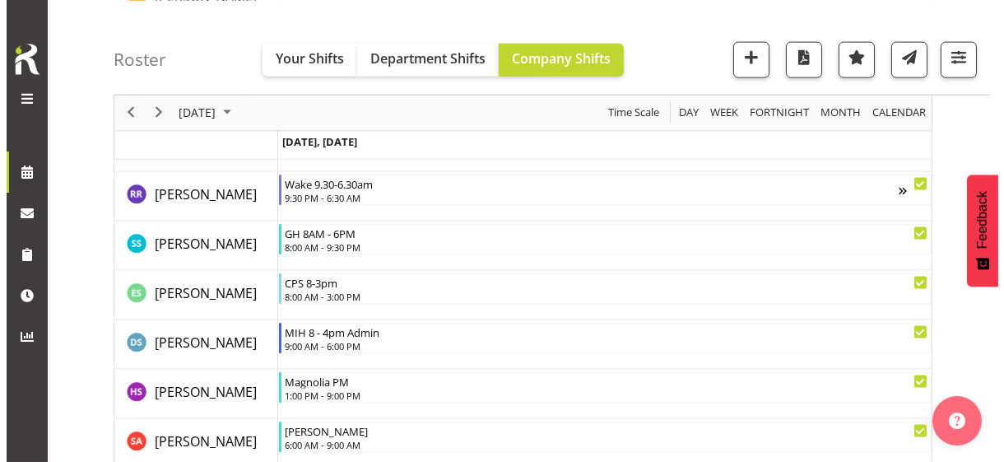
scroll to position [4531, 0]
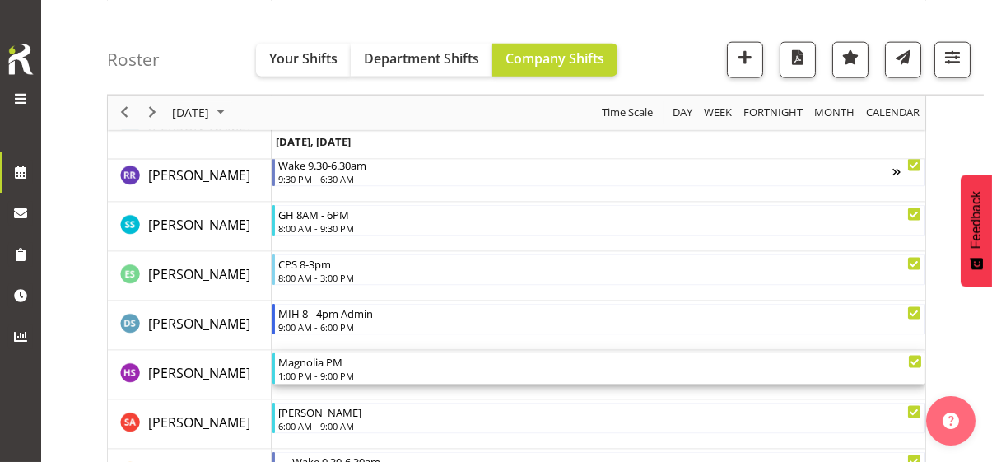
click at [326, 377] on div "1:00 PM - 9:00 PM" at bounding box center [600, 375] width 644 height 13
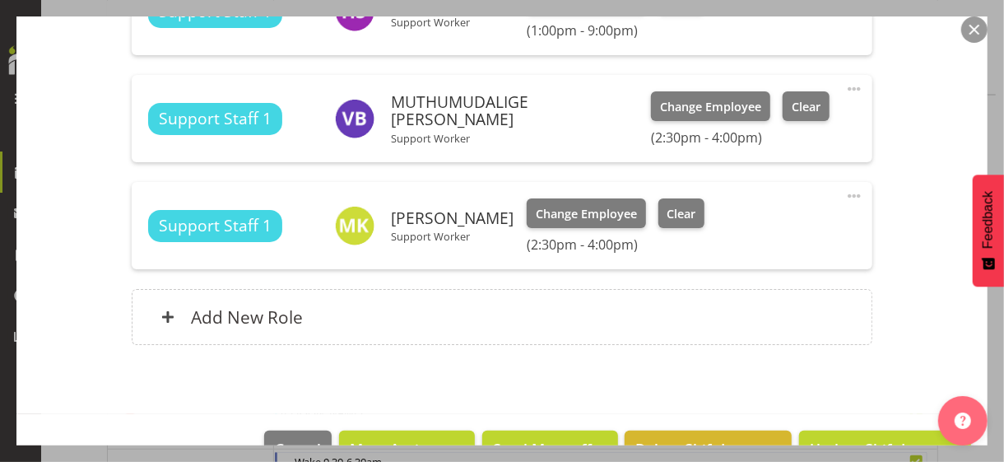
scroll to position [808, 0]
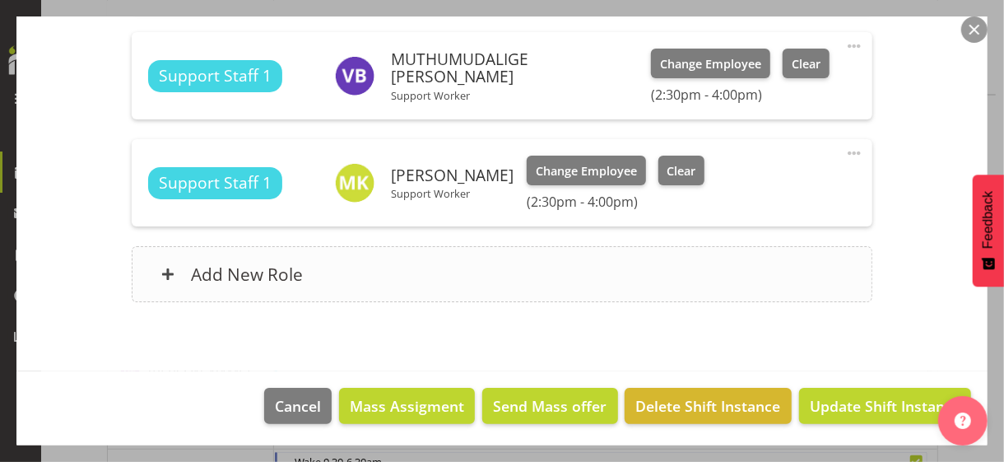
click at [386, 277] on div "Add New Role" at bounding box center [502, 274] width 740 height 56
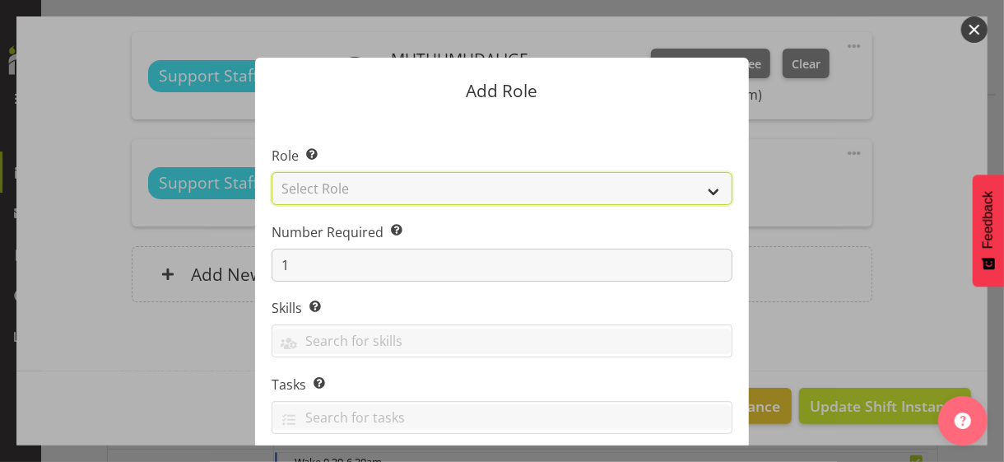
drag, startPoint x: 357, startPoint y: 186, endPoint x: 354, endPoint y: 201, distance: 15.2
click at [356, 186] on select "Select Role CP House Leader Support Staff Wake" at bounding box center [502, 188] width 461 height 33
select select "1091"
click at [272, 172] on select "Select Role CP House Leader Support Staff Wake" at bounding box center [502, 188] width 461 height 33
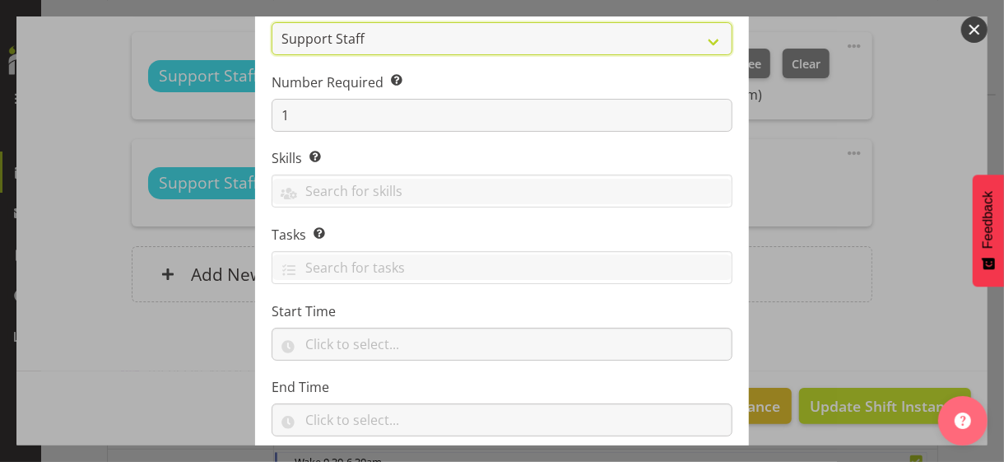
scroll to position [250, 0]
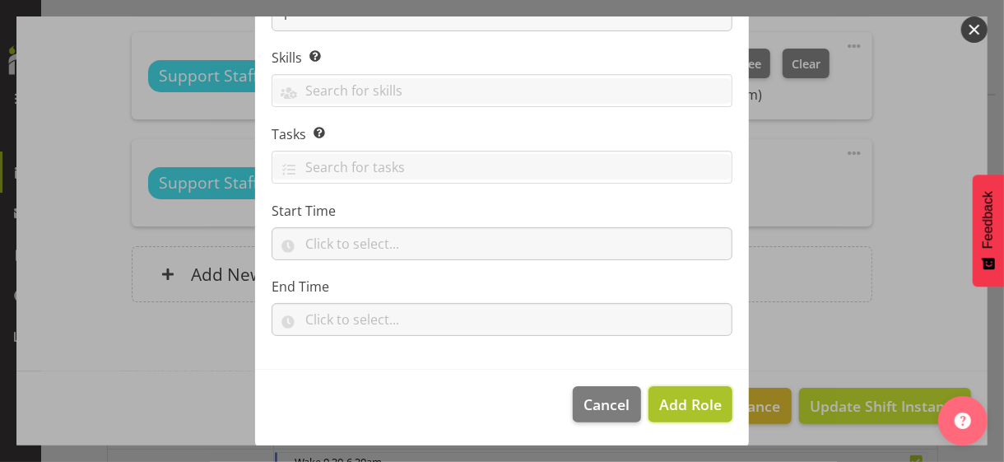
click at [687, 407] on span "Add Role" at bounding box center [690, 404] width 63 height 20
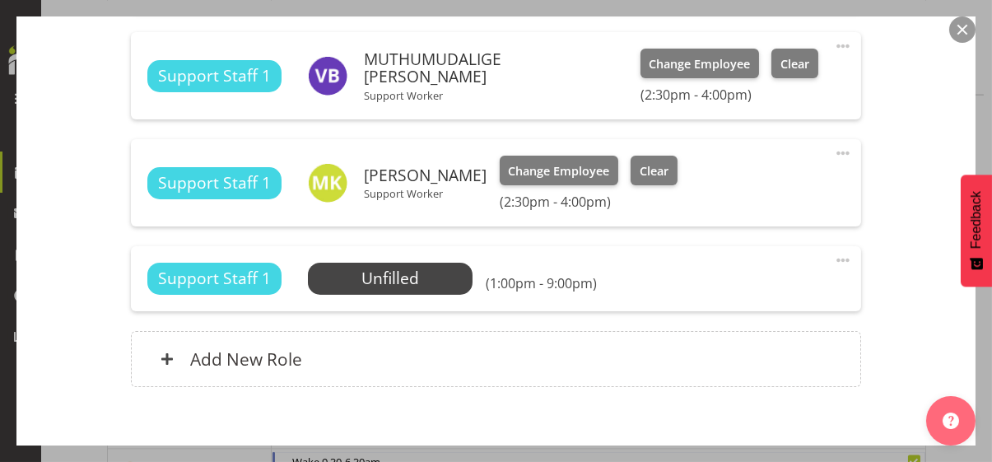
click at [833, 257] on span at bounding box center [843, 260] width 20 height 20
click at [699, 299] on link "Edit" at bounding box center [774, 296] width 158 height 30
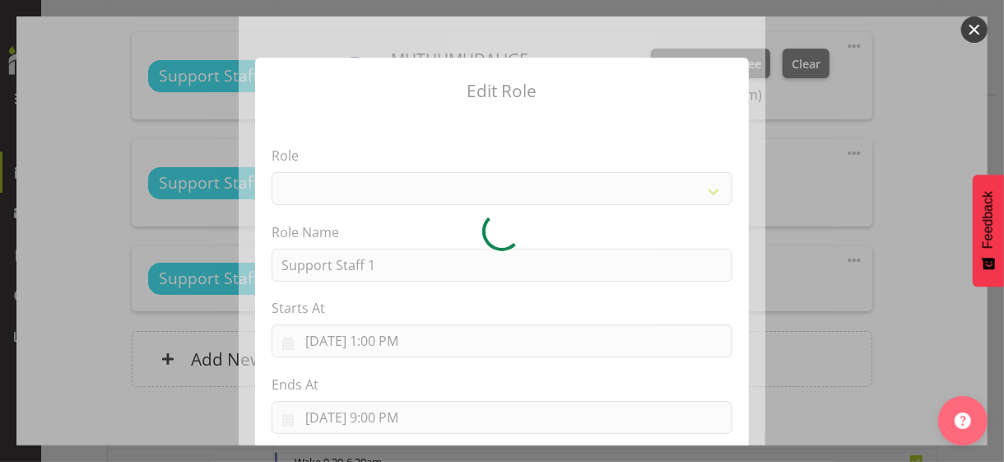
select select "1091"
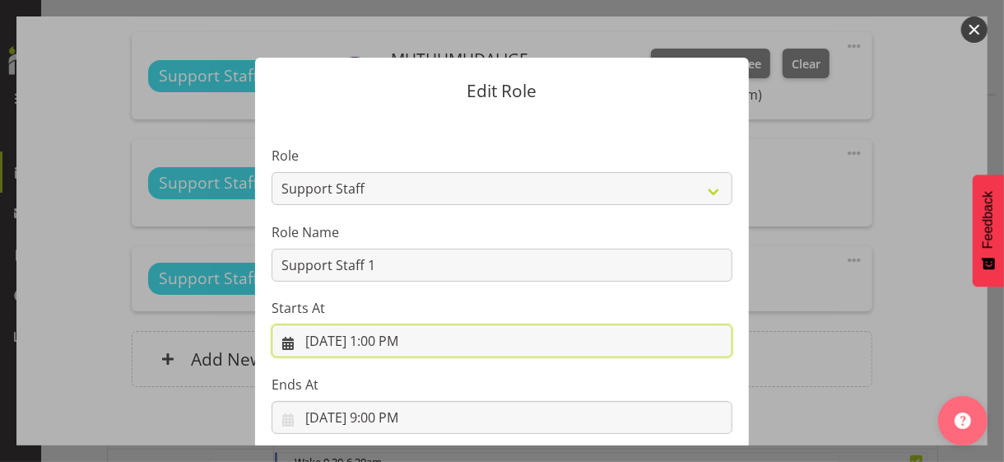
click at [389, 340] on input "[DATE] 1:00 PM" at bounding box center [502, 340] width 461 height 33
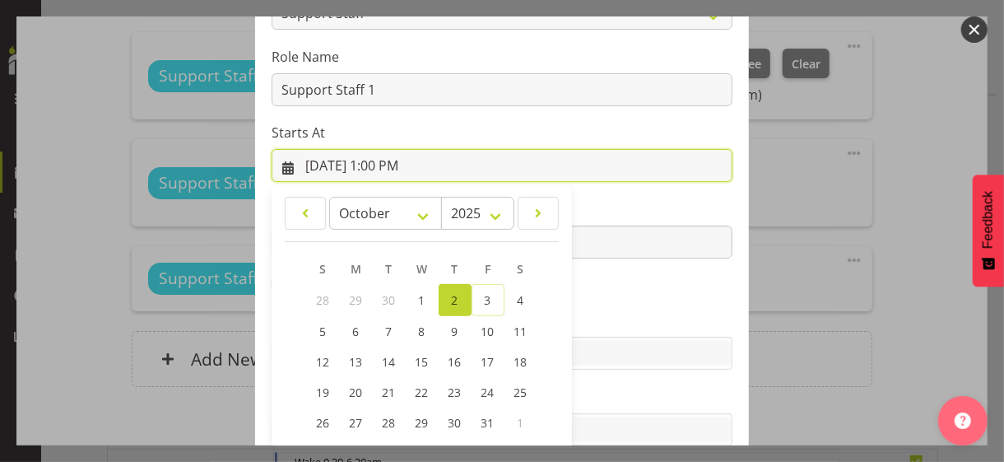
scroll to position [286, 0]
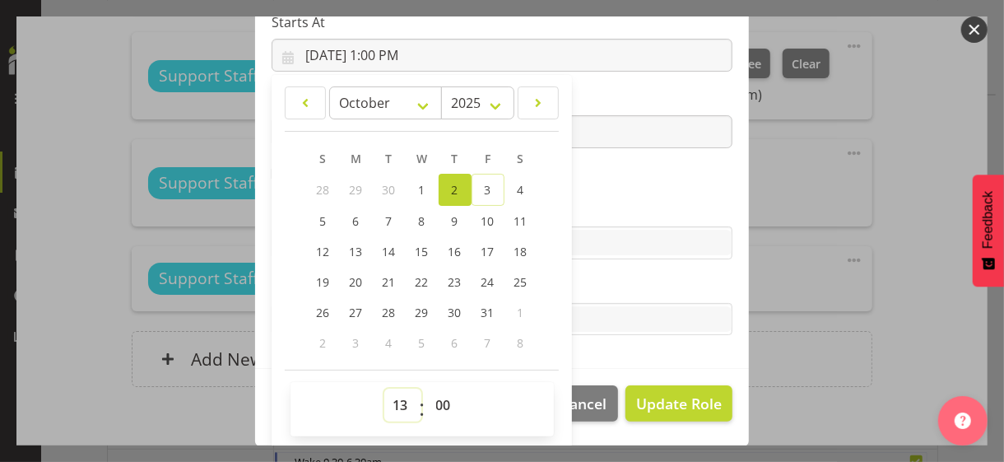
click at [396, 397] on select "00 01 02 03 04 05 06 07 08 09 10 11 12 13 14 15 16 17 18 19 20 21 22 23" at bounding box center [402, 404] width 37 height 33
select select "14"
click at [384, 388] on select "00 01 02 03 04 05 06 07 08 09 10 11 12 13 14 15 16 17 18 19 20 21 22 23" at bounding box center [402, 404] width 37 height 33
type input "[DATE] 2:00 PM"
drag, startPoint x: 436, startPoint y: 402, endPoint x: 439, endPoint y: 389, distance: 12.6
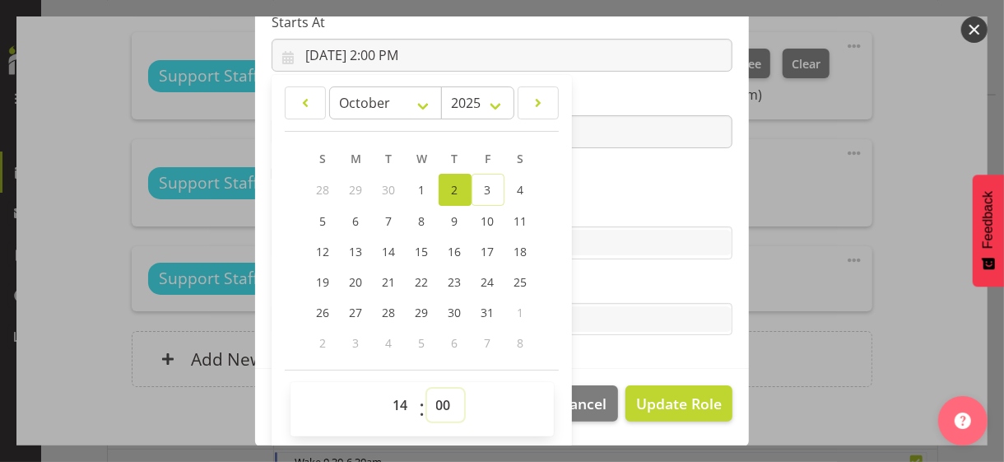
click at [439, 389] on select "00 01 02 03 04 05 06 07 08 09 10 11 12 13 14 15 16 17 18 19 20 21 22 23 24 25 2…" at bounding box center [445, 404] width 37 height 33
select select "30"
click at [427, 388] on select "00 01 02 03 04 05 06 07 08 09 10 11 12 13 14 15 16 17 18 19 20 21 22 23 24 25 2…" at bounding box center [445, 404] width 37 height 33
type input "[DATE] 2:30 PM"
drag, startPoint x: 605, startPoint y: 218, endPoint x: 545, endPoint y: 202, distance: 62.3
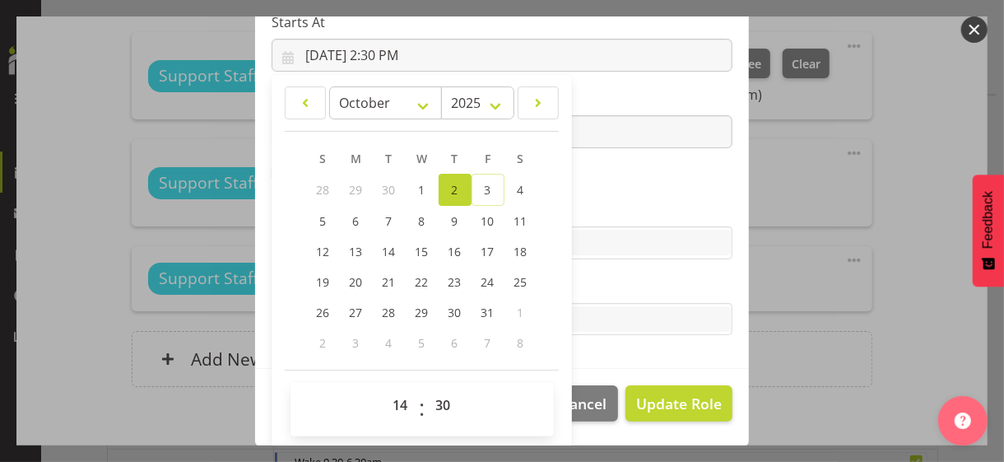
click at [602, 216] on label "Skills" at bounding box center [502, 210] width 461 height 20
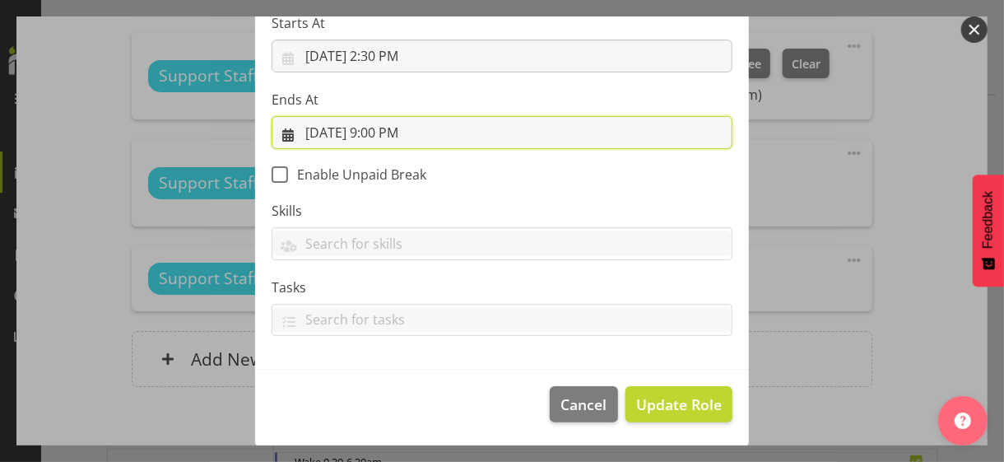
click at [380, 131] on input "[DATE] 9:00 PM" at bounding box center [502, 132] width 461 height 33
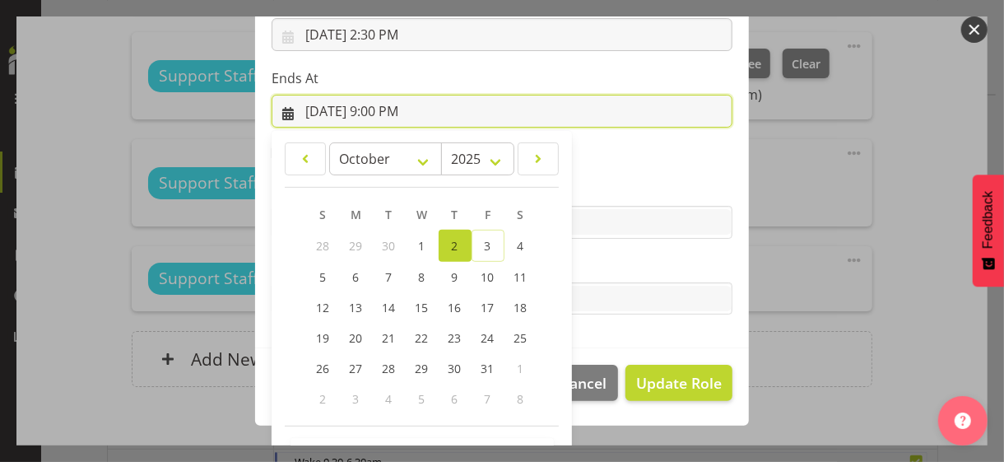
scroll to position [363, 0]
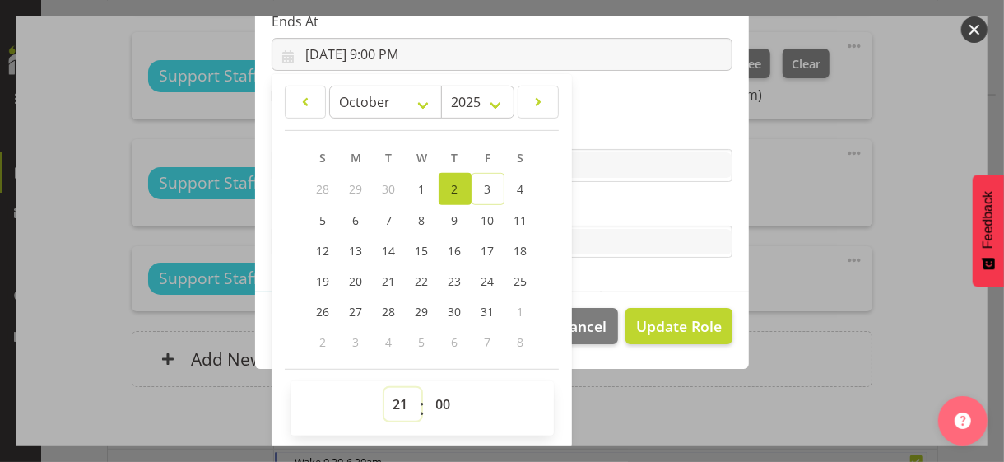
click at [389, 399] on select "00 01 02 03 04 05 06 07 08 09 10 11 12 13 14 15 16 17 18 19 20 21 22 23" at bounding box center [402, 404] width 37 height 33
select select "16"
click at [384, 388] on select "00 01 02 03 04 05 06 07 08 09 10 11 12 13 14 15 16 17 18 19 20 21 22 23" at bounding box center [402, 404] width 37 height 33
type input "[DATE] 4:00 PM"
click at [596, 203] on label "Tasks" at bounding box center [502, 209] width 461 height 20
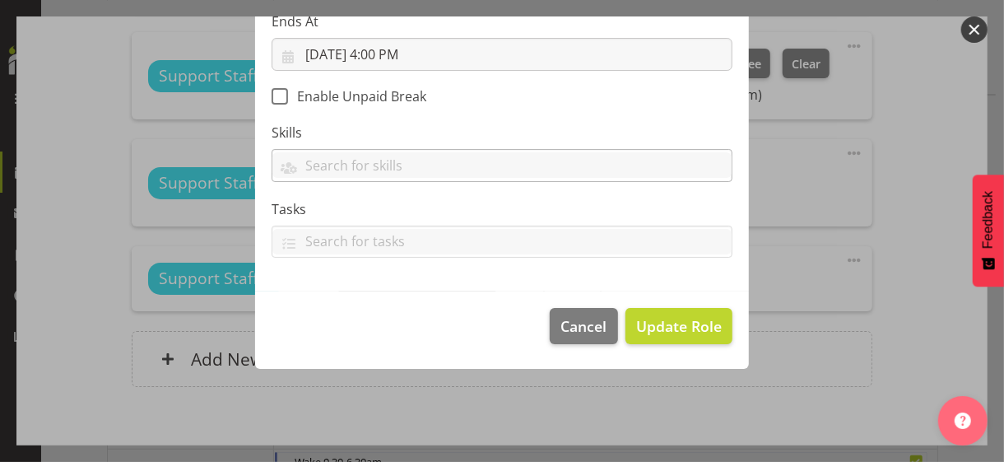
scroll to position [285, 0]
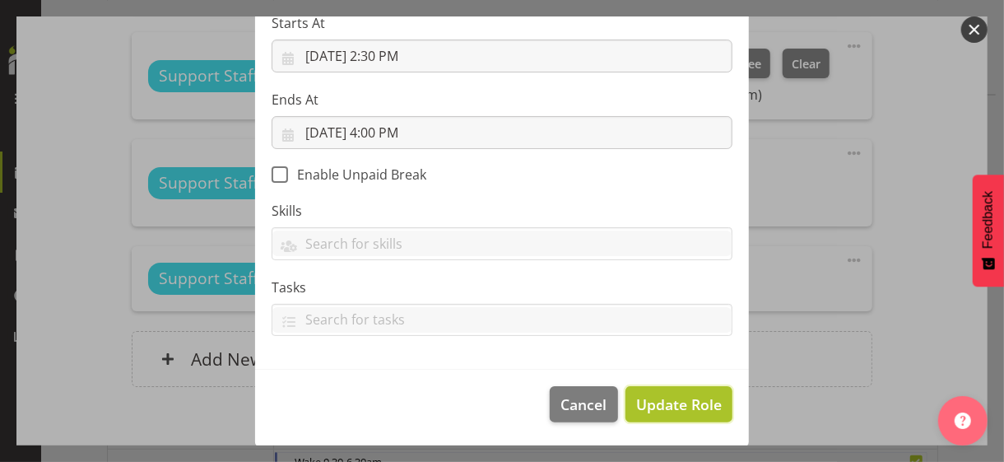
click at [676, 402] on span "Update Role" at bounding box center [679, 403] width 86 height 21
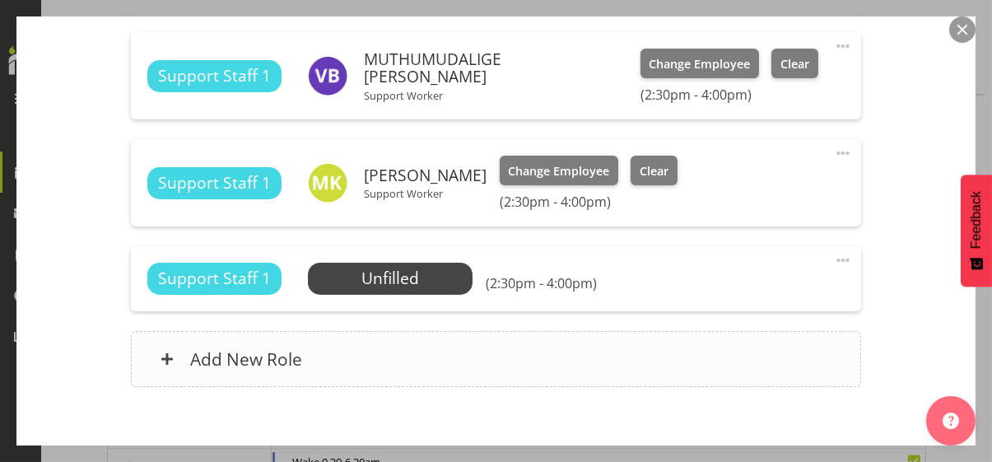
click at [509, 359] on div "Add New Role" at bounding box center [496, 359] width 730 height 56
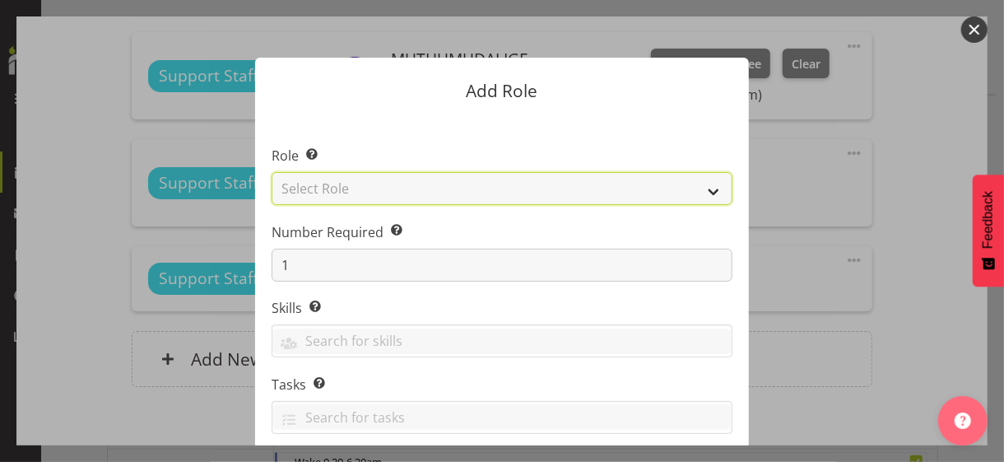
click at [347, 191] on select "Select Role CP House Leader Support Staff Wake" at bounding box center [502, 188] width 461 height 33
select select "1091"
click at [272, 172] on select "Select Role CP House Leader Support Staff Wake" at bounding box center [502, 188] width 461 height 33
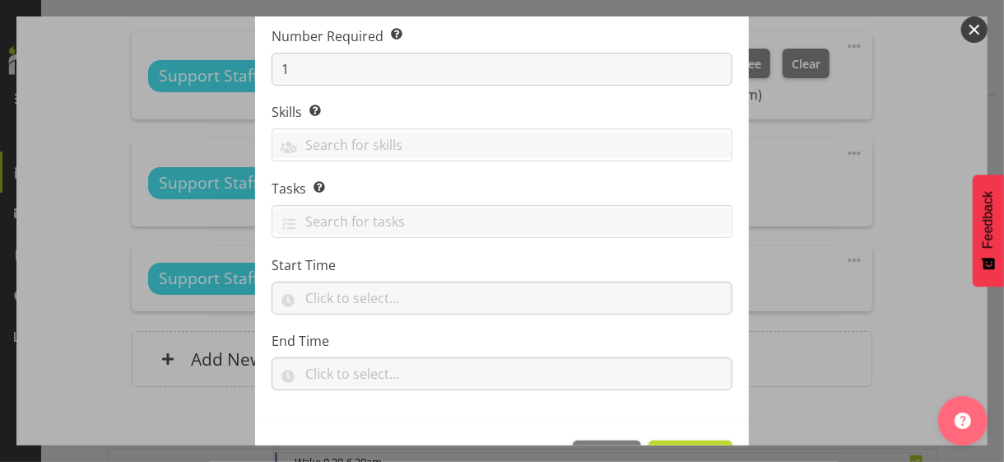
scroll to position [250, 0]
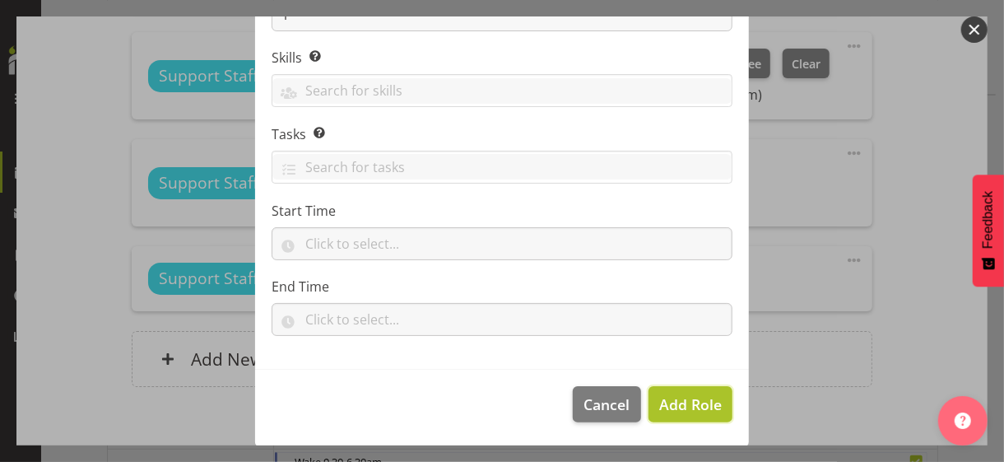
click at [679, 399] on span "Add Role" at bounding box center [690, 404] width 63 height 20
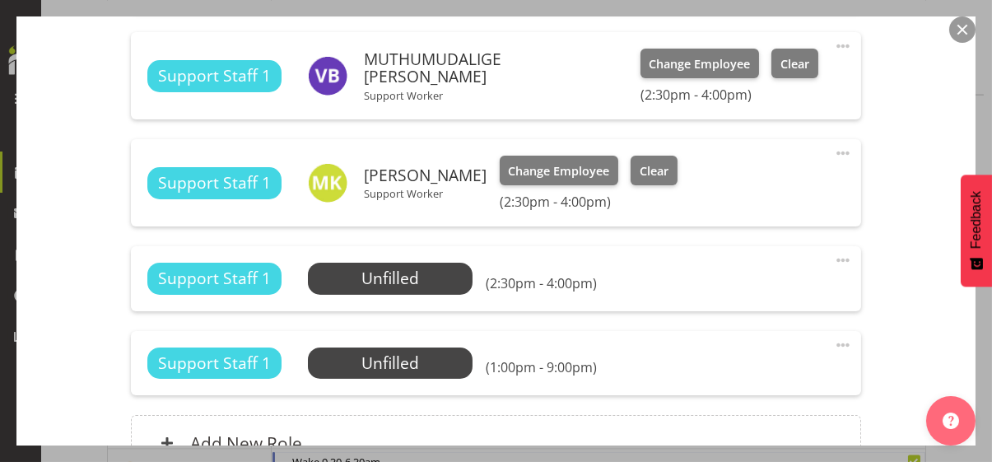
drag, startPoint x: 833, startPoint y: 342, endPoint x: 762, endPoint y: 361, distance: 73.5
click at [833, 342] on span at bounding box center [843, 345] width 20 height 20
click at [742, 370] on link "Edit" at bounding box center [774, 381] width 158 height 30
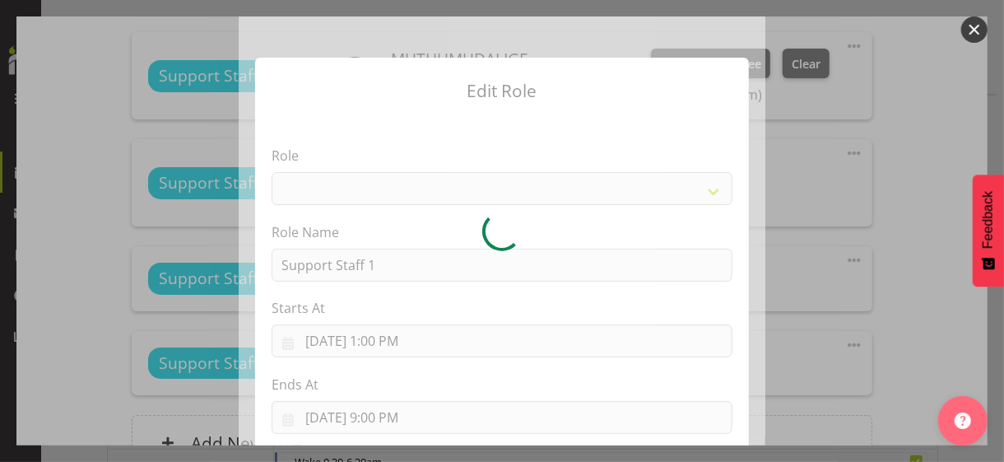
select select "1091"
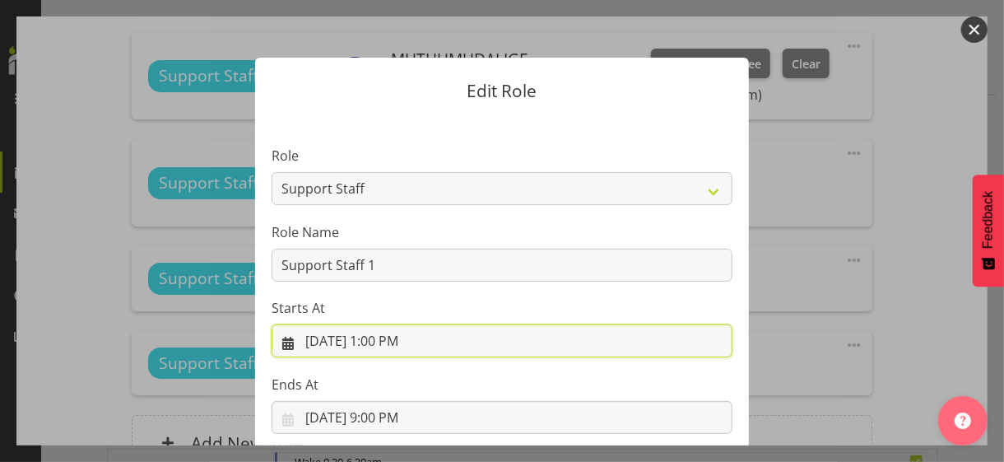
click at [386, 338] on input "[DATE] 1:00 PM" at bounding box center [502, 340] width 461 height 33
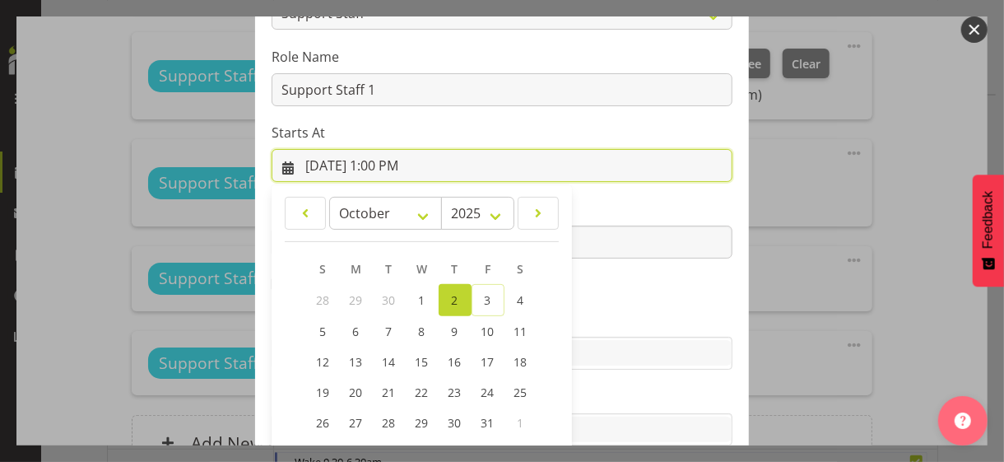
scroll to position [286, 0]
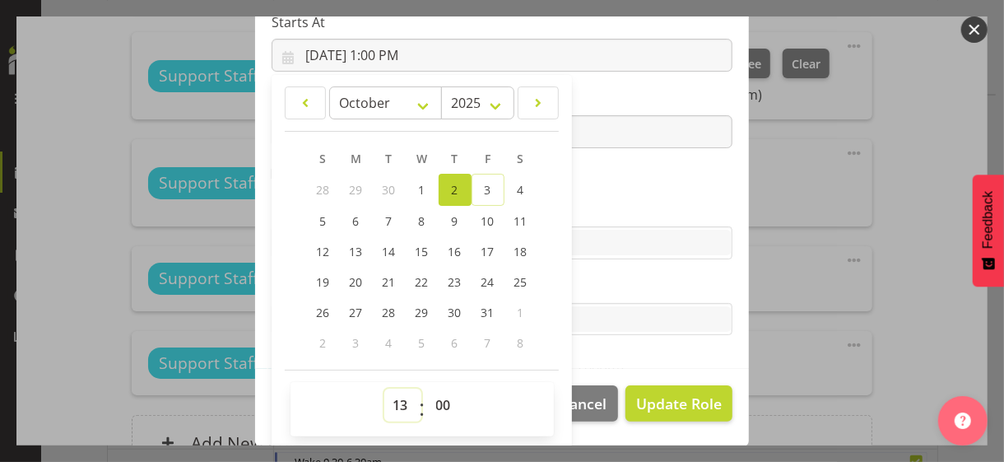
drag, startPoint x: 394, startPoint y: 399, endPoint x: 398, endPoint y: 388, distance: 12.2
click at [398, 388] on select "00 01 02 03 04 05 06 07 08 09 10 11 12 13 14 15 16 17 18 19 20 21 22 23" at bounding box center [402, 404] width 37 height 33
select select "14"
click at [384, 388] on select "00 01 02 03 04 05 06 07 08 09 10 11 12 13 14 15 16 17 18 19 20 21 22 23" at bounding box center [402, 404] width 37 height 33
type input "[DATE] 2:00 PM"
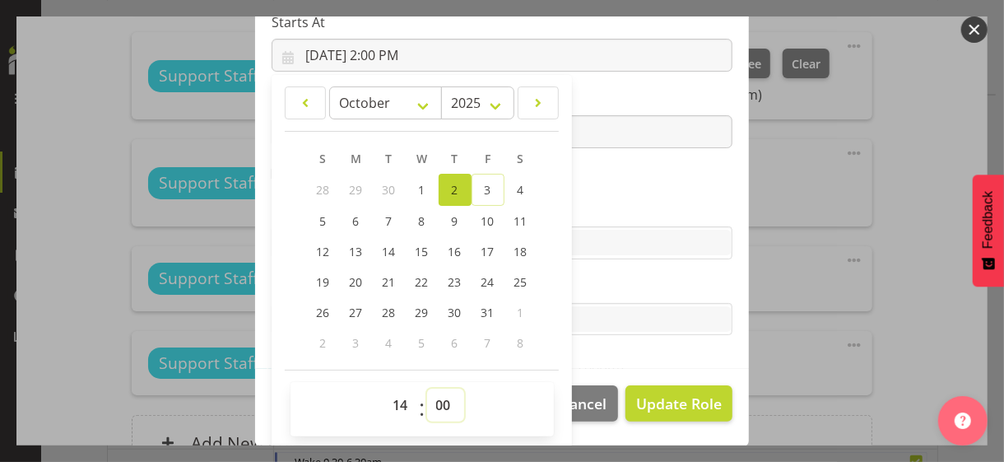
drag, startPoint x: 433, startPoint y: 401, endPoint x: 436, endPoint y: 388, distance: 13.6
click at [435, 390] on select "00 01 02 03 04 05 06 07 08 09 10 11 12 13 14 15 16 17 18 19 20 21 22 23 24 25 2…" at bounding box center [445, 404] width 37 height 33
select select "30"
click at [427, 388] on select "00 01 02 03 04 05 06 07 08 09 10 11 12 13 14 15 16 17 18 19 20 21 22 23 24 25 2…" at bounding box center [445, 404] width 37 height 33
type input "[DATE] 2:30 PM"
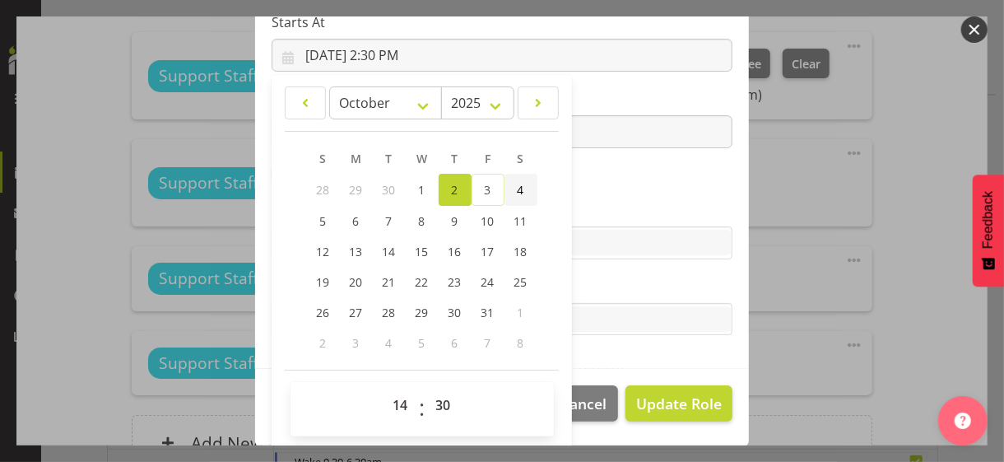
drag, startPoint x: 595, startPoint y: 204, endPoint x: 506, endPoint y: 196, distance: 89.3
click at [595, 204] on label "Skills" at bounding box center [502, 210] width 461 height 20
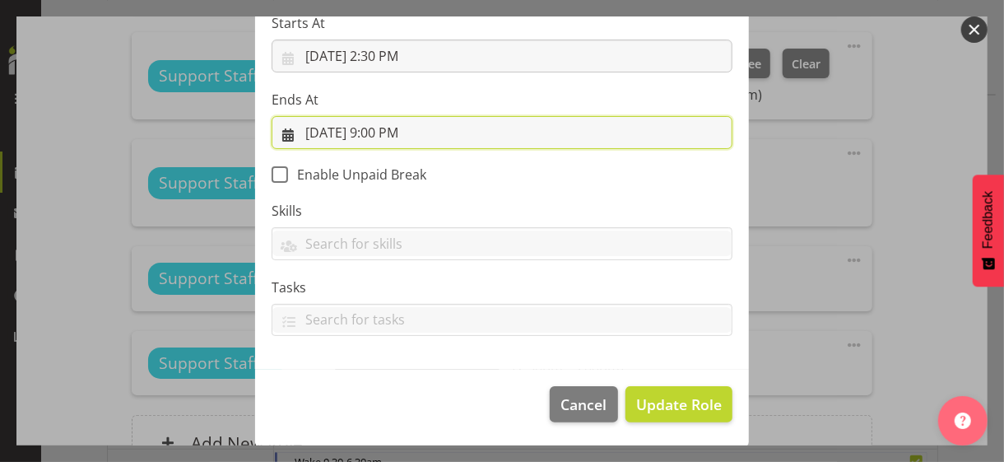
click at [388, 133] on input "[DATE] 9:00 PM" at bounding box center [502, 132] width 461 height 33
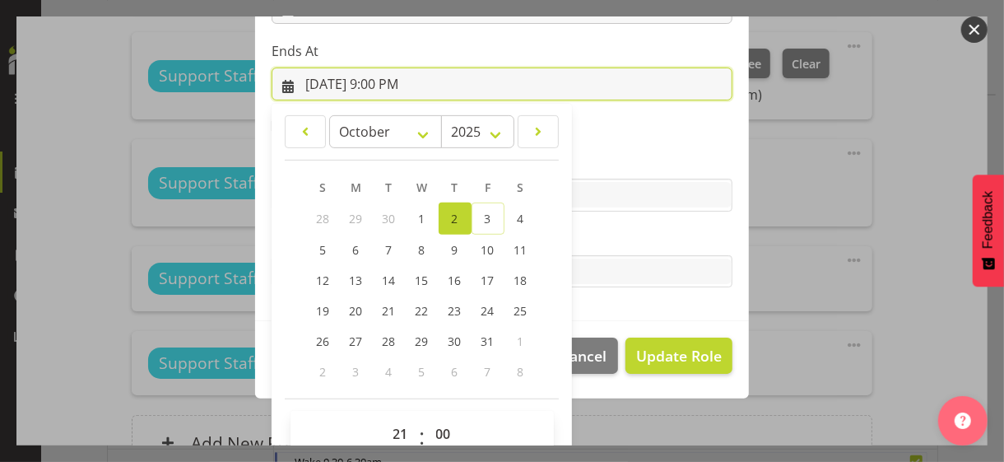
scroll to position [363, 0]
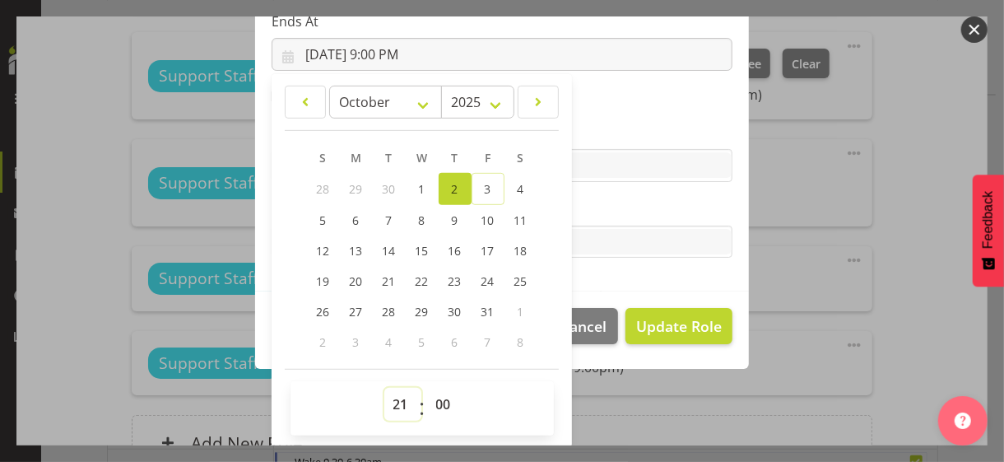
drag, startPoint x: 390, startPoint y: 403, endPoint x: 393, endPoint y: 388, distance: 16.0
click at [391, 399] on select "00 01 02 03 04 05 06 07 08 09 10 11 12 13 14 15 16 17 18 19 20 21 22 23" at bounding box center [402, 404] width 37 height 33
select select "16"
click at [384, 388] on select "00 01 02 03 04 05 06 07 08 09 10 11 12 13 14 15 16 17 18 19 20 21 22 23" at bounding box center [402, 404] width 37 height 33
type input "[DATE] 4:00 PM"
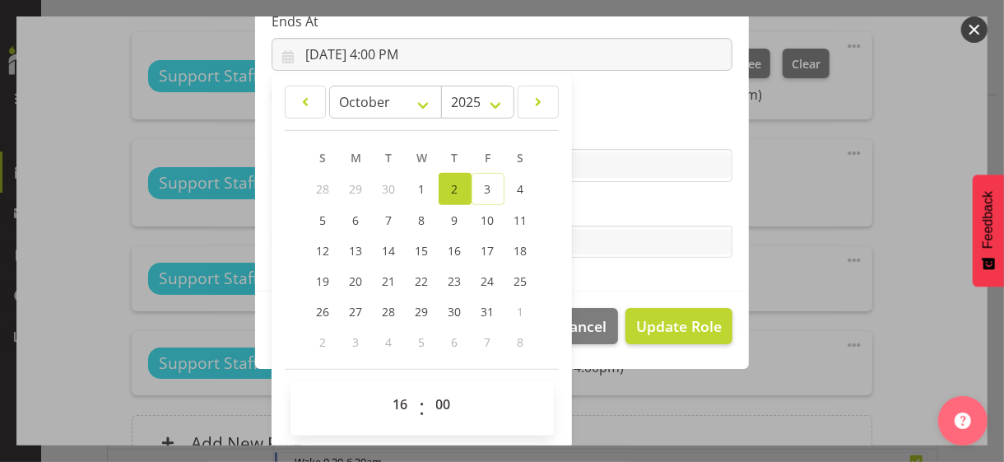
drag, startPoint x: 595, startPoint y: 204, endPoint x: 627, endPoint y: 268, distance: 71.8
click at [597, 205] on label "Tasks" at bounding box center [502, 209] width 461 height 20
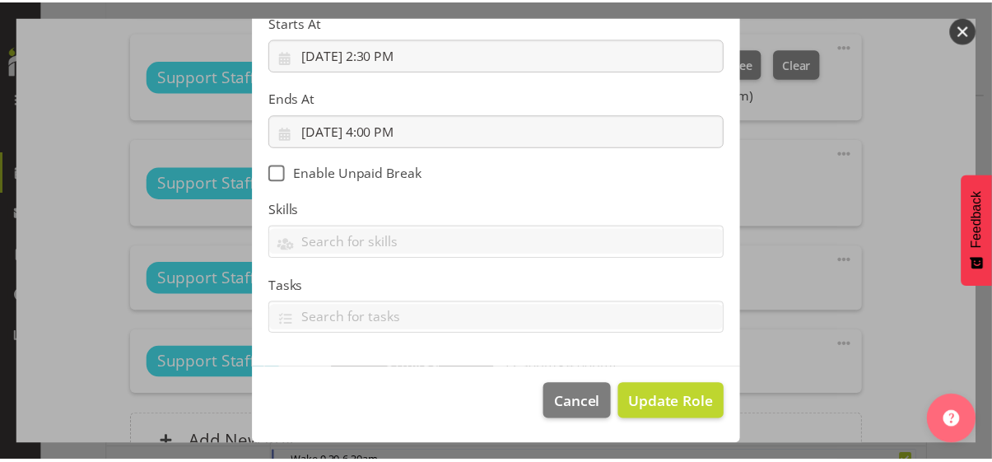
scroll to position [285, 0]
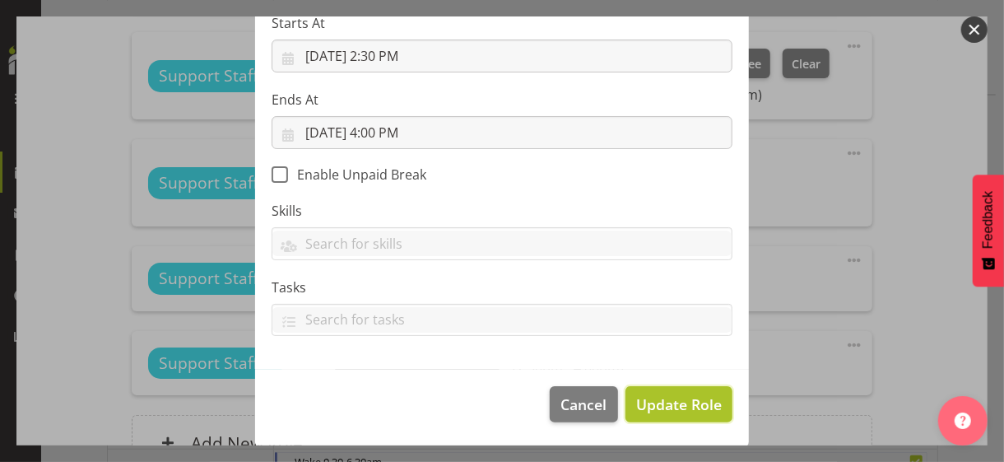
click at [657, 404] on span "Update Role" at bounding box center [679, 403] width 86 height 21
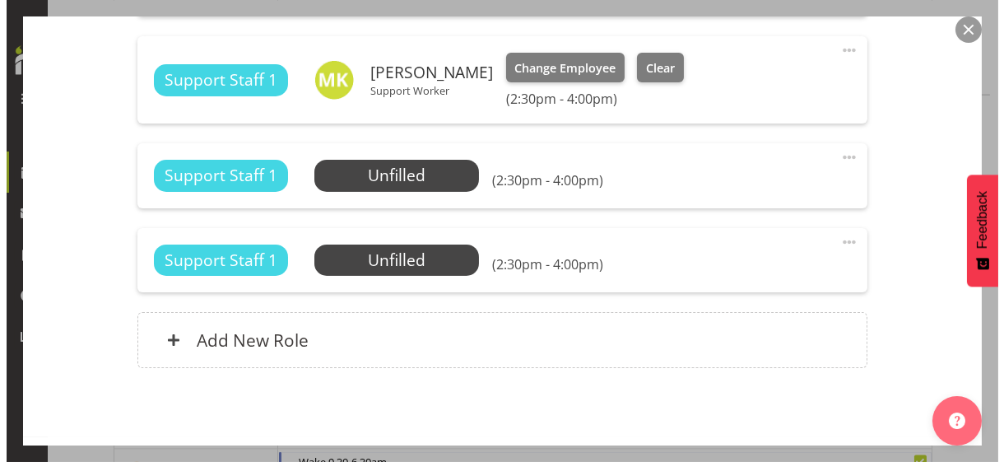
scroll to position [977, 0]
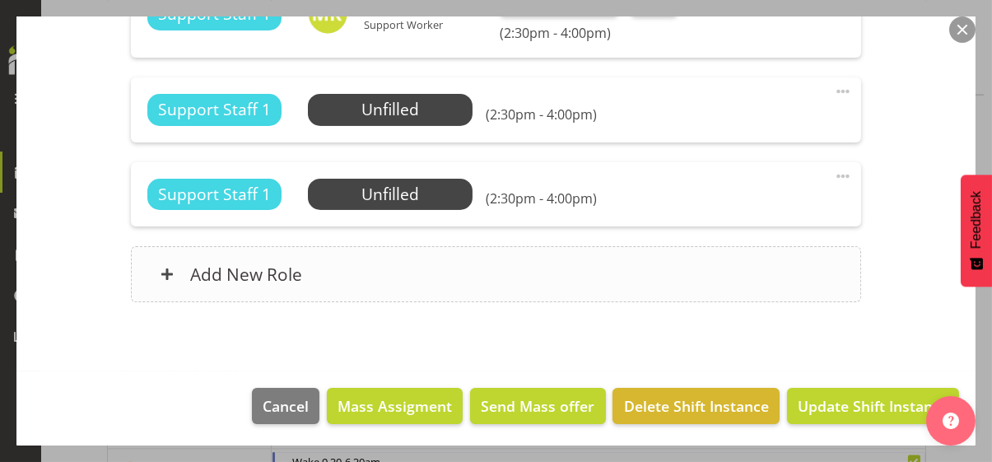
click at [372, 273] on div "Add New Role" at bounding box center [496, 274] width 730 height 56
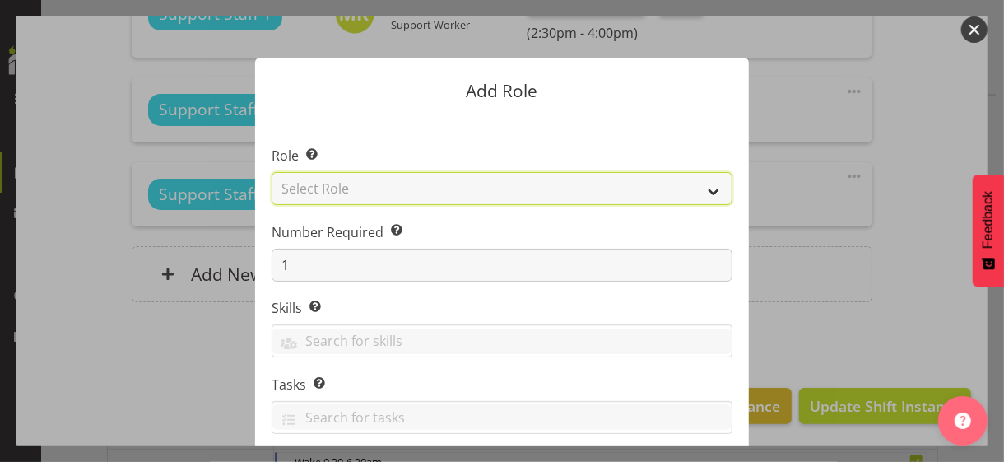
click at [347, 184] on select "Select Role CP House Leader Support Staff Wake" at bounding box center [502, 188] width 461 height 33
select select "1091"
click at [272, 172] on select "Select Role CP House Leader Support Staff Wake" at bounding box center [502, 188] width 461 height 33
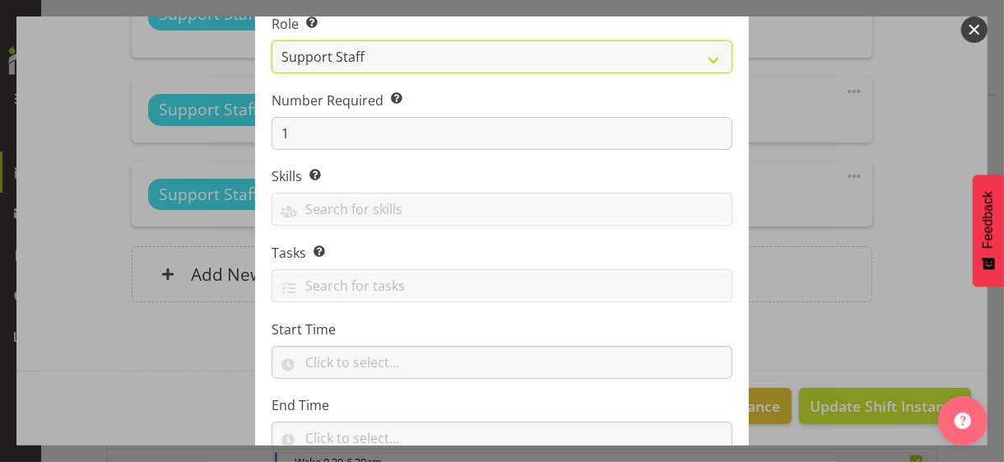
scroll to position [250, 0]
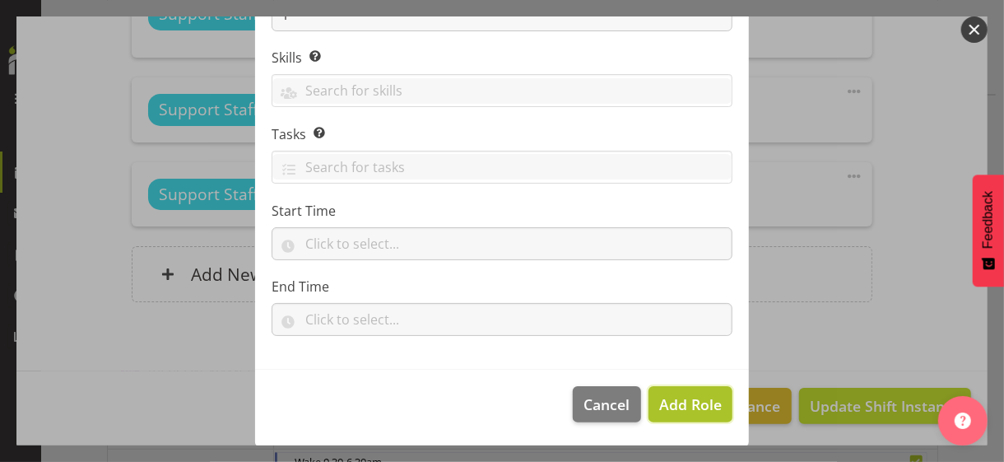
click at [674, 394] on span "Add Role" at bounding box center [690, 404] width 63 height 20
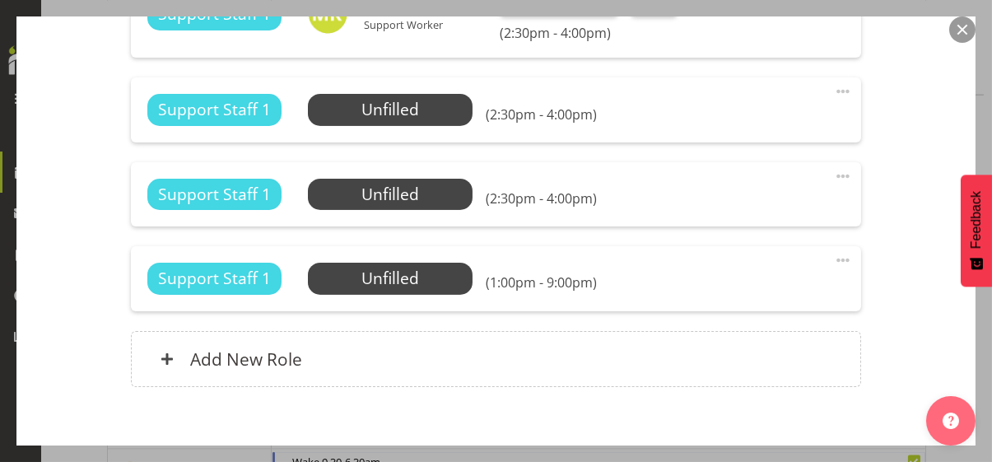
drag, startPoint x: 828, startPoint y: 254, endPoint x: 756, endPoint y: 266, distance: 72.5
click at [833, 257] on span at bounding box center [843, 260] width 20 height 20
click at [709, 295] on link "Edit" at bounding box center [774, 296] width 158 height 30
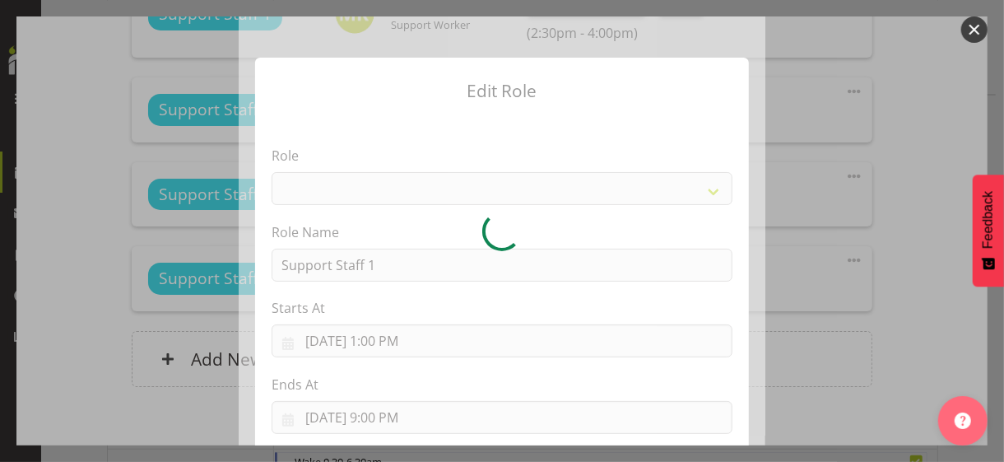
select select "1091"
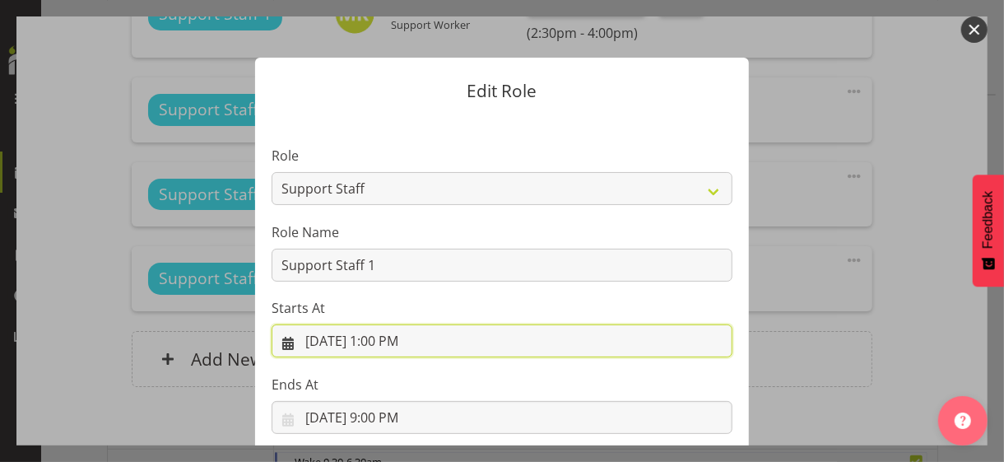
click at [381, 340] on input "[DATE] 1:00 PM" at bounding box center [502, 340] width 461 height 33
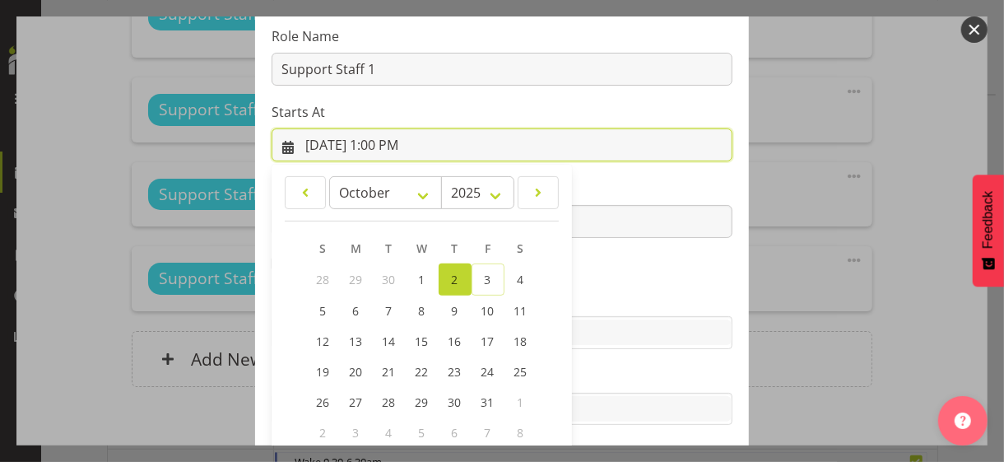
scroll to position [286, 0]
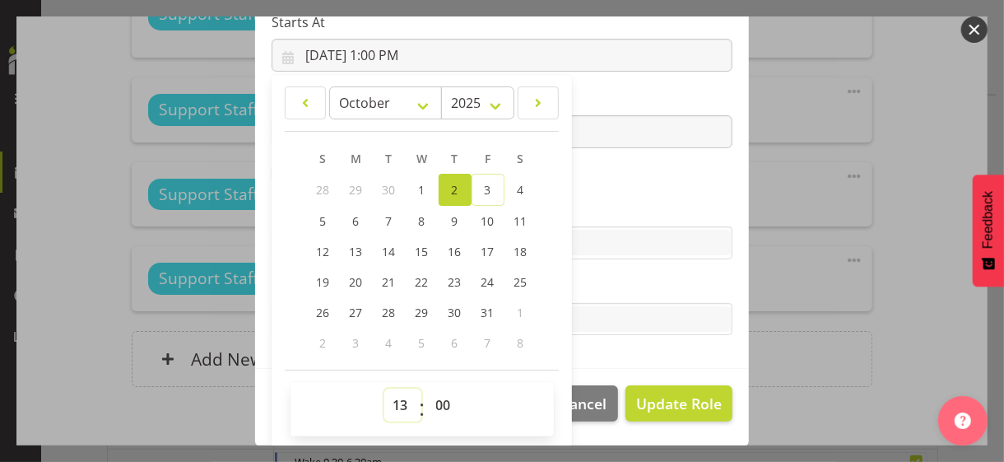
click at [393, 396] on select "00 01 02 03 04 05 06 07 08 09 10 11 12 13 14 15 16 17 18 19 20 21 22 23" at bounding box center [402, 404] width 37 height 33
select select "15"
click at [384, 388] on select "00 01 02 03 04 05 06 07 08 09 10 11 12 13 14 15 16 17 18 19 20 21 22 23" at bounding box center [402, 404] width 37 height 33
type input "[DATE] 3:00 PM"
click at [593, 206] on label "Skills" at bounding box center [502, 210] width 461 height 20
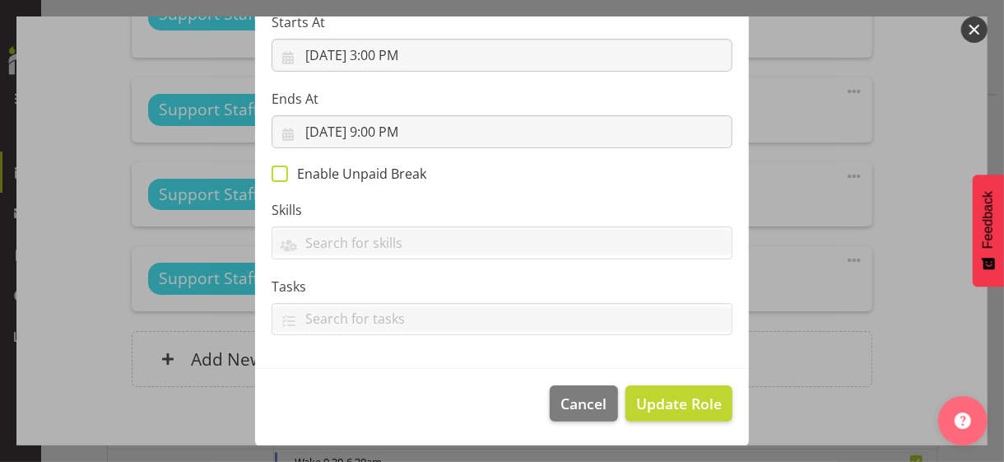
scroll to position [285, 0]
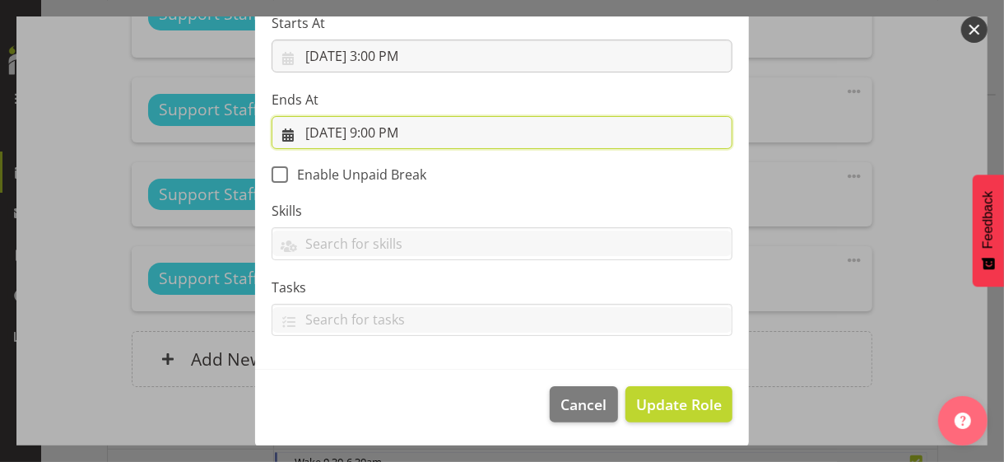
click at [380, 132] on input "[DATE] 9:00 PM" at bounding box center [502, 132] width 461 height 33
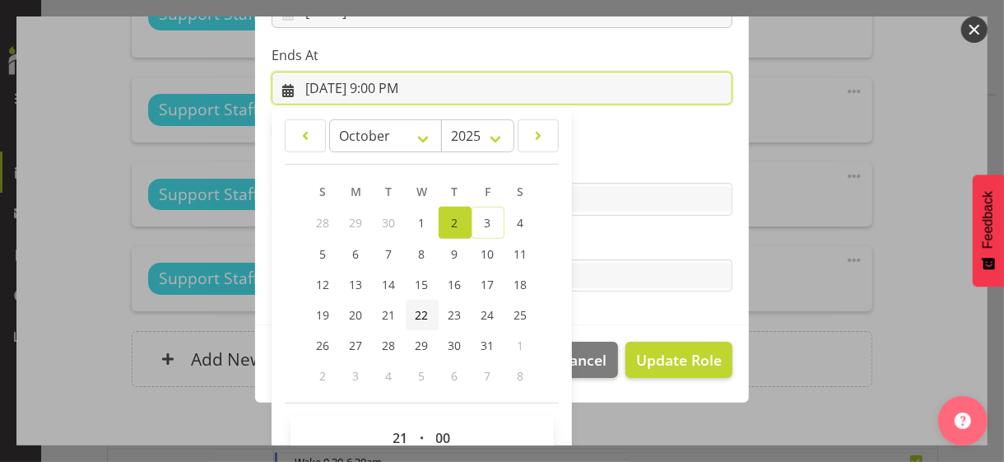
scroll to position [363, 0]
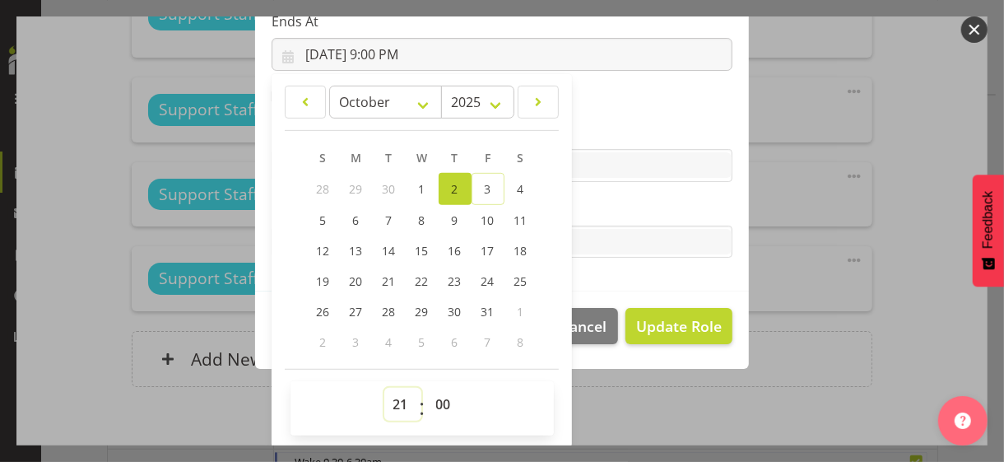
click at [392, 399] on select "00 01 02 03 04 05 06 07 08 09 10 11 12 13 14 15 16 17 18 19 20 21 22 23" at bounding box center [402, 404] width 37 height 33
select select "16"
click at [384, 388] on select "00 01 02 03 04 05 06 07 08 09 10 11 12 13 14 15 16 17 18 19 20 21 22 23" at bounding box center [402, 404] width 37 height 33
type input "[DATE] 4:00 PM"
drag, startPoint x: 601, startPoint y: 216, endPoint x: 638, endPoint y: 248, distance: 48.5
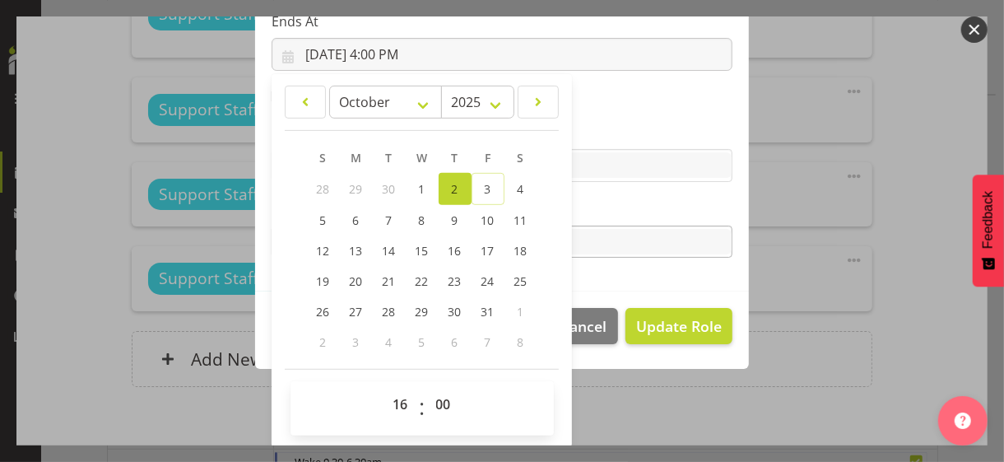
click at [605, 216] on label "Tasks" at bounding box center [502, 209] width 461 height 20
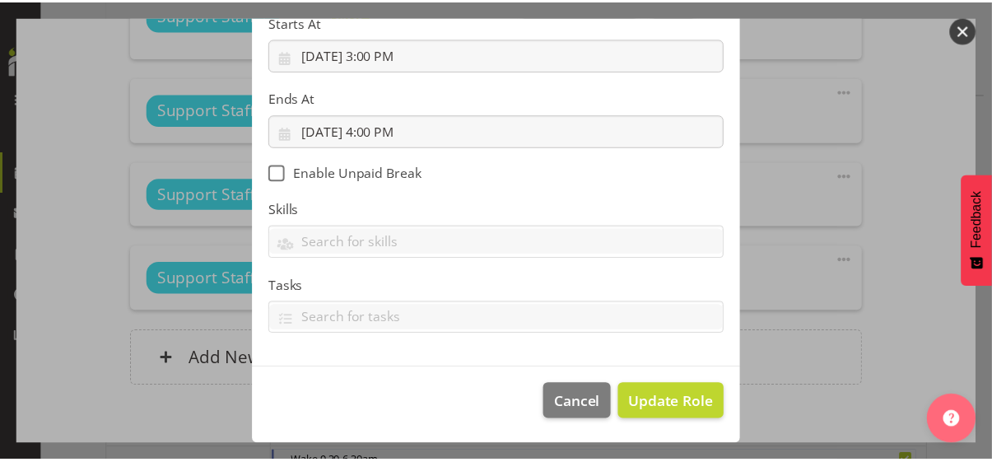
scroll to position [285, 0]
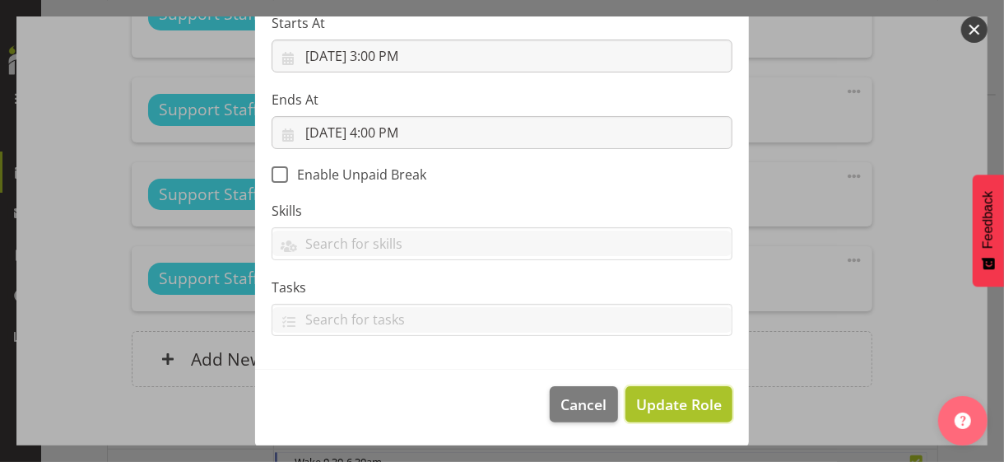
click at [688, 397] on span "Update Role" at bounding box center [679, 403] width 86 height 21
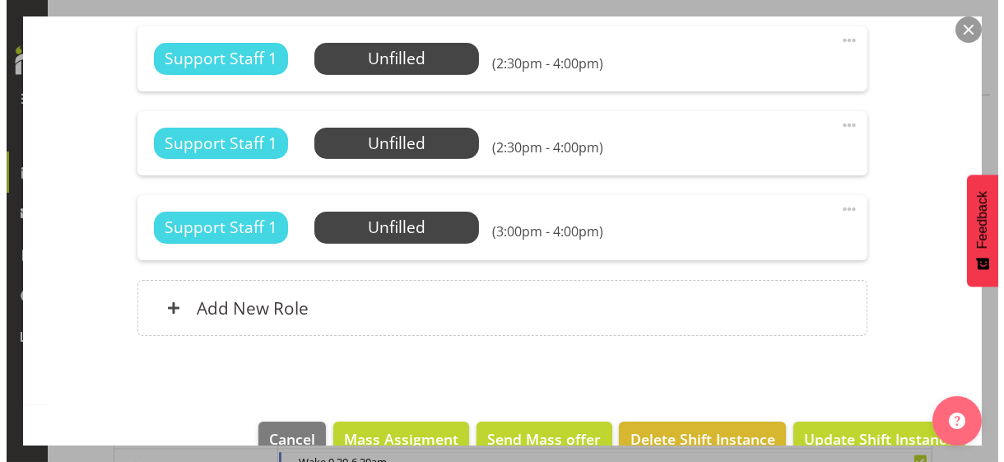
scroll to position [1061, 0]
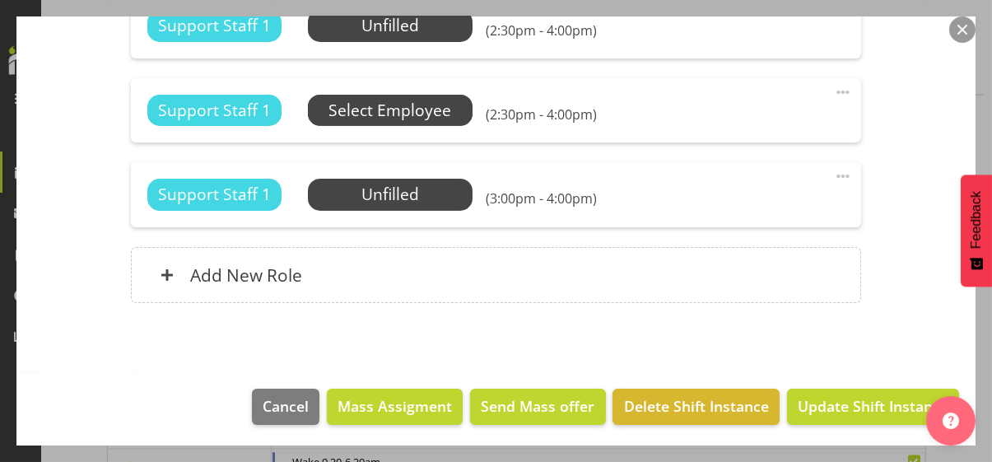
click at [418, 111] on span "Select Employee" at bounding box center [389, 111] width 123 height 24
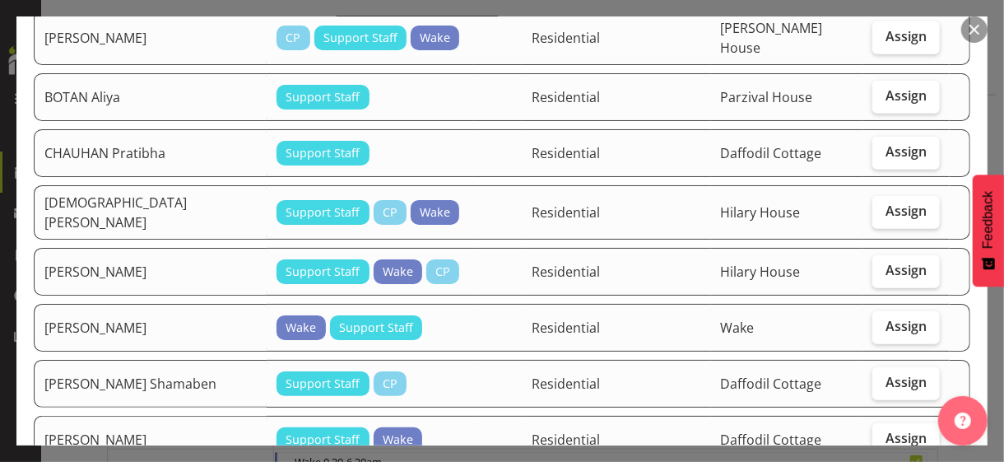
scroll to position [494, 0]
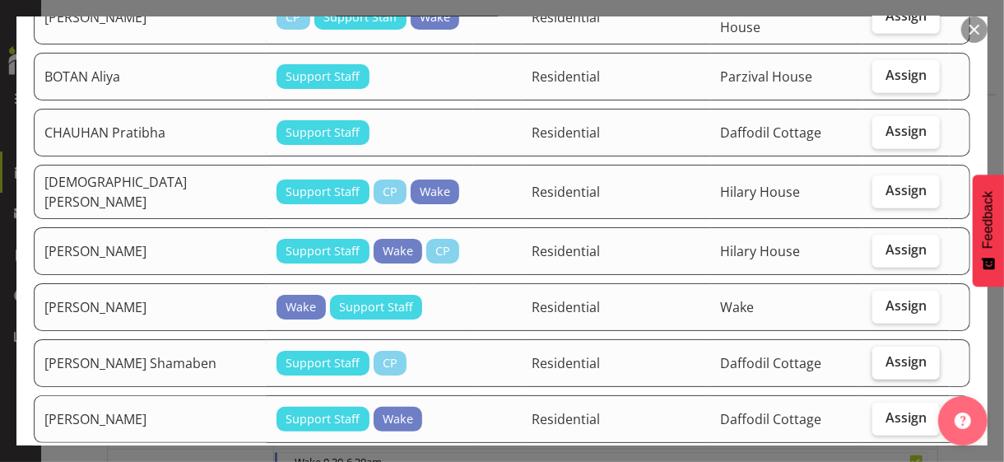
click at [885, 353] on span "Assign" at bounding box center [905, 361] width 41 height 16
click at [876, 356] on input "Assign" at bounding box center [877, 361] width 11 height 11
checkbox input "true"
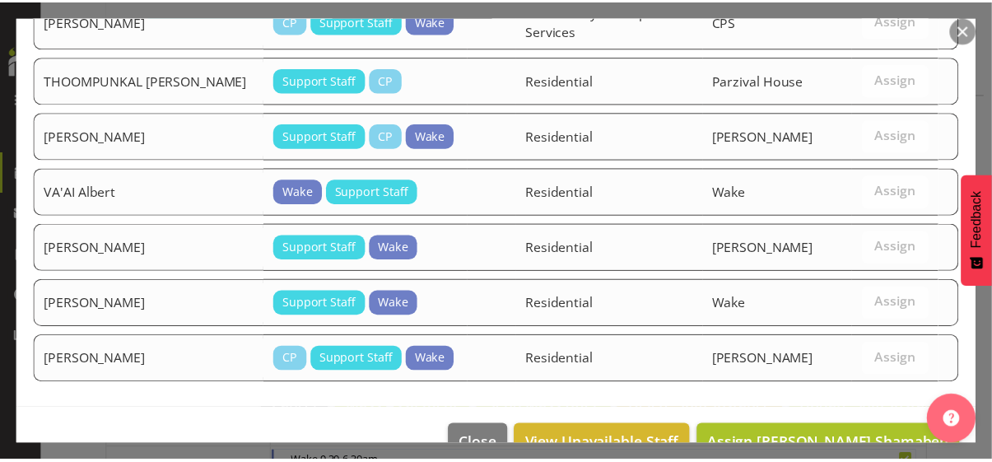
scroll to position [1979, 0]
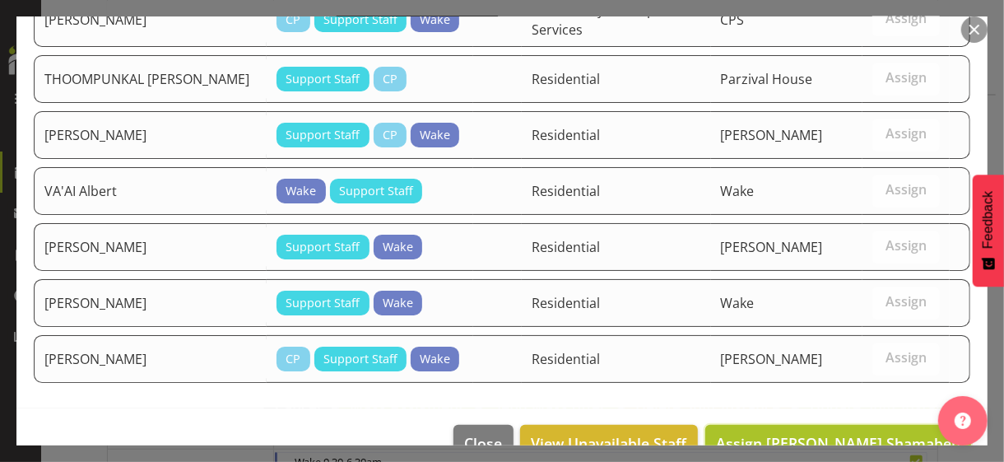
click at [858, 433] on span "Assign [PERSON_NAME] Shamaben" at bounding box center [838, 443] width 244 height 20
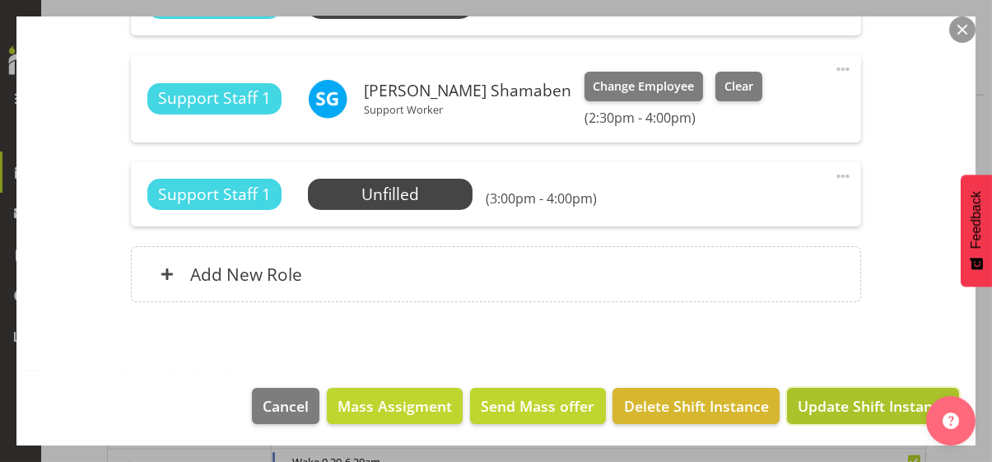
click at [858, 401] on span "Update Shift Instance" at bounding box center [872, 405] width 151 height 21
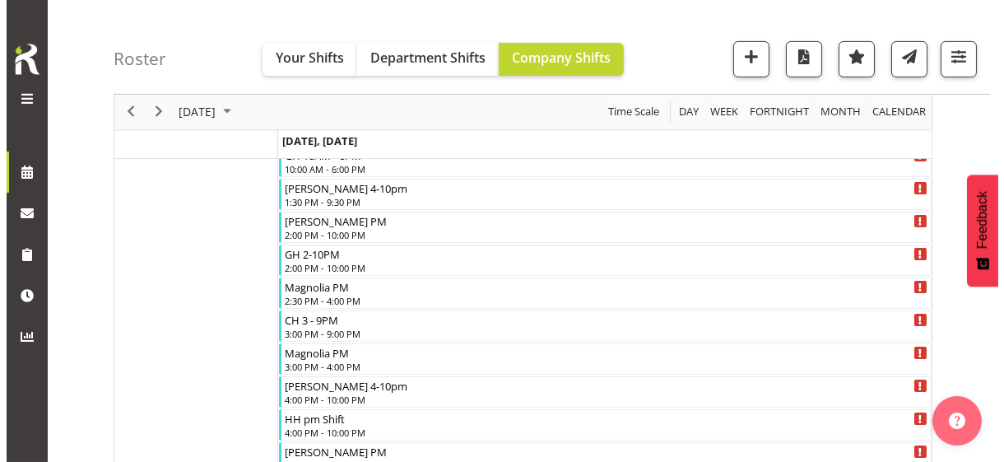
scroll to position [894, 0]
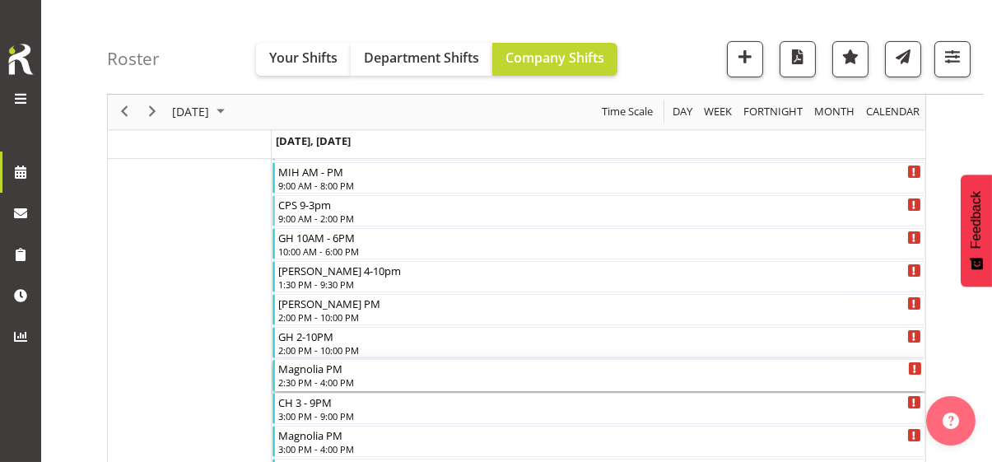
click at [333, 379] on div "2:30 PM - 4:00 PM" at bounding box center [600, 381] width 644 height 13
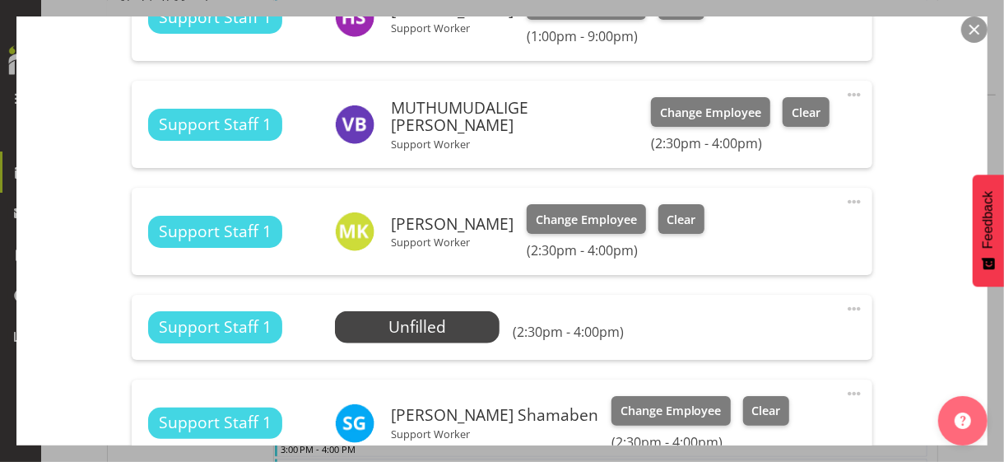
scroll to position [823, 0]
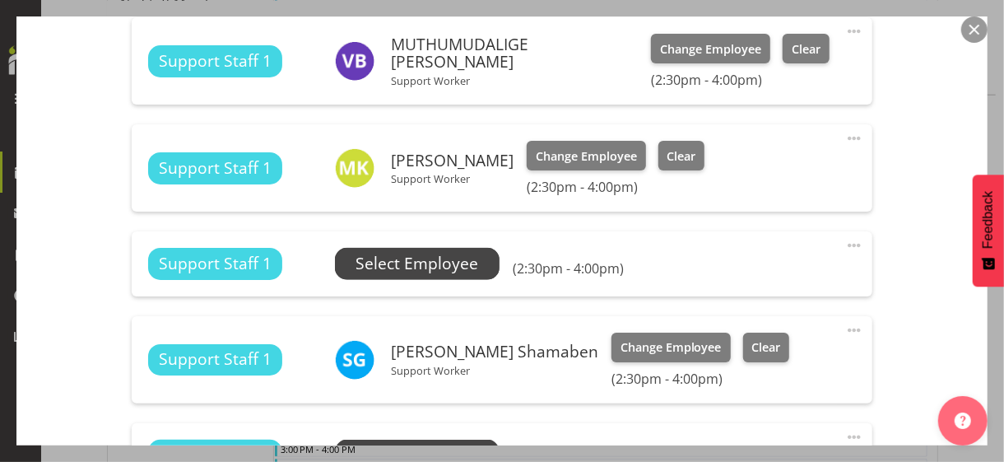
click at [428, 267] on span "Select Employee" at bounding box center [416, 264] width 123 height 24
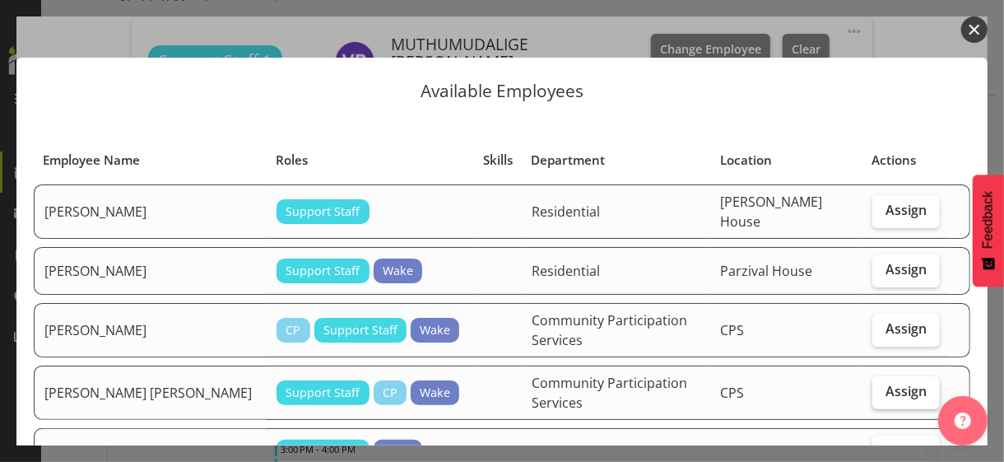
click at [885, 383] on span "Assign" at bounding box center [905, 391] width 41 height 16
click at [883, 386] on input "Assign" at bounding box center [877, 391] width 11 height 11
checkbox input "true"
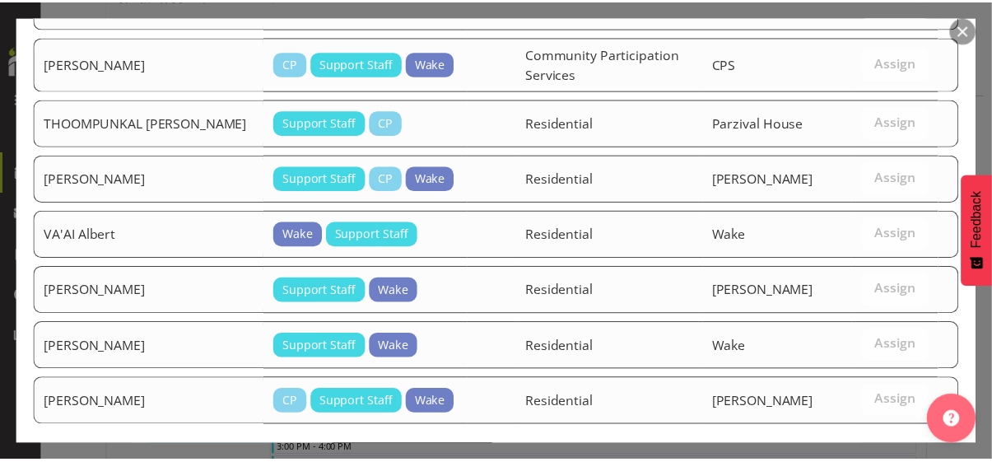
scroll to position [1924, 0]
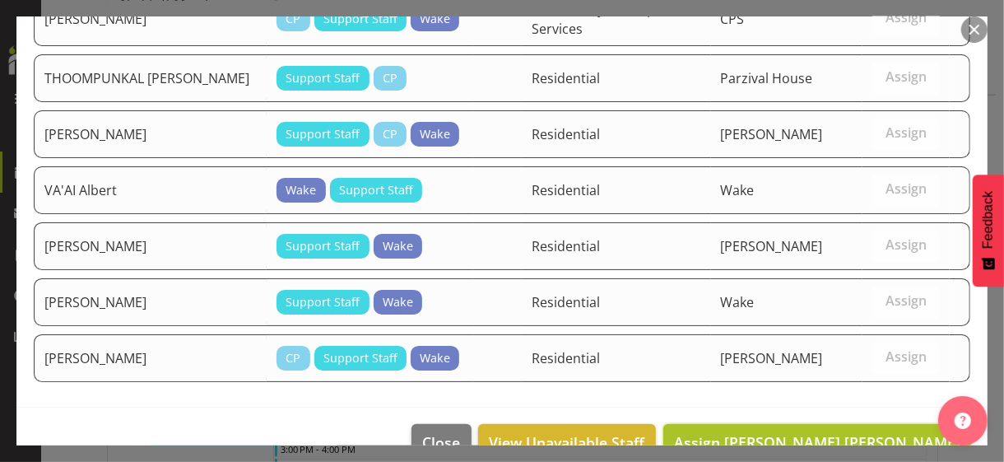
click at [868, 432] on span "Assign [PERSON_NAME] [PERSON_NAME]" at bounding box center [817, 442] width 286 height 20
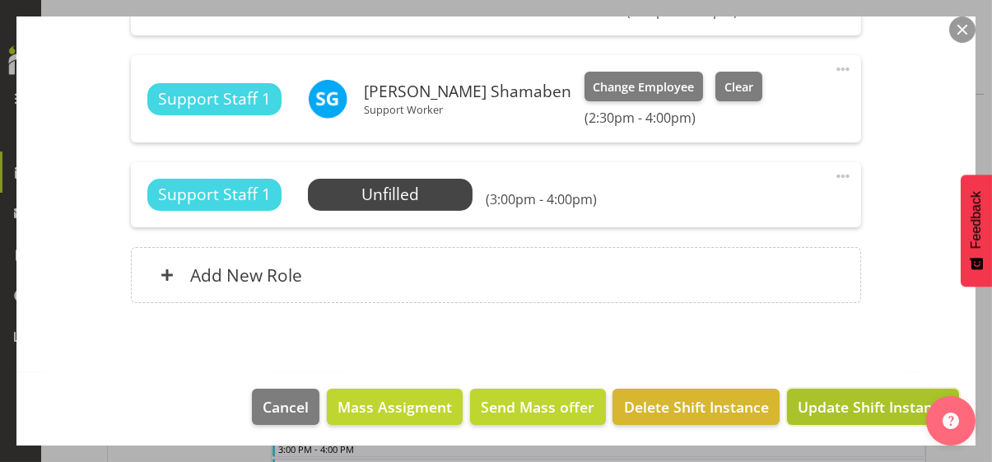
click at [843, 405] on span "Update Shift Instance" at bounding box center [872, 406] width 151 height 21
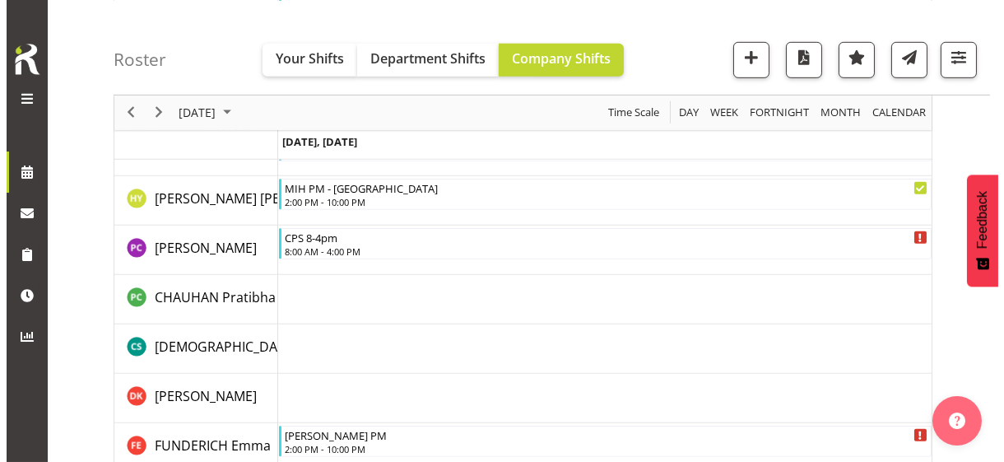
scroll to position [1714, 0]
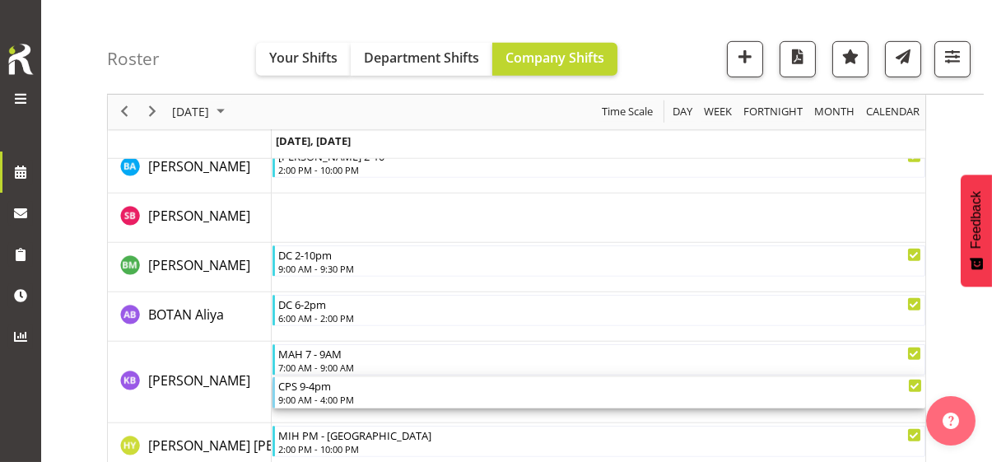
click at [332, 393] on div "9:00 AM - 4:00 PM" at bounding box center [600, 399] width 644 height 13
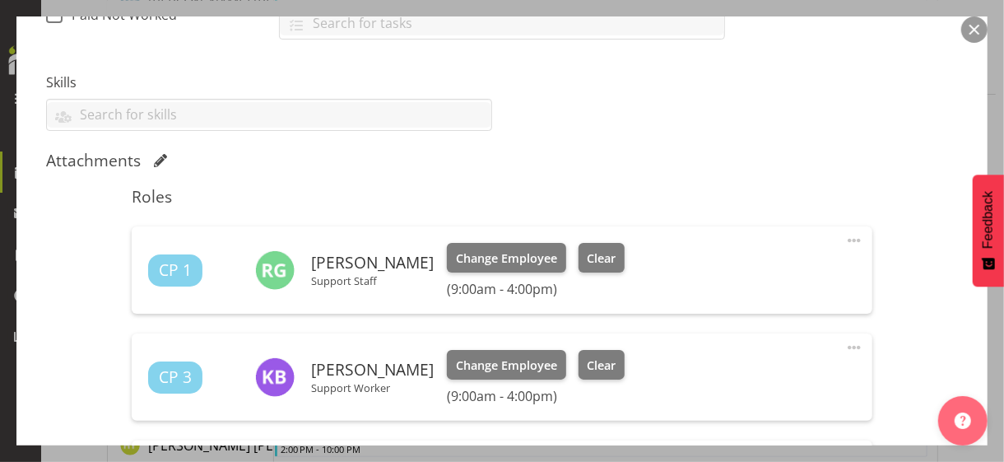
scroll to position [576, 0]
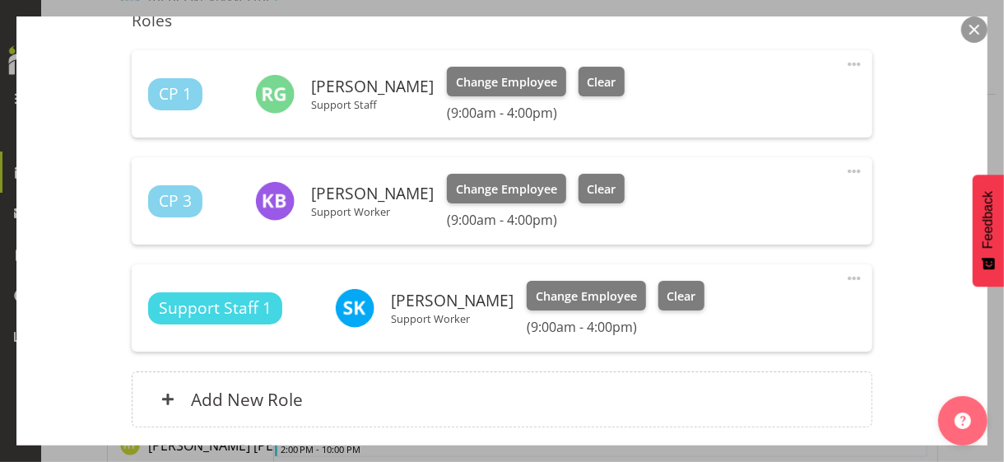
drag, startPoint x: 839, startPoint y: 167, endPoint x: 724, endPoint y: 205, distance: 121.3
click at [844, 167] on span at bounding box center [854, 171] width 20 height 20
click at [713, 207] on link "Edit" at bounding box center [785, 208] width 158 height 30
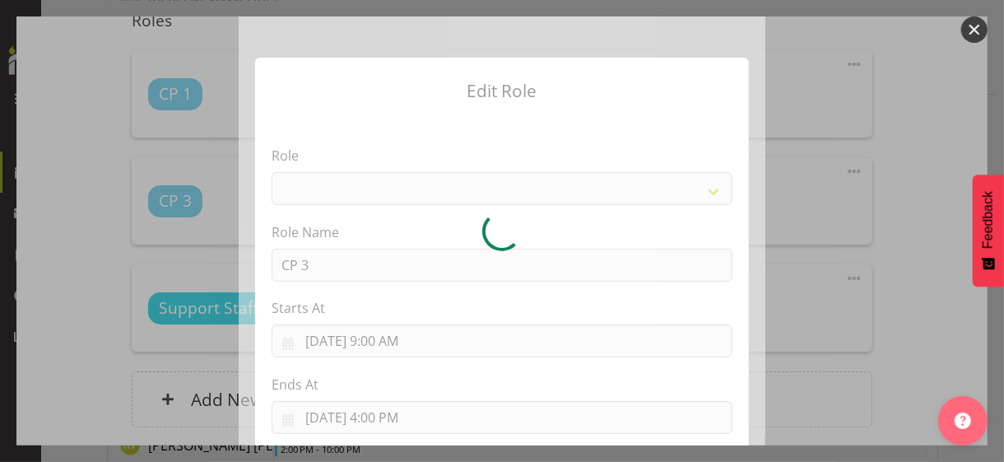
select select
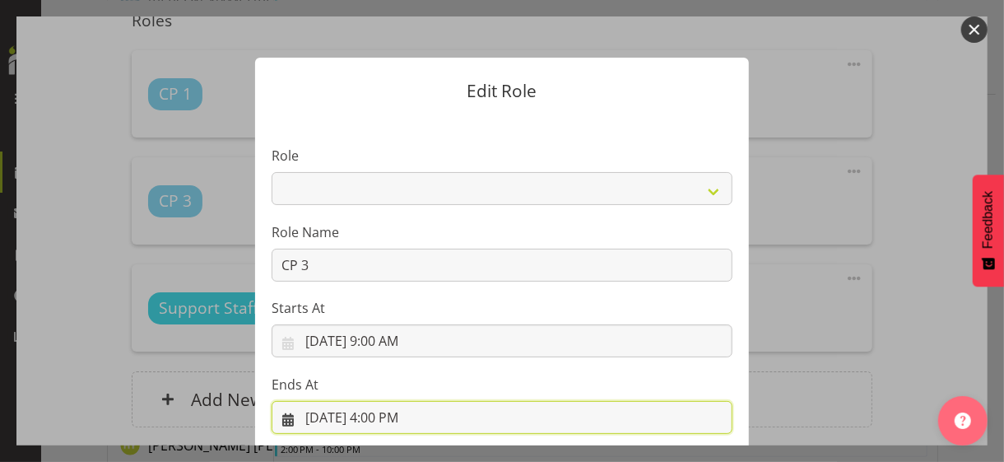
click at [398, 411] on input "[DATE] 4:00 PM" at bounding box center [502, 417] width 461 height 33
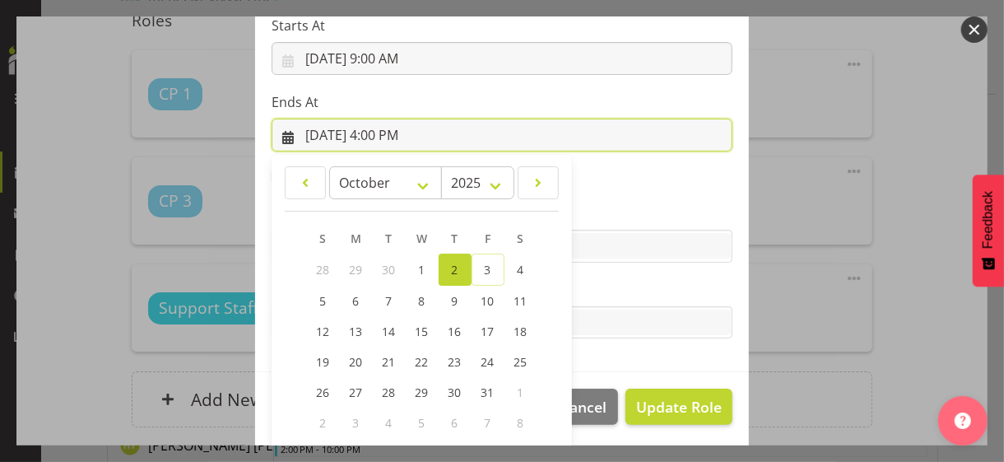
scroll to position [363, 0]
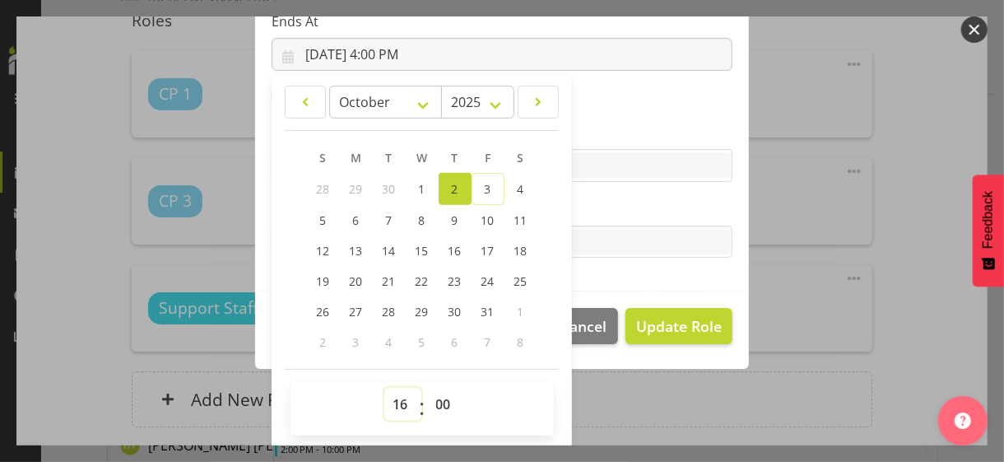
click at [392, 399] on select "00 01 02 03 04 05 06 07 08 09 10 11 12 13 14 15 16 17 18 19 20 21 22 23" at bounding box center [402, 404] width 37 height 33
select select "15"
click at [384, 388] on select "00 01 02 03 04 05 06 07 08 09 10 11 12 13 14 15 16 17 18 19 20 21 22 23" at bounding box center [402, 404] width 37 height 33
type input "[DATE] 3:00 PM"
drag, startPoint x: 583, startPoint y: 207, endPoint x: 625, endPoint y: 252, distance: 61.7
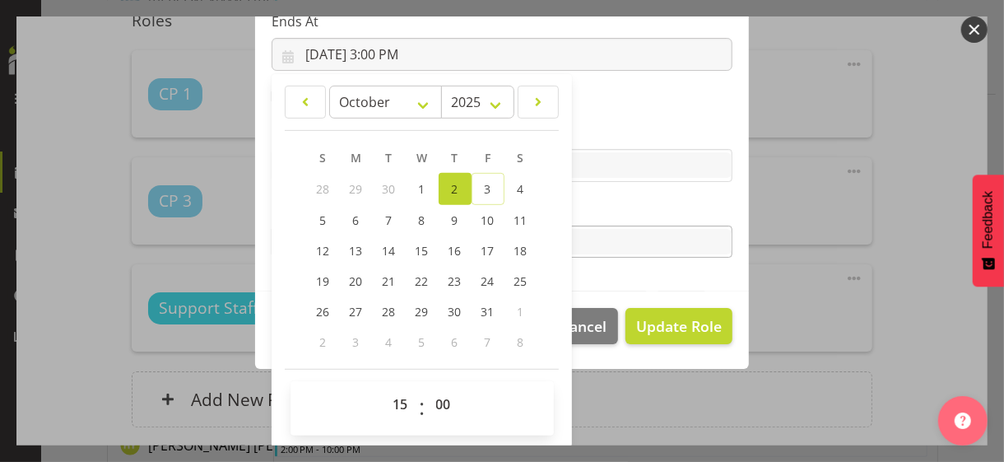
click at [583, 207] on label "Tasks" at bounding box center [502, 209] width 461 height 20
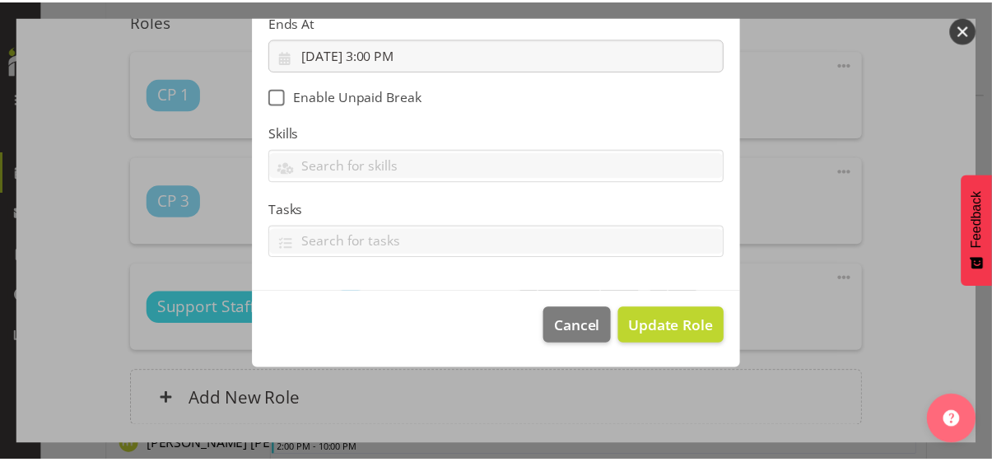
scroll to position [285, 0]
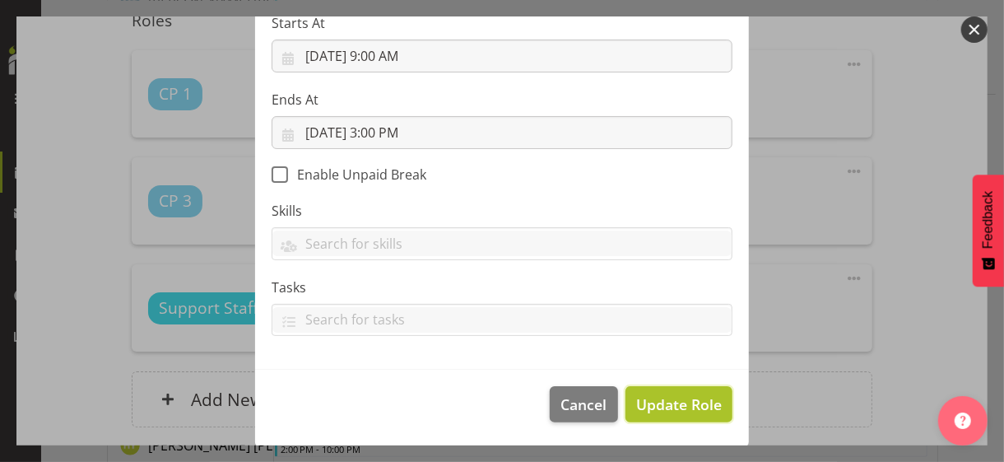
click at [671, 409] on span "Update Role" at bounding box center [679, 403] width 86 height 21
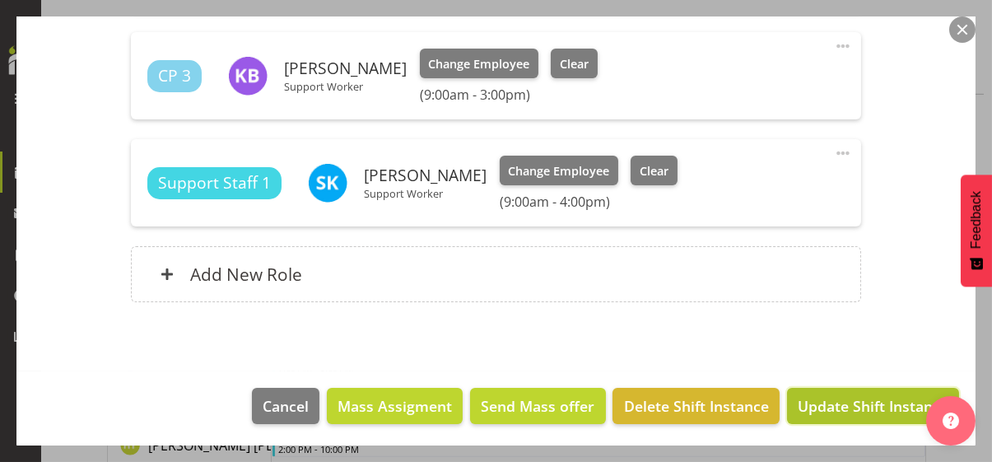
click at [826, 399] on span "Update Shift Instance" at bounding box center [872, 405] width 151 height 21
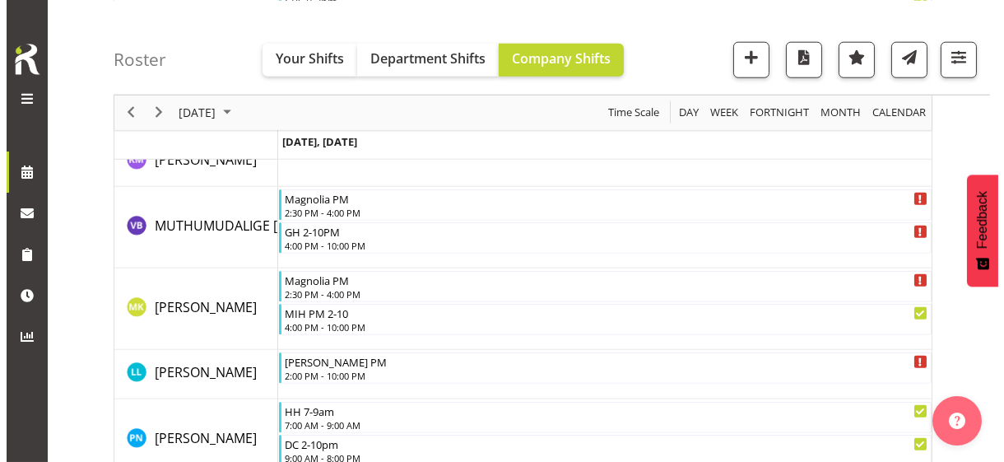
scroll to position [3718, 0]
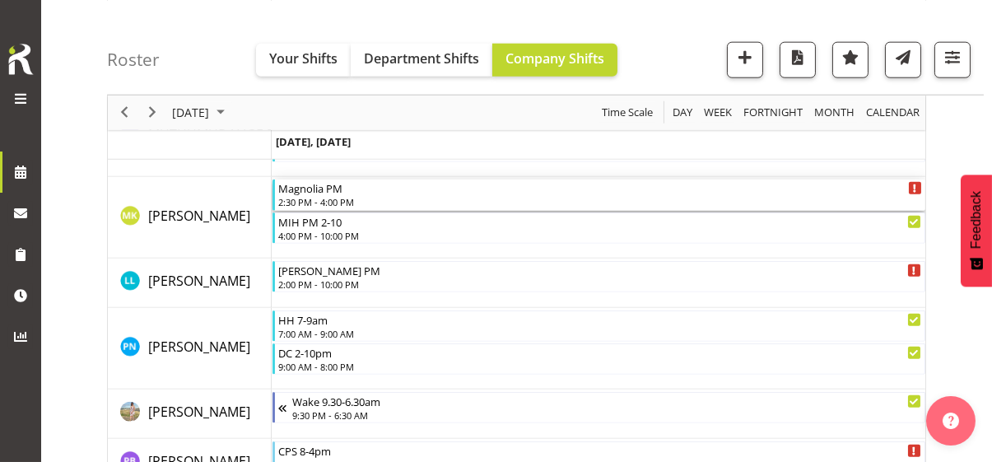
click at [326, 197] on div "2:30 PM - 4:00 PM" at bounding box center [600, 201] width 644 height 13
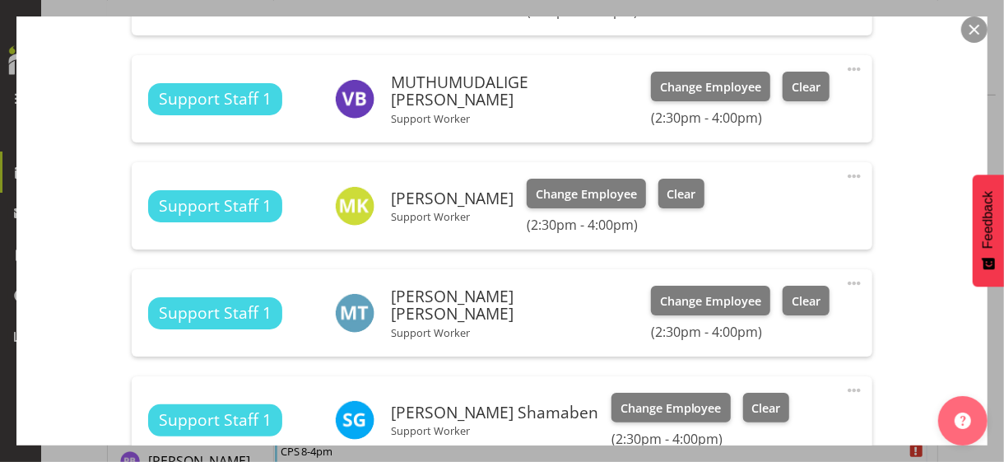
scroll to position [1070, 0]
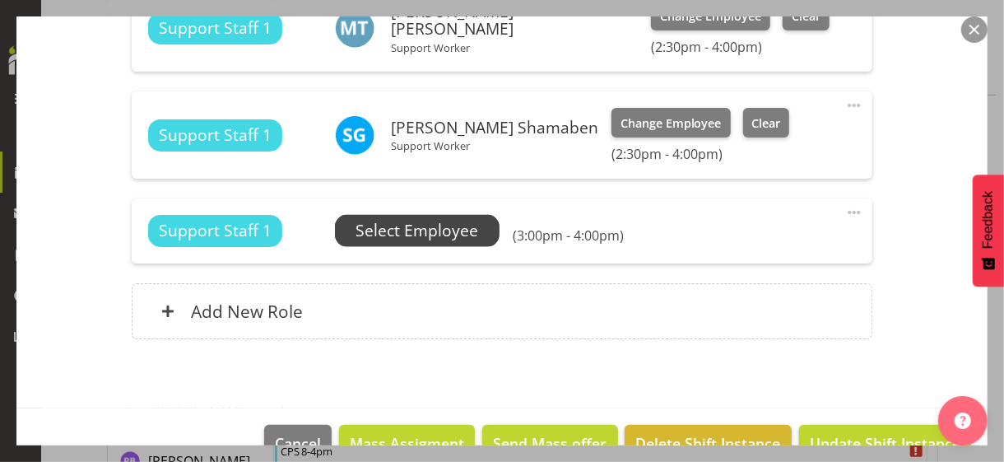
click at [410, 230] on span "Select Employee" at bounding box center [416, 231] width 123 height 24
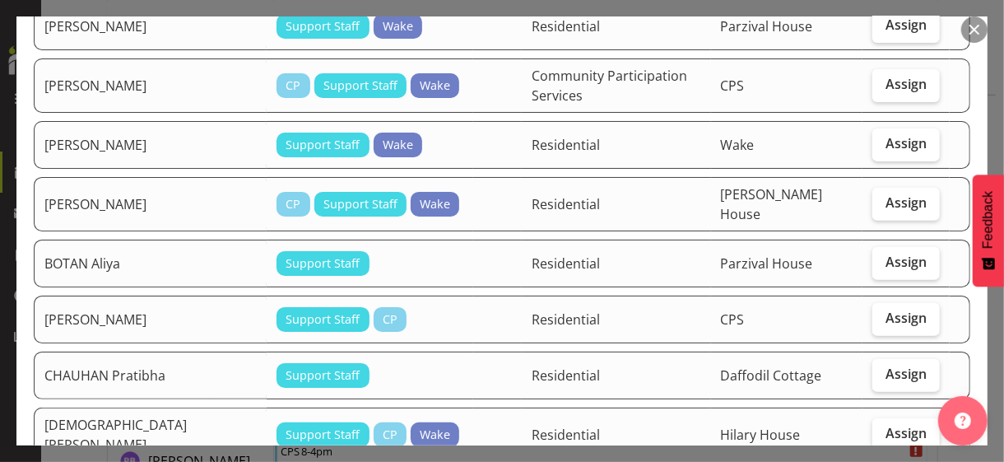
scroll to position [247, 0]
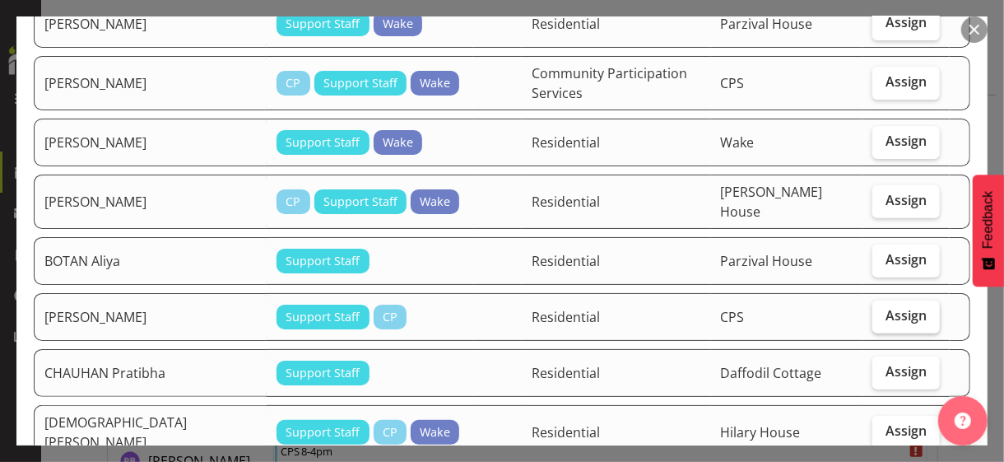
click at [896, 307] on span "Assign" at bounding box center [905, 315] width 41 height 16
click at [883, 310] on input "Assign" at bounding box center [877, 315] width 11 height 11
checkbox input "true"
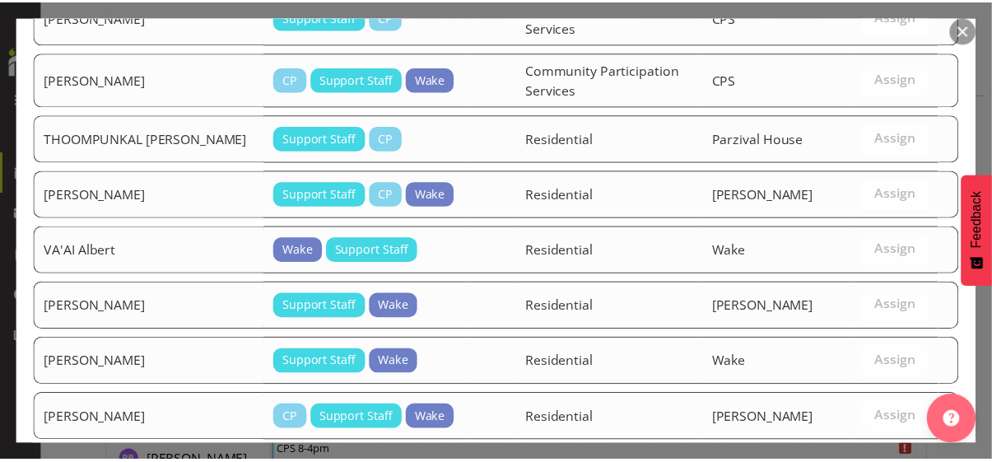
scroll to position [2034, 0]
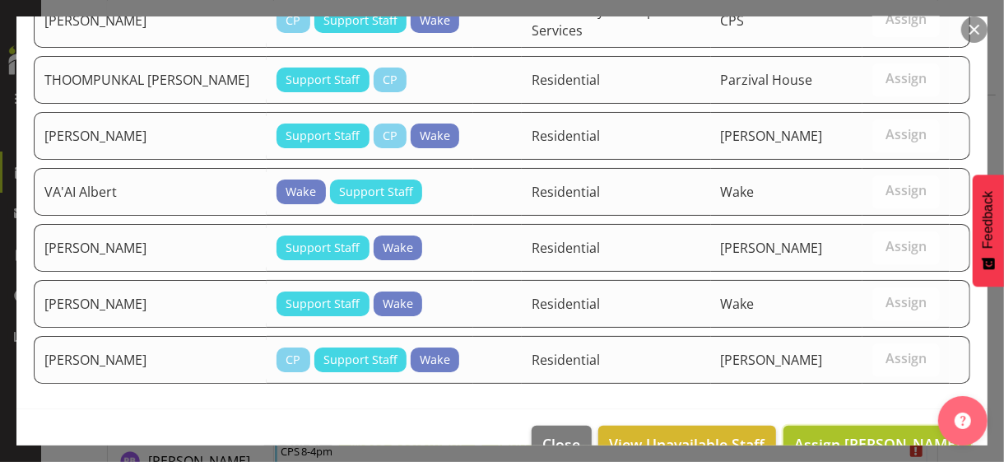
click at [862, 434] on span "Assign [PERSON_NAME]" at bounding box center [877, 444] width 166 height 20
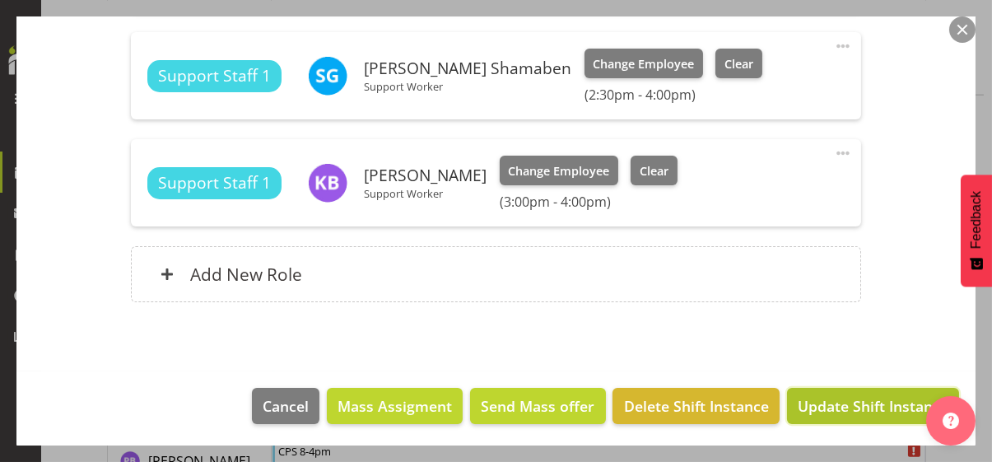
click at [860, 401] on span "Update Shift Instance" at bounding box center [872, 405] width 151 height 21
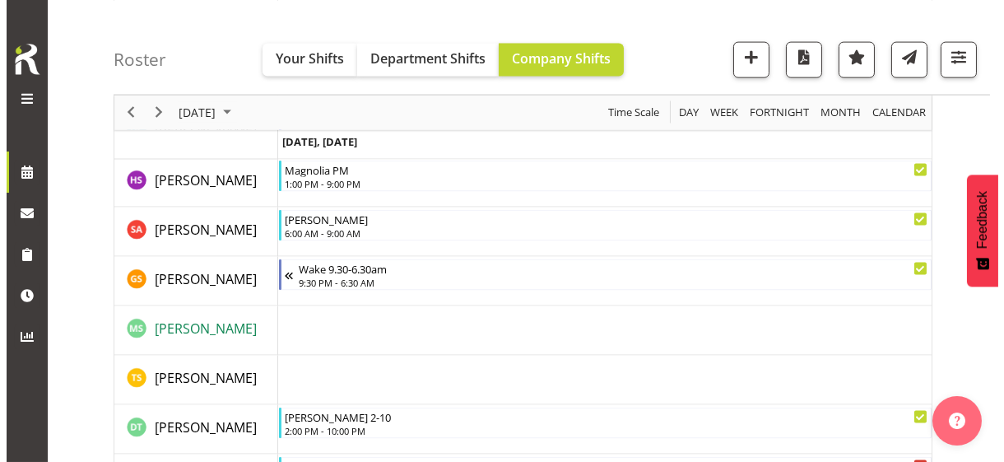
scroll to position [4870, 0]
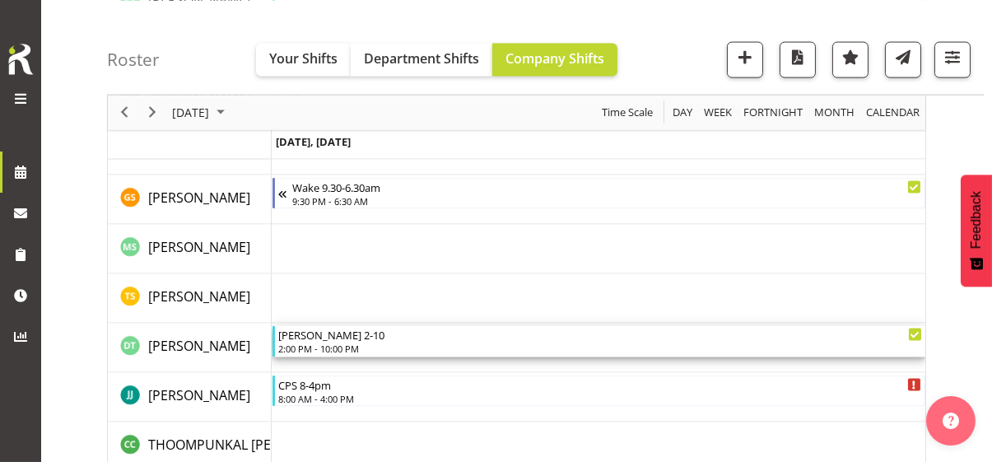
click at [333, 351] on div "2:00 PM - 10:00 PM" at bounding box center [600, 348] width 644 height 13
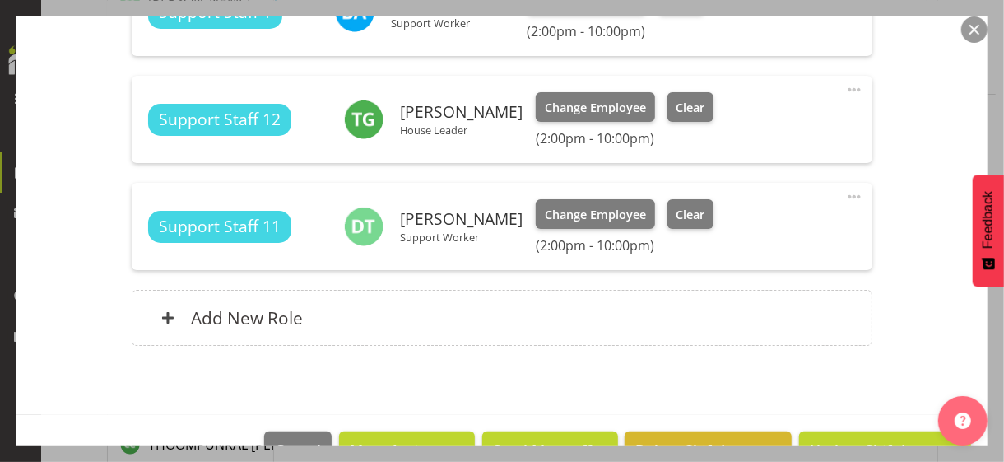
scroll to position [658, 0]
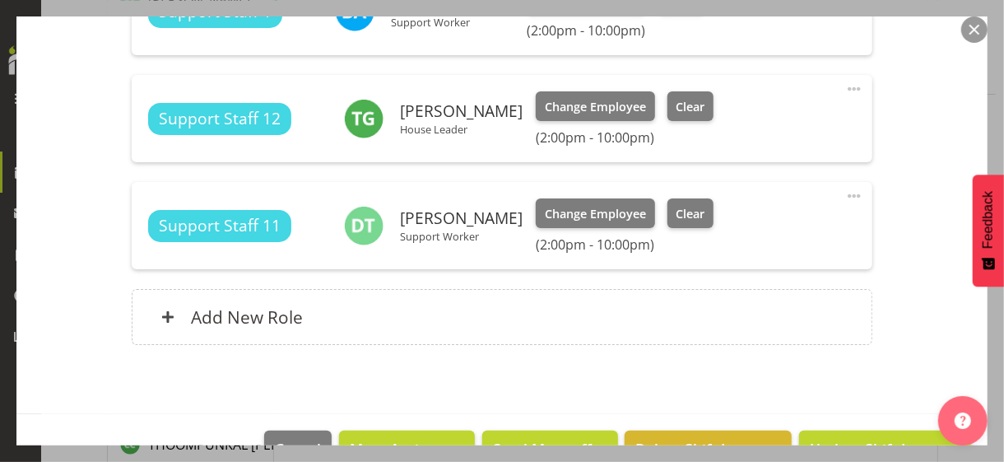
drag, startPoint x: 840, startPoint y: 193, endPoint x: 768, endPoint y: 215, distance: 75.7
click at [844, 193] on span at bounding box center [854, 196] width 20 height 20
click at [745, 227] on link "Edit" at bounding box center [785, 232] width 158 height 30
select select "9"
select select "2025"
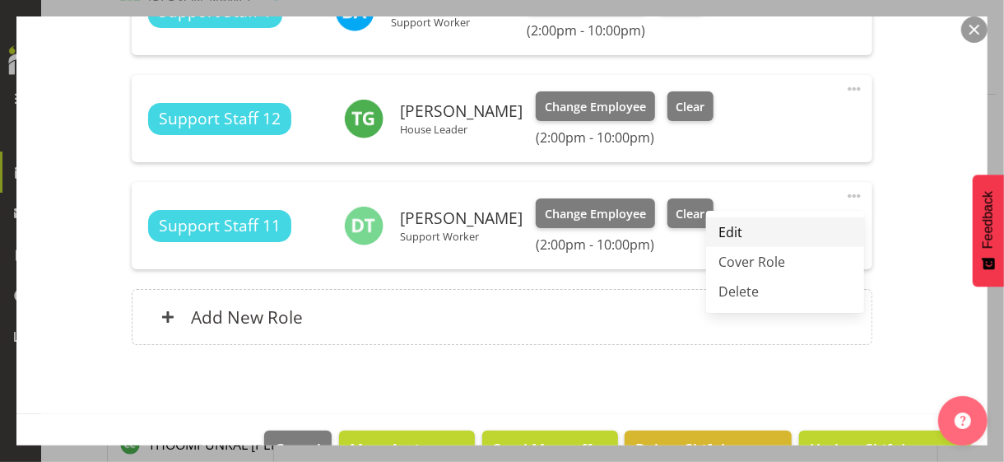
select select "22"
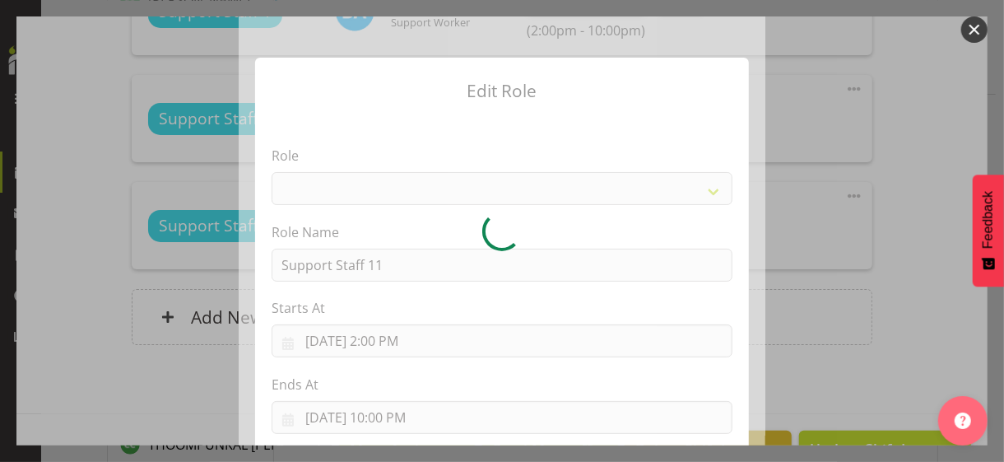
select select "1091"
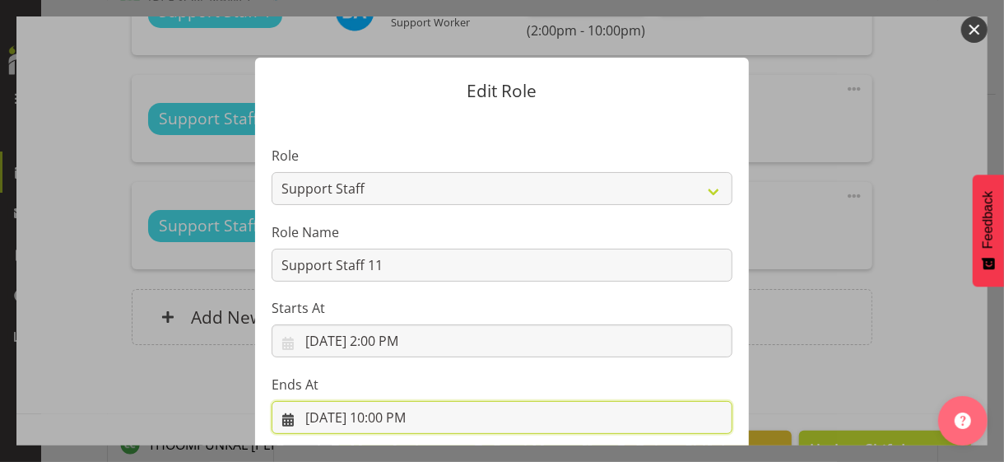
click at [396, 416] on input "[DATE] 10:00 PM" at bounding box center [502, 417] width 461 height 33
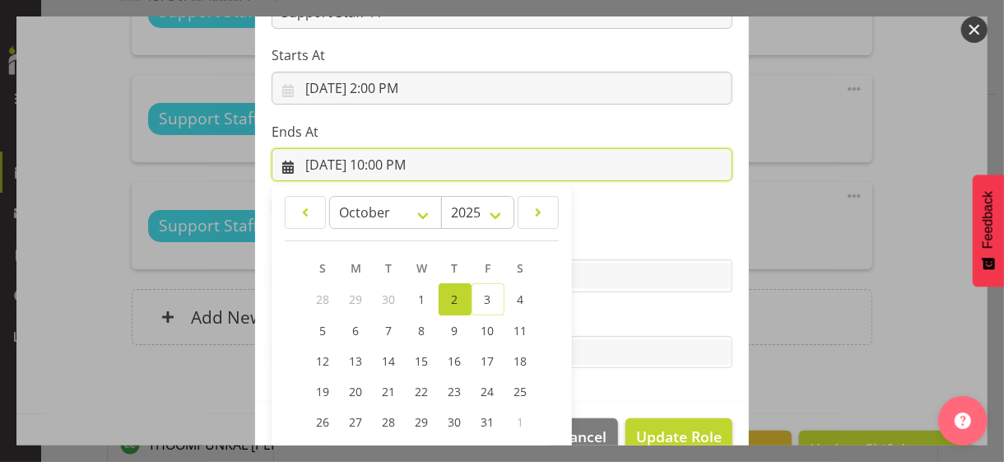
scroll to position [363, 0]
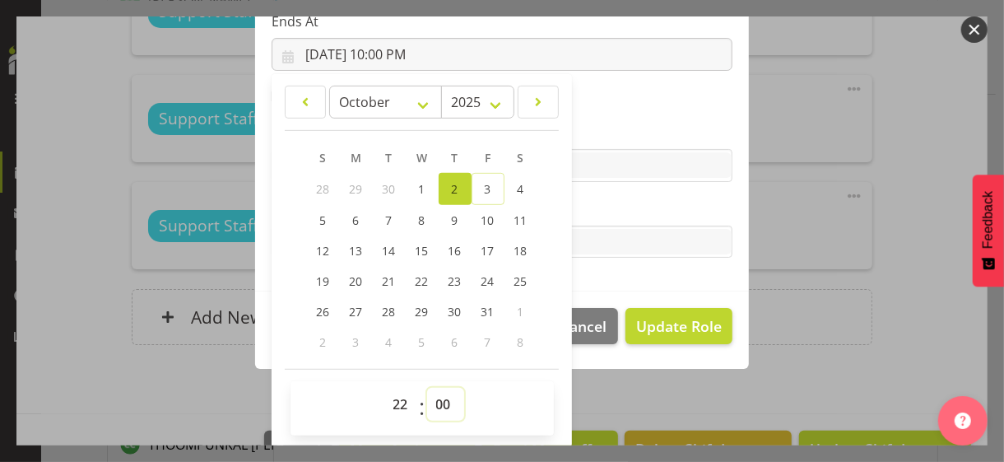
click at [435, 403] on select "00 01 02 03 04 05 06 07 08 09 10 11 12 13 14 15 16 17 18 19 20 21 22 23 24 25 2…" at bounding box center [445, 404] width 37 height 33
select select "30"
click at [427, 388] on select "00 01 02 03 04 05 06 07 08 09 10 11 12 13 14 15 16 17 18 19 20 21 22 23 24 25 2…" at bounding box center [445, 404] width 37 height 33
type input "[DATE] 10:30 PM"
drag, startPoint x: 598, startPoint y: 195, endPoint x: 612, endPoint y: 218, distance: 27.0
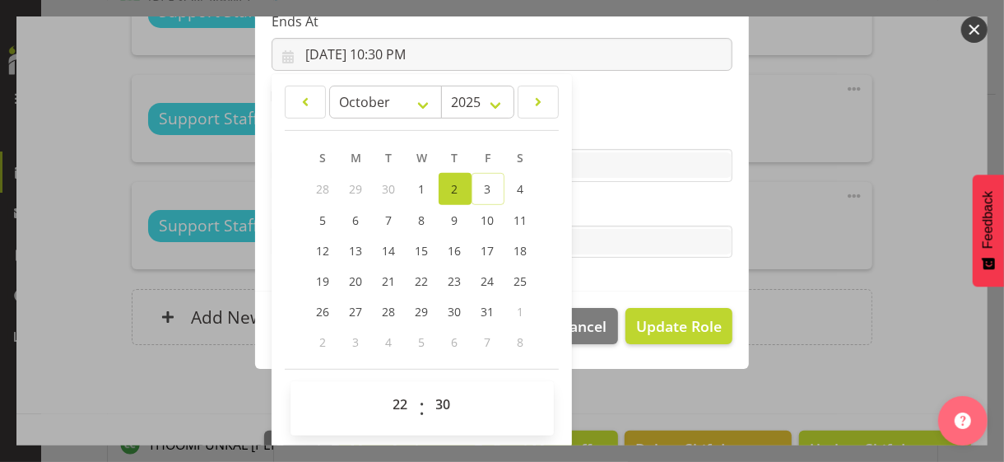
click at [600, 197] on section "Role CP House Leader Support Staff Wake Role Name Support Staff 11 Starts At [D…" at bounding box center [502, 22] width 494 height 538
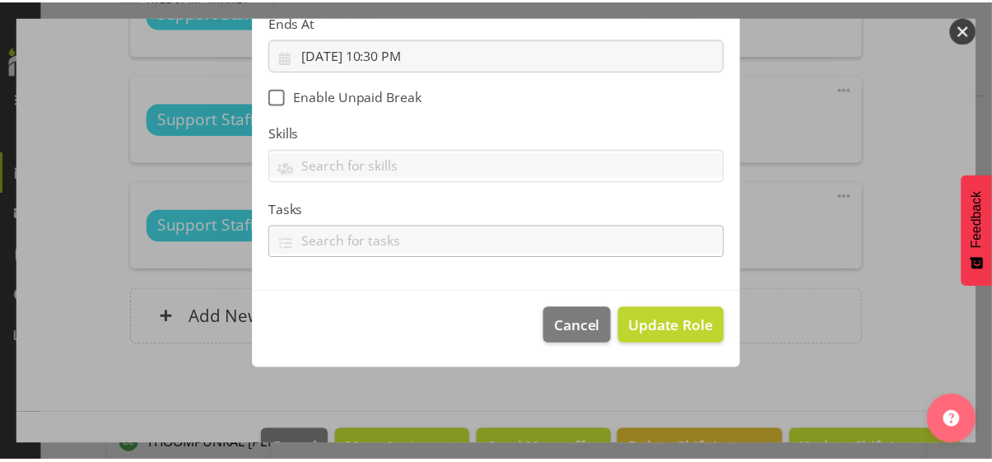
scroll to position [285, 0]
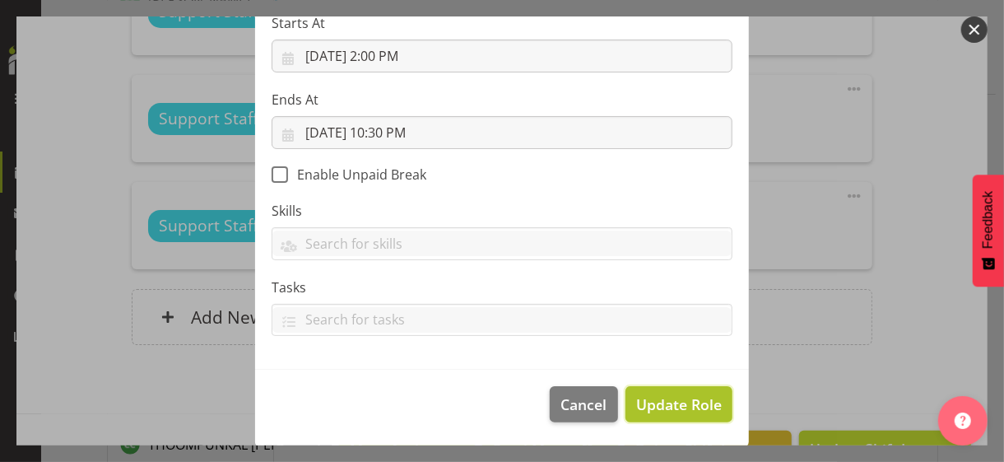
click at [663, 396] on span "Update Role" at bounding box center [679, 403] width 86 height 21
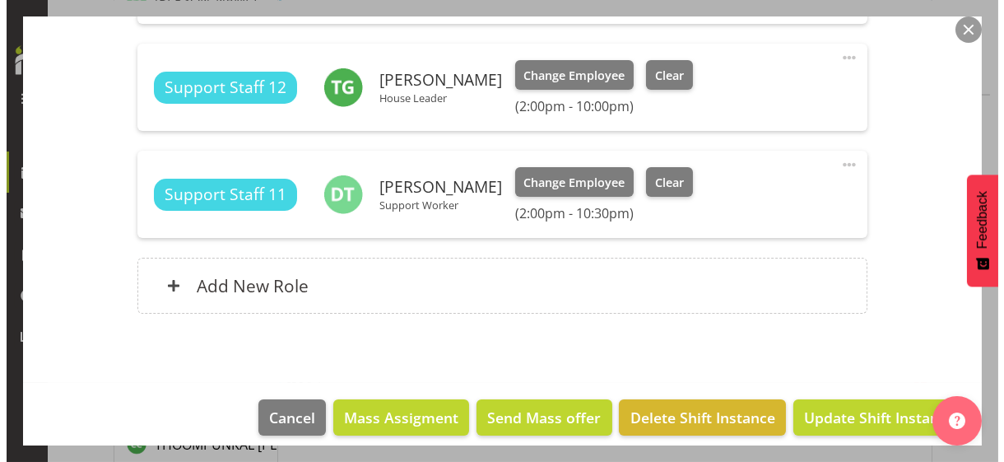
scroll to position [701, 0]
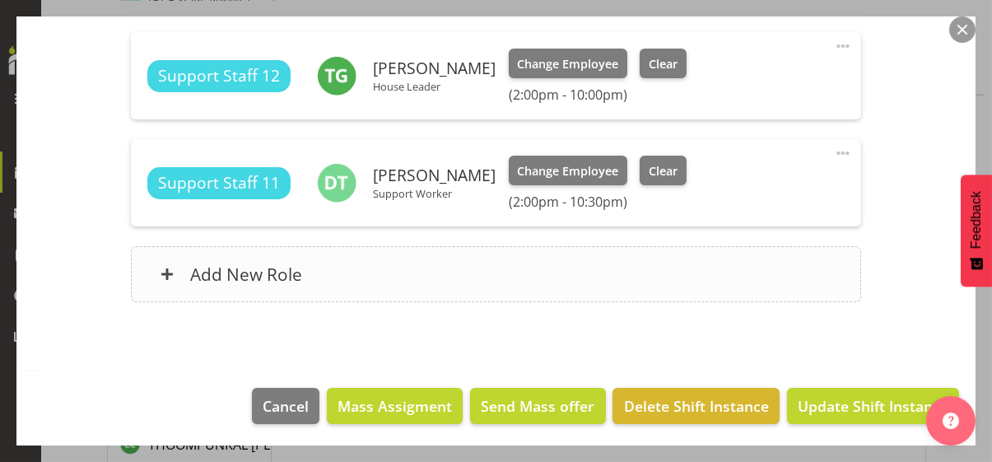
click at [378, 268] on div "Add New Role" at bounding box center [496, 274] width 730 height 56
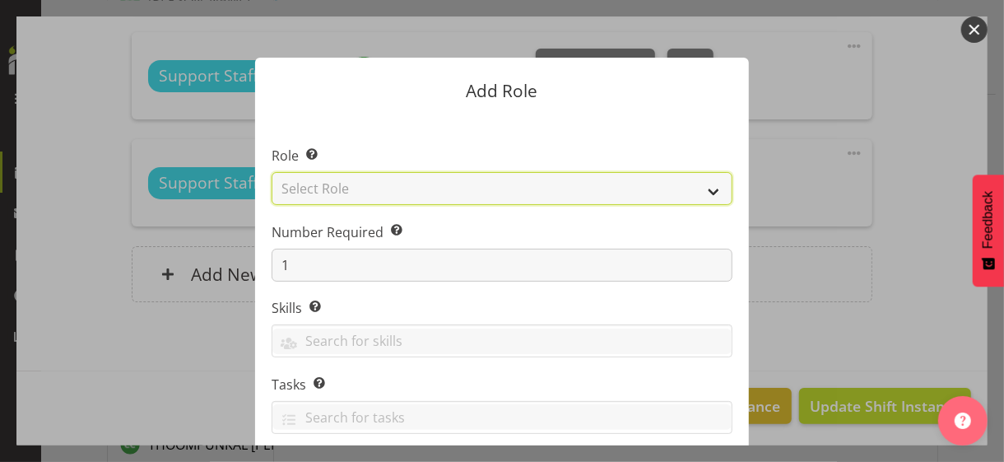
click at [359, 181] on select "Select Role CP House Leader Support Staff Wake" at bounding box center [502, 188] width 461 height 33
select select "1091"
click at [272, 172] on select "Select Role CP House Leader Support Staff Wake" at bounding box center [502, 188] width 461 height 33
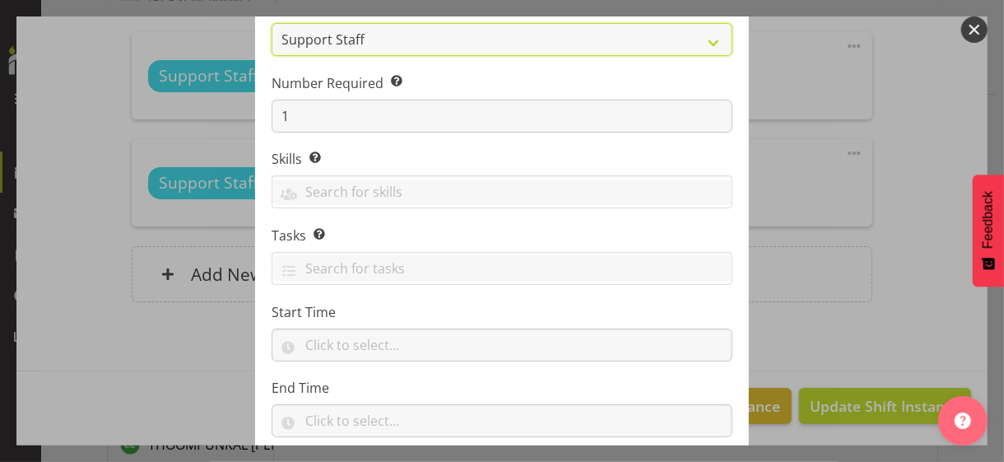
scroll to position [250, 0]
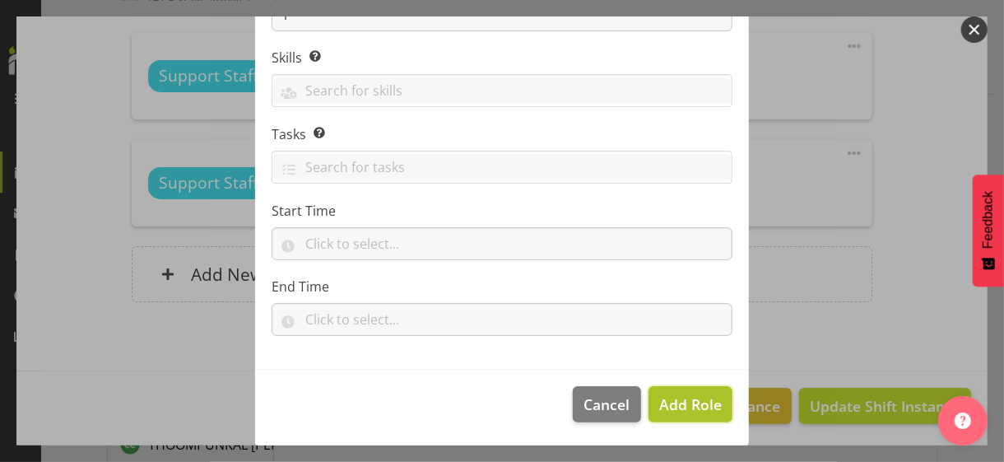
click at [666, 401] on span "Add Role" at bounding box center [690, 404] width 63 height 20
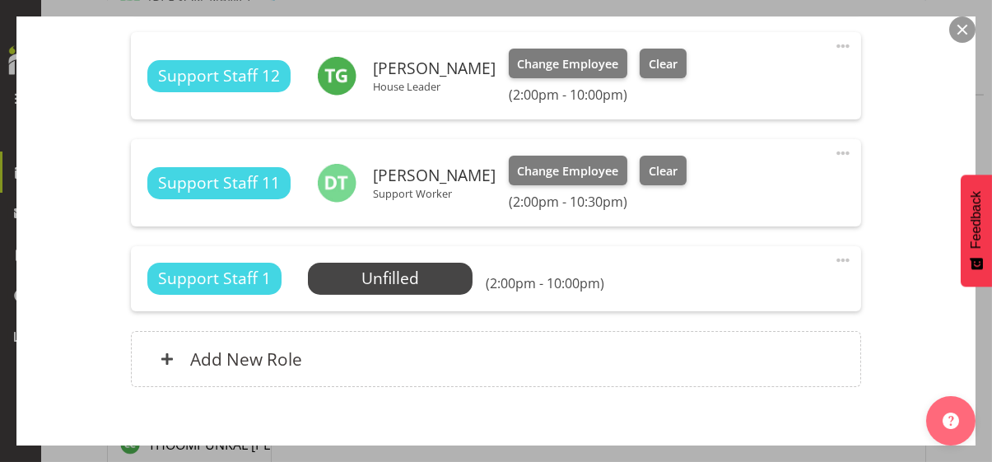
drag, startPoint x: 828, startPoint y: 256, endPoint x: 755, endPoint y: 282, distance: 77.8
click at [833, 256] on span at bounding box center [843, 260] width 20 height 20
click at [725, 293] on link "Edit" at bounding box center [774, 296] width 158 height 30
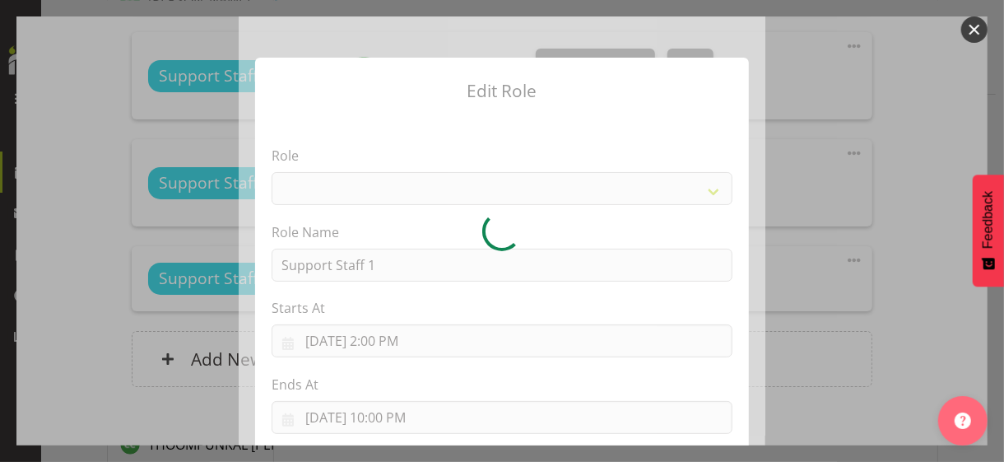
select select "1091"
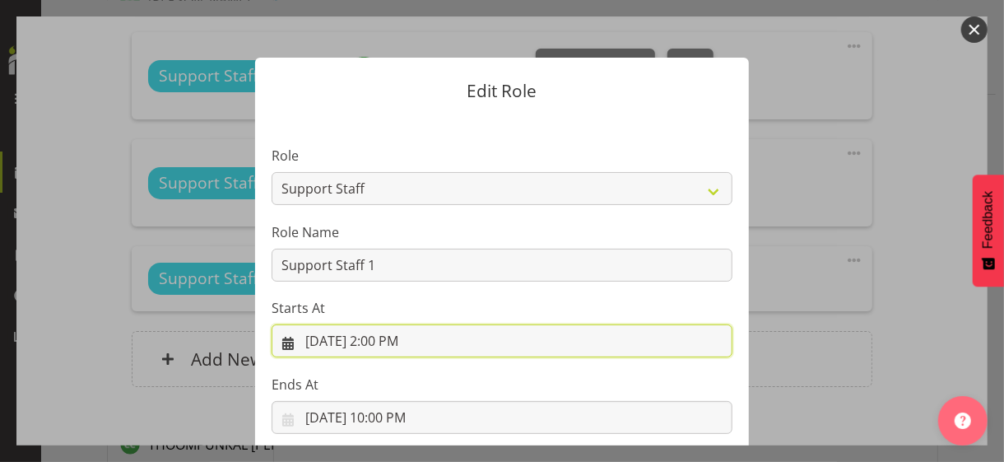
click at [384, 342] on input "[DATE] 2:00 PM" at bounding box center [502, 340] width 461 height 33
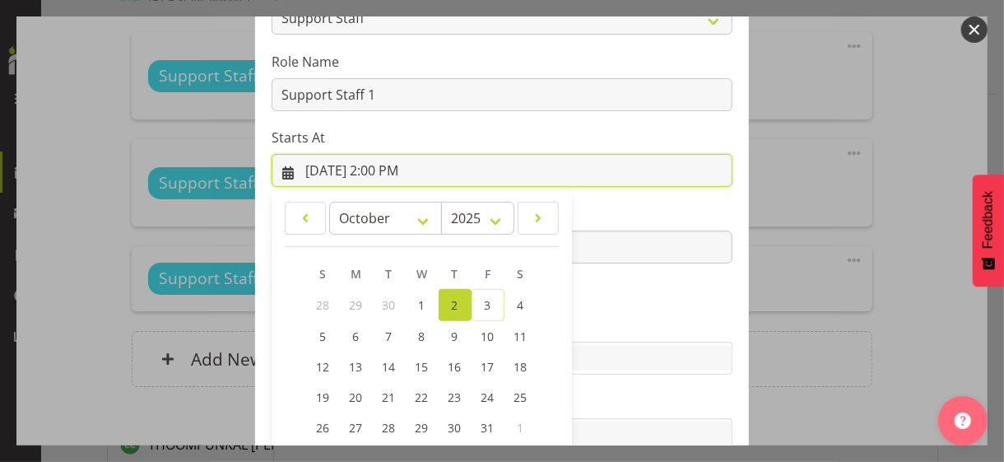
scroll to position [286, 0]
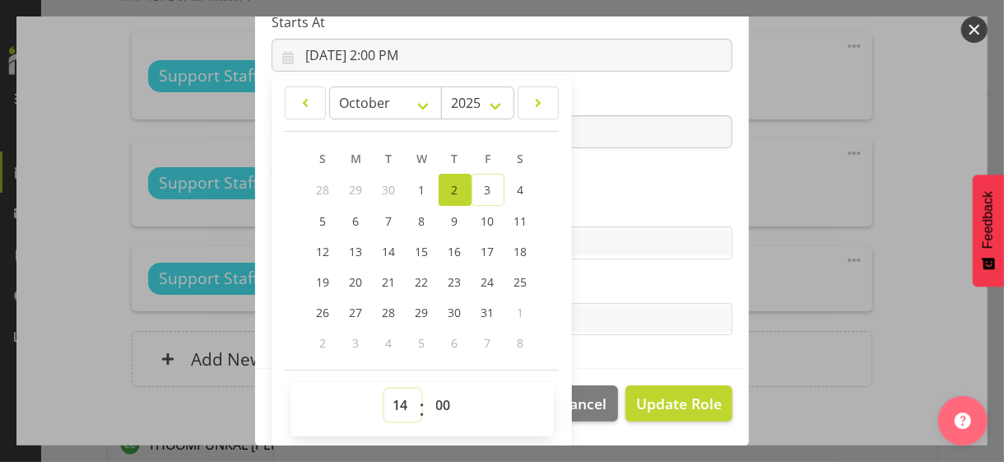
drag, startPoint x: 389, startPoint y: 404, endPoint x: 392, endPoint y: 392, distance: 12.6
click at [389, 400] on select "00 01 02 03 04 05 06 07 08 09 10 11 12 13 14 15 16 17 18 19 20 21 22 23" at bounding box center [402, 404] width 37 height 33
select select "18"
click at [384, 388] on select "00 01 02 03 04 05 06 07 08 09 10 11 12 13 14 15 16 17 18 19 20 21 22 23" at bounding box center [402, 404] width 37 height 33
type input "[DATE] 6:00 PM"
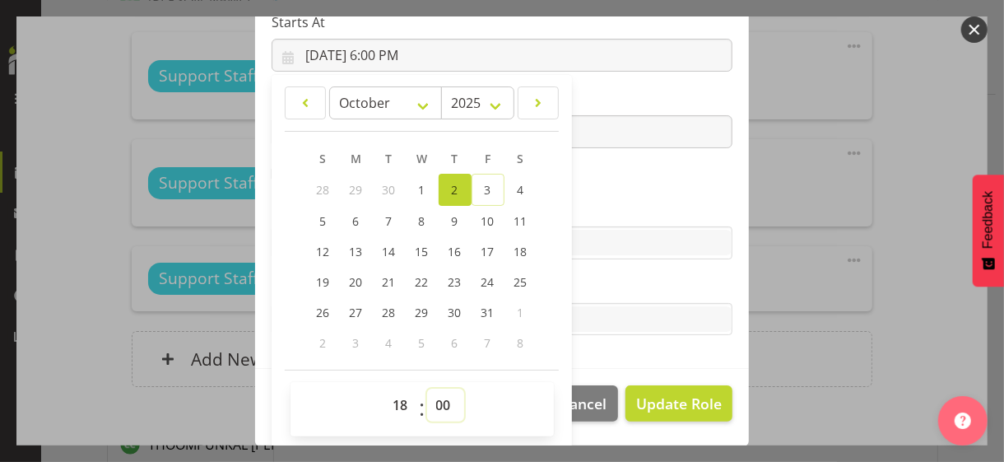
drag, startPoint x: 434, startPoint y: 402, endPoint x: 434, endPoint y: 388, distance: 14.0
click at [434, 388] on select "00 01 02 03 04 05 06 07 08 09 10 11 12 13 14 15 16 17 18 19 20 21 22 23 24 25 2…" at bounding box center [445, 404] width 37 height 33
select select "30"
click at [427, 388] on select "00 01 02 03 04 05 06 07 08 09 10 11 12 13 14 15 16 17 18 19 20 21 22 23 24 25 2…" at bounding box center [445, 404] width 37 height 33
type input "[DATE] 6:30 PM"
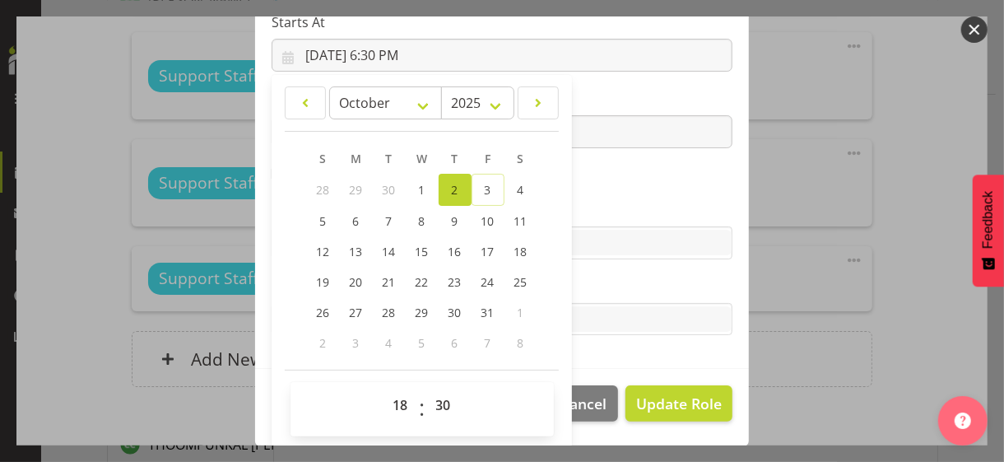
click at [586, 196] on section "Role CP House Leader Support Staff Wake Role Name Support Staff 1 Starts At [DA…" at bounding box center [502, 99] width 494 height 538
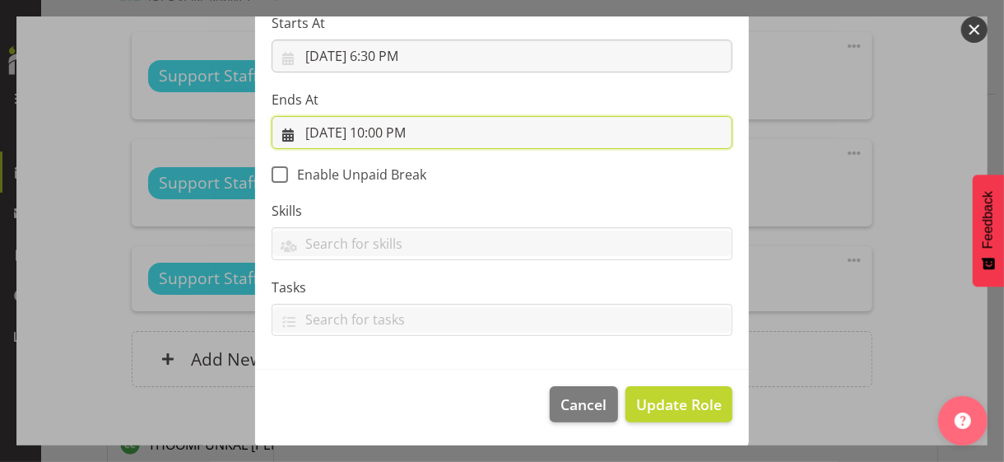
click at [388, 128] on input "[DATE] 10:00 PM" at bounding box center [502, 132] width 461 height 33
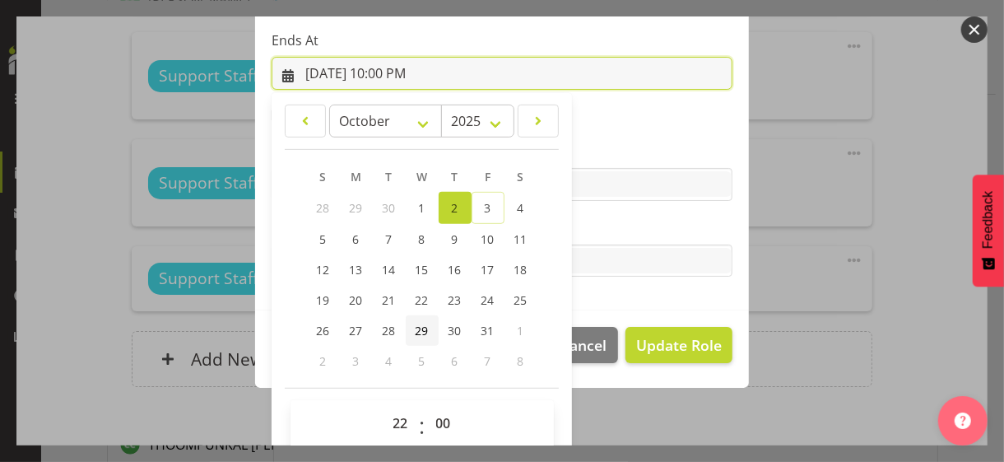
scroll to position [363, 0]
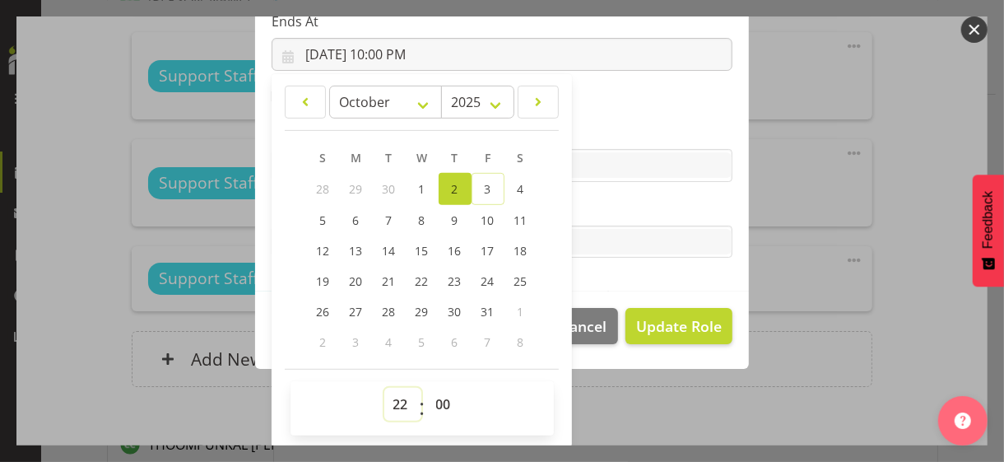
drag, startPoint x: 400, startPoint y: 400, endPoint x: 396, endPoint y: 388, distance: 12.2
click at [399, 401] on select "00 01 02 03 04 05 06 07 08 09 10 11 12 13 14 15 16 17 18 19 20 21 22 23" at bounding box center [402, 404] width 37 height 33
select select "20"
click at [384, 388] on select "00 01 02 03 04 05 06 07 08 09 10 11 12 13 14 15 16 17 18 19 20 21 22 23" at bounding box center [402, 404] width 37 height 33
type input "[DATE] 8:00 PM"
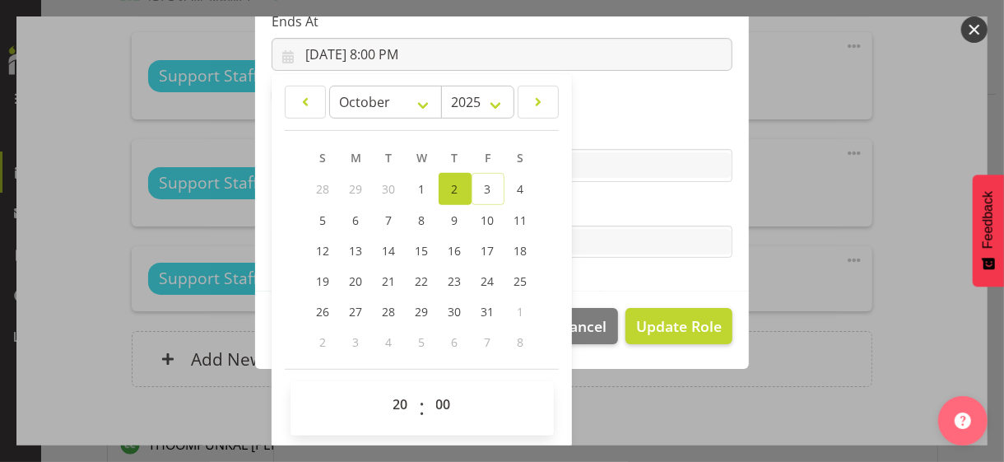
drag, startPoint x: 583, startPoint y: 211, endPoint x: 592, endPoint y: 221, distance: 12.9
click at [586, 212] on label "Tasks" at bounding box center [502, 209] width 461 height 20
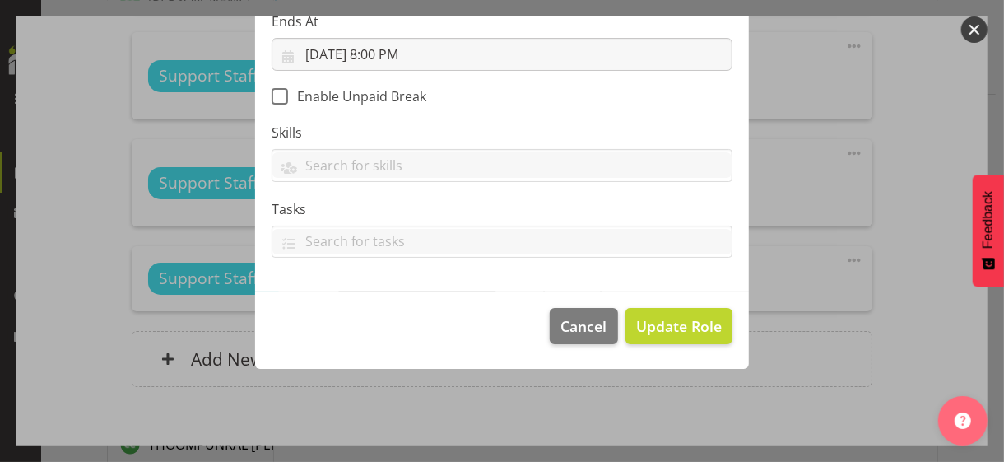
scroll to position [285, 0]
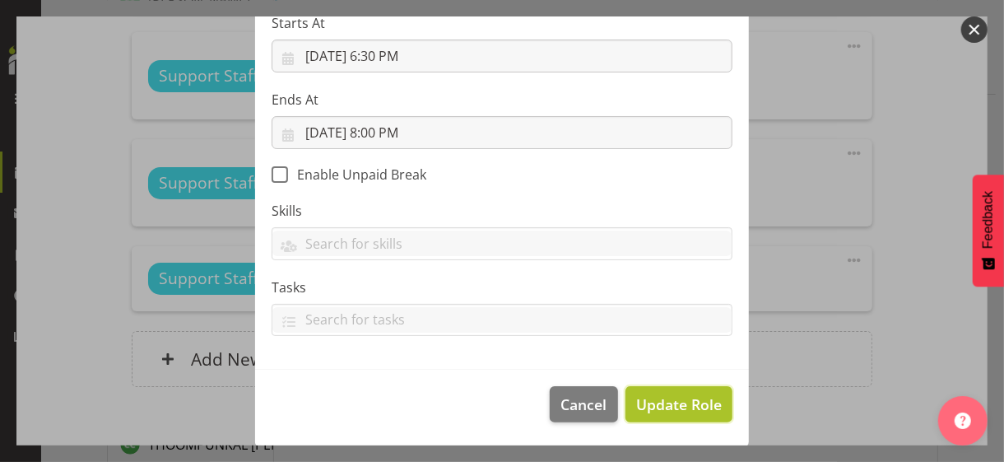
click at [657, 402] on span "Update Role" at bounding box center [679, 403] width 86 height 21
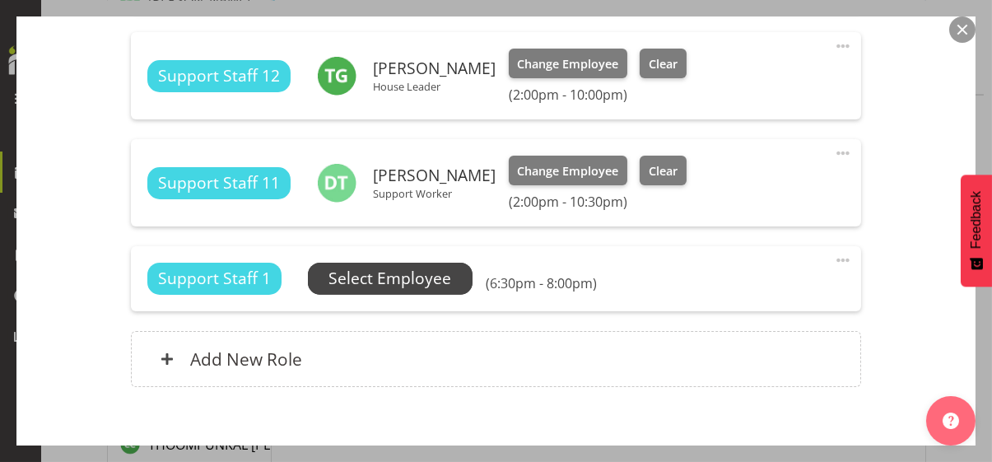
click at [397, 277] on span "Select Employee" at bounding box center [389, 279] width 123 height 24
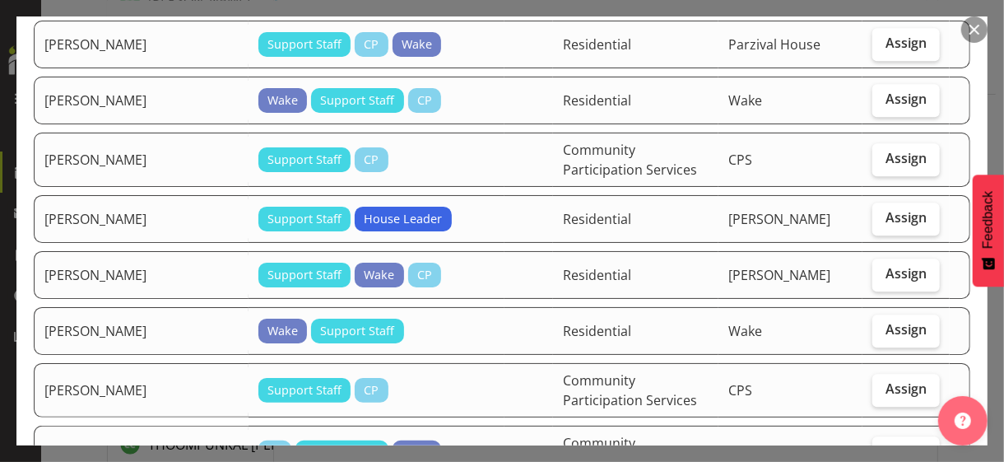
scroll to position [2222, 0]
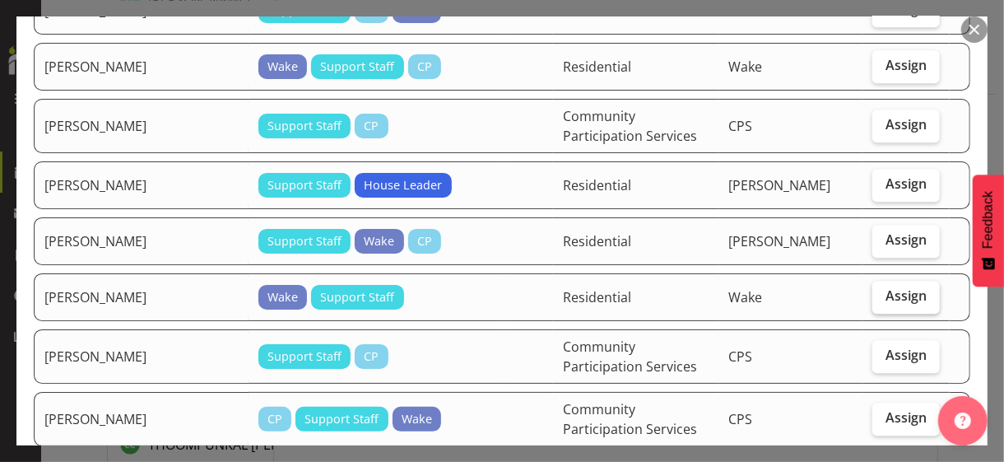
click at [885, 287] on span "Assign" at bounding box center [905, 295] width 41 height 16
click at [881, 290] on input "Assign" at bounding box center [877, 295] width 11 height 11
checkbox input "true"
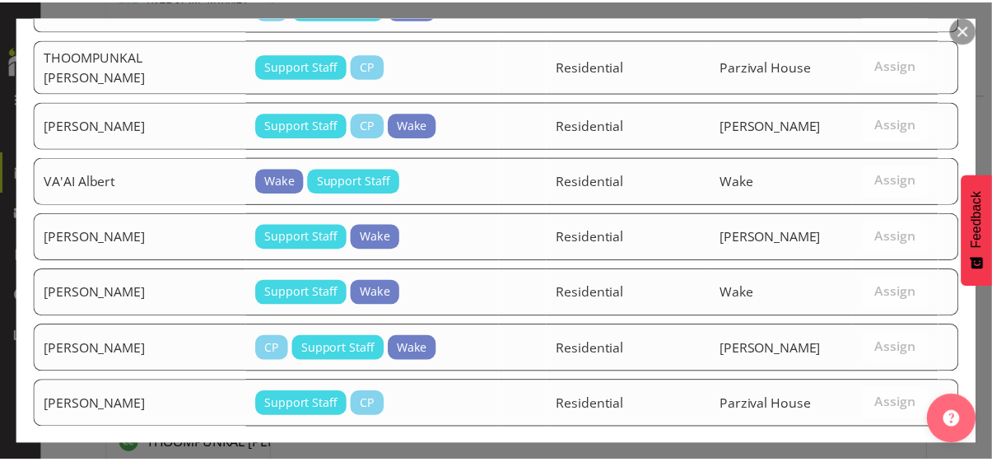
scroll to position [2720, 0]
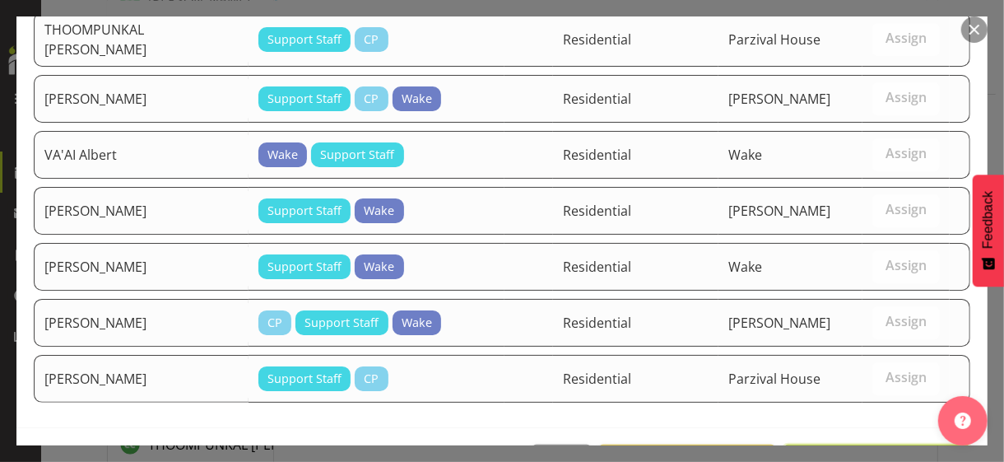
click at [861, 453] on span "Assign [PERSON_NAME]" at bounding box center [877, 463] width 166 height 20
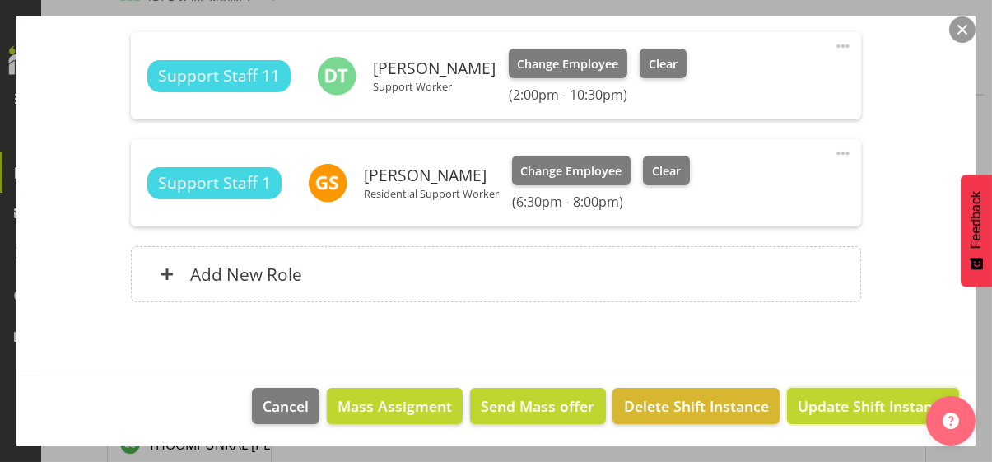
click at [861, 402] on span "Update Shift Instance" at bounding box center [872, 405] width 151 height 21
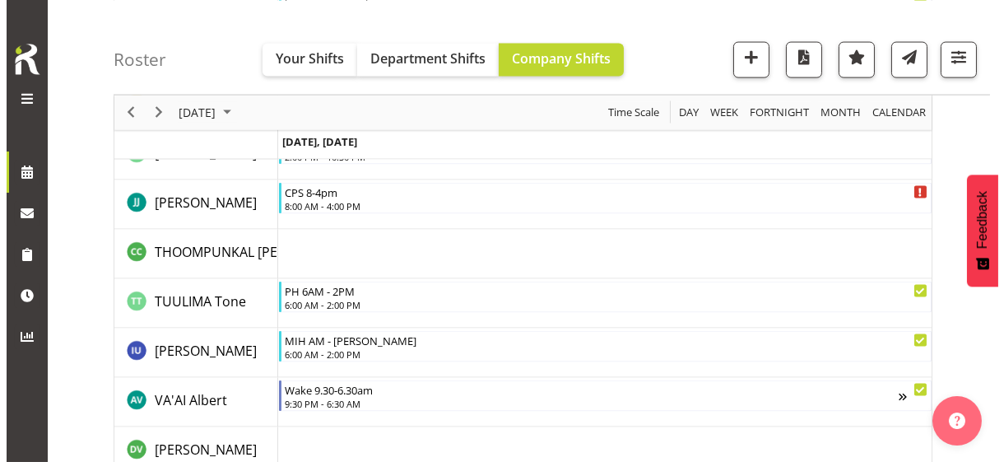
scroll to position [5401, 0]
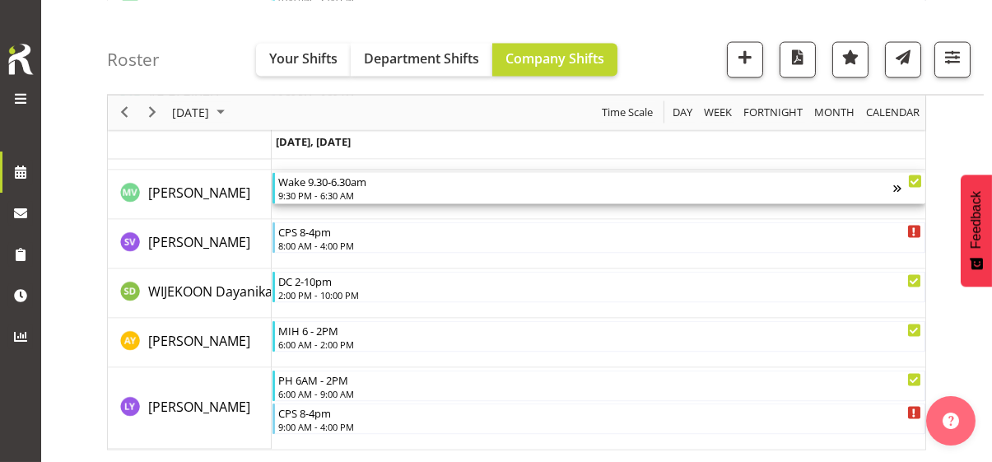
click at [333, 191] on div "9:30 PM - 6:30 AM" at bounding box center [585, 194] width 615 height 13
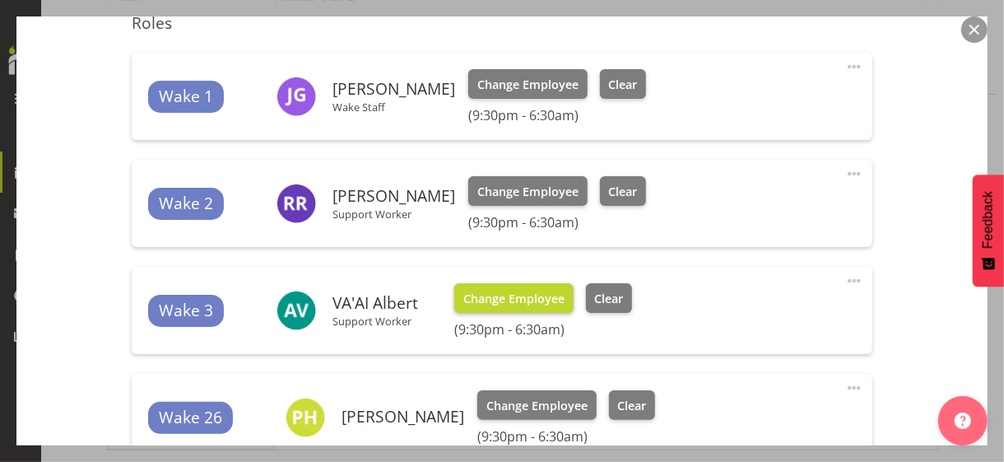
scroll to position [576, 0]
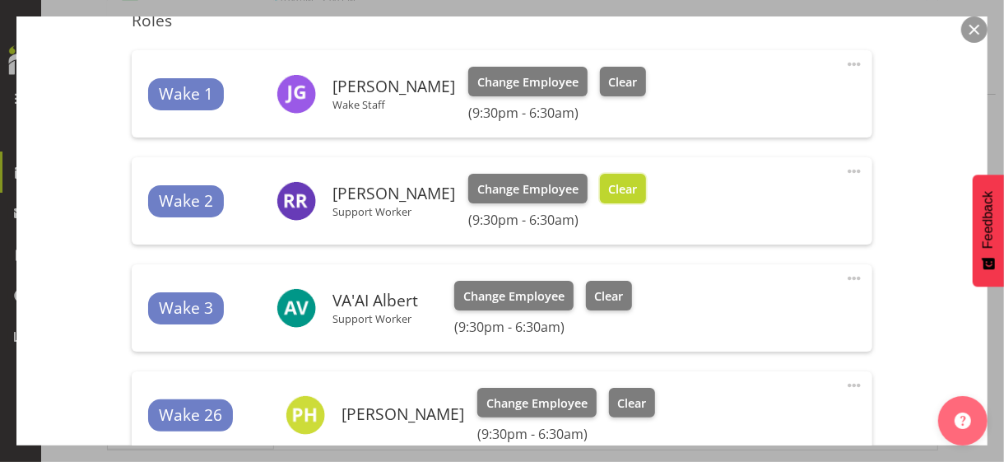
click at [608, 193] on span "Clear" at bounding box center [622, 189] width 29 height 18
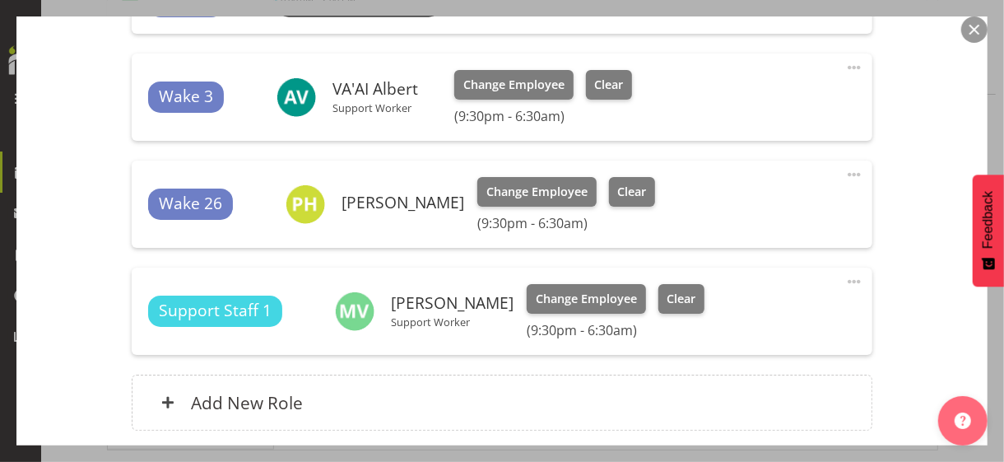
scroll to position [823, 0]
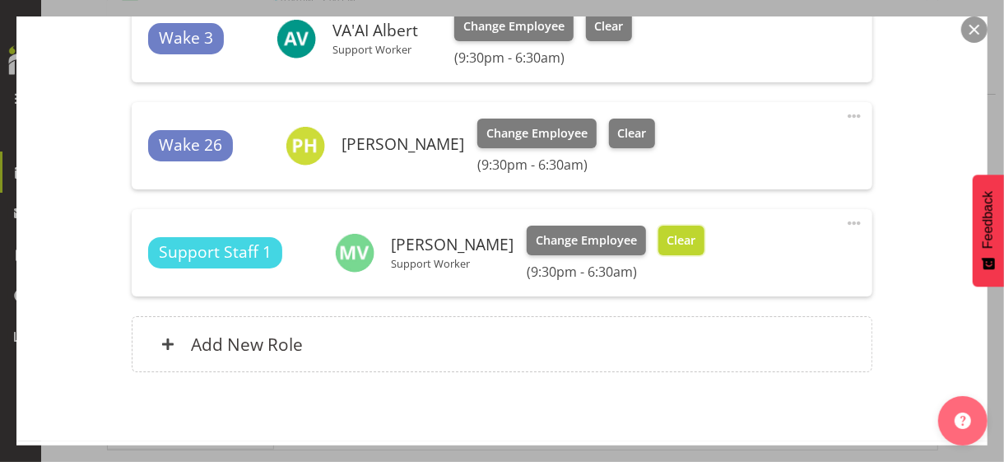
click at [658, 249] on button "Clear" at bounding box center [681, 240] width 47 height 30
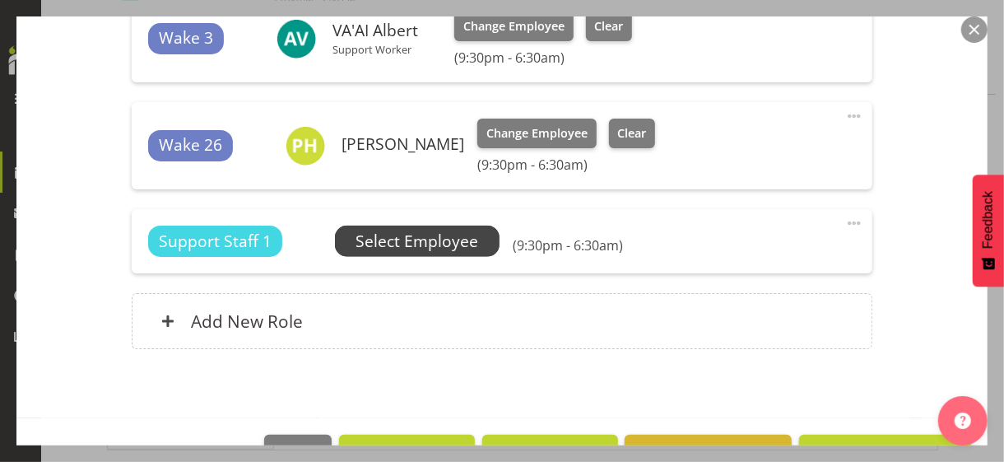
click at [422, 241] on span "Select Employee" at bounding box center [416, 242] width 123 height 24
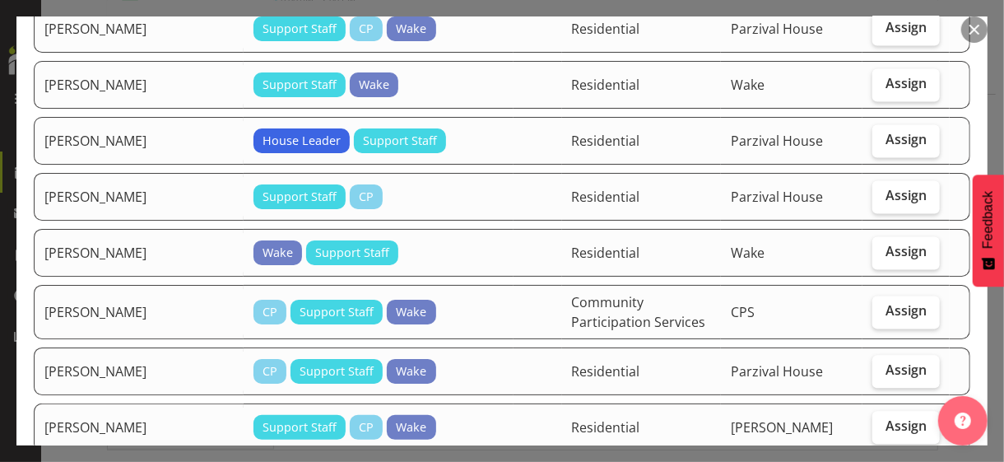
scroll to position [1646, 0]
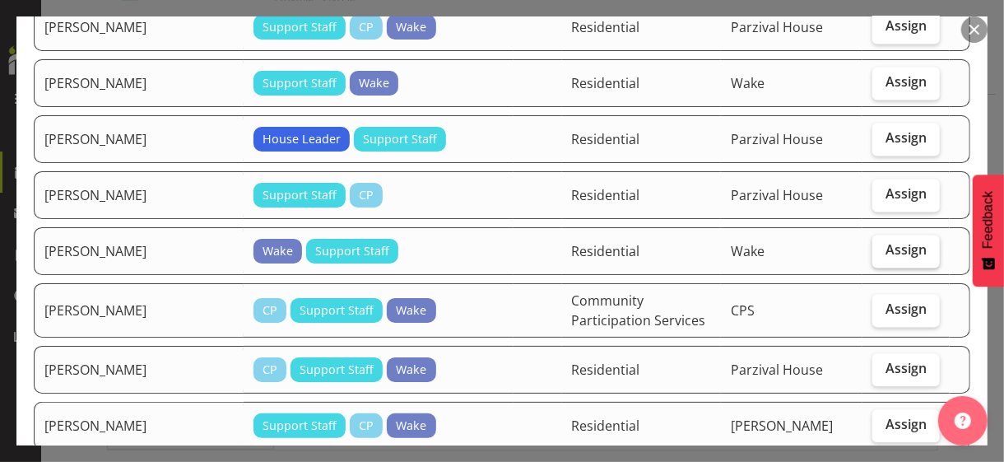
click at [894, 241] on span "Assign" at bounding box center [905, 249] width 41 height 16
click at [883, 244] on input "Assign" at bounding box center [877, 249] width 11 height 11
checkbox input "true"
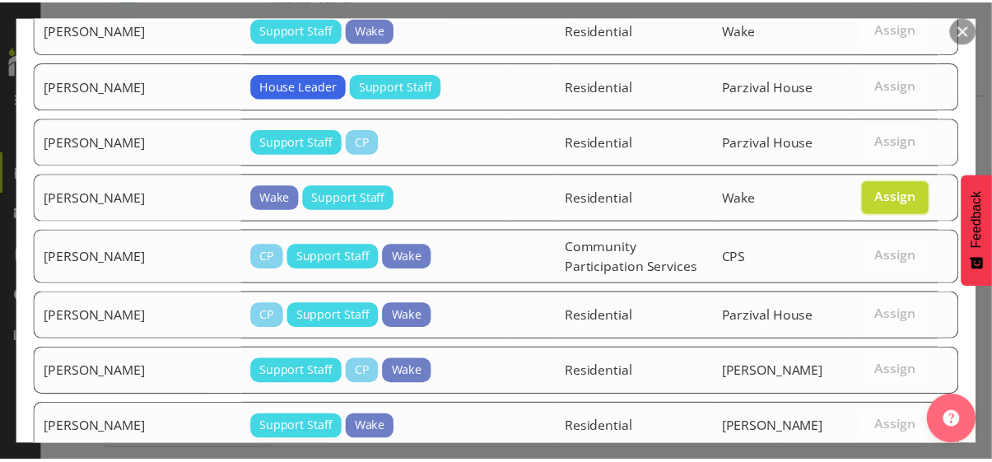
scroll to position [1753, 0]
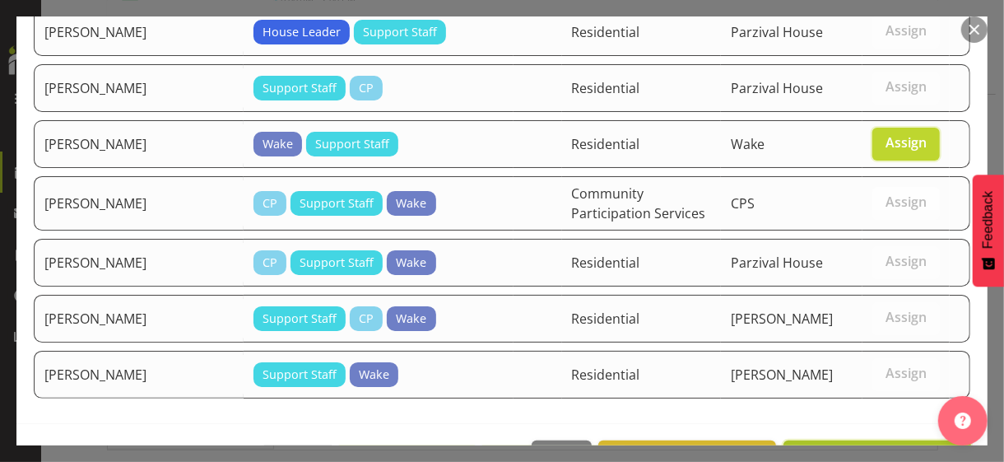
click at [878, 448] on span "Assign [PERSON_NAME]" at bounding box center [877, 458] width 166 height 20
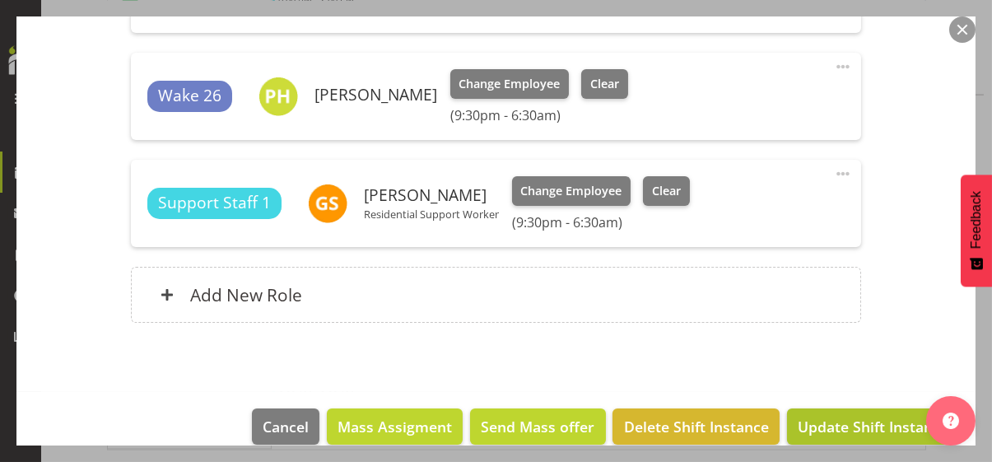
scroll to position [893, 0]
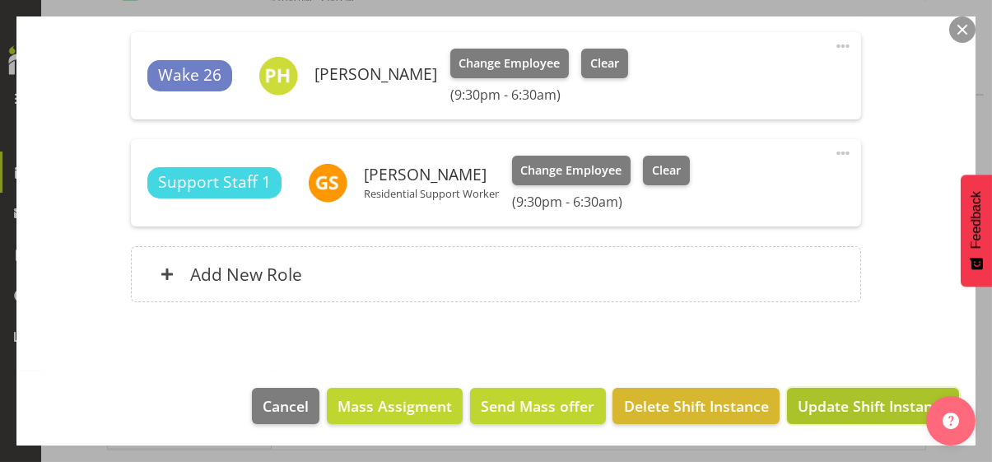
click at [865, 403] on span "Update Shift Instance" at bounding box center [872, 405] width 151 height 21
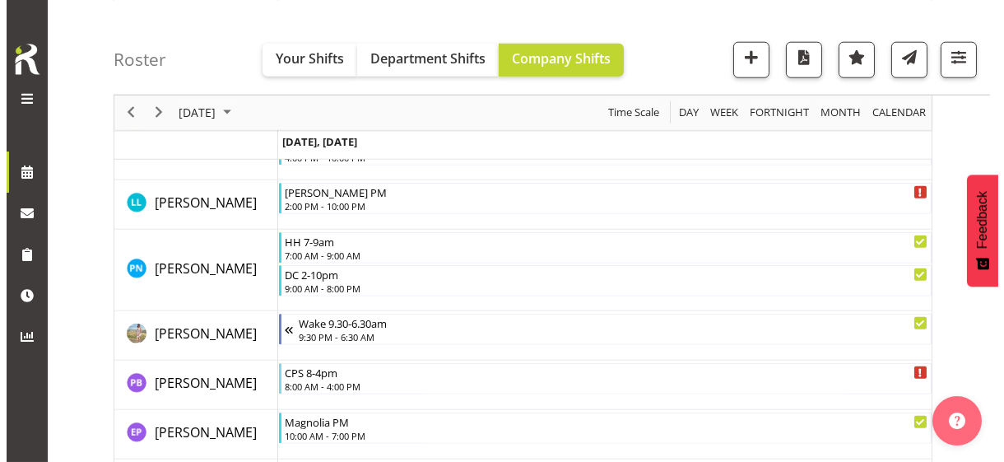
scroll to position [5434, 0]
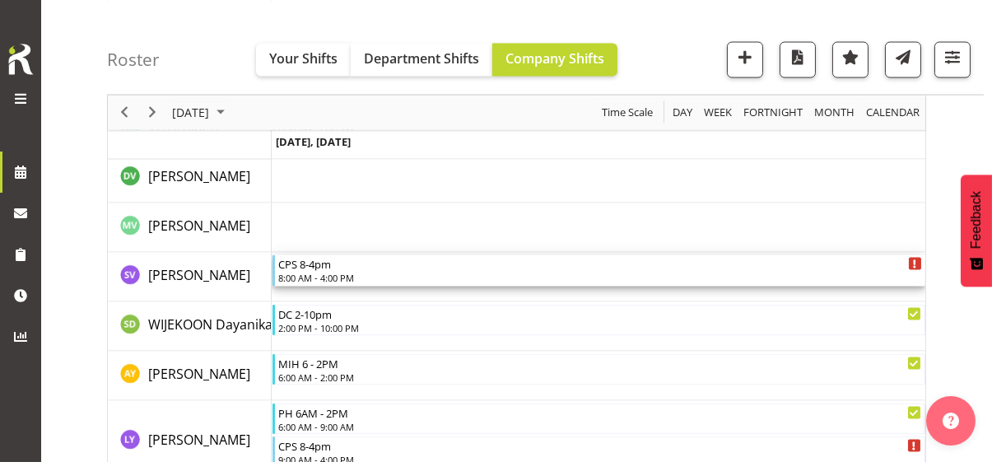
click at [326, 273] on div "8:00 AM - 4:00 PM" at bounding box center [600, 277] width 644 height 13
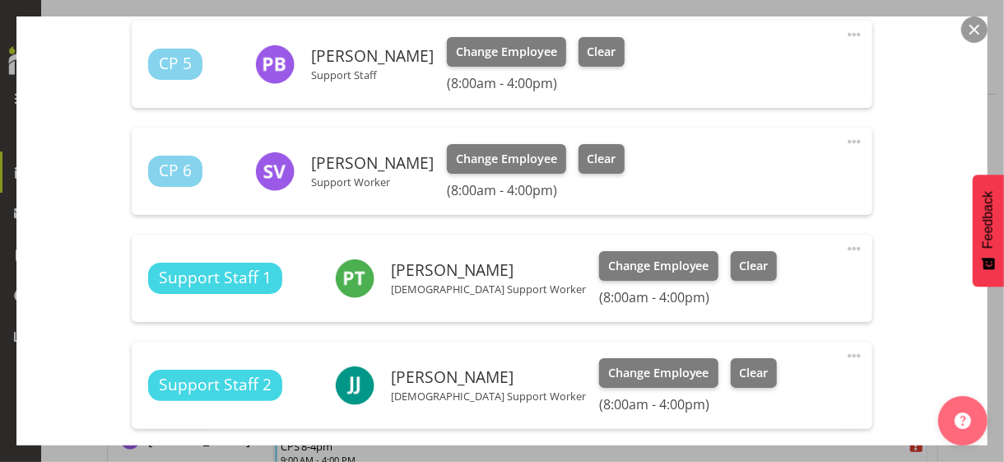
scroll to position [905, 0]
click at [844, 135] on span at bounding box center [854, 141] width 20 height 20
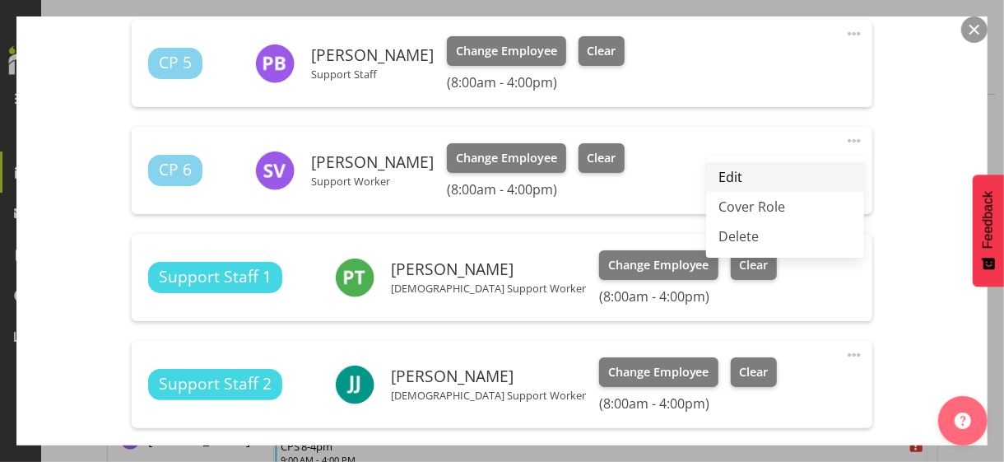
click at [736, 173] on link "Edit" at bounding box center [785, 177] width 158 height 30
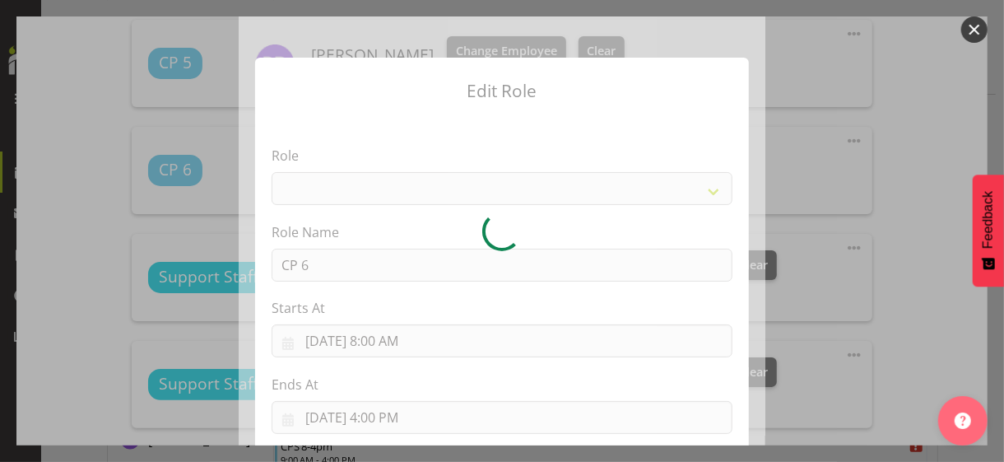
select select
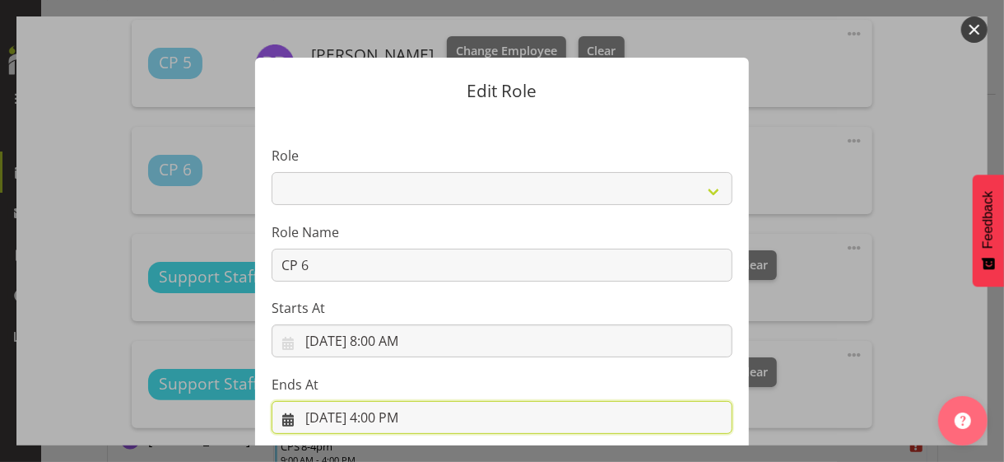
click at [388, 413] on input "[DATE] 4:00 PM" at bounding box center [502, 417] width 461 height 33
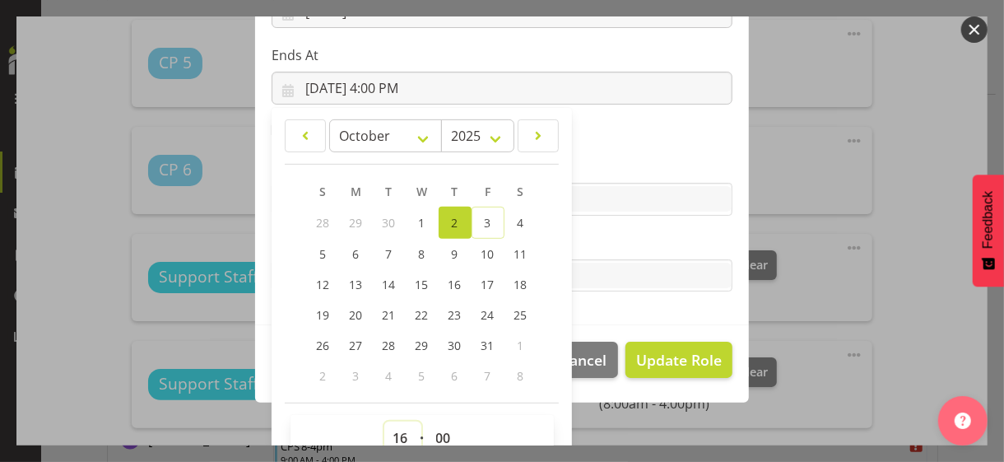
click at [394, 430] on select "00 01 02 03 04 05 06 07 08 09 10 11 12 13 14 15 16 17 18 19 20 21 22 23" at bounding box center [402, 437] width 37 height 33
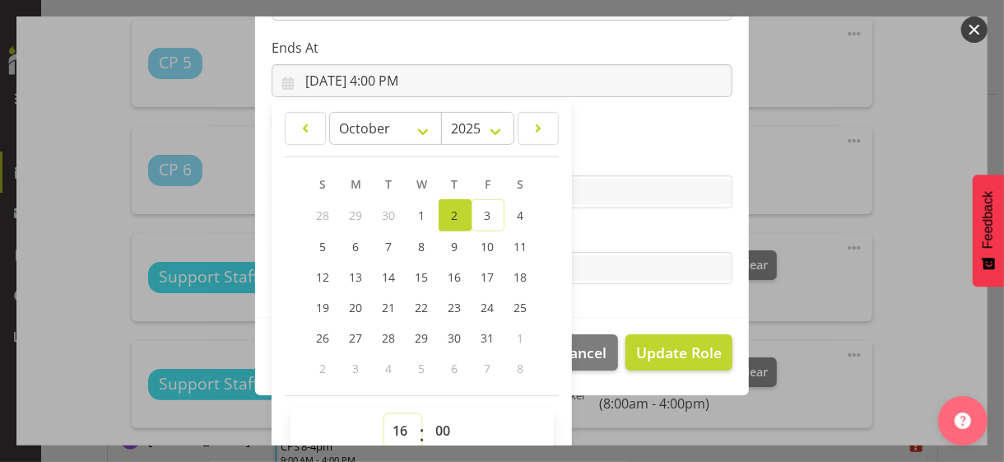
select select "12"
click at [384, 414] on select "00 01 02 03 04 05 06 07 08 09 10 11 12 13 14 15 16 17 18 19 20 21 22 23" at bounding box center [402, 430] width 37 height 33
type input "[DATE] 12:00 PM"
click at [588, 230] on label "Tasks" at bounding box center [502, 235] width 461 height 20
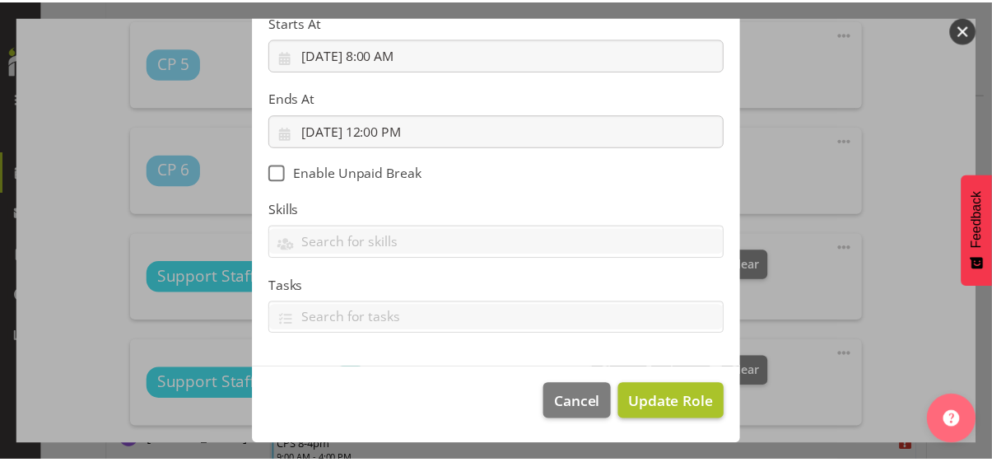
scroll to position [285, 0]
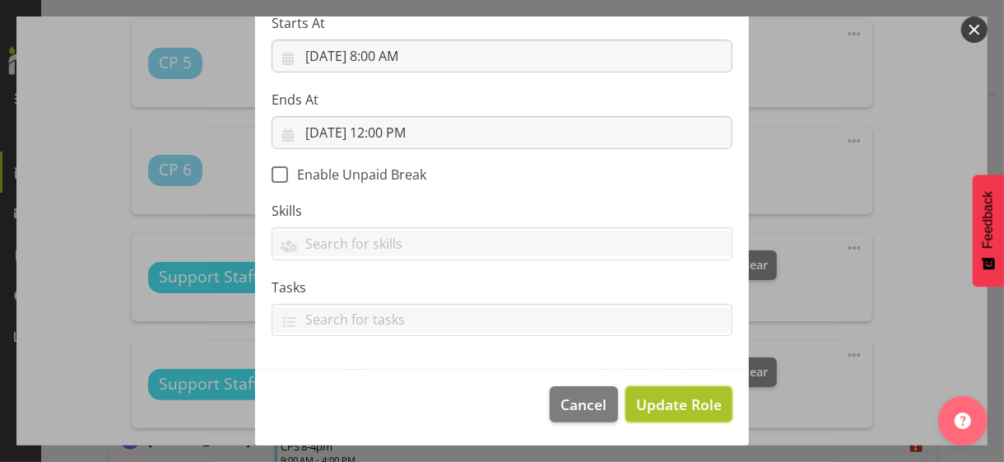
click at [676, 397] on span "Update Role" at bounding box center [679, 403] width 86 height 21
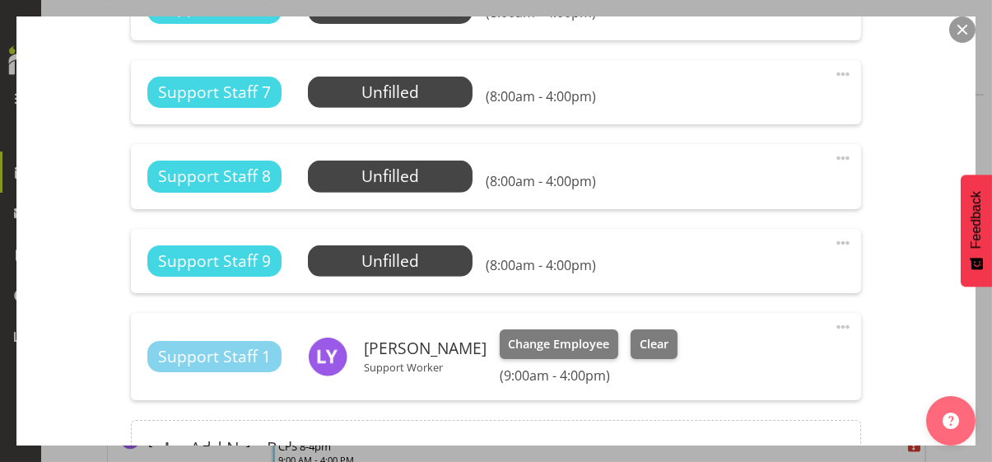
scroll to position [1826, 0]
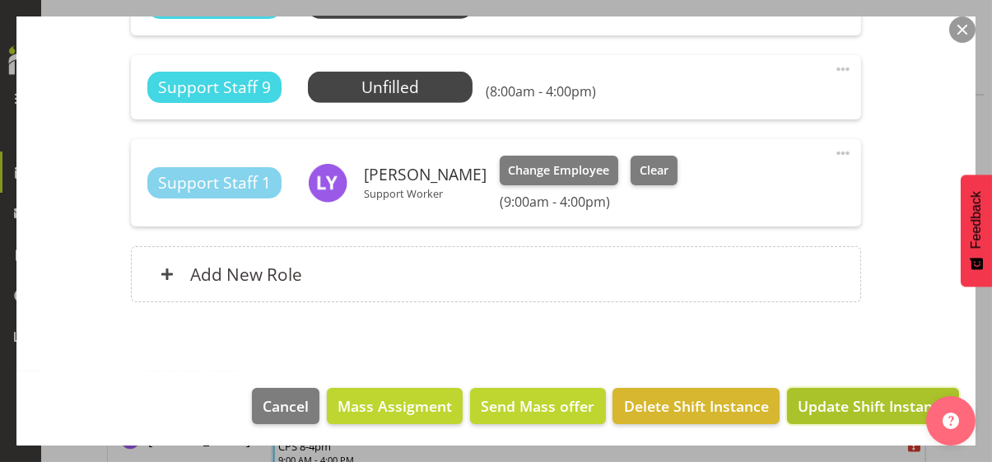
click at [829, 405] on span "Update Shift Instance" at bounding box center [872, 405] width 151 height 21
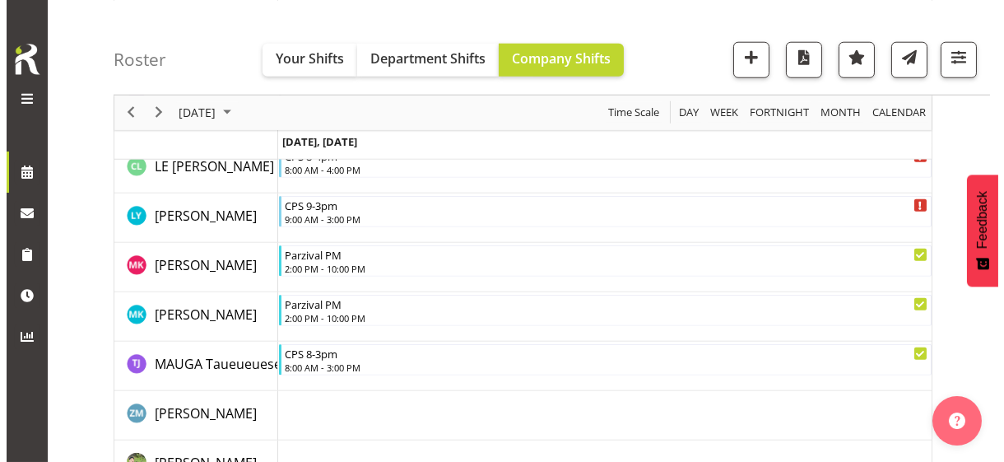
scroll to position [3294, 0]
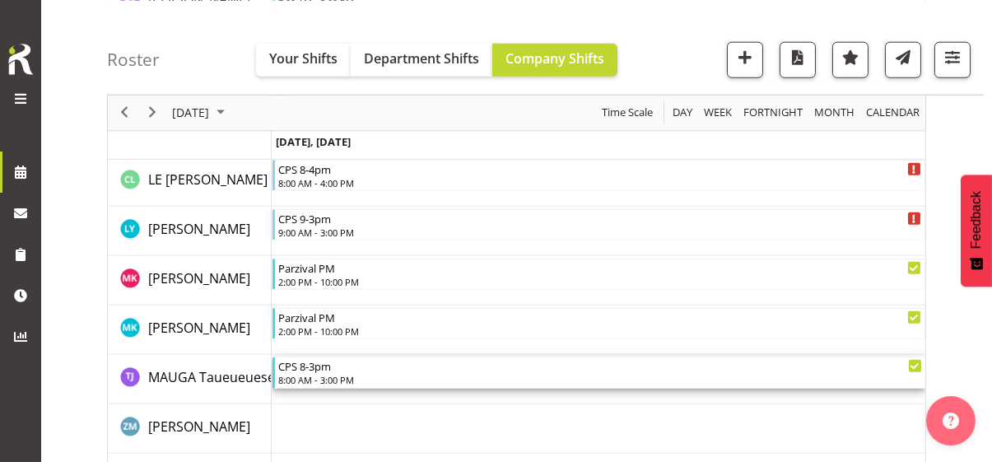
click at [340, 373] on div "8:00 AM - 3:00 PM" at bounding box center [600, 379] width 644 height 13
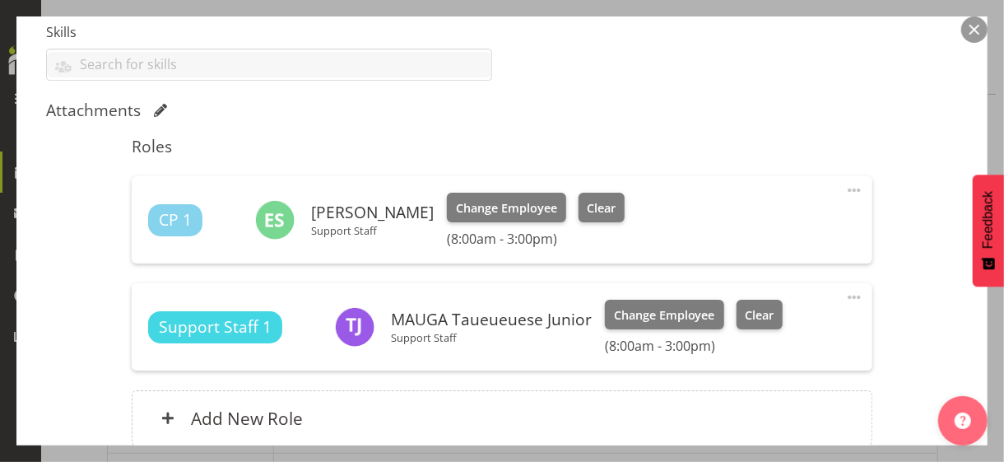
scroll to position [576, 0]
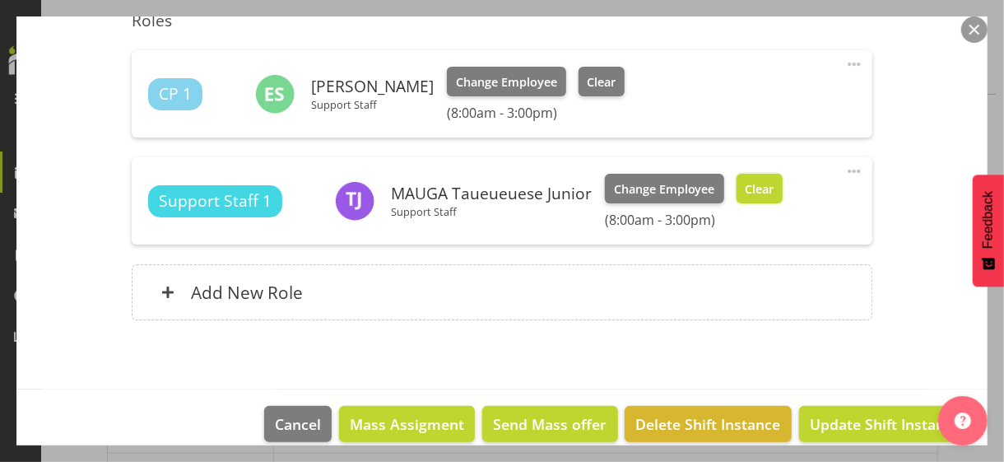
click at [760, 191] on span "Clear" at bounding box center [759, 189] width 29 height 18
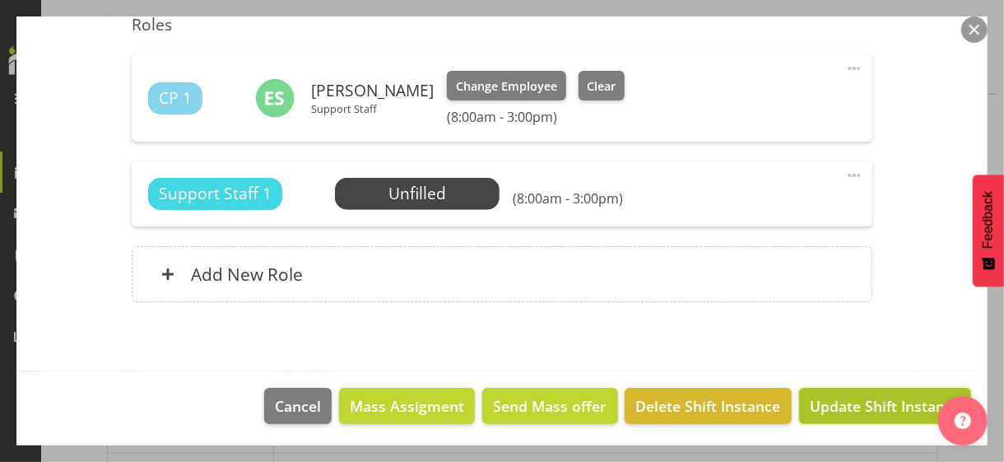
click at [837, 397] on span "Update Shift Instance" at bounding box center [885, 405] width 151 height 21
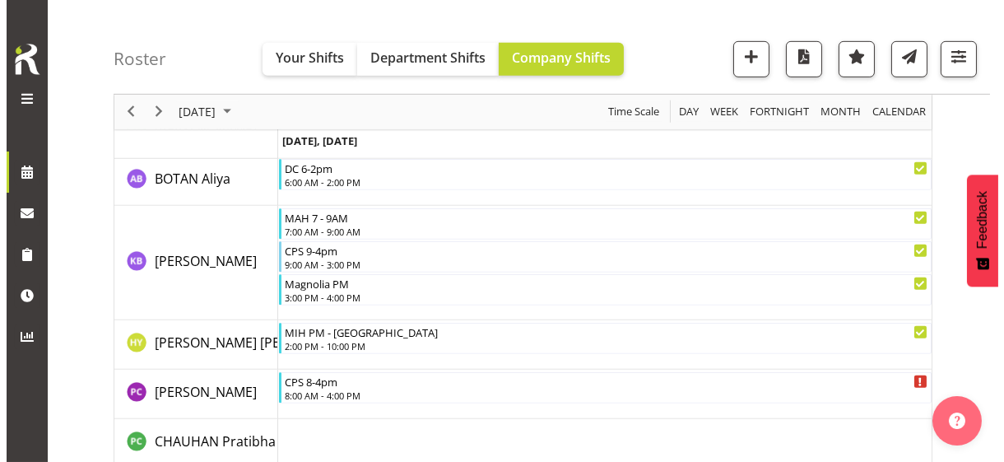
scroll to position [3327, 0]
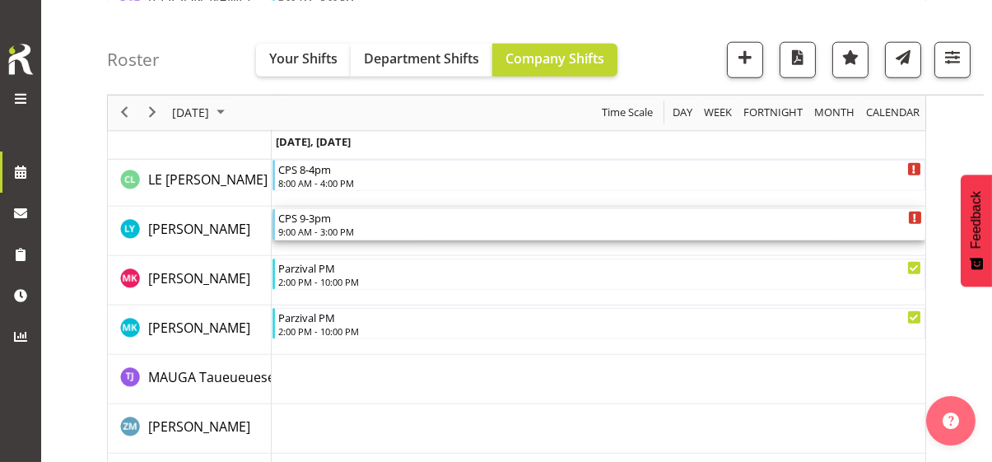
click at [342, 230] on div "9:00 AM - 3:00 PM" at bounding box center [600, 231] width 644 height 13
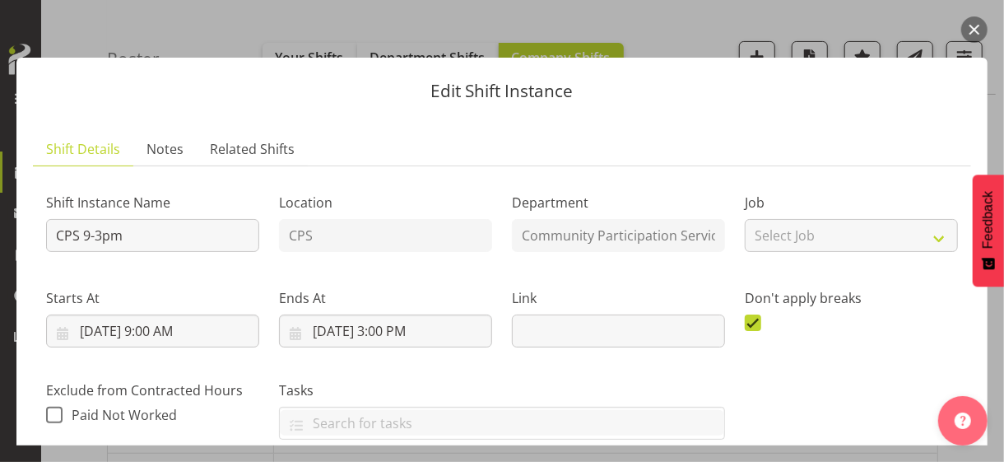
scroll to position [411, 0]
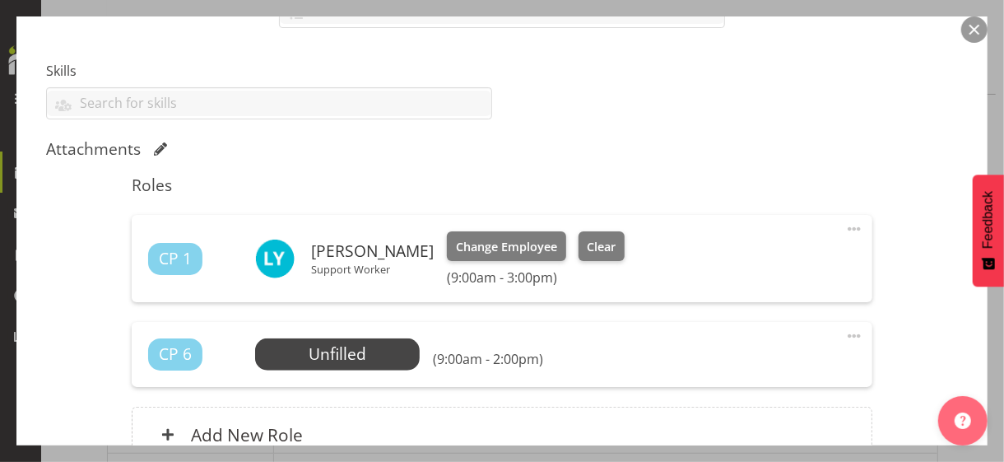
drag, startPoint x: 844, startPoint y: 225, endPoint x: 766, endPoint y: 252, distance: 82.8
click at [844, 225] on span at bounding box center [854, 229] width 20 height 20
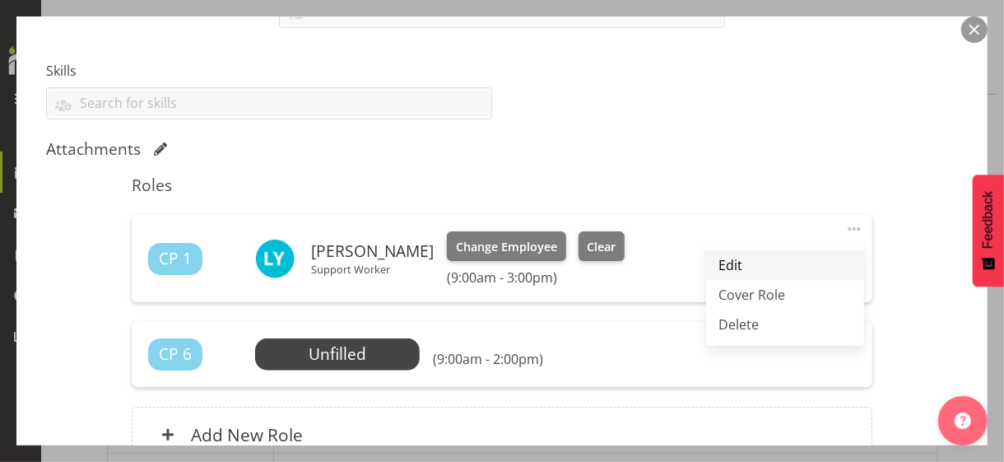
click at [745, 258] on link "Edit" at bounding box center [785, 265] width 158 height 30
select select "9"
select select "2025"
select select "15"
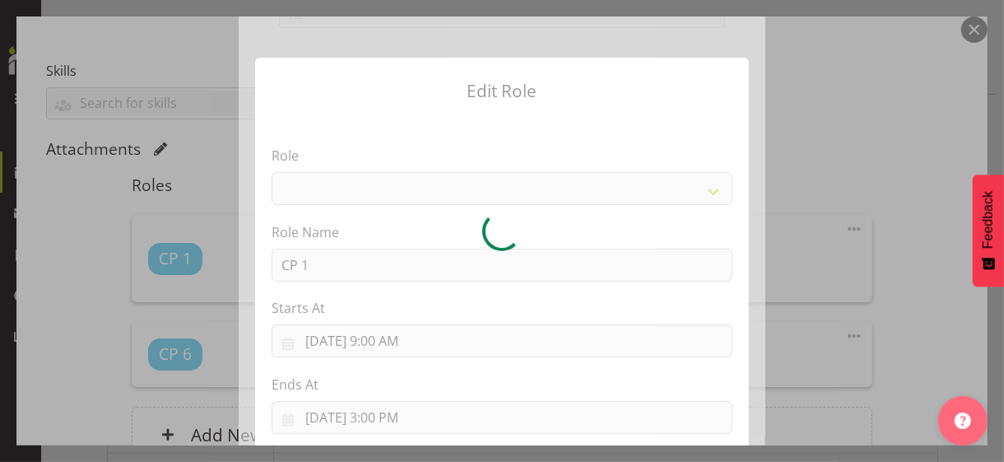
select select
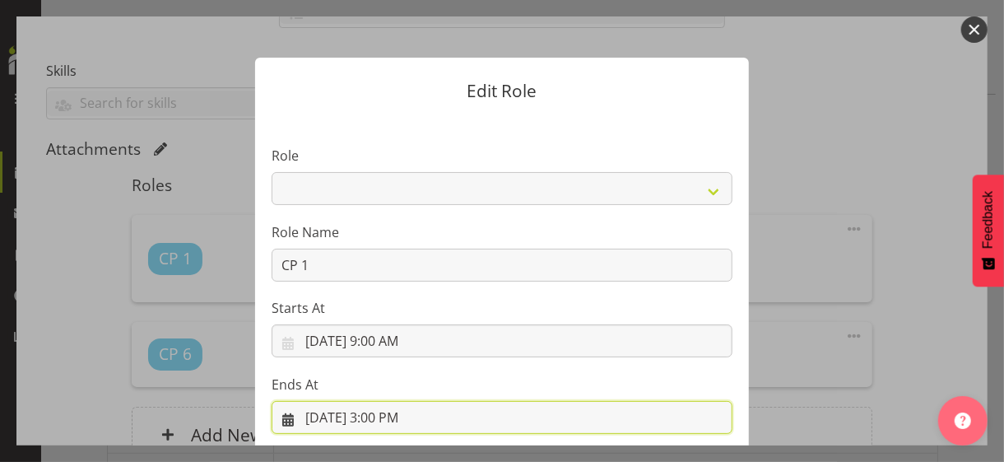
click at [388, 411] on input "[DATE] 3:00 PM" at bounding box center [502, 417] width 461 height 33
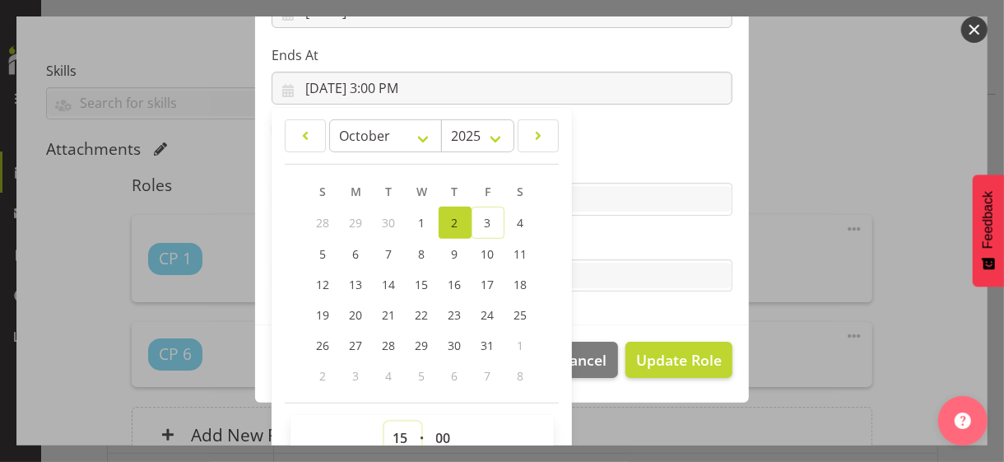
drag, startPoint x: 393, startPoint y: 434, endPoint x: 398, endPoint y: 413, distance: 22.0
click at [394, 433] on select "00 01 02 03 04 05 06 07 08 09 10 11 12 13 14 15 16 17 18 19 20 21 22 23" at bounding box center [402, 437] width 37 height 33
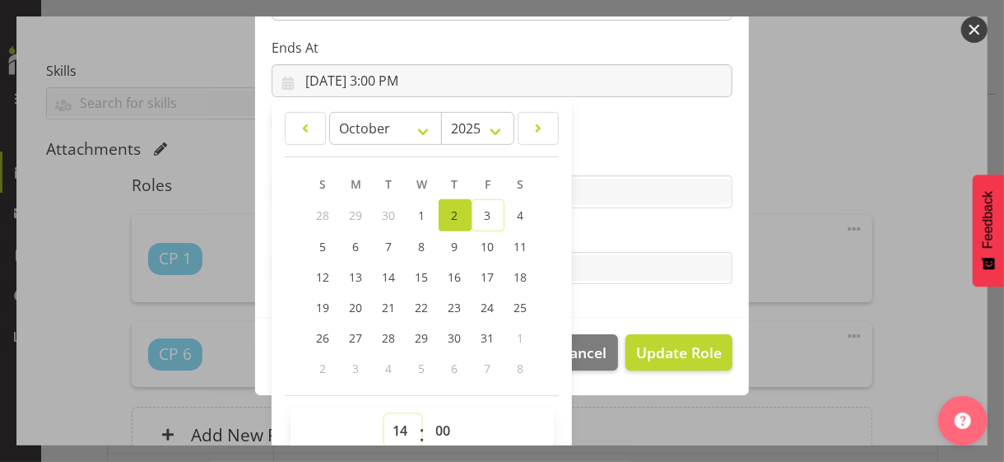
click at [384, 414] on select "00 01 02 03 04 05 06 07 08 09 10 11 12 13 14 15 16 17 18 19 20 21 22 23" at bounding box center [402, 430] width 37 height 33
click at [593, 235] on label "Tasks" at bounding box center [502, 235] width 461 height 20
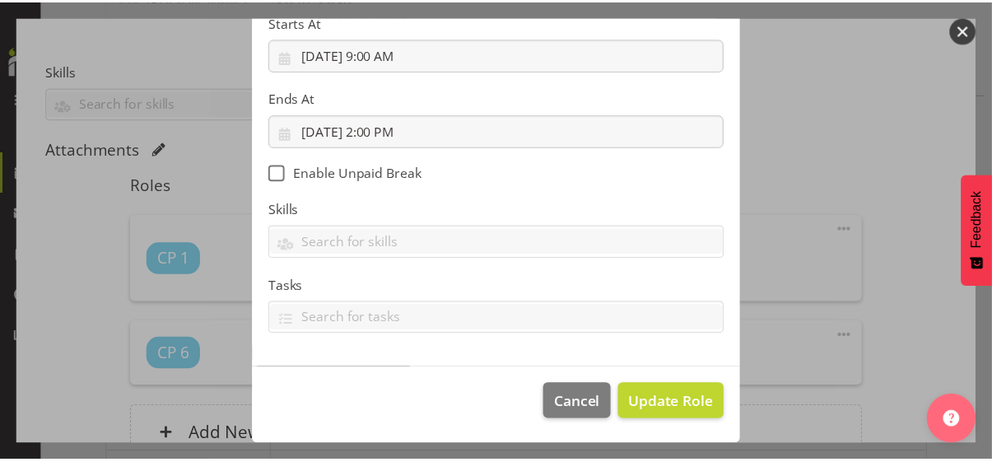
scroll to position [285, 0]
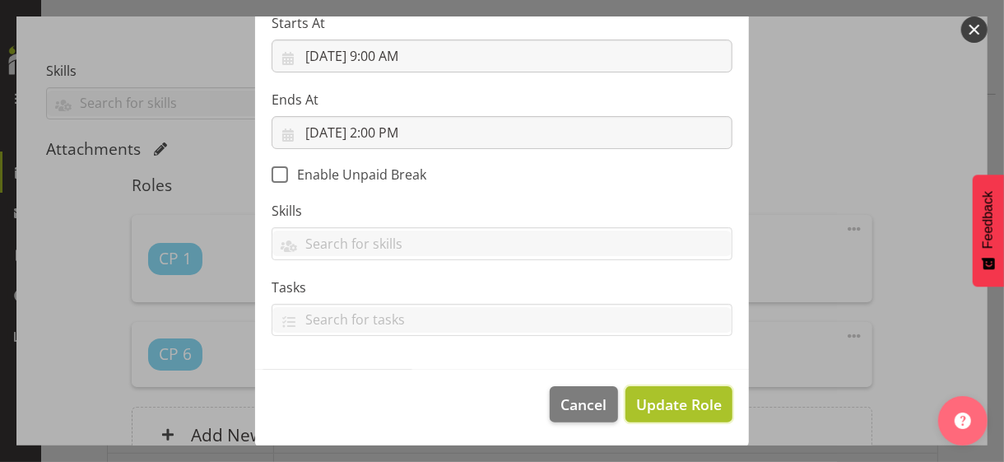
drag, startPoint x: 657, startPoint y: 397, endPoint x: 669, endPoint y: 396, distance: 11.6
click at [659, 397] on span "Update Role" at bounding box center [679, 403] width 86 height 21
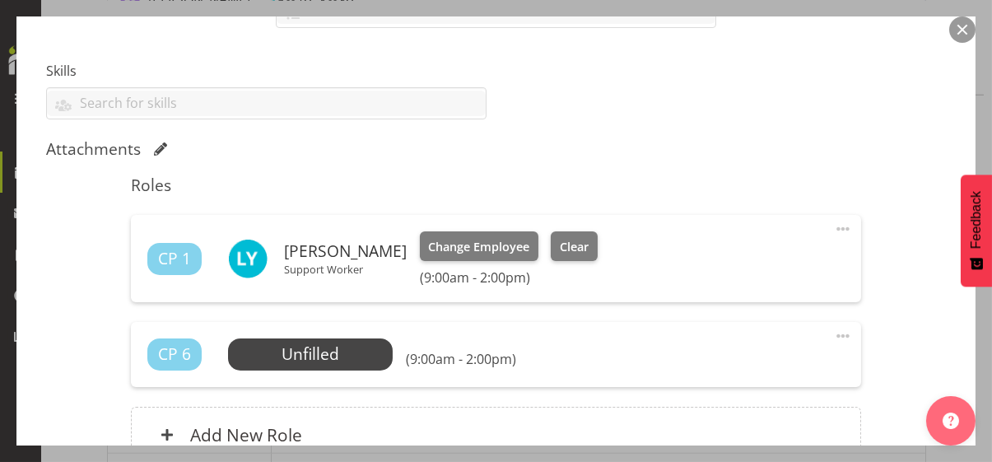
scroll to position [572, 0]
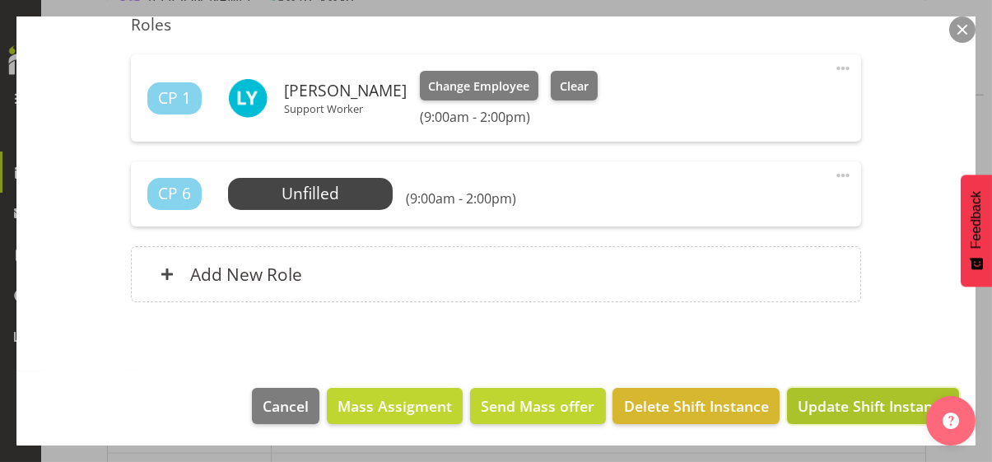
click at [828, 402] on span "Update Shift Instance" at bounding box center [872, 405] width 151 height 21
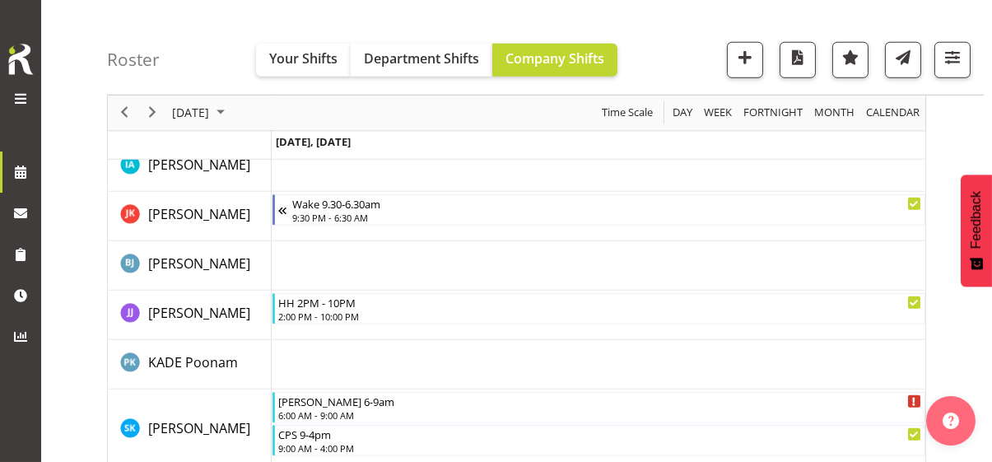
scroll to position [2751, 0]
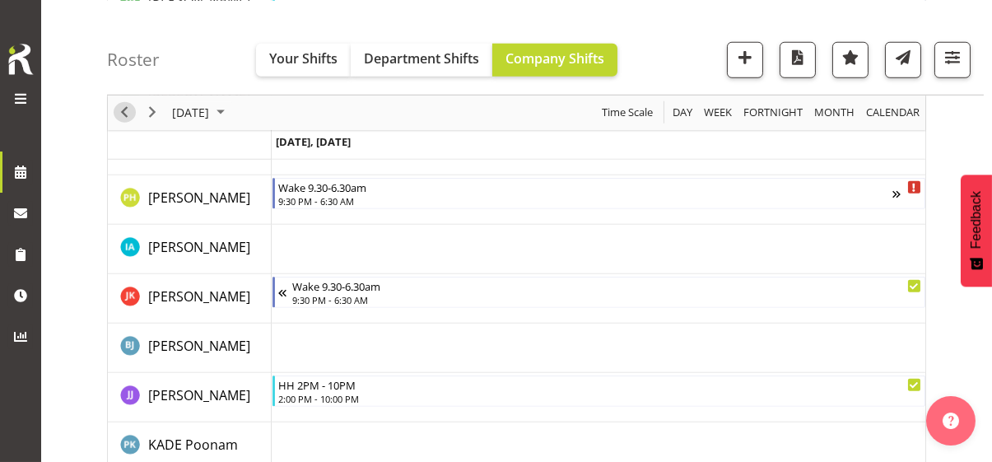
click at [121, 111] on span "Previous" at bounding box center [124, 112] width 20 height 21
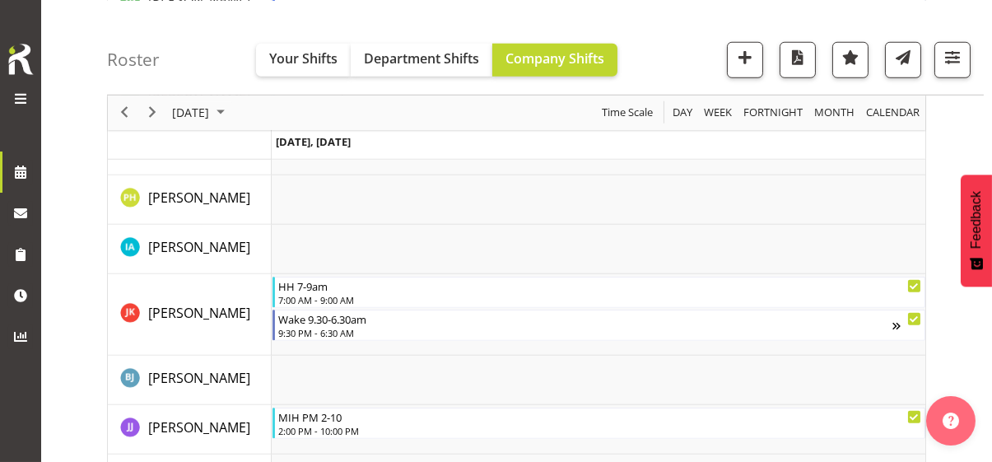
scroll to position [4259, 0]
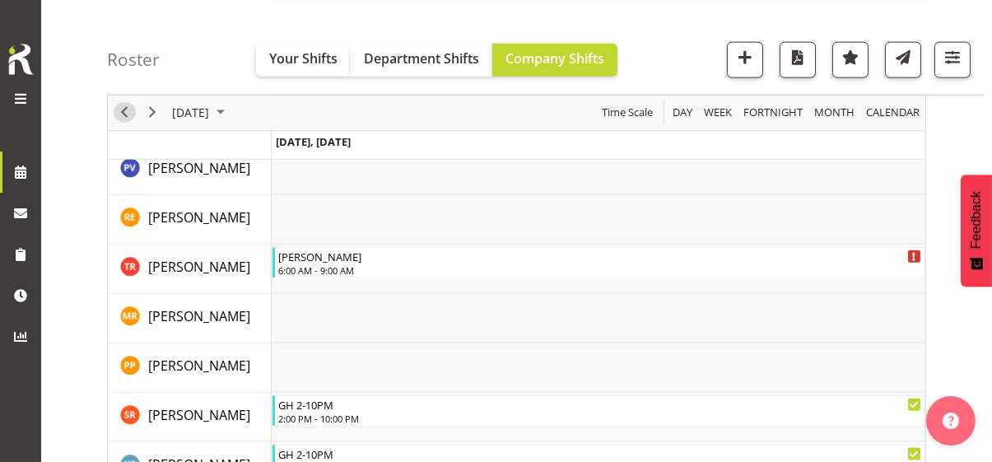
click at [122, 109] on span "Previous" at bounding box center [124, 112] width 20 height 21
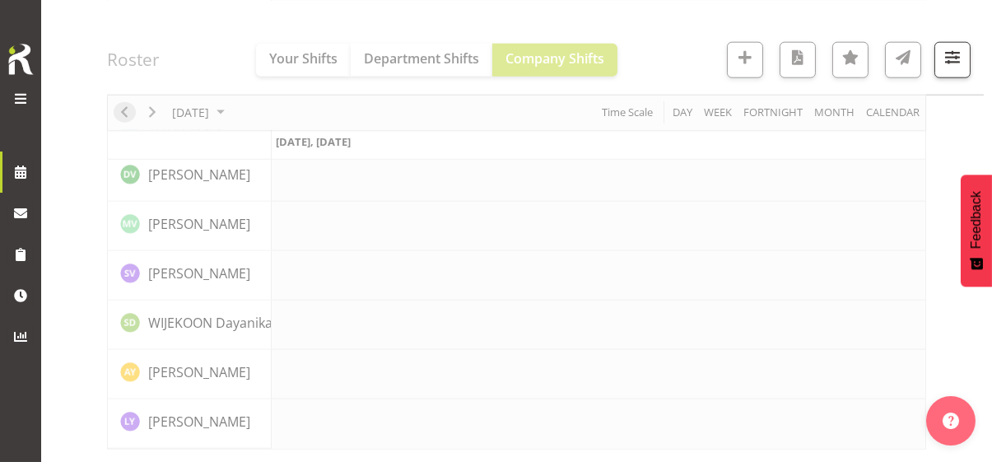
scroll to position [3829, 0]
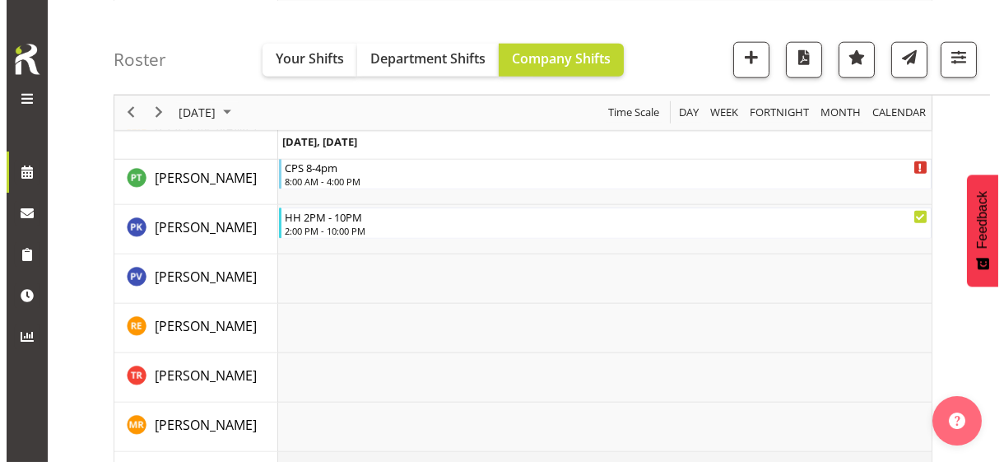
scroll to position [3971, 0]
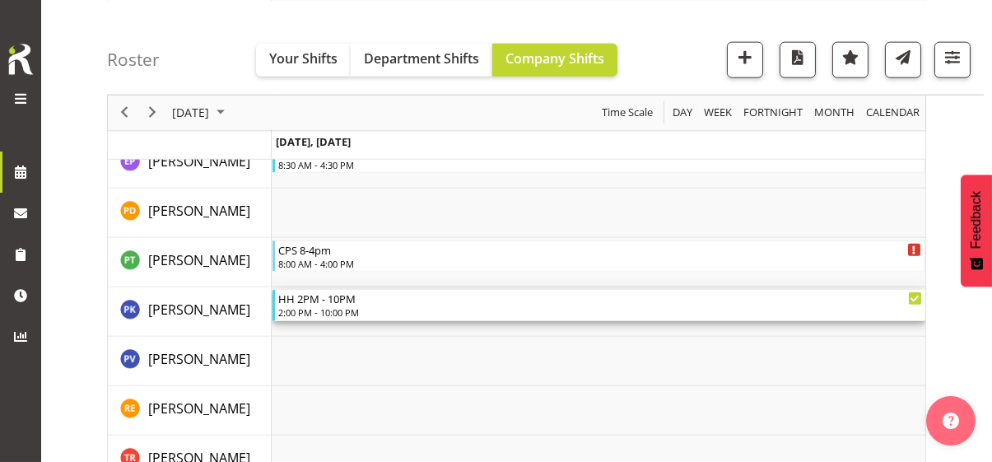
click at [346, 305] on div "2:00 PM - 10:00 PM" at bounding box center [600, 311] width 644 height 13
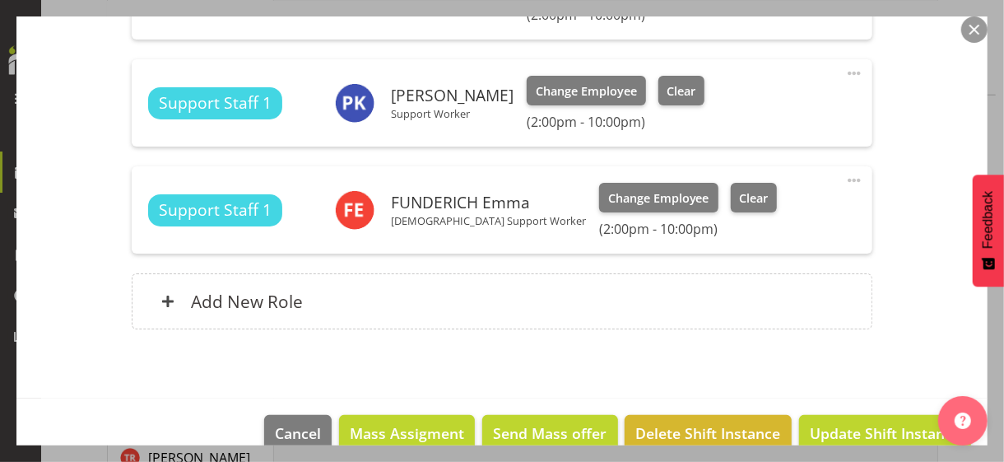
scroll to position [741, 0]
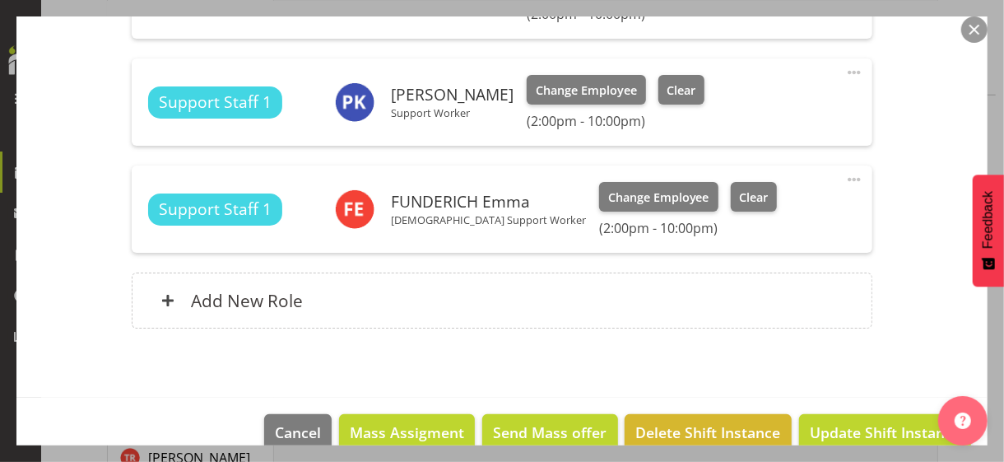
drag, startPoint x: 843, startPoint y: 67, endPoint x: 811, endPoint y: 83, distance: 36.1
click at [844, 67] on span at bounding box center [854, 73] width 20 height 20
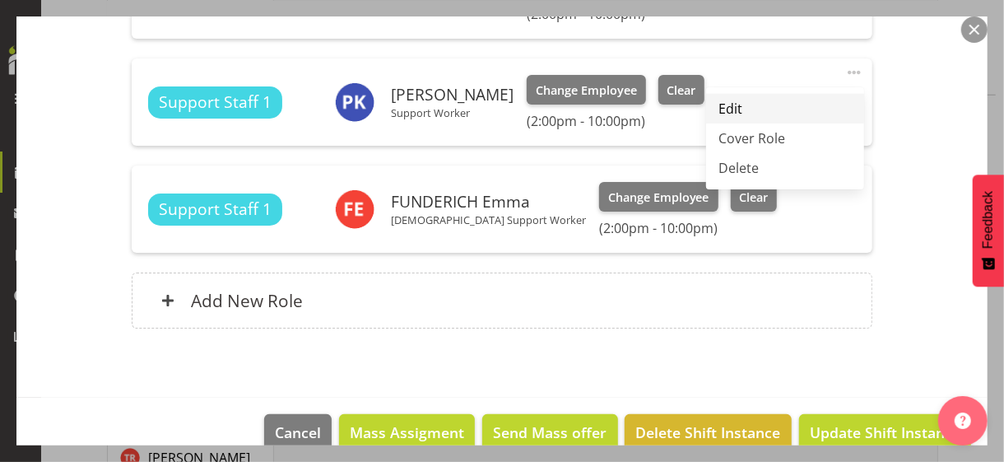
click at [734, 99] on link "Edit" at bounding box center [785, 109] width 158 height 30
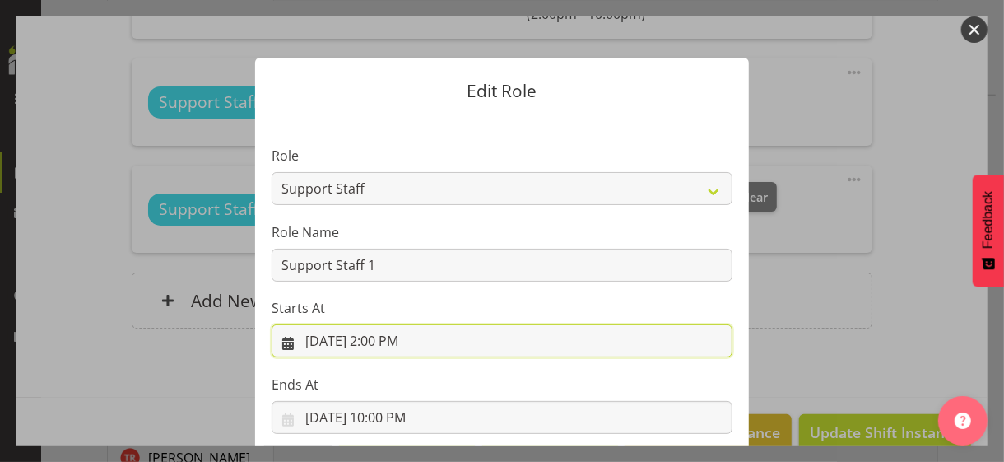
click at [388, 341] on input "[DATE] 2:00 PM" at bounding box center [502, 340] width 461 height 33
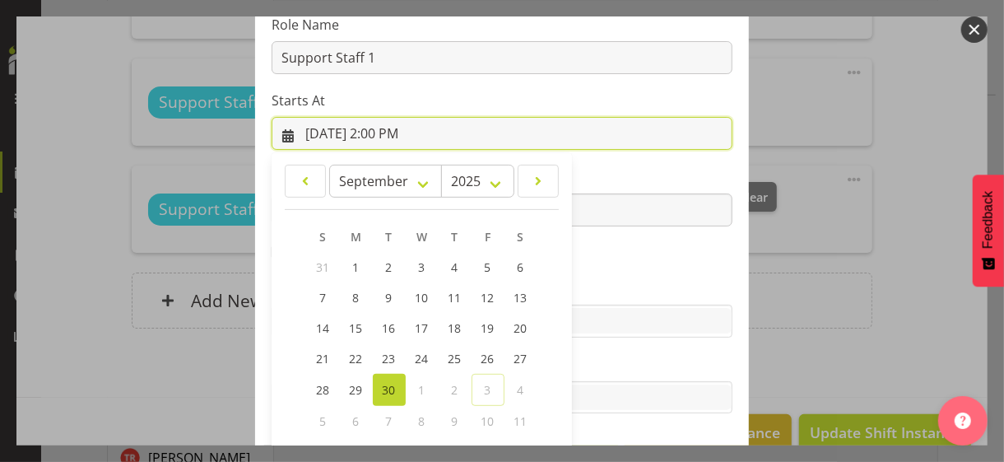
scroll to position [286, 0]
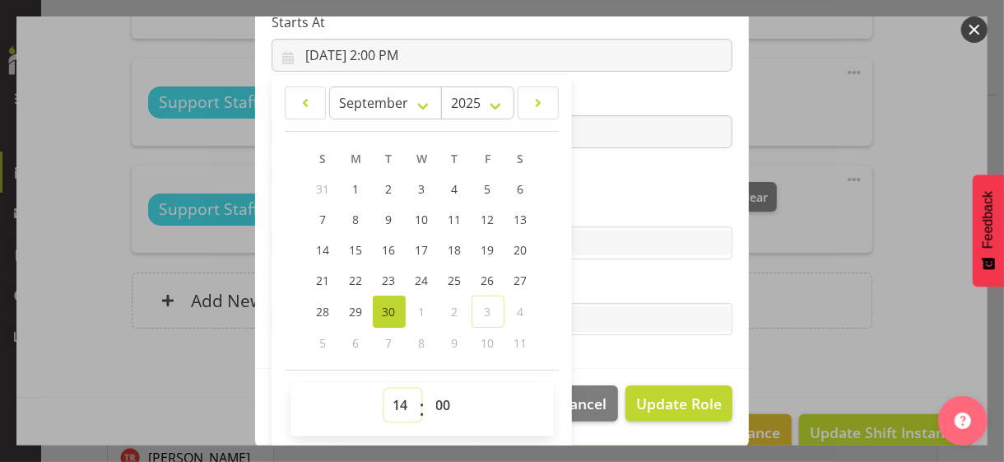
drag, startPoint x: 389, startPoint y: 396, endPoint x: 396, endPoint y: 388, distance: 10.5
click at [394, 392] on select "00 01 02 03 04 05 06 07 08 09 10 11 12 13 14 15 16 17 18 19 20 21 22 23" at bounding box center [402, 404] width 37 height 33
click at [384, 388] on select "00 01 02 03 04 05 06 07 08 09 10 11 12 13 14 15 16 17 18 19 20 21 22 23" at bounding box center [402, 404] width 37 height 33
click at [591, 194] on section "Role CP House Leader Support Staff Wake Role Name Support Staff 1 Starts At [DA…" at bounding box center [502, 99] width 494 height 538
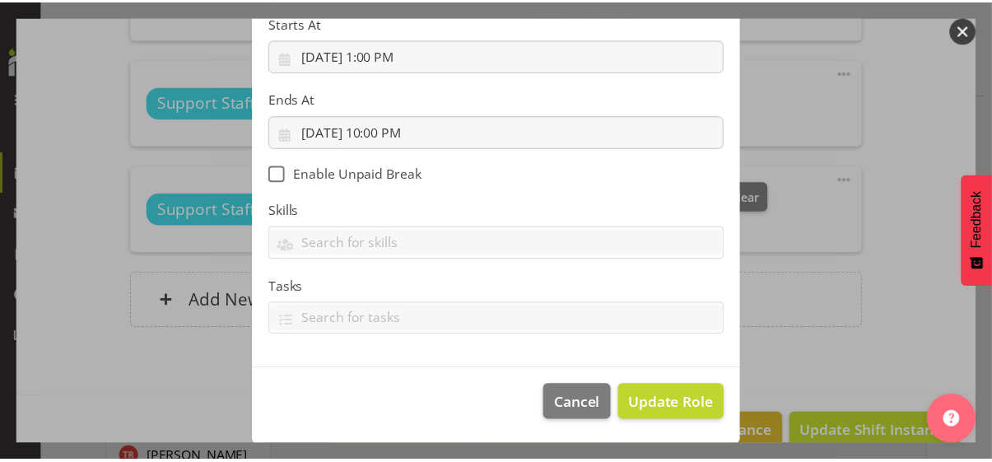
scroll to position [285, 0]
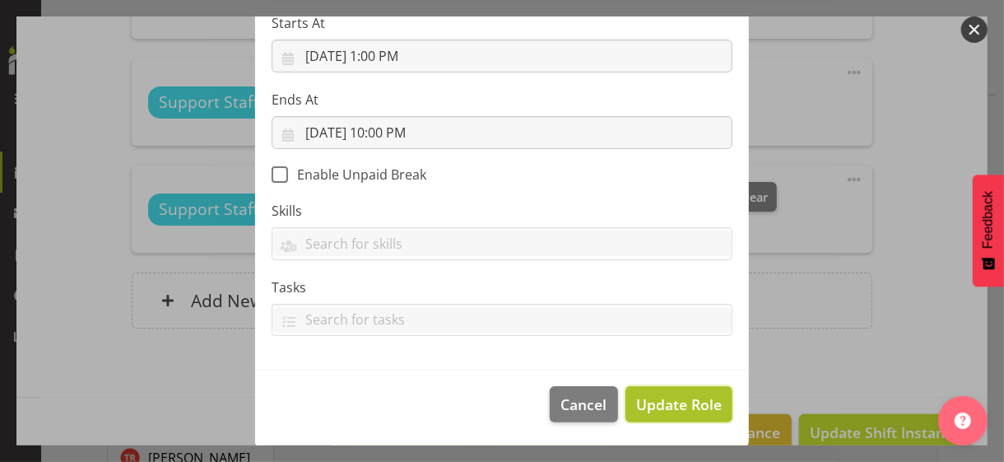
click at [674, 399] on span "Update Role" at bounding box center [679, 403] width 86 height 21
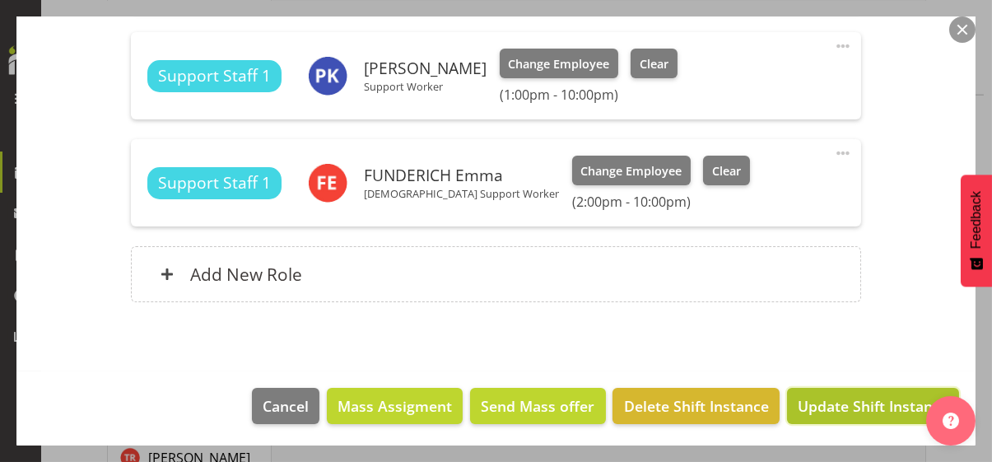
click at [811, 395] on span "Update Shift Instance" at bounding box center [872, 405] width 151 height 21
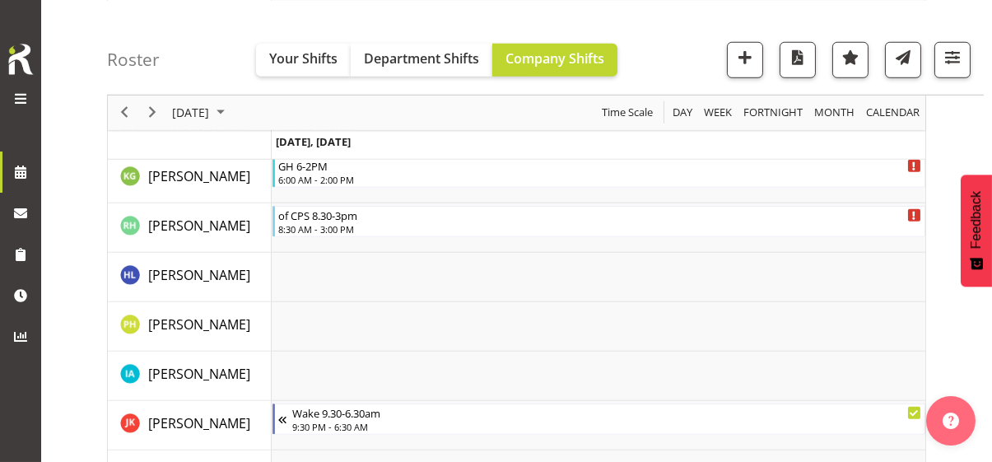
scroll to position [3971, 0]
